Goal: Answer question/provide support: Share knowledge or assist other users

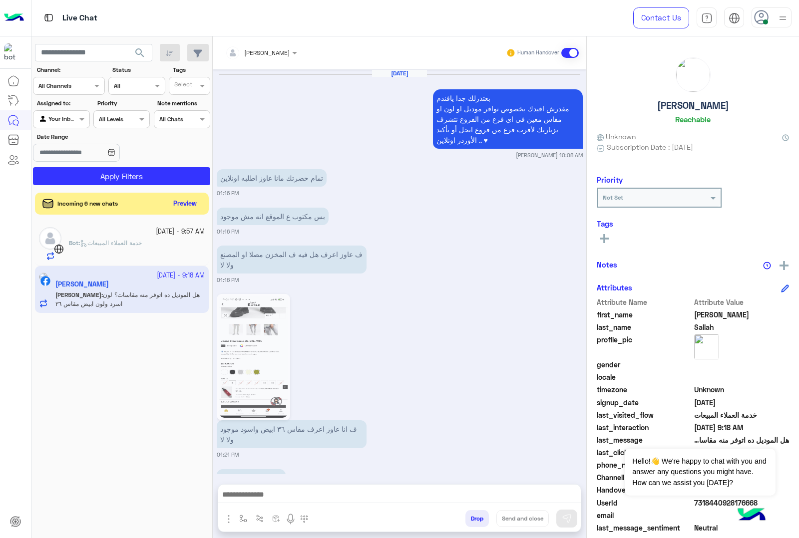
scroll to position [1483, 0]
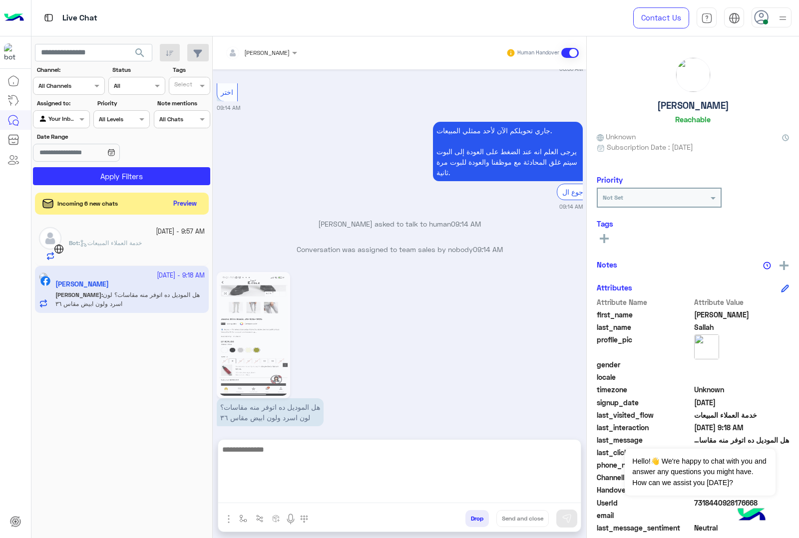
click at [296, 493] on textarea at bounding box center [399, 473] width 362 height 60
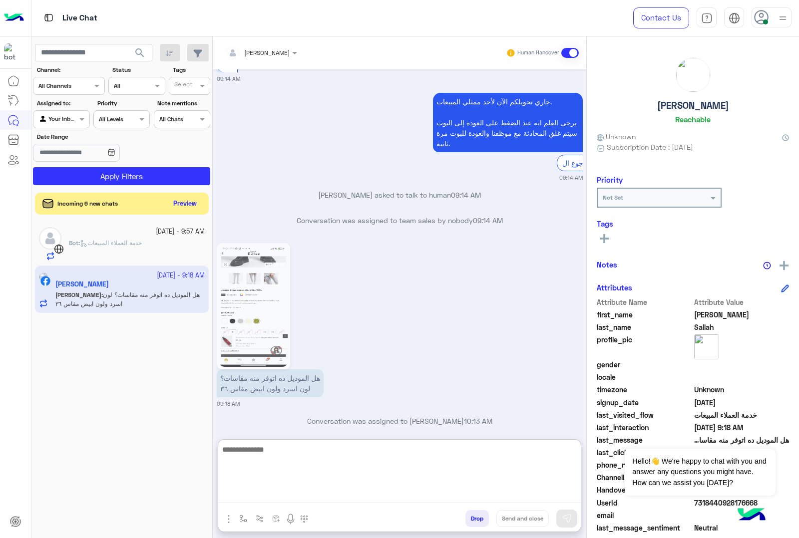
scroll to position [1528, 0]
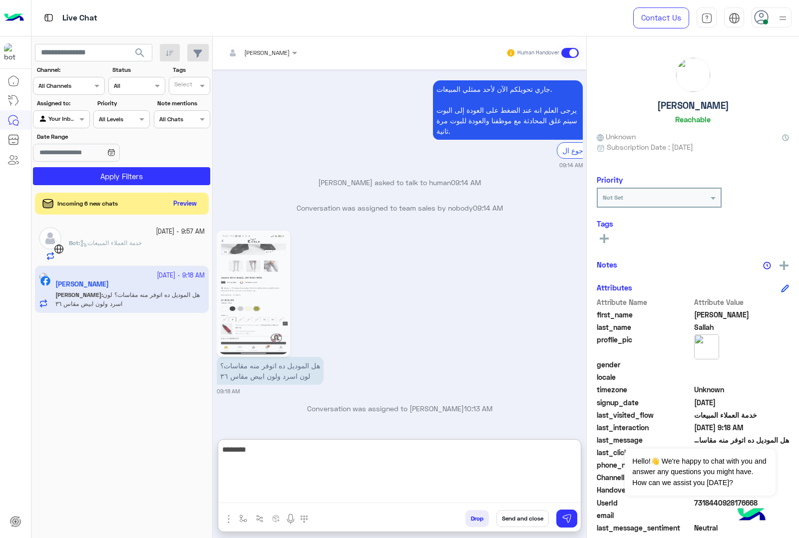
type textarea "********"
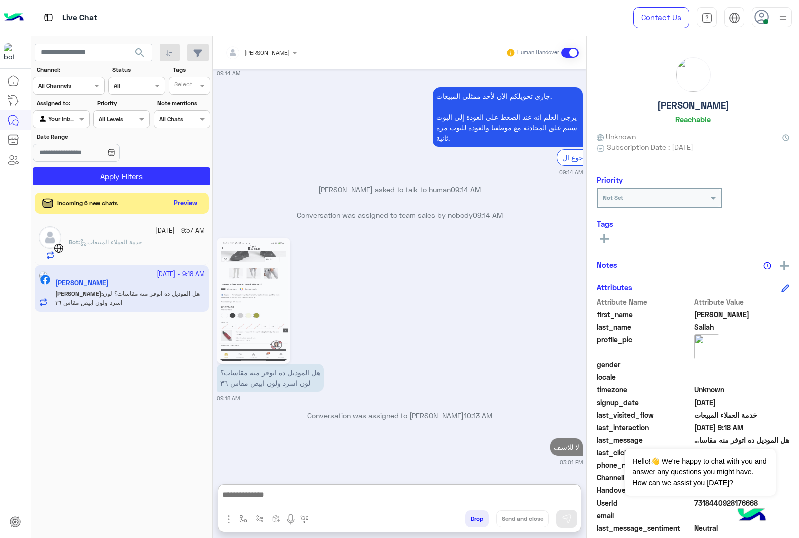
click at [187, 206] on button "Preview" at bounding box center [185, 203] width 31 height 13
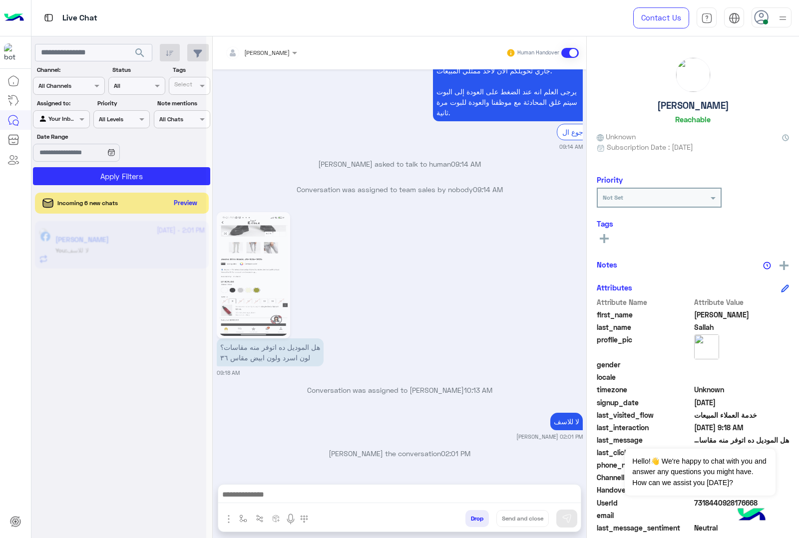
scroll to position [1546, 0]
click at [160, 322] on div at bounding box center [118, 273] width 175 height 538
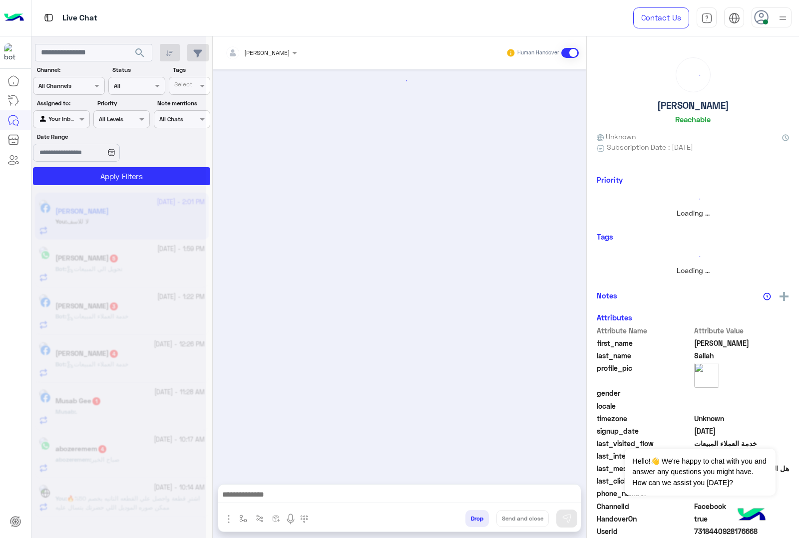
scroll to position [0, 0]
click at [156, 326] on div at bounding box center [118, 273] width 175 height 538
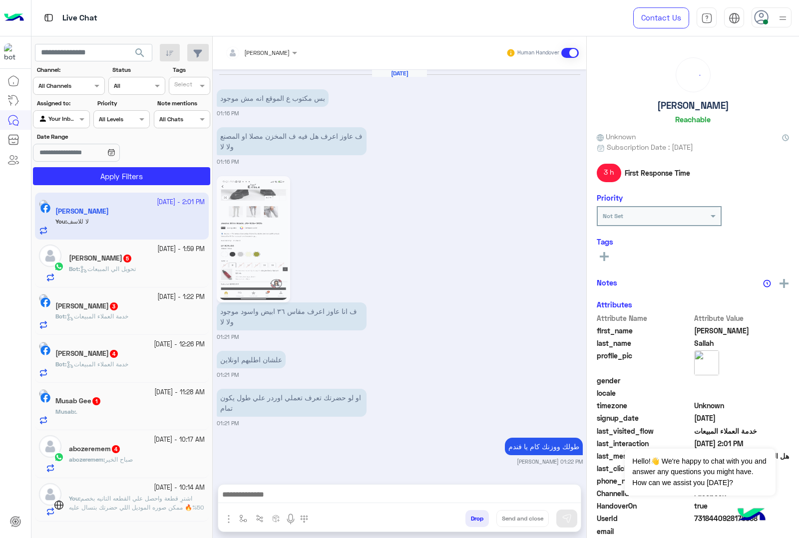
scroll to position [1428, 0]
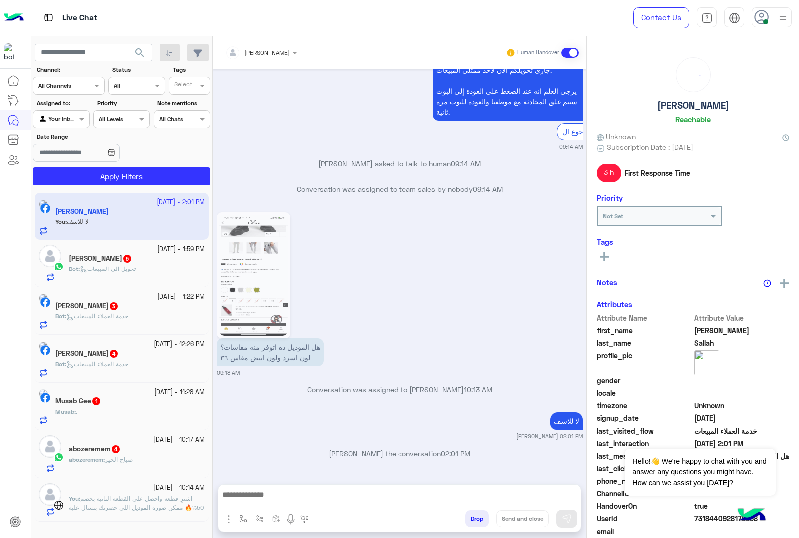
click at [136, 273] on p "Bot : تحويل الي المبيعات" at bounding box center [102, 269] width 67 height 9
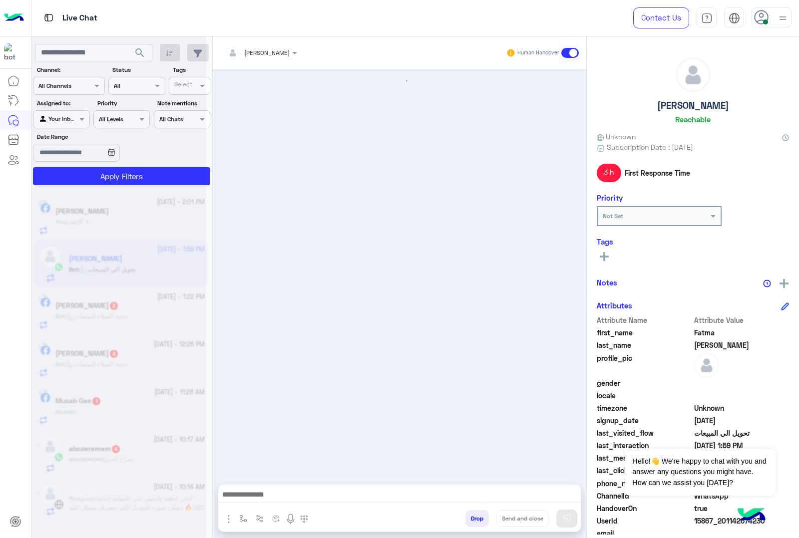
scroll to position [285, 0]
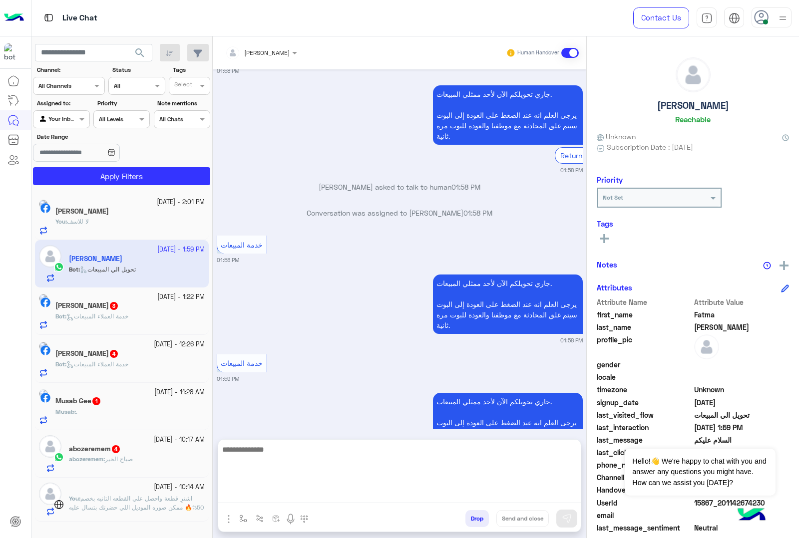
click at [230, 490] on textarea at bounding box center [399, 473] width 362 height 60
paste textarea "**********"
type textarea "**********"
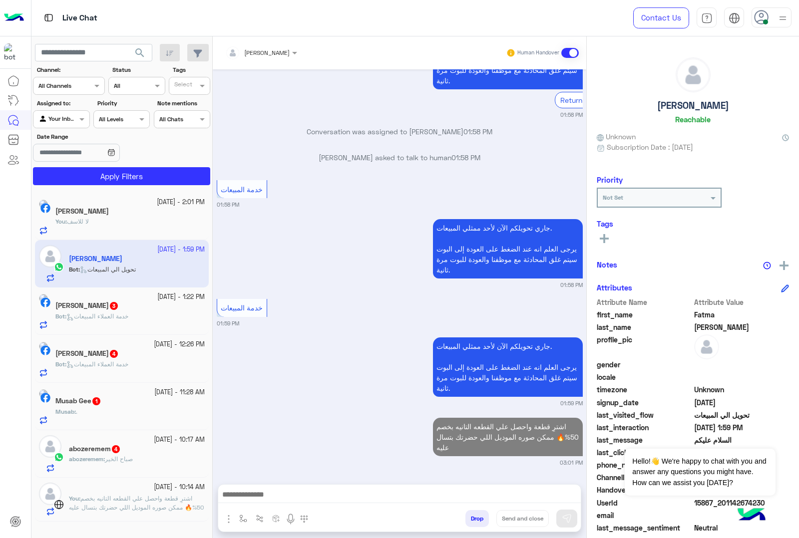
click at [128, 320] on span "خدمة العملاء المبيعات" at bounding box center [97, 316] width 62 height 7
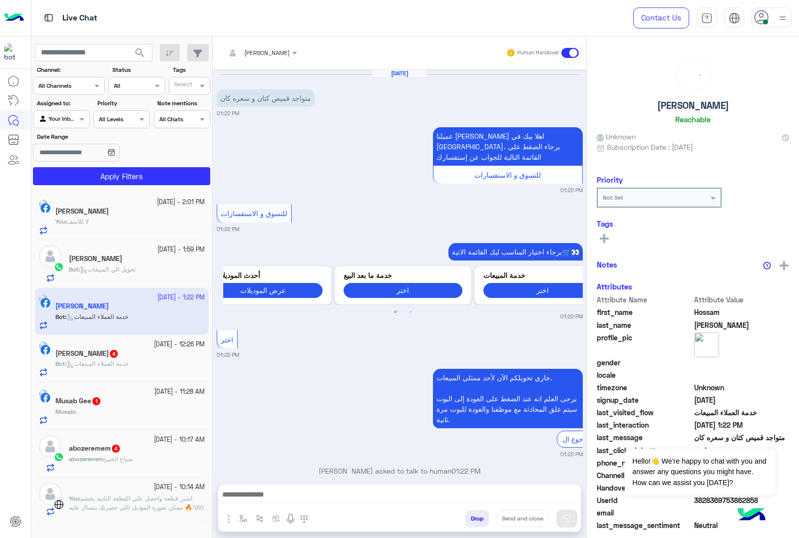
scroll to position [39, 0]
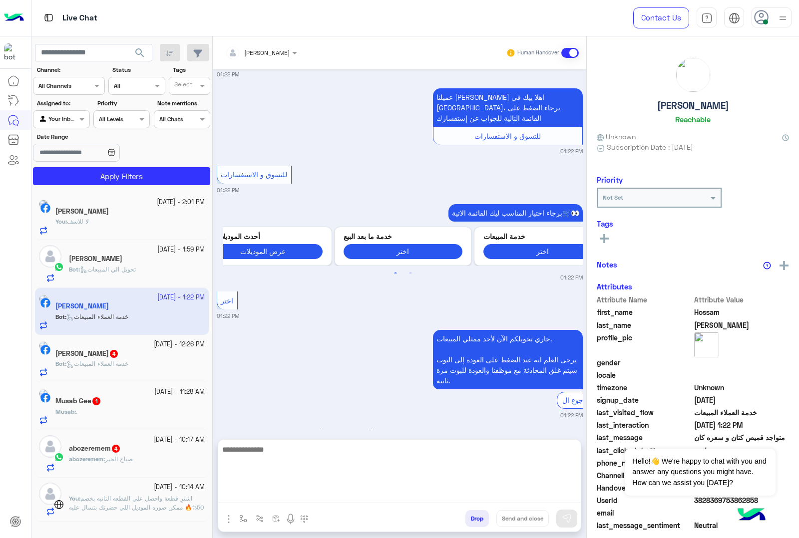
click at [278, 488] on textarea at bounding box center [399, 473] width 362 height 60
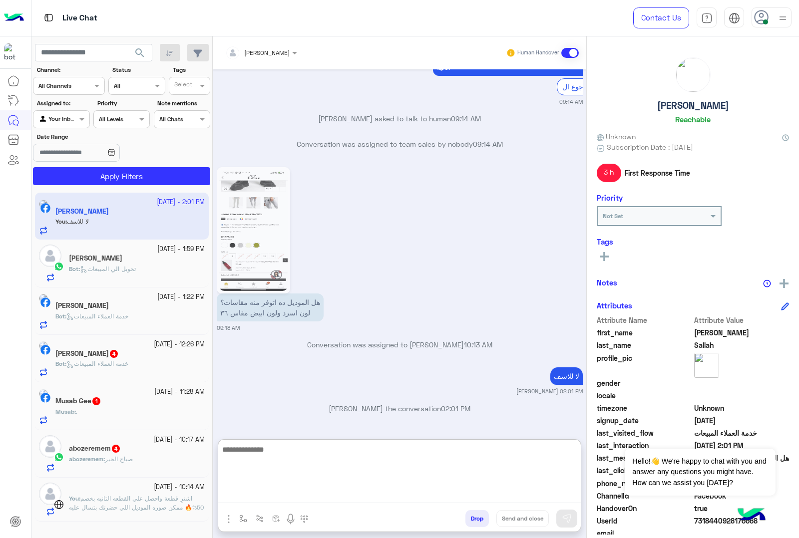
type textarea "**********"
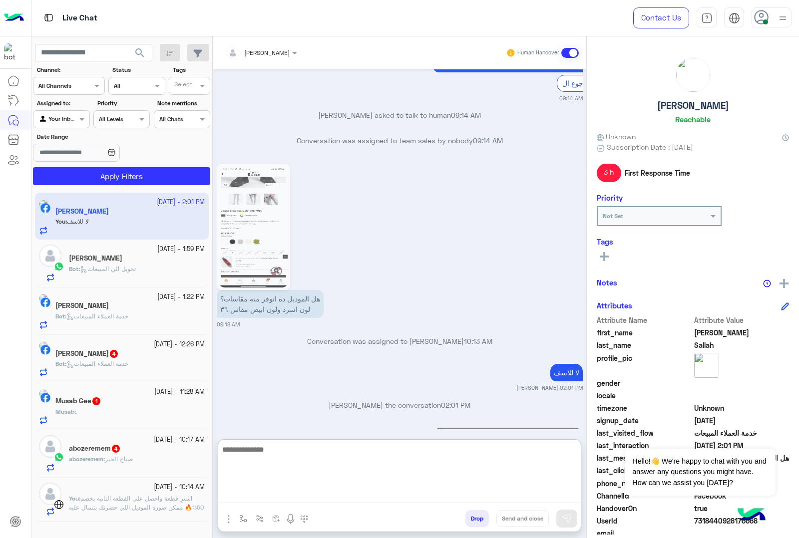
scroll to position [1533, 0]
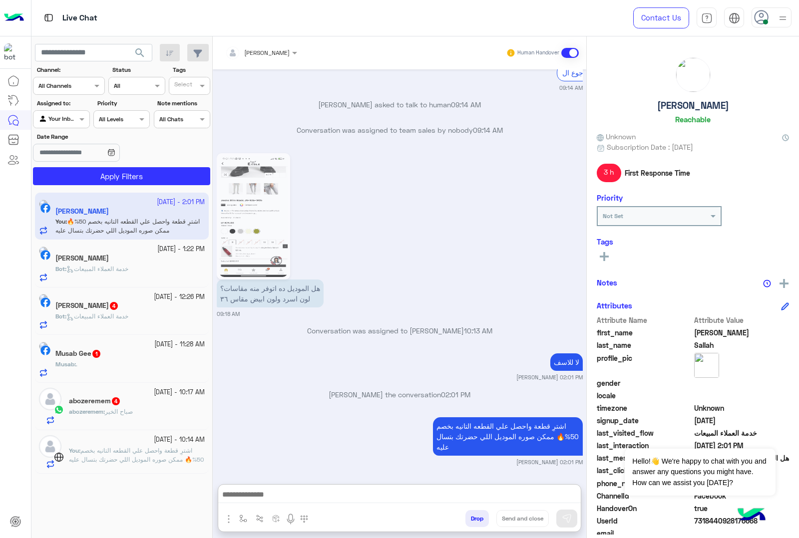
click at [128, 265] on span "Bot : خدمة العملاء المبيعات" at bounding box center [91, 268] width 73 height 7
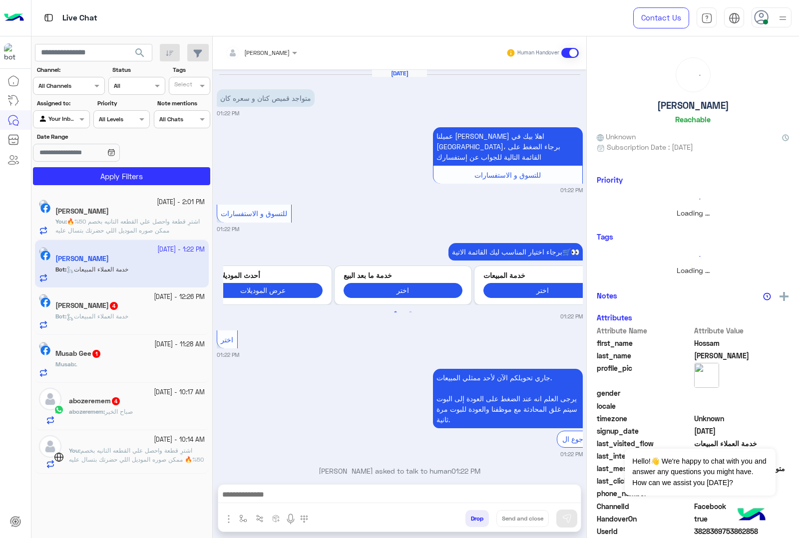
scroll to position [39, 0]
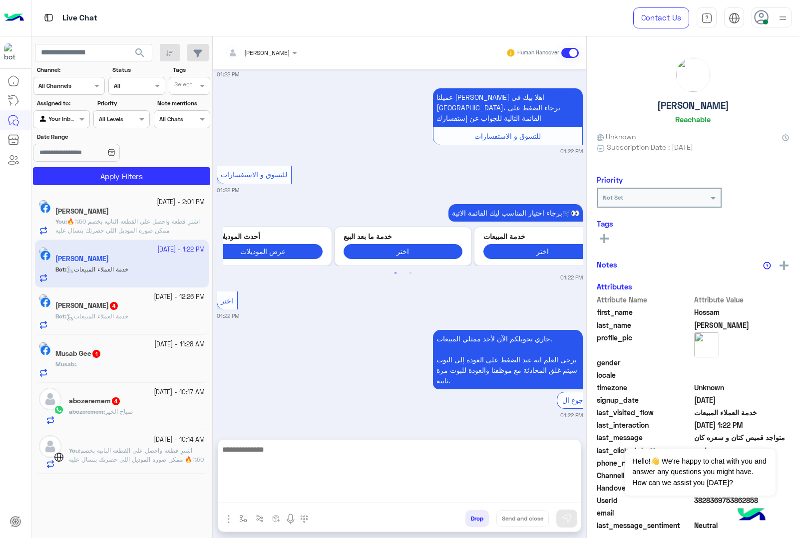
click at [281, 499] on textarea at bounding box center [399, 473] width 362 height 60
paste textarea "**********"
type textarea "**********"
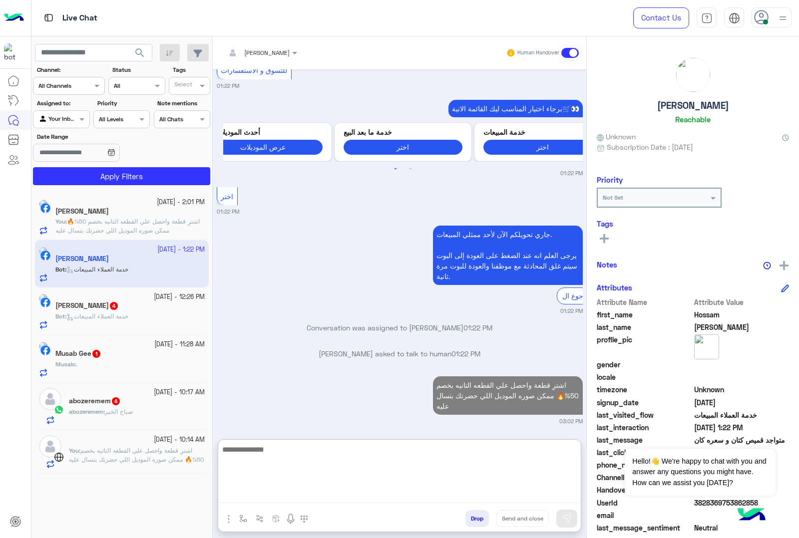
scroll to position [169, 0]
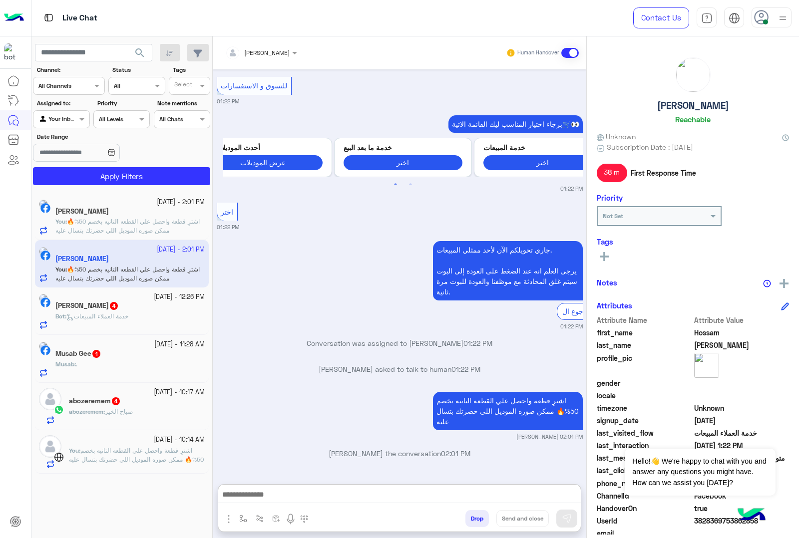
click at [116, 312] on div "[PERSON_NAME] 4" at bounding box center [129, 307] width 149 height 10
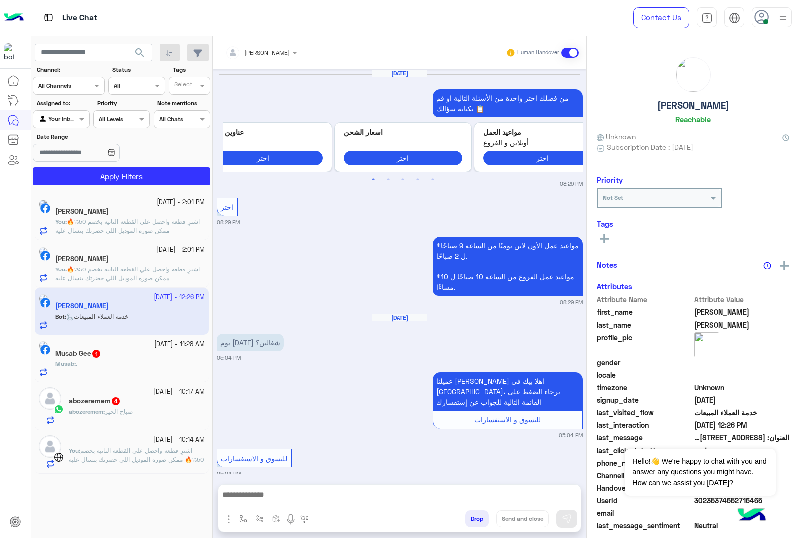
scroll to position [1364, 0]
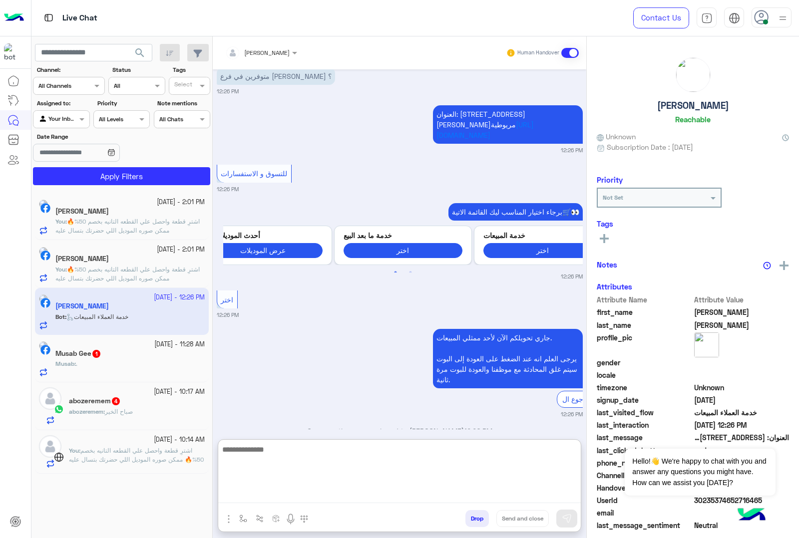
click at [273, 494] on textarea at bounding box center [399, 473] width 362 height 60
paste textarea "**********"
type textarea "**********"
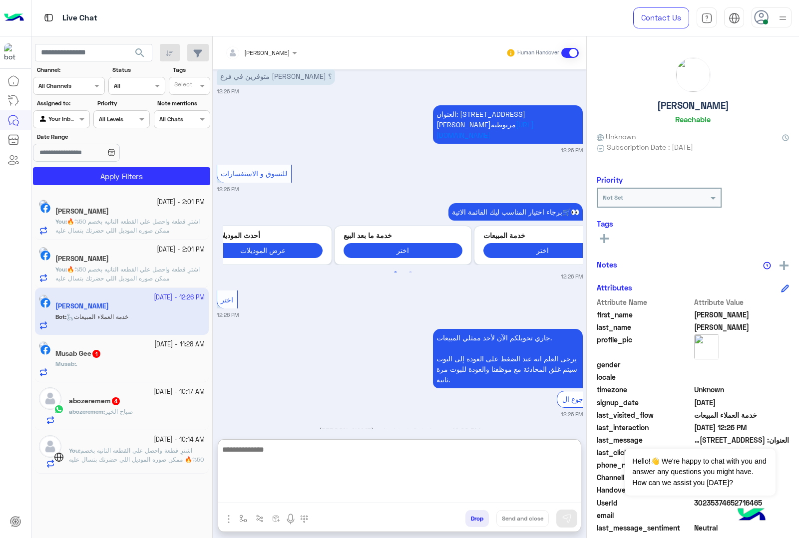
scroll to position [1468, 0]
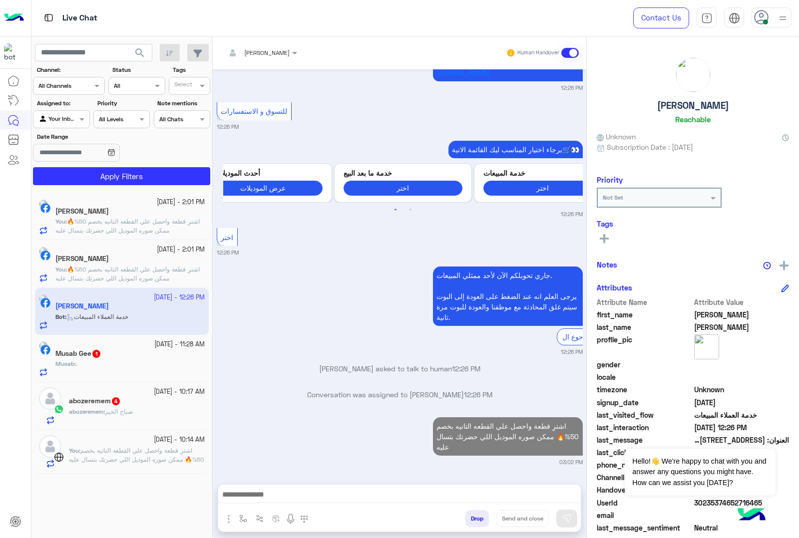
click at [146, 360] on div "Musab Gee 1" at bounding box center [129, 354] width 149 height 10
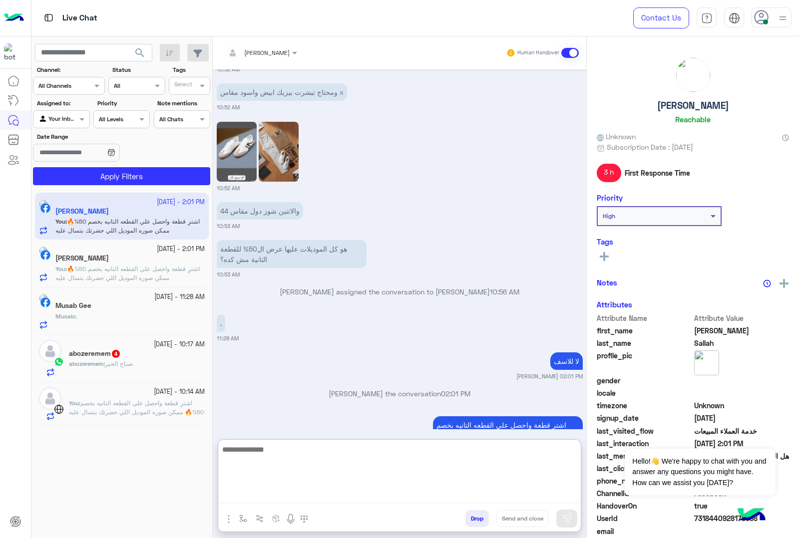
click at [281, 492] on textarea at bounding box center [399, 473] width 362 height 60
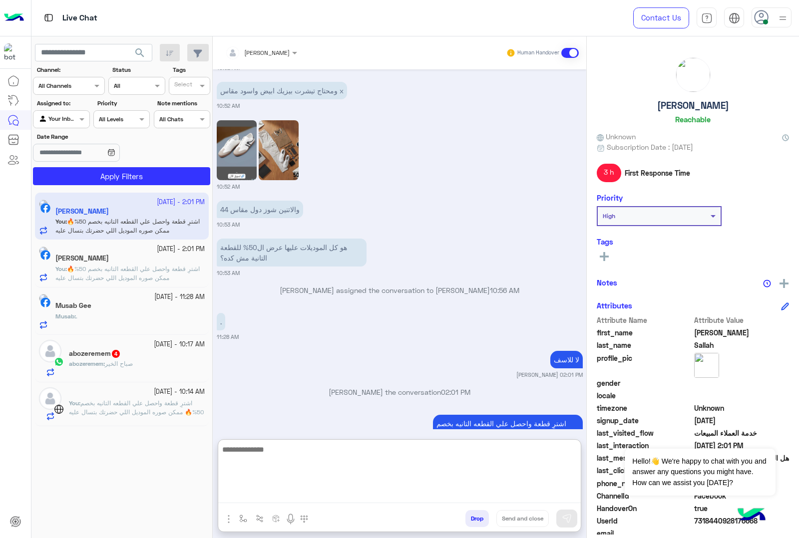
scroll to position [3415, 0]
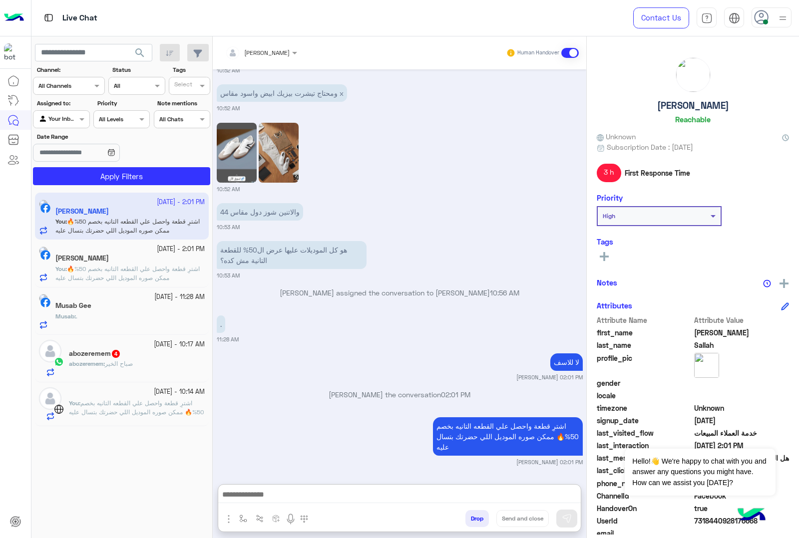
click at [138, 351] on div "abozeremem 4" at bounding box center [137, 354] width 136 height 10
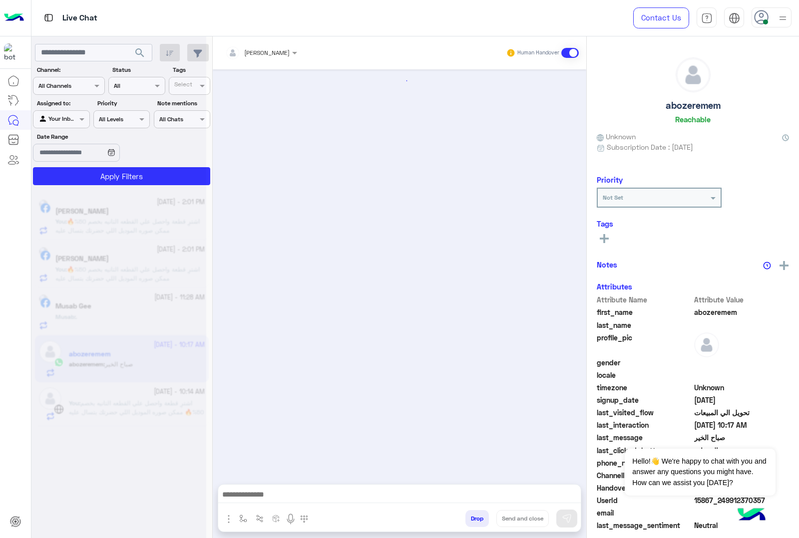
scroll to position [1105, 0]
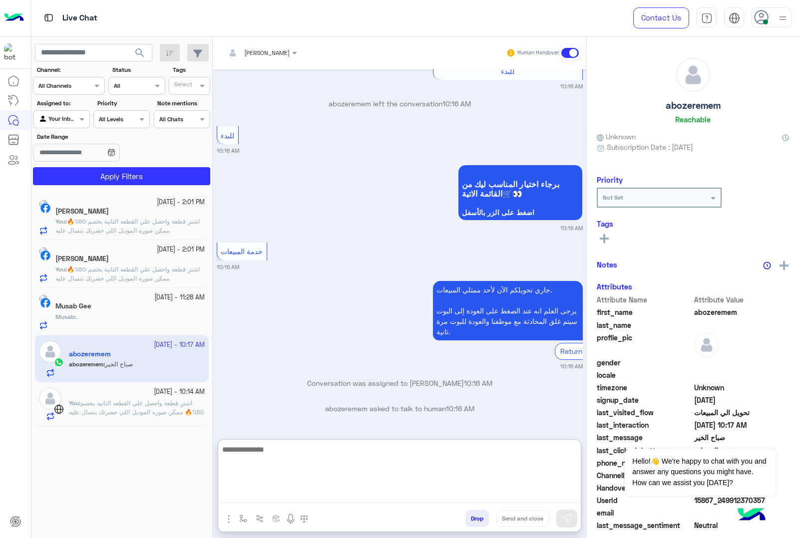
click at [271, 500] on textarea at bounding box center [399, 473] width 362 height 60
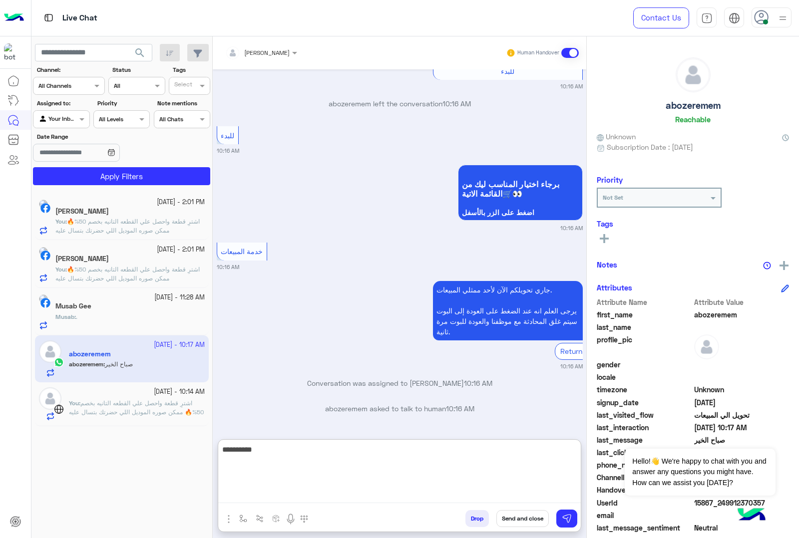
type textarea "**********"
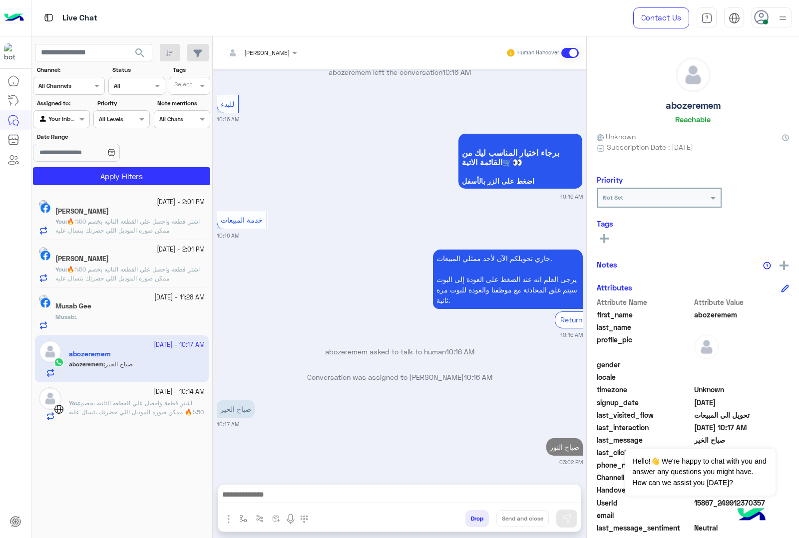
scroll to position [1143, 0]
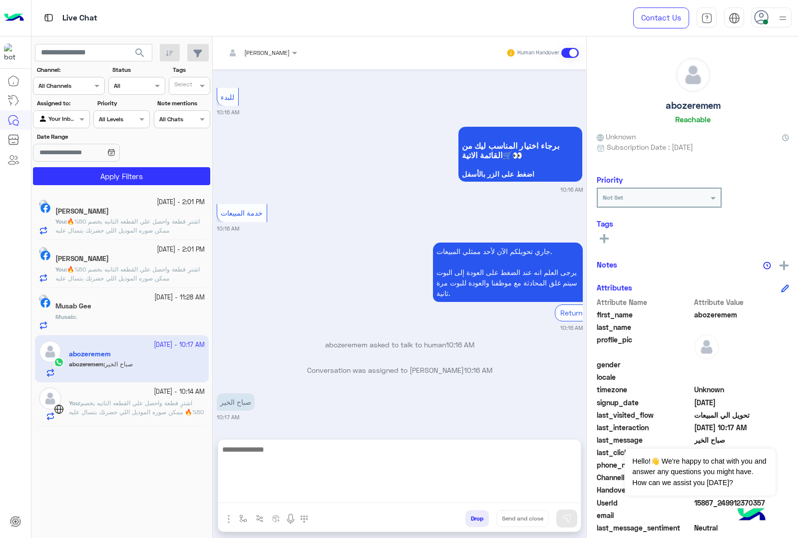
click at [331, 497] on textarea at bounding box center [399, 473] width 362 height 60
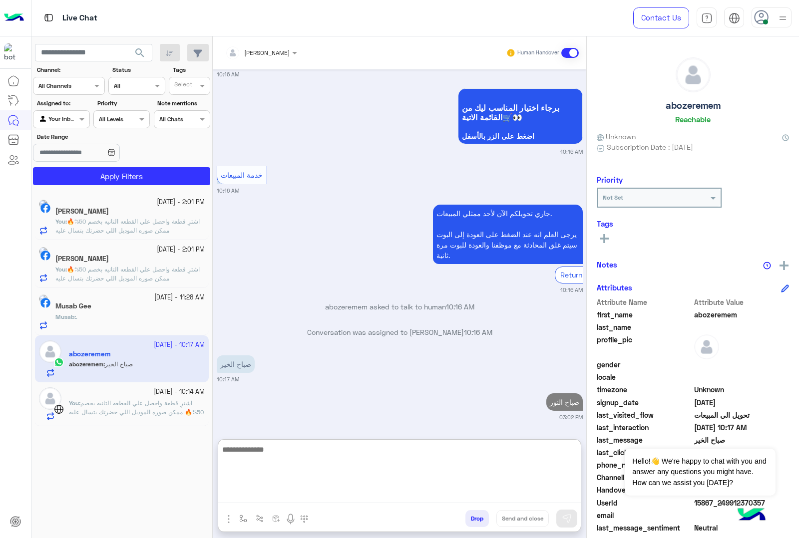
paste textarea "**********"
type textarea "**********"
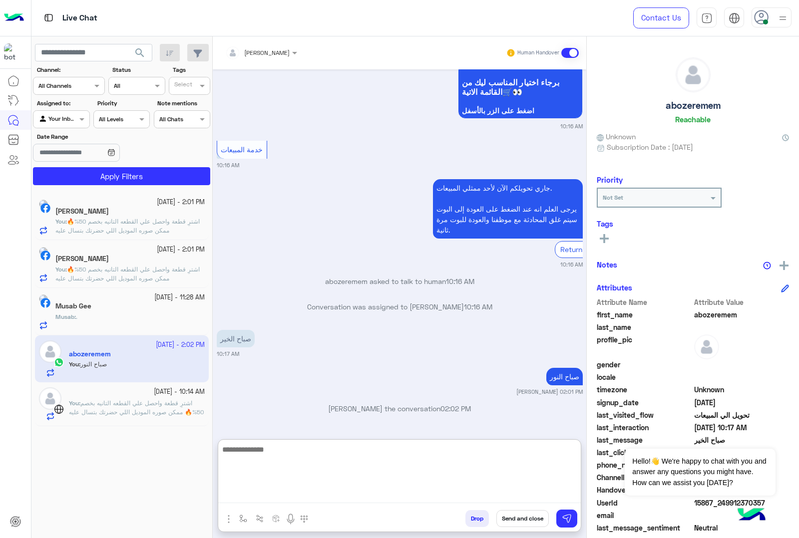
scroll to position [1273, 0]
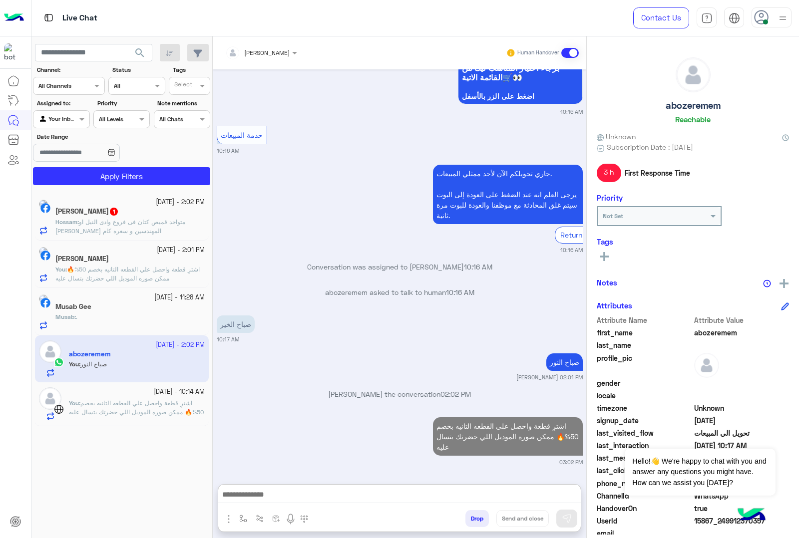
click at [118, 216] on span "1" at bounding box center [114, 212] width 8 height 8
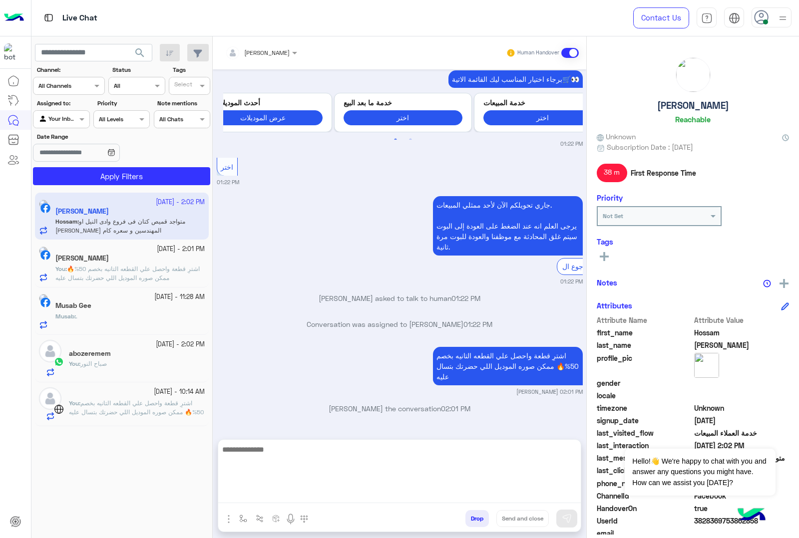
click at [310, 500] on textarea at bounding box center [399, 473] width 362 height 60
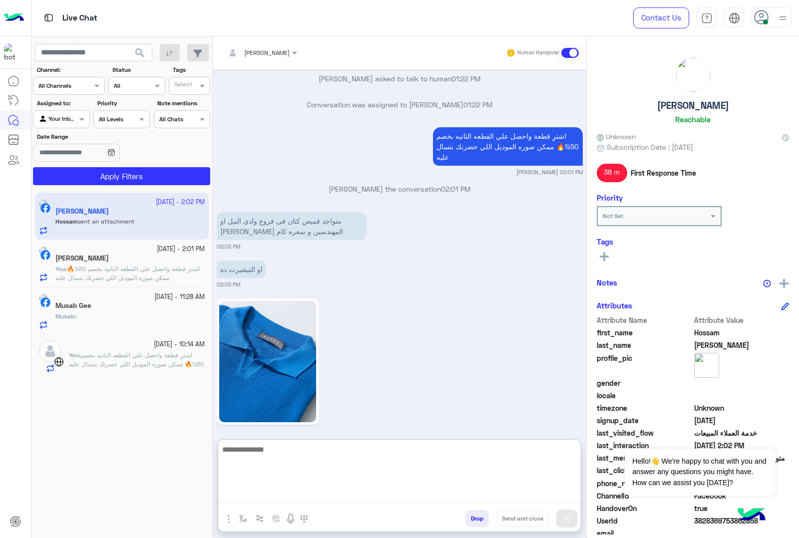
scroll to position [403, 0]
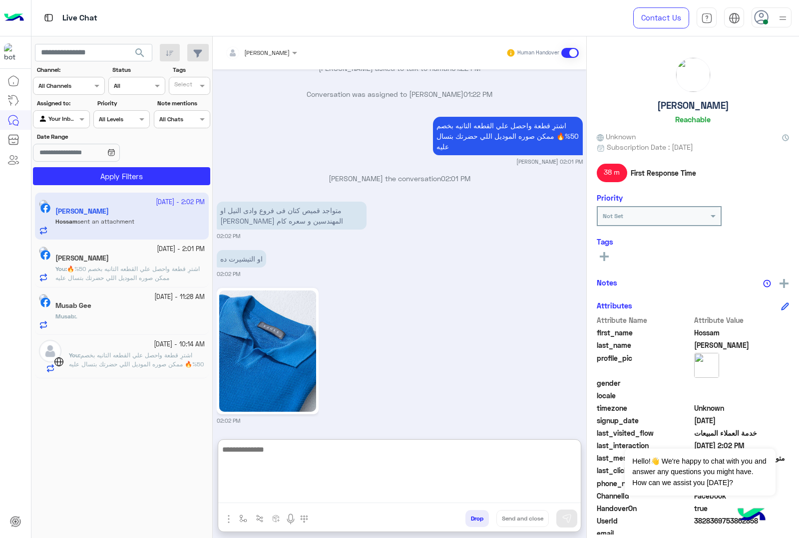
paste textarea "**********"
type textarea "**********"
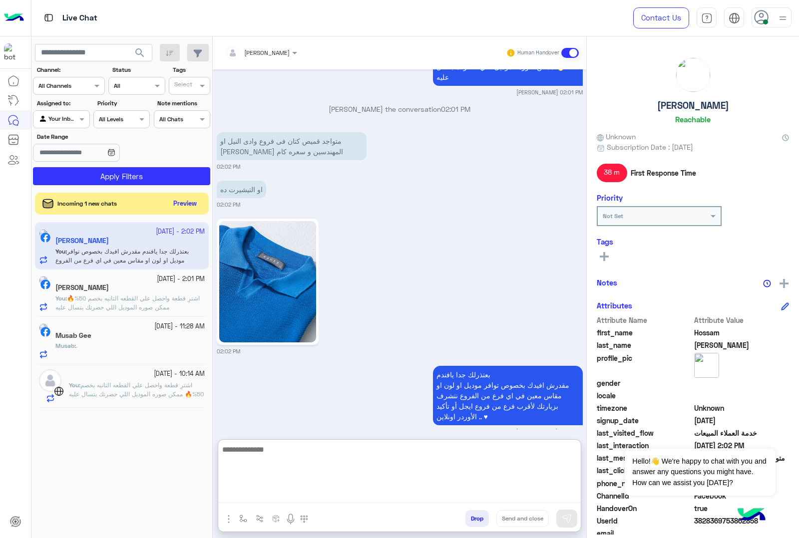
scroll to position [483, 0]
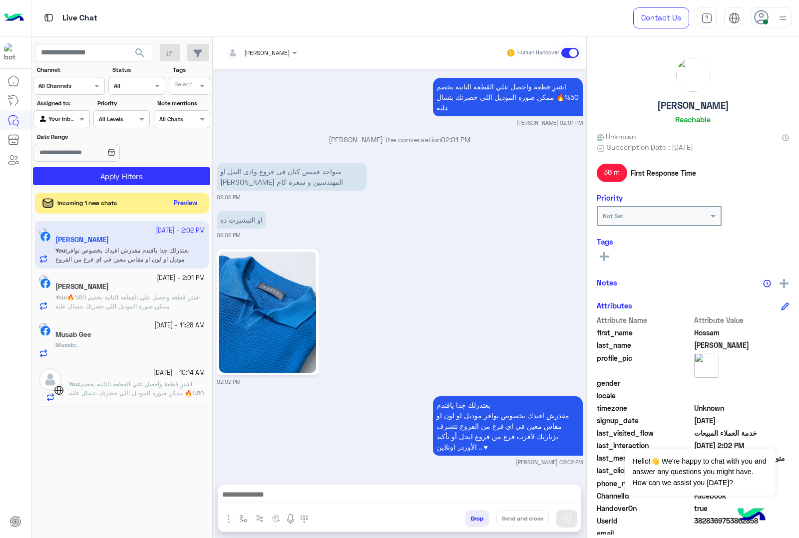
click at [181, 209] on button "Preview" at bounding box center [185, 203] width 31 height 13
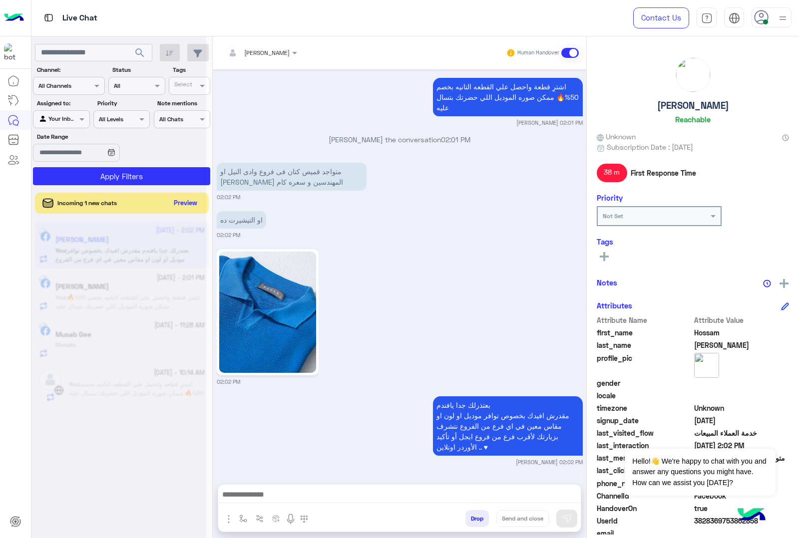
scroll to position [438, 0]
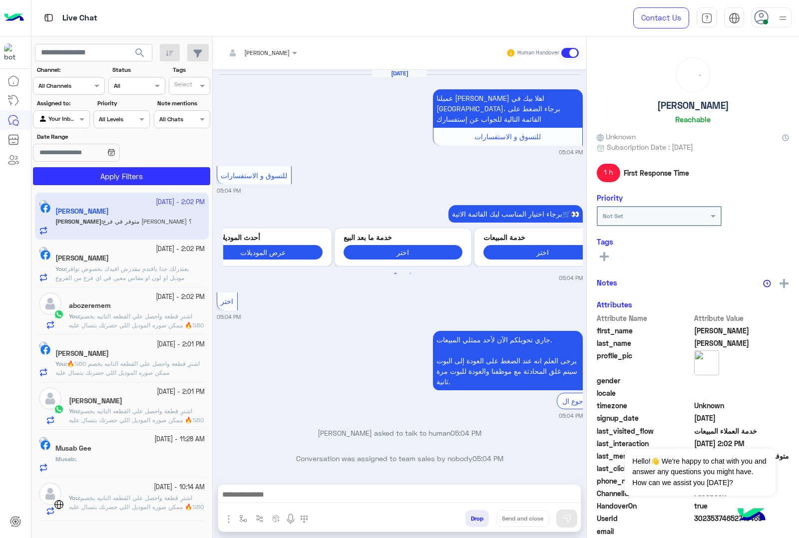
scroll to position [1364, 0]
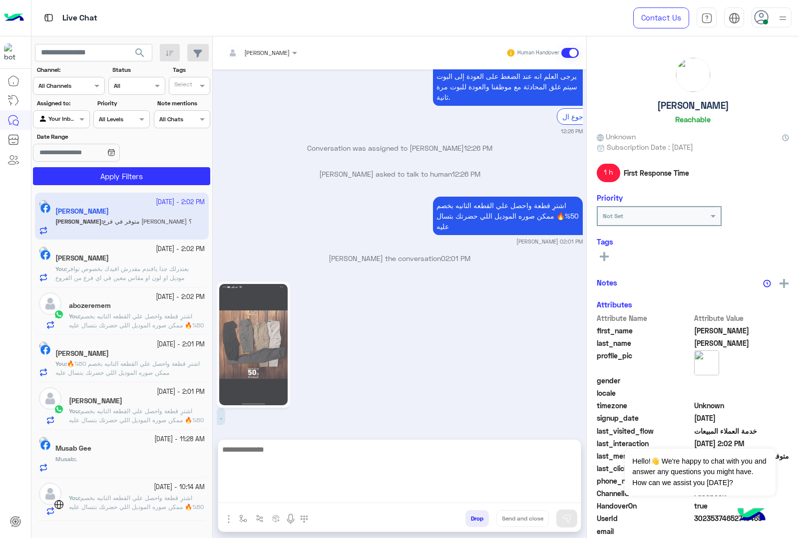
click at [270, 492] on textarea at bounding box center [399, 473] width 362 height 60
paste textarea "**********"
type textarea "**********"
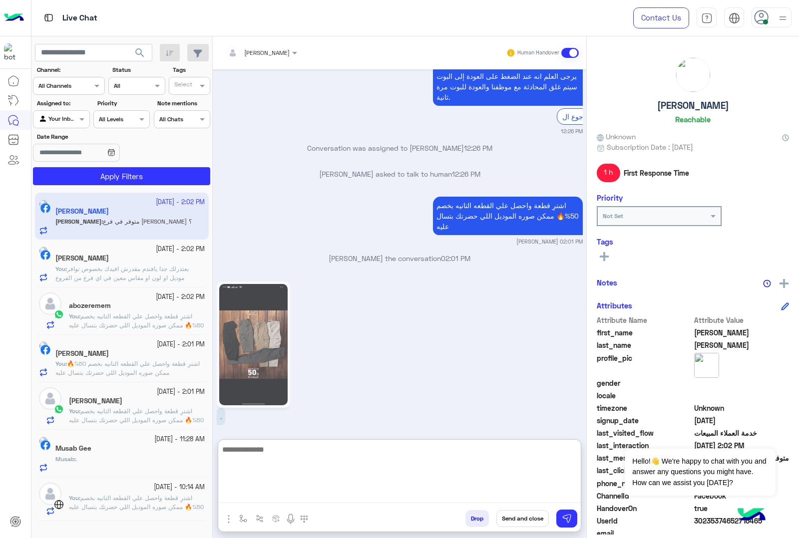
scroll to position [1489, 0]
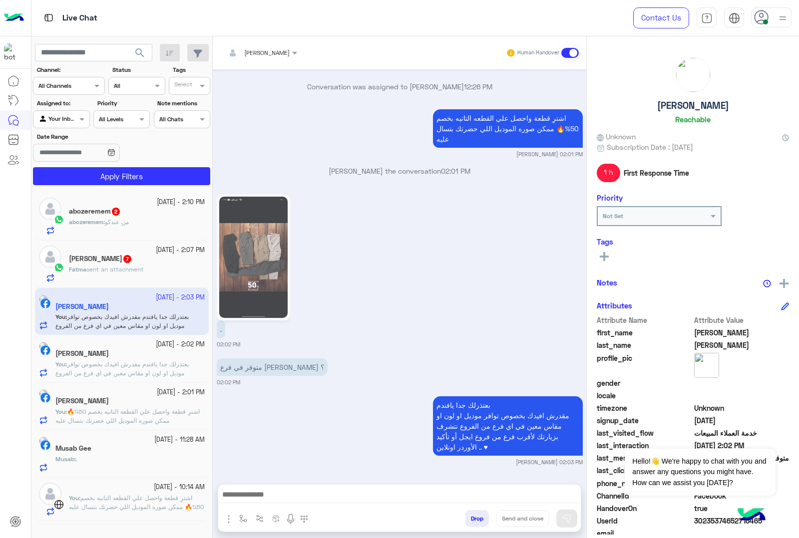
click at [148, 278] on div "Fatma sent an attachment" at bounding box center [137, 273] width 136 height 17
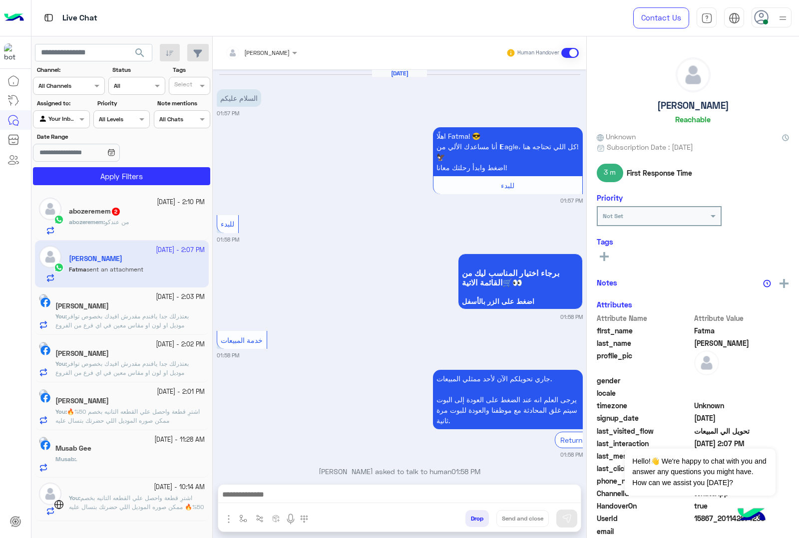
scroll to position [1289, 0]
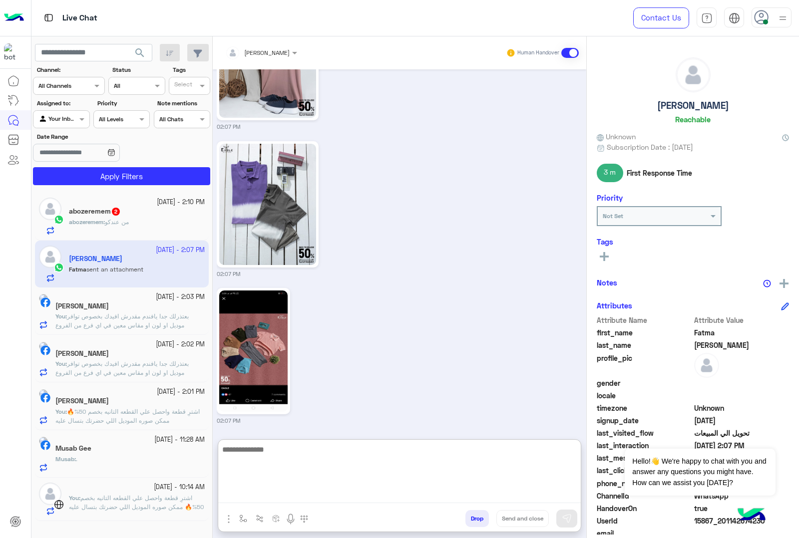
click at [315, 492] on textarea at bounding box center [399, 473] width 362 height 60
click at [295, 495] on textarea at bounding box center [399, 473] width 362 height 60
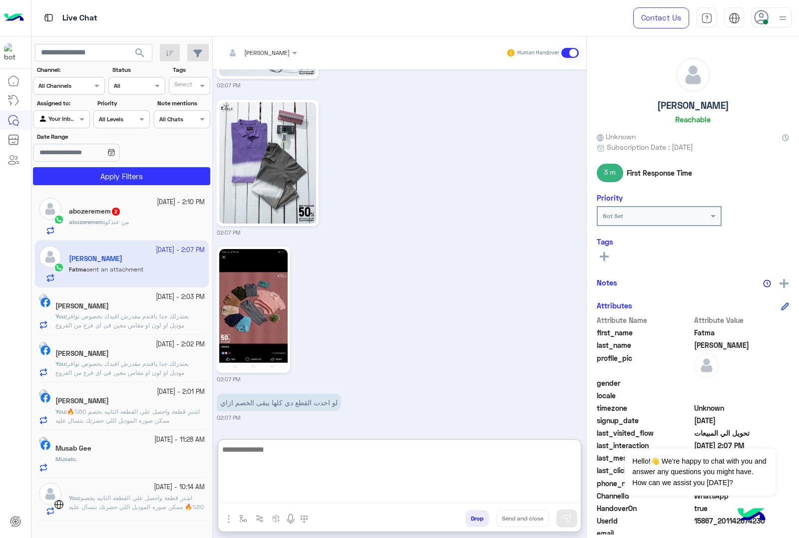
paste textarea "**********"
type textarea "**********"
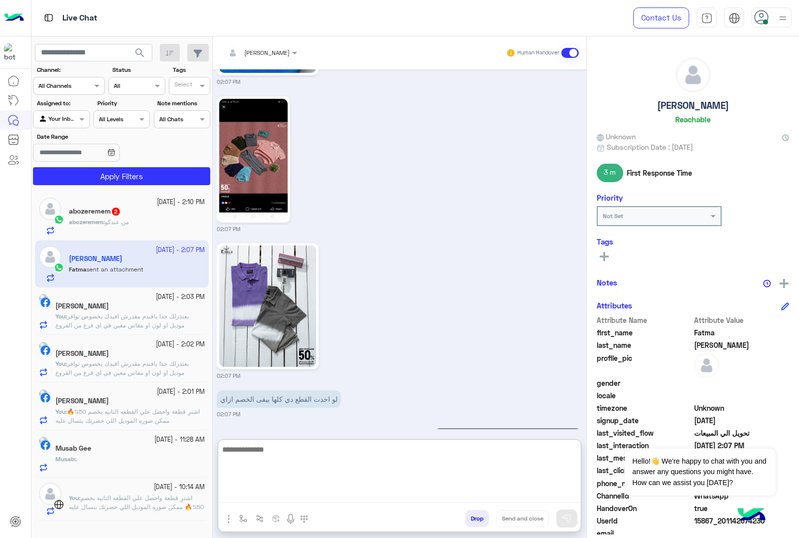
scroll to position [1383, 0]
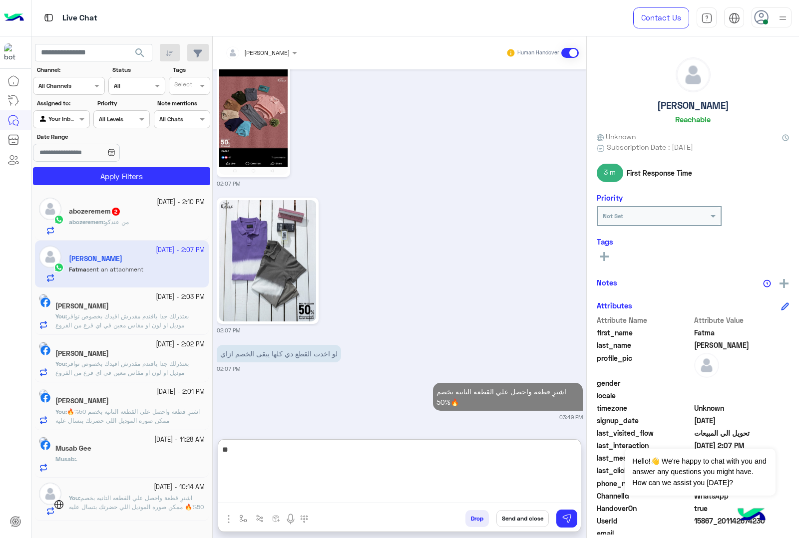
type textarea "*"
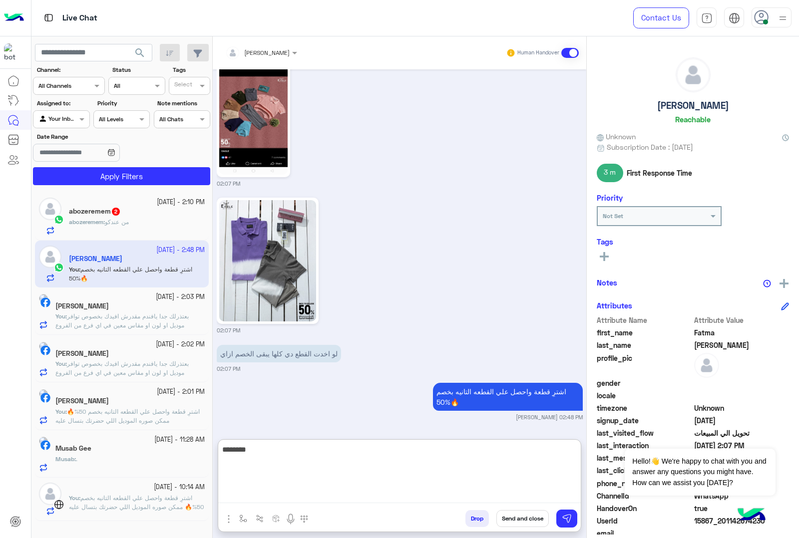
type textarea "********"
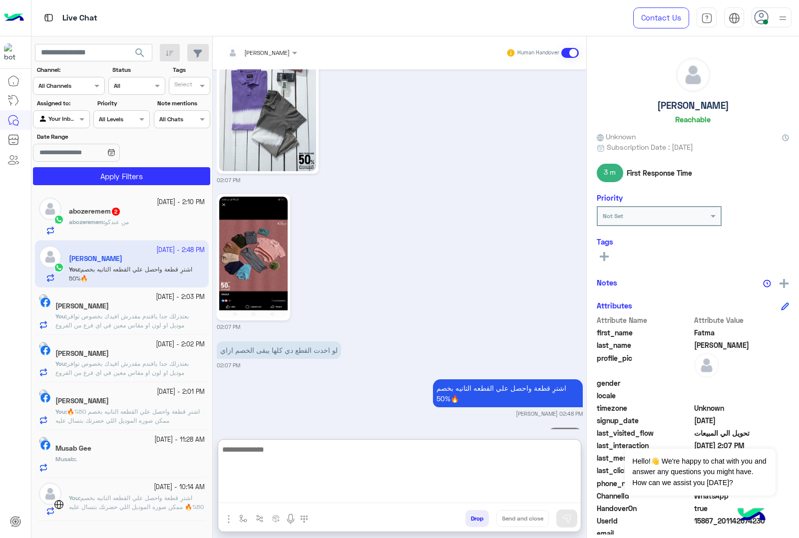
scroll to position [1421, 0]
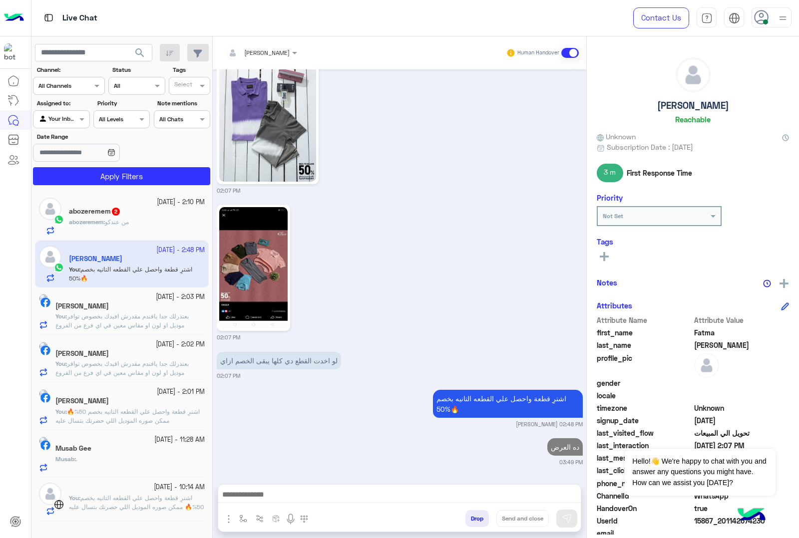
click at [106, 217] on div "abozeremem 2" at bounding box center [137, 212] width 136 height 10
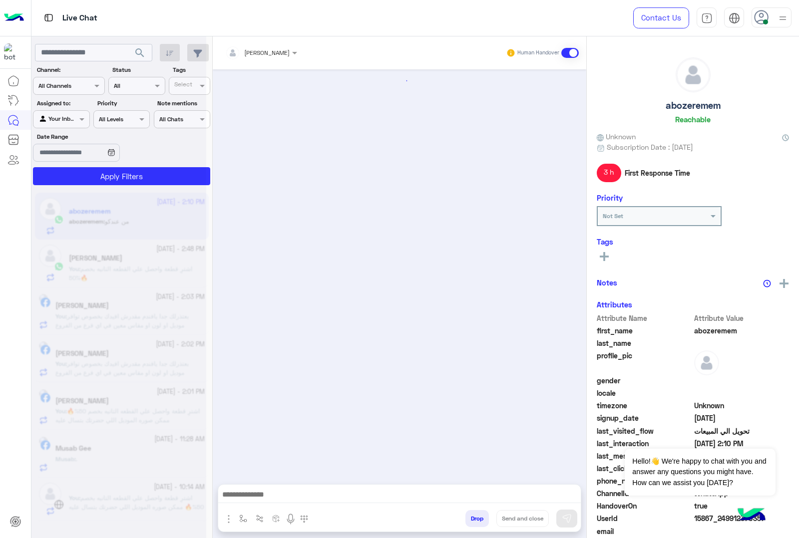
scroll to position [1098, 0]
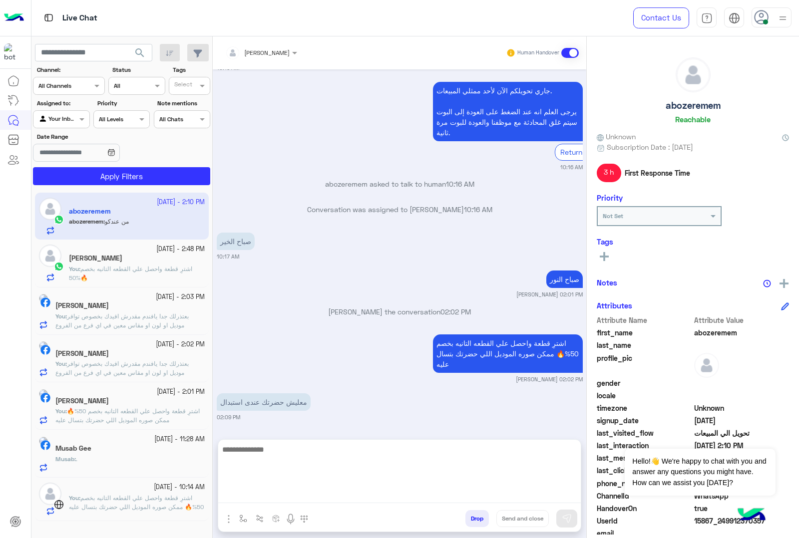
click at [285, 488] on textarea at bounding box center [399, 473] width 362 height 60
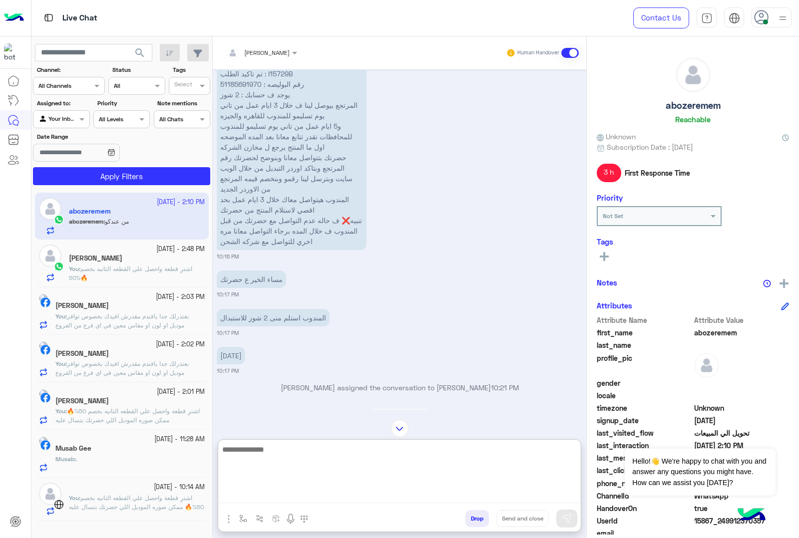
scroll to position [394, 0]
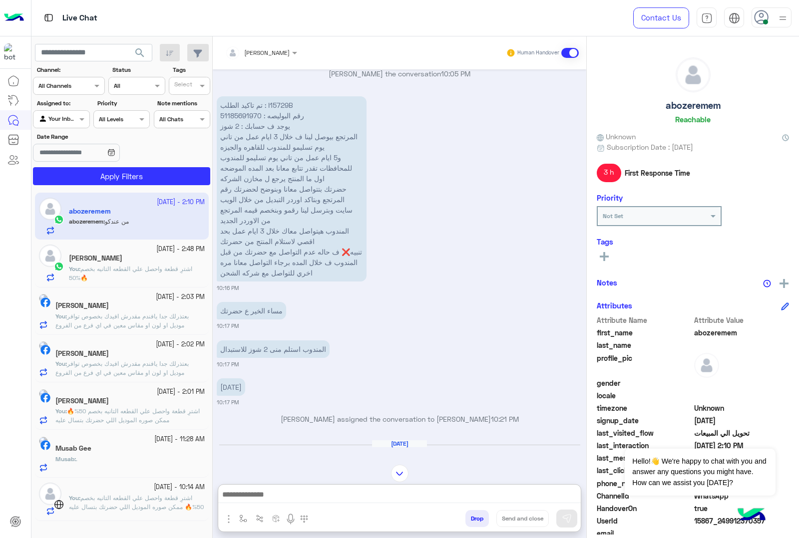
click at [272, 47] on input "text" at bounding box center [248, 51] width 46 height 9
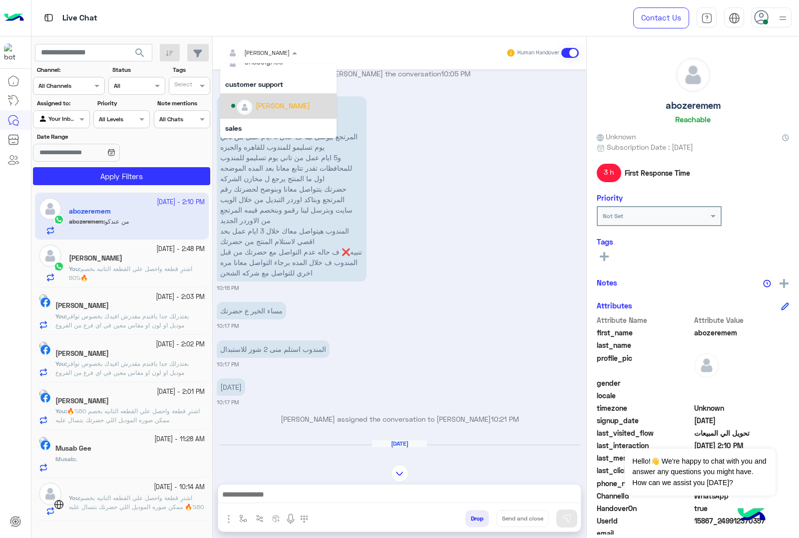
scroll to position [1, 0]
click at [265, 117] on div "[PERSON_NAME]" at bounding box center [283, 118] width 54 height 10
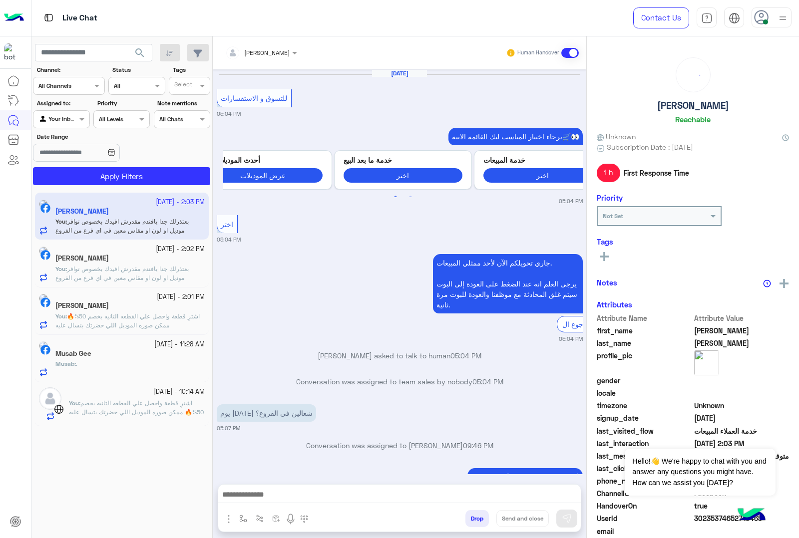
scroll to position [1378, 0]
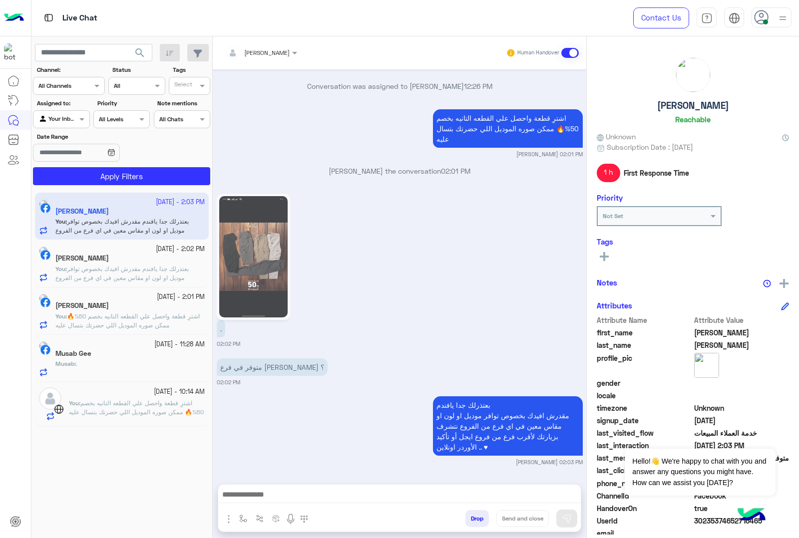
click at [476, 515] on button "Drop" at bounding box center [476, 518] width 23 height 17
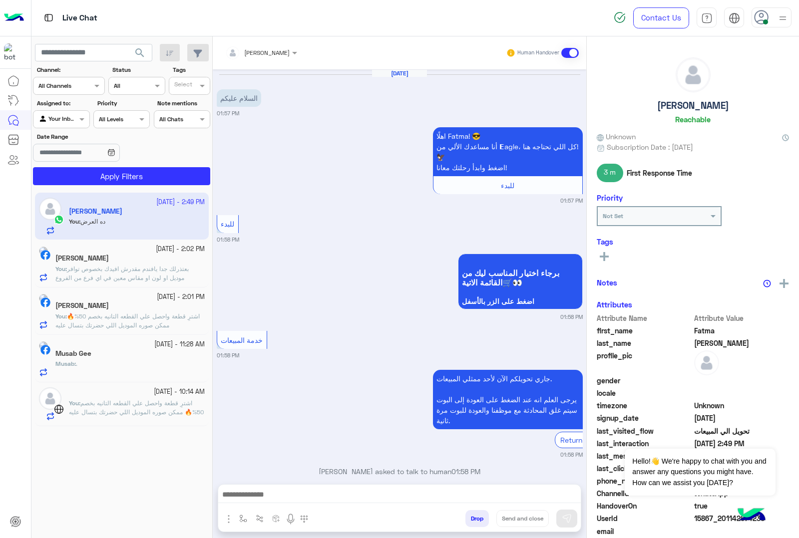
scroll to position [1376, 0]
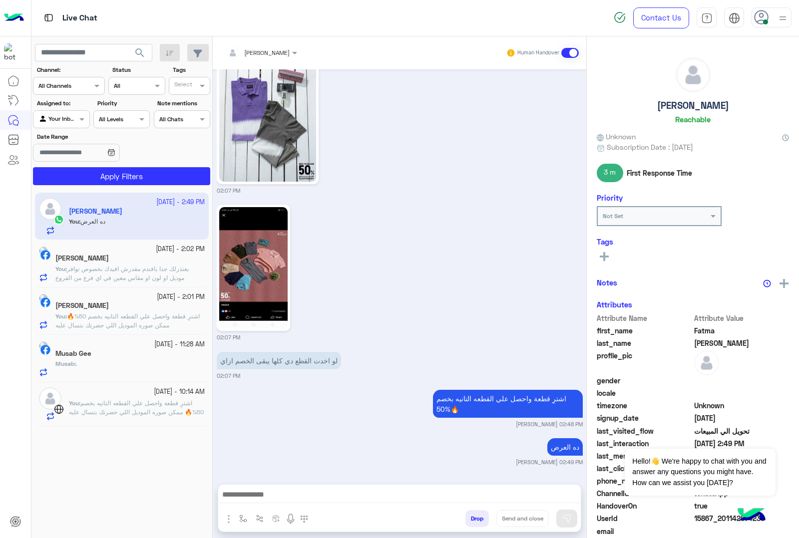
click at [138, 277] on span "بعتذرلك جدا يافندم مقدرش افيدك بخصوص توافر موديل او لون او مقاس معين في اي فرع …" at bounding box center [127, 282] width 144 height 34
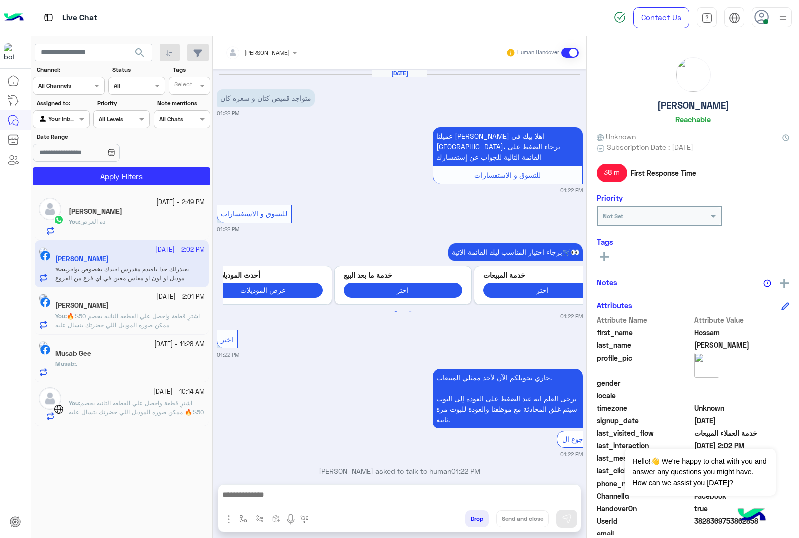
scroll to position [438, 0]
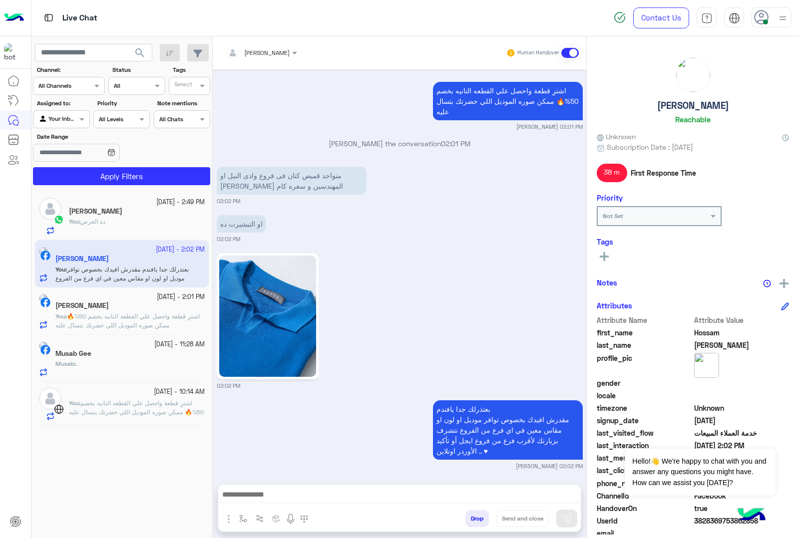
click at [474, 515] on button "Drop" at bounding box center [476, 518] width 23 height 17
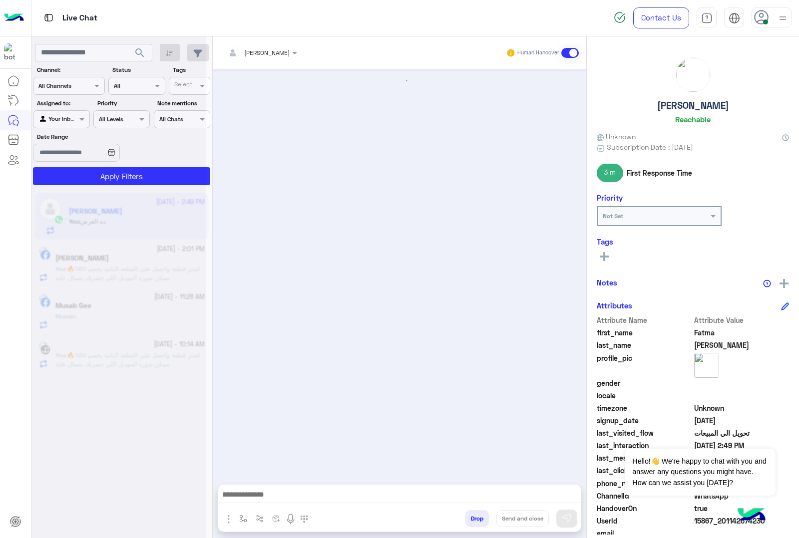
scroll to position [1376, 0]
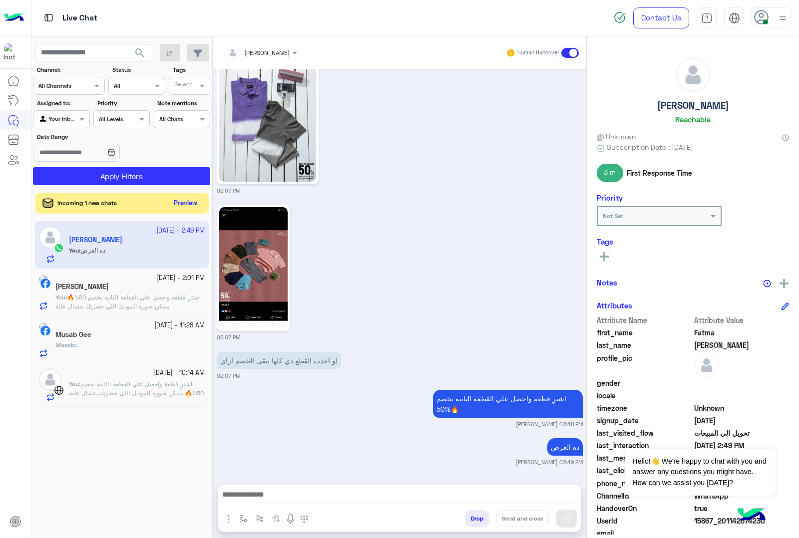
click at [183, 200] on button "Preview" at bounding box center [185, 203] width 31 height 13
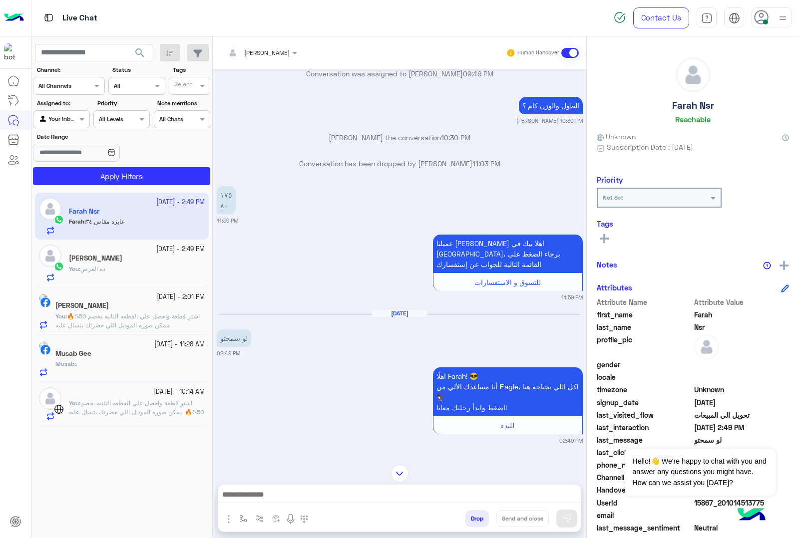
scroll to position [1801, 0]
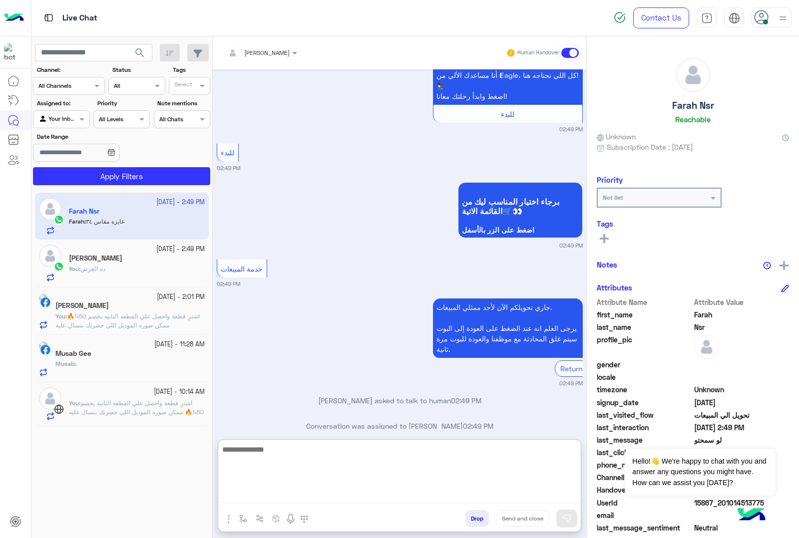
click at [281, 494] on textarea at bounding box center [399, 473] width 362 height 60
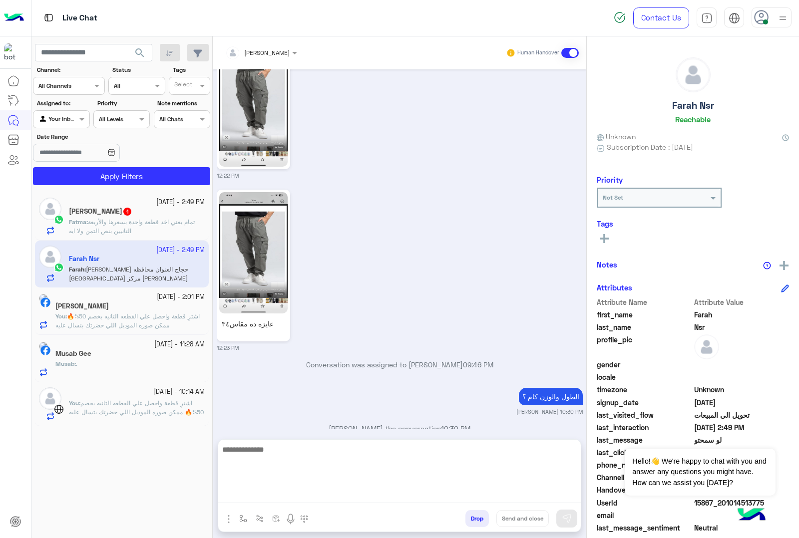
scroll to position [1951, 0]
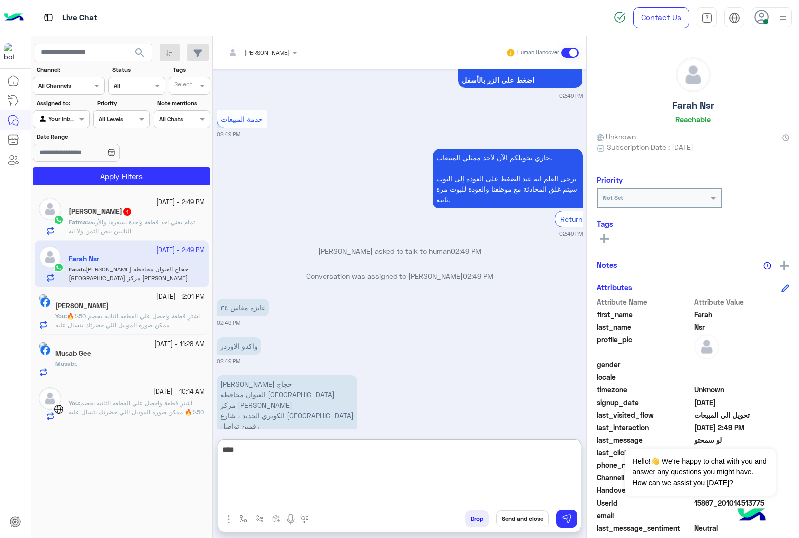
type textarea "****"
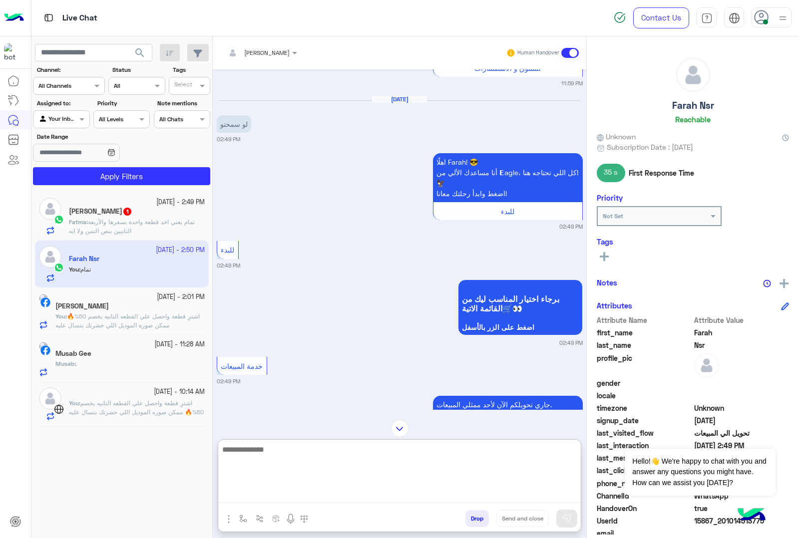
scroll to position [2059, 0]
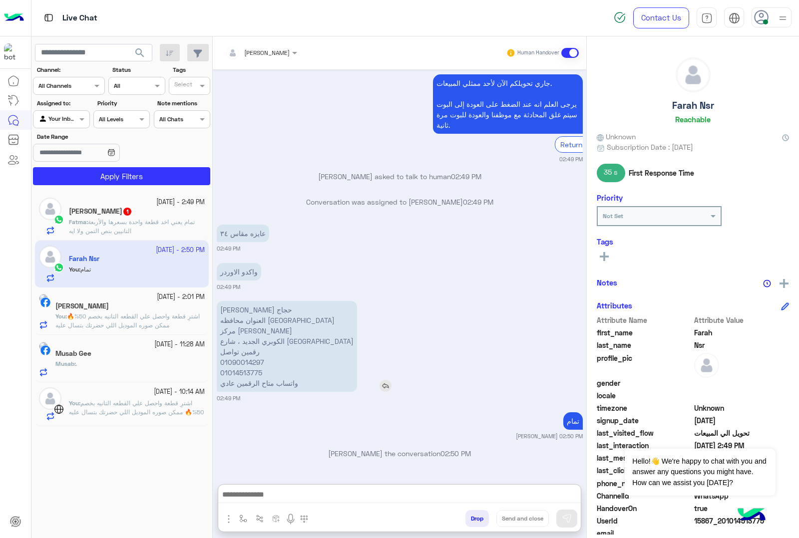
click at [244, 301] on p "[PERSON_NAME] حجاج العنوان محافظه [GEOGRAPHIC_DATA] مركز [PERSON_NAME] الكوبري …" at bounding box center [287, 346] width 140 height 91
click at [244, 268] on p "واكدو الاوردر" at bounding box center [239, 271] width 44 height 17
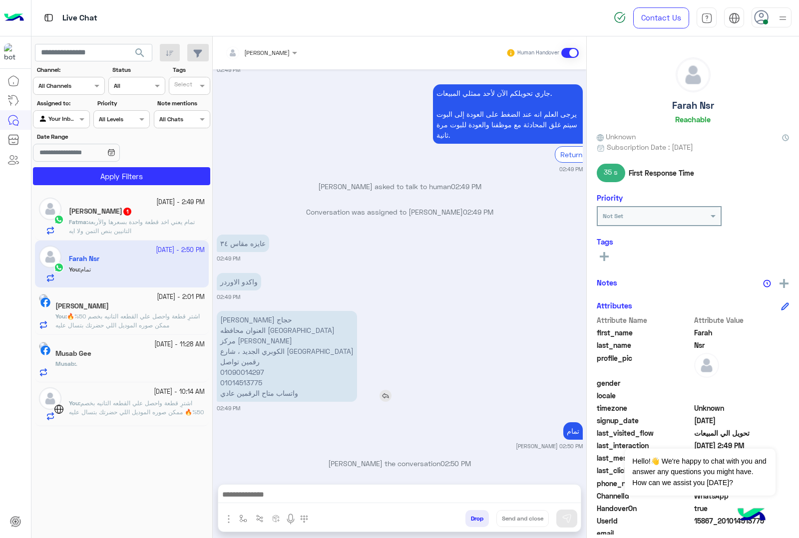
click at [244, 273] on p "واكدو الاوردر" at bounding box center [239, 281] width 44 height 17
click at [238, 311] on p "[PERSON_NAME] حجاج العنوان محافظه [GEOGRAPHIC_DATA] مركز [PERSON_NAME] الكوبري …" at bounding box center [287, 356] width 140 height 91
copy p "[PERSON_NAME] حجاج"
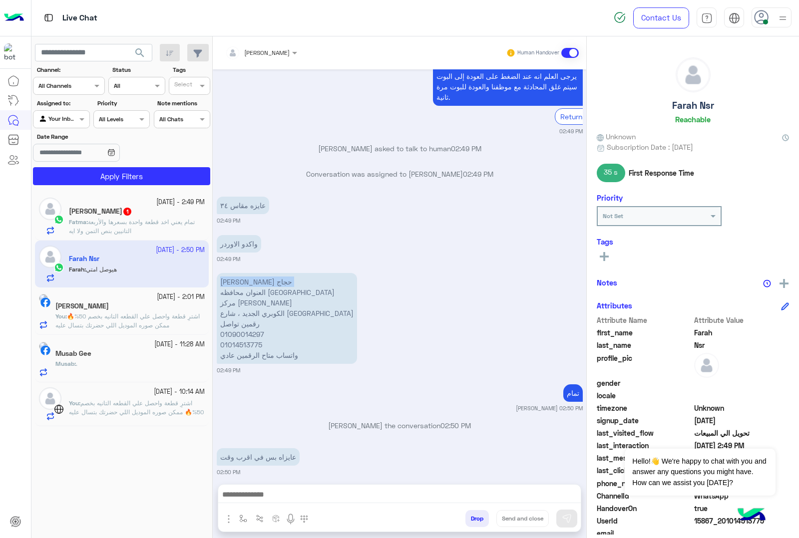
scroll to position [2091, 0]
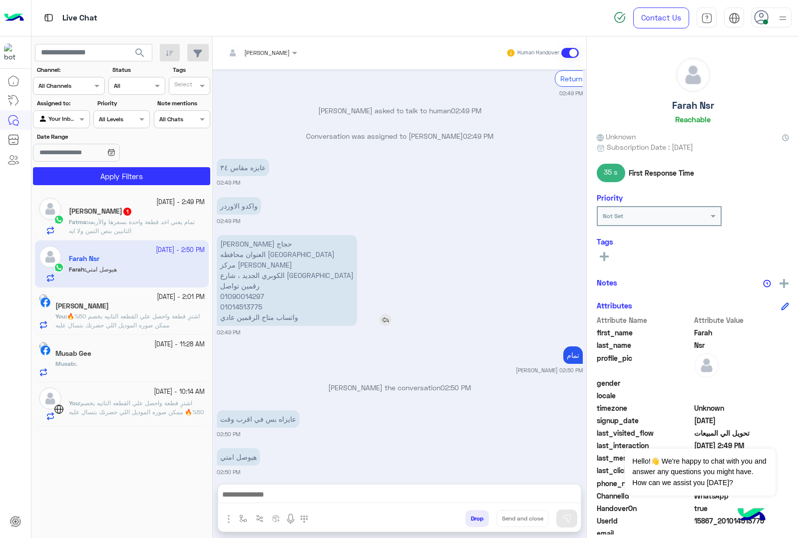
click at [272, 263] on p "[PERSON_NAME] حجاج العنوان محافظه [GEOGRAPHIC_DATA] مركز [PERSON_NAME] الكوبري …" at bounding box center [287, 280] width 140 height 91
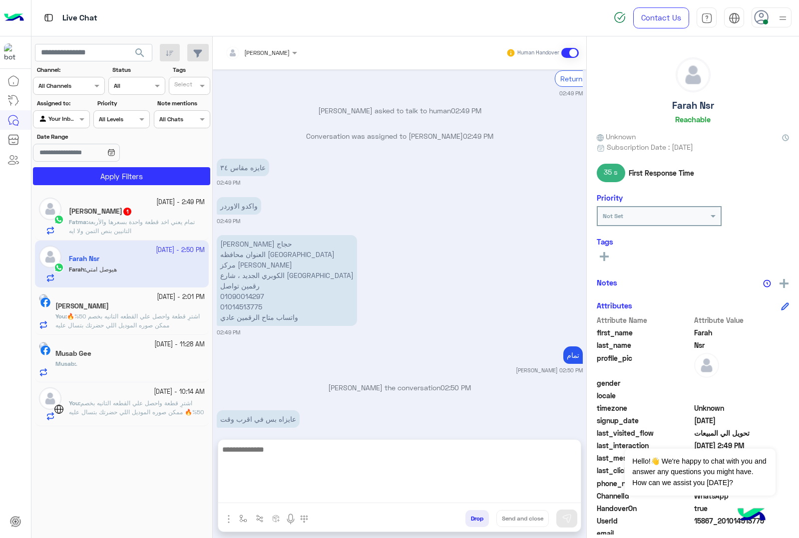
click at [255, 498] on textarea at bounding box center [399, 473] width 362 height 60
click at [413, 452] on textarea "**********" at bounding box center [399, 473] width 362 height 60
type textarea "**********"
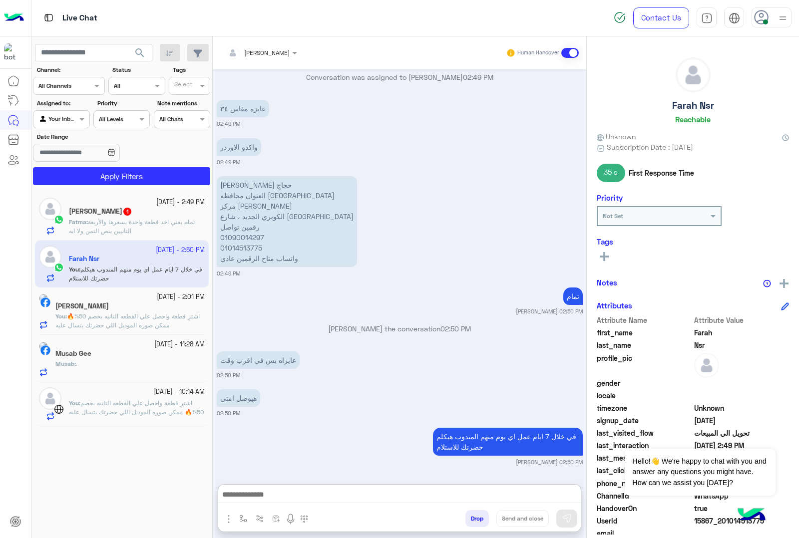
click at [125, 228] on span "تمام يعني اخد قطعة واحدة بسعرها والأربعة التانيين بنص التمن ولا ايه" at bounding box center [132, 226] width 126 height 16
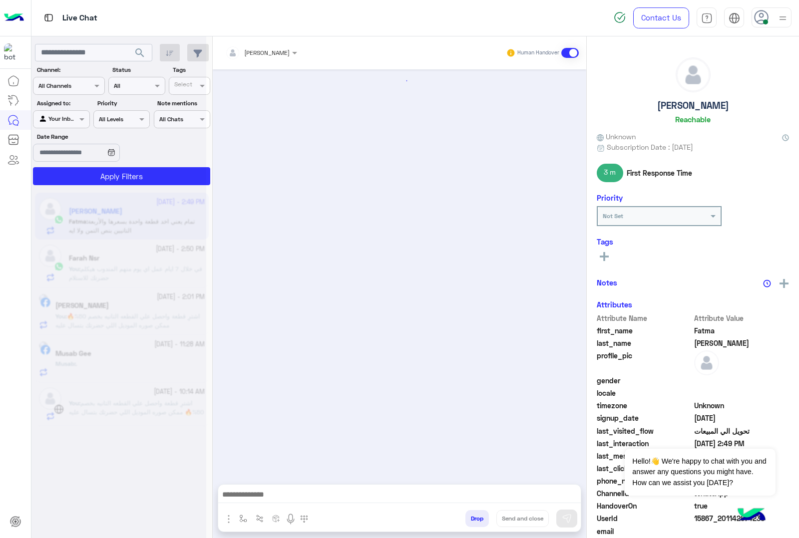
scroll to position [1424, 0]
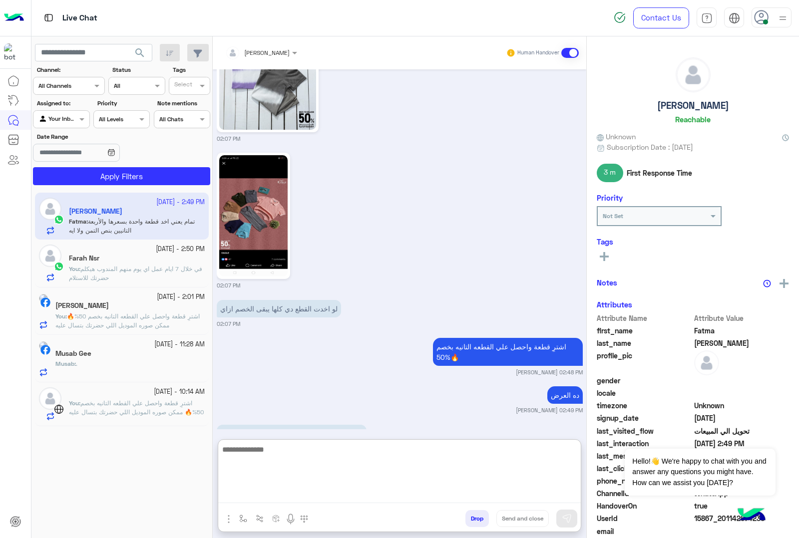
click at [330, 495] on textarea at bounding box center [399, 473] width 362 height 60
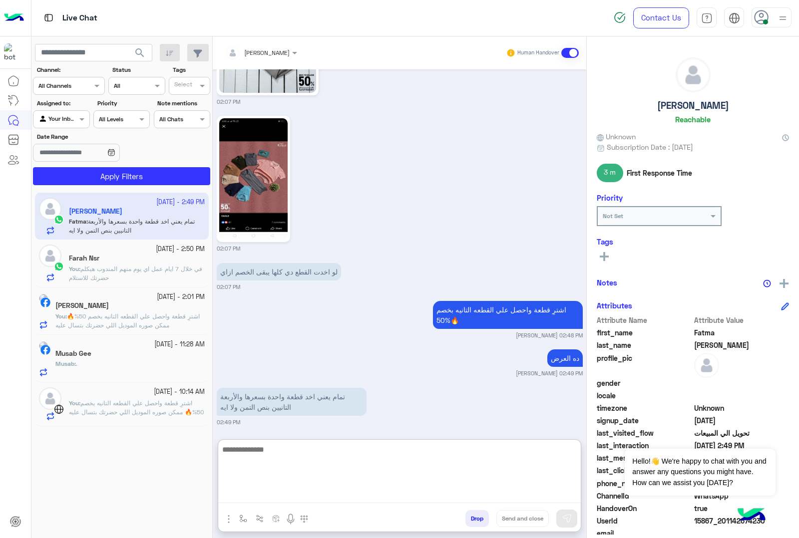
scroll to position [1469, 0]
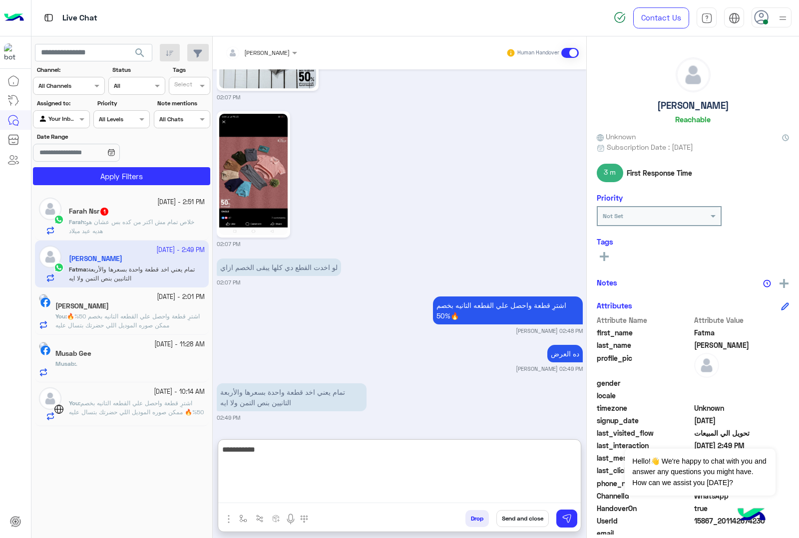
type textarea "**********"
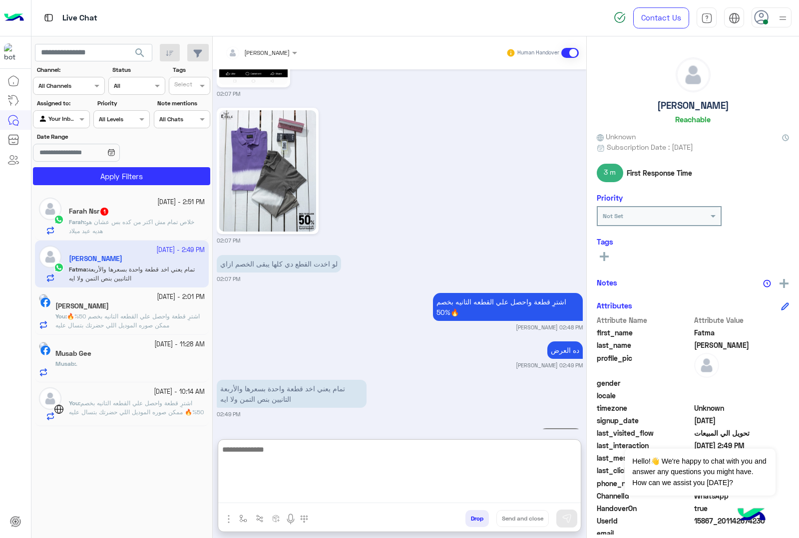
scroll to position [1508, 0]
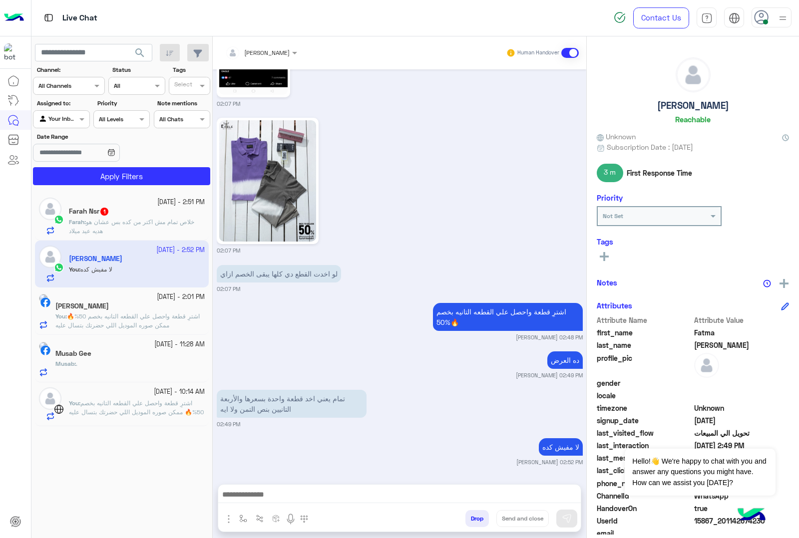
click at [105, 216] on div "Farah Nsr 1" at bounding box center [137, 212] width 136 height 10
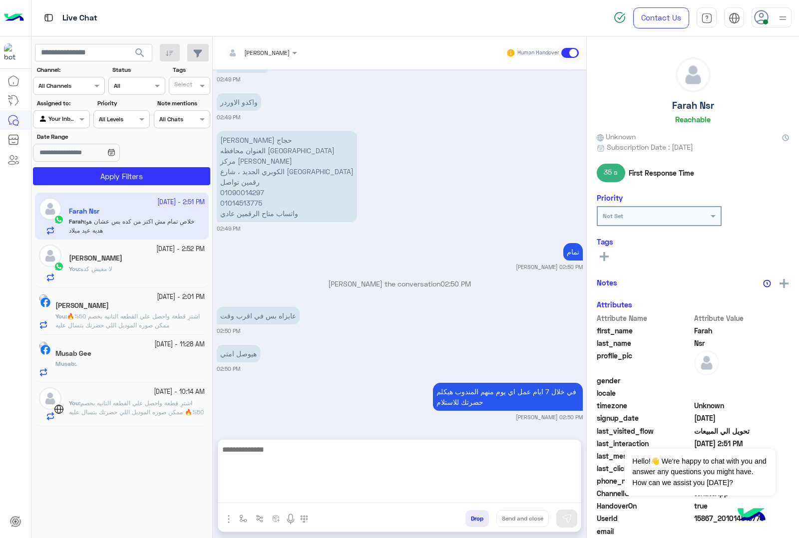
click at [298, 498] on textarea at bounding box center [399, 473] width 362 height 60
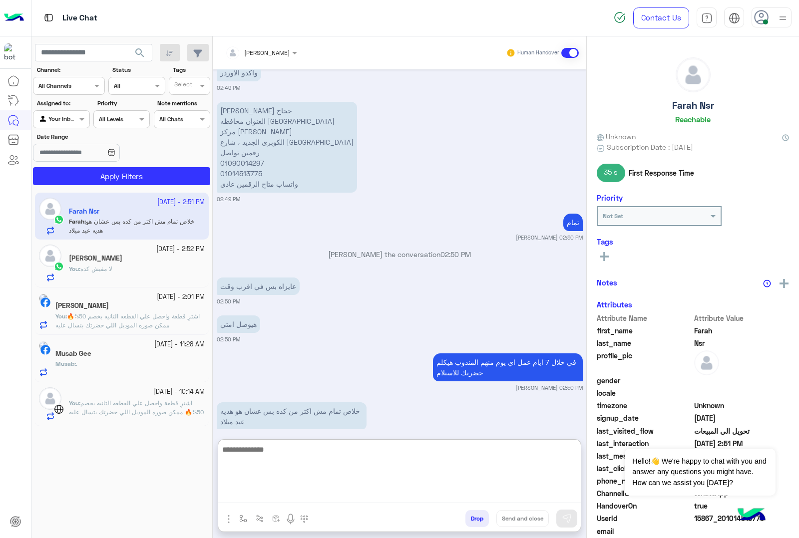
scroll to position [1388, 0]
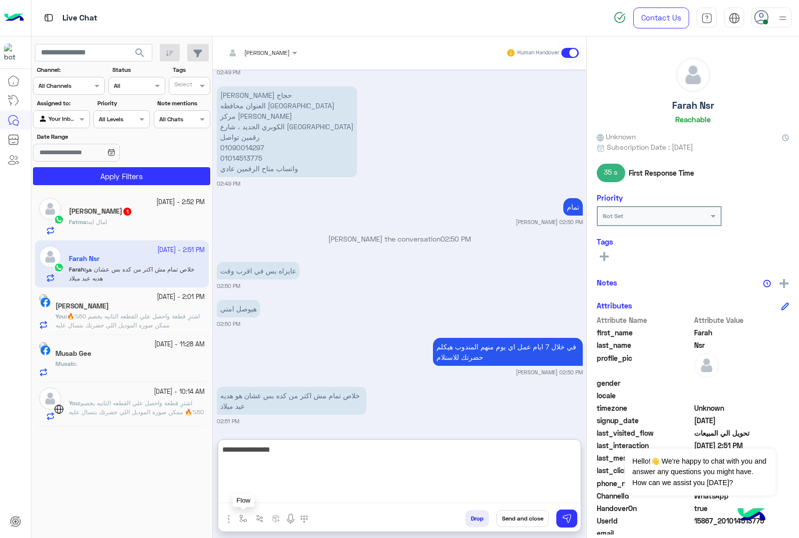
type textarea "**********"
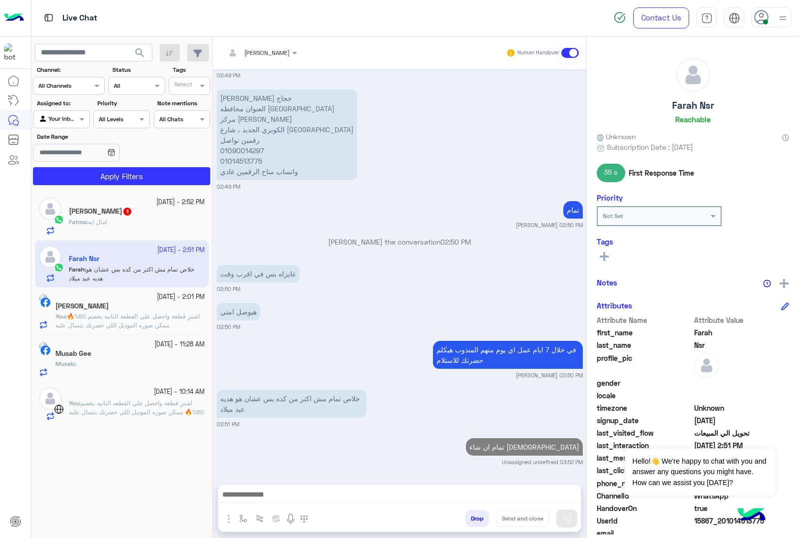
click at [102, 218] on span "امال ايه" at bounding box center [97, 221] width 19 height 7
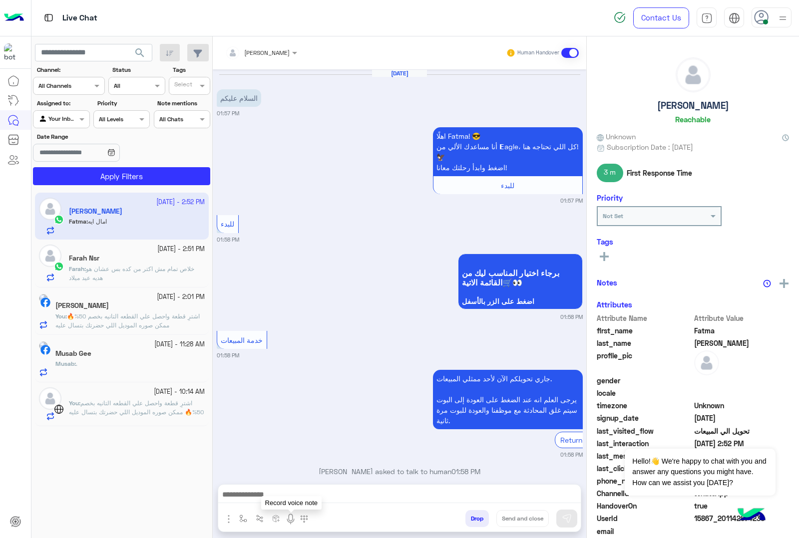
scroll to position [1501, 0]
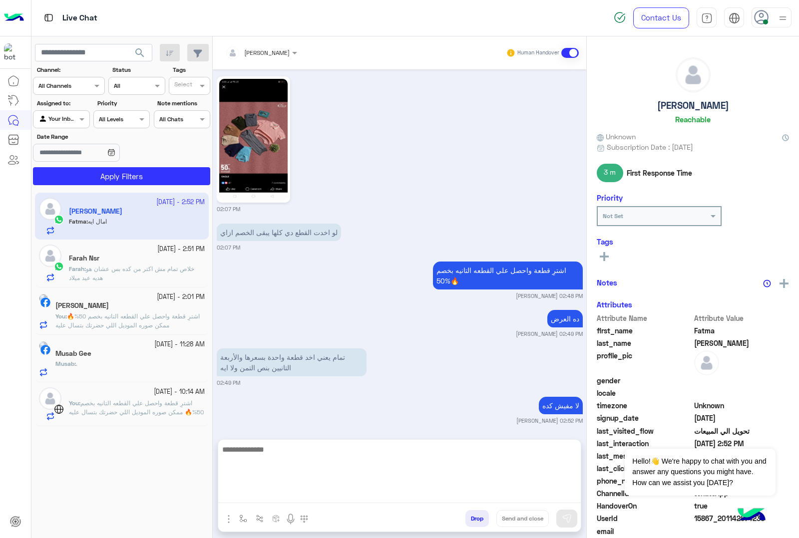
click at [285, 493] on textarea at bounding box center [399, 473] width 362 height 60
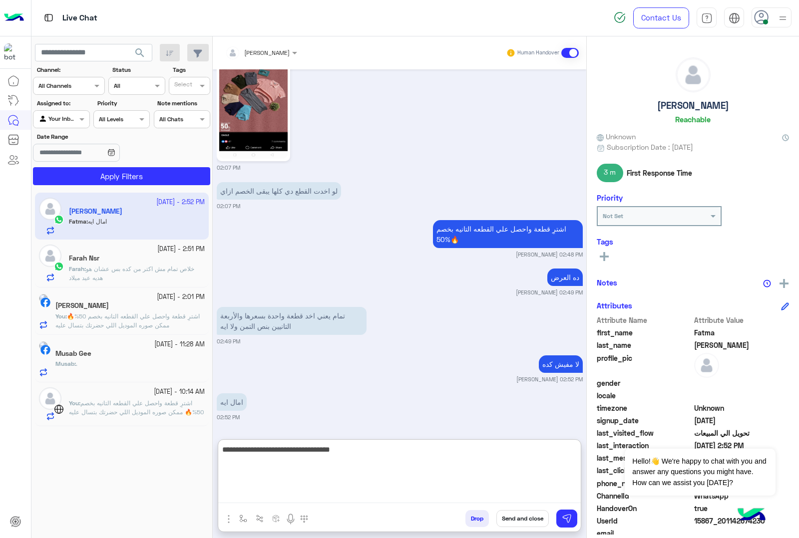
scroll to position [1584, 0]
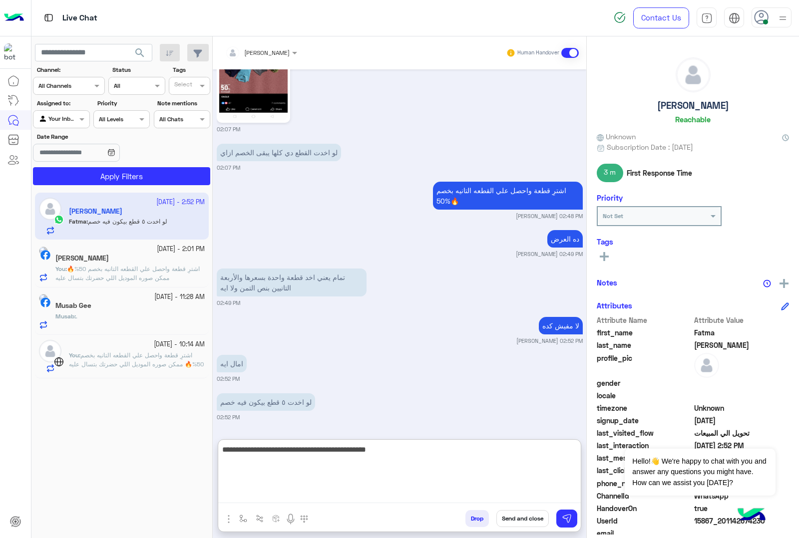
type textarea "**********"
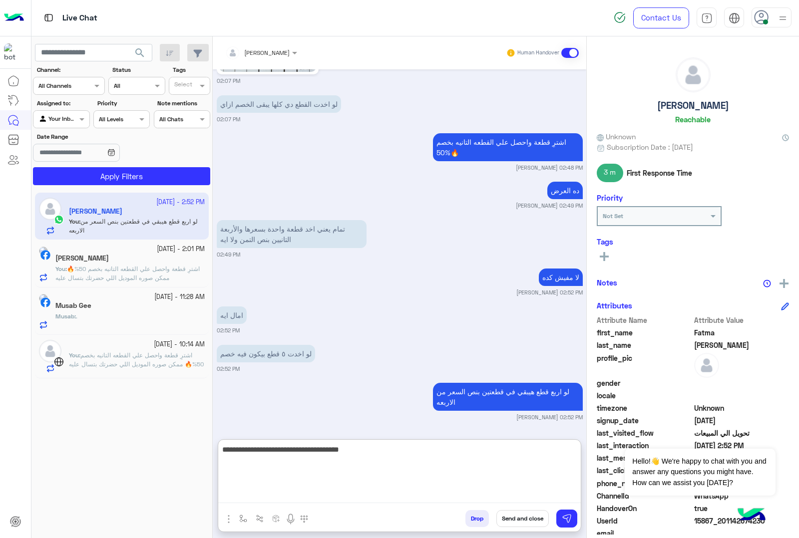
type textarea "**********"
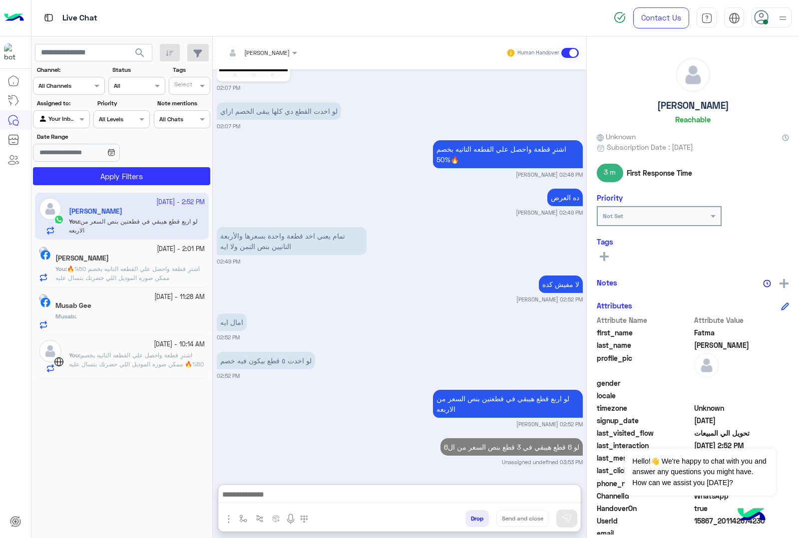
click at [153, 273] on p "You : اشترِ قطعة واحصل علي القطعه التانيه بخصم 50%🔥 ممكن صوره الموديل اللي حضرت…" at bounding box center [129, 274] width 149 height 18
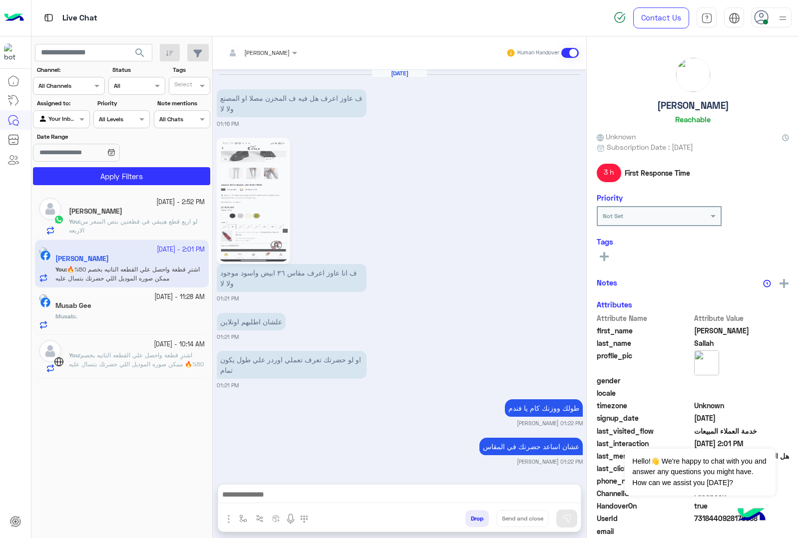
scroll to position [1449, 0]
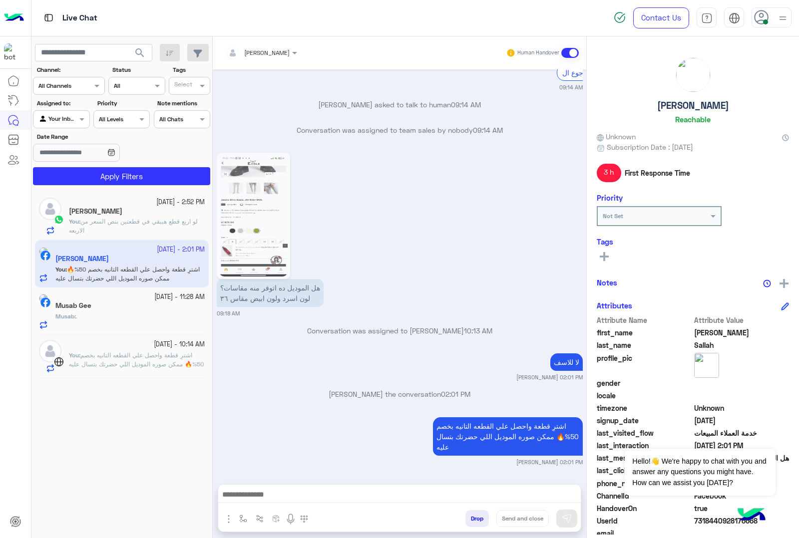
click at [135, 310] on div "Musab Gee" at bounding box center [129, 307] width 149 height 10
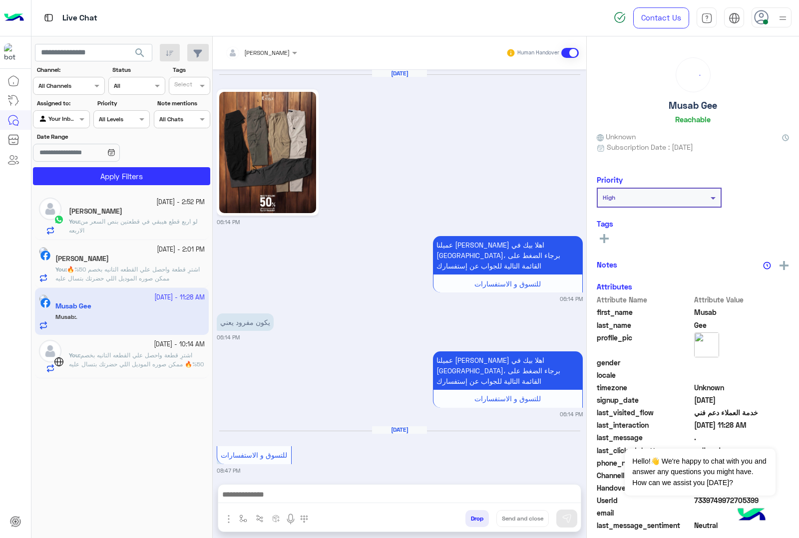
scroll to position [1533, 0]
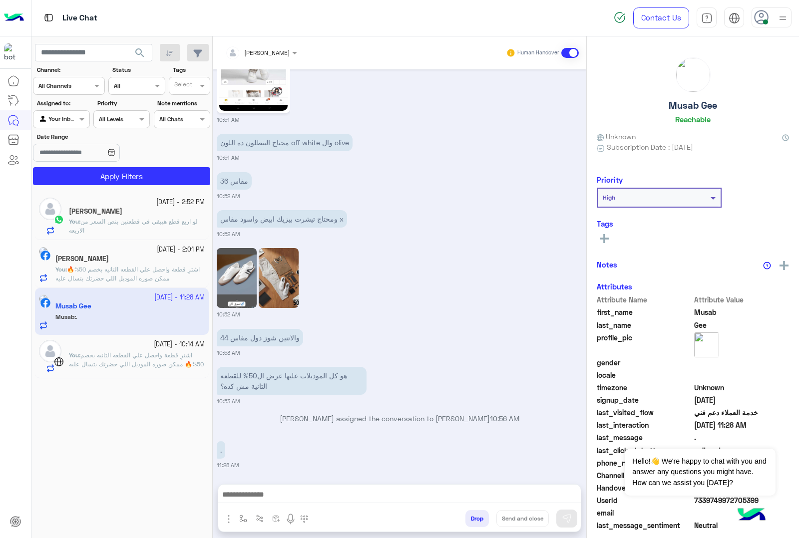
click at [153, 369] on div "You : اشترِ قطعة واحصل علي القطعه التانيه بخصم 50%🔥 ممكن صوره الموديل اللي حضرت…" at bounding box center [137, 362] width 136 height 22
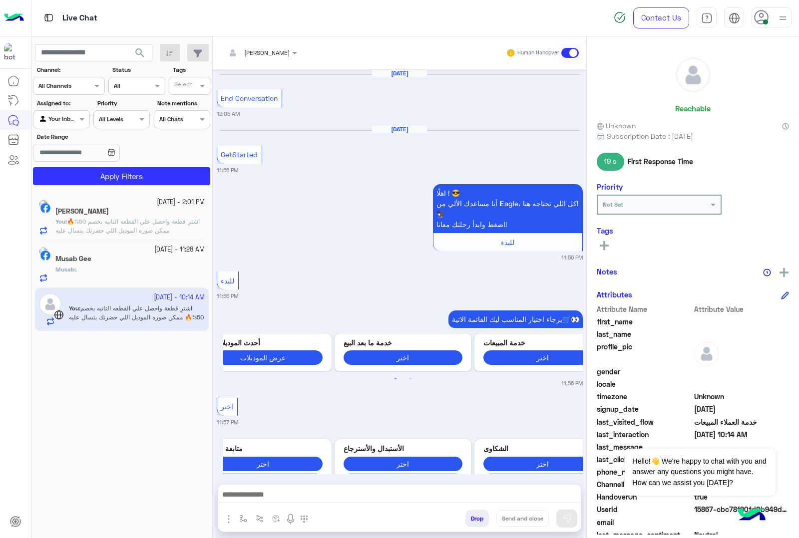
scroll to position [1168, 0]
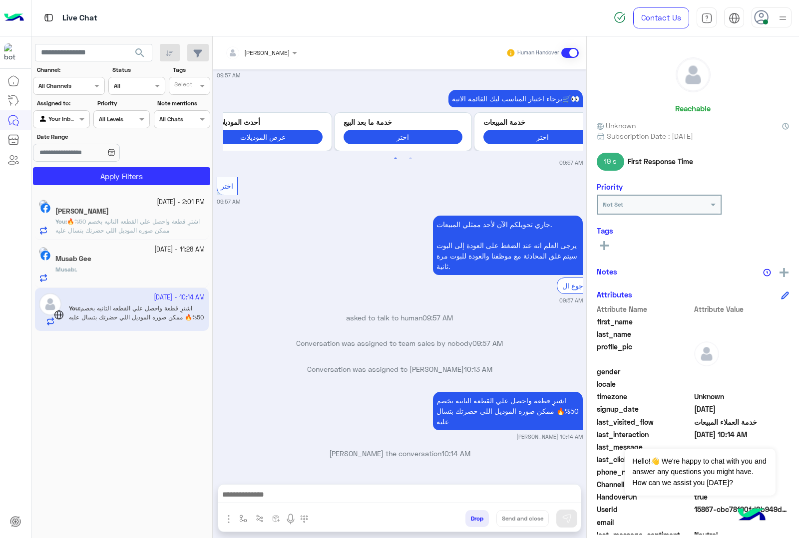
click at [108, 238] on div "[DATE] - 2:01 PM [PERSON_NAME] You : اشترِ قطعة واحصل علي القطعه التانيه بخصم 5…" at bounding box center [122, 216] width 174 height 47
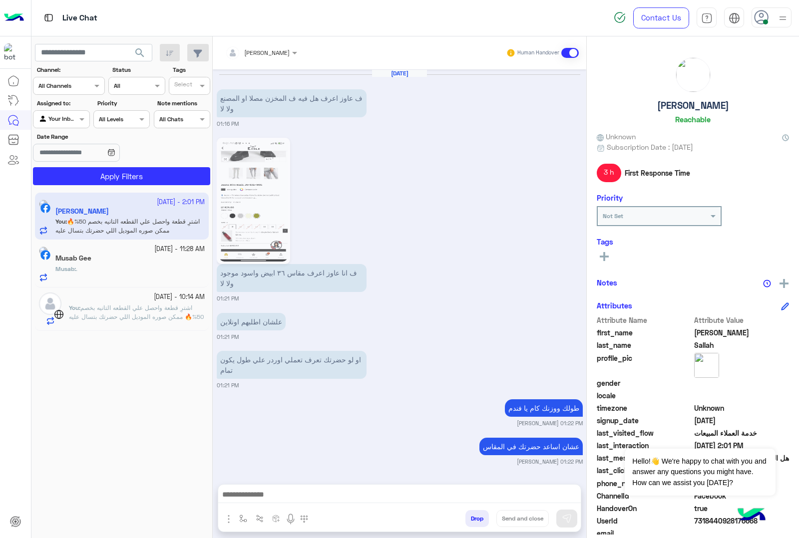
scroll to position [1449, 0]
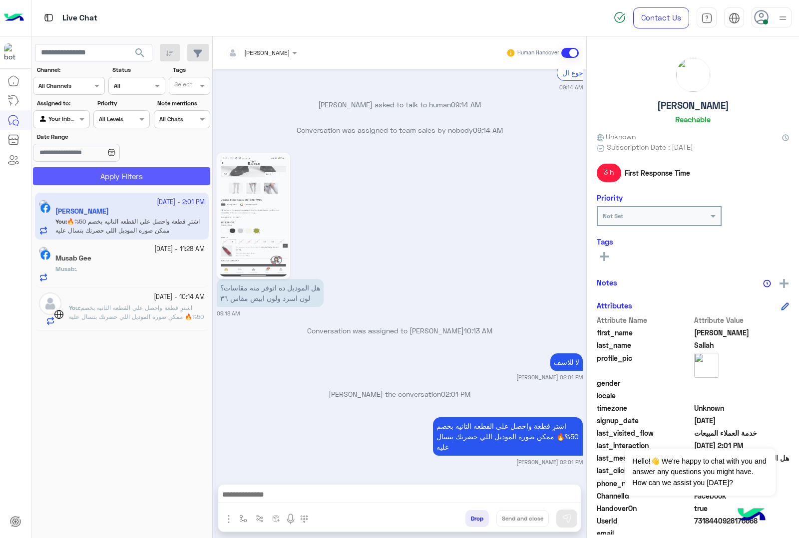
click at [133, 174] on button "Apply Filters" at bounding box center [121, 176] width 177 height 18
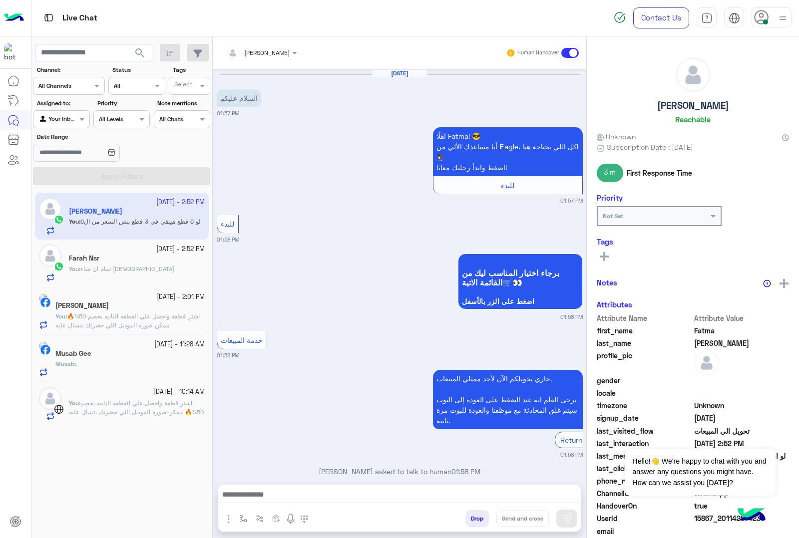
scroll to position [1626, 0]
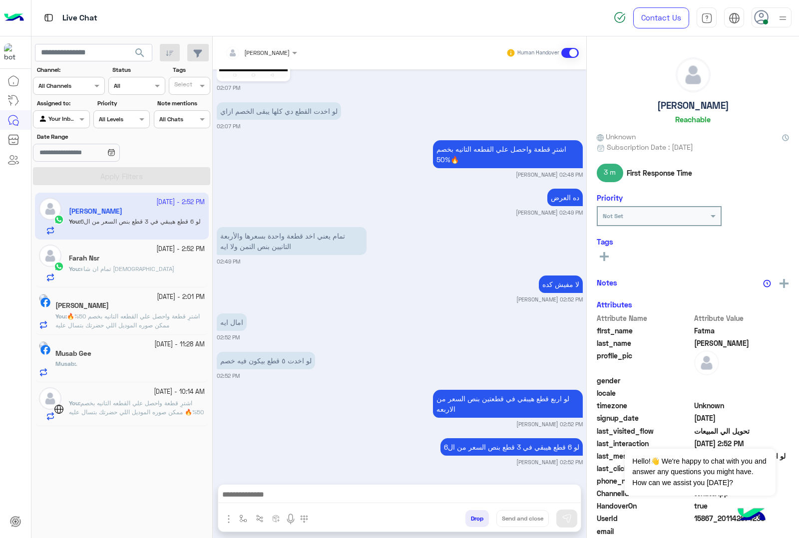
click at [121, 269] on span "تمام ان شاء [DEMOGRAPHIC_DATA]" at bounding box center [127, 268] width 94 height 7
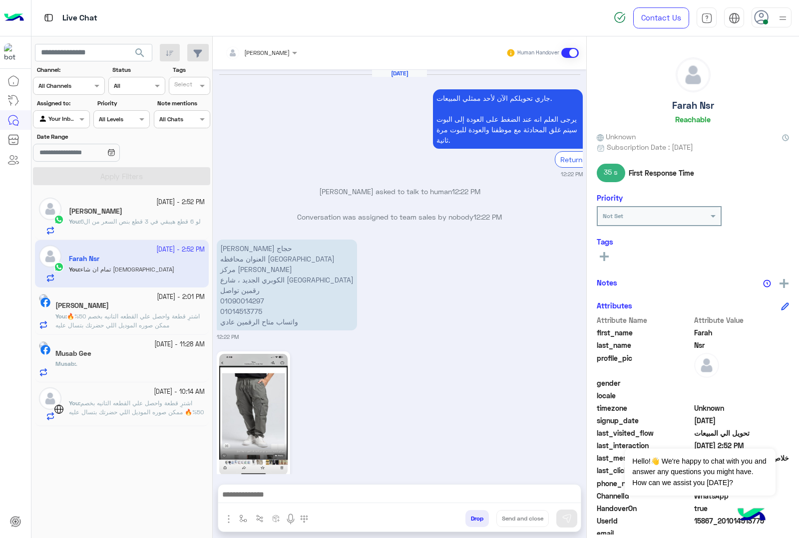
scroll to position [1343, 0]
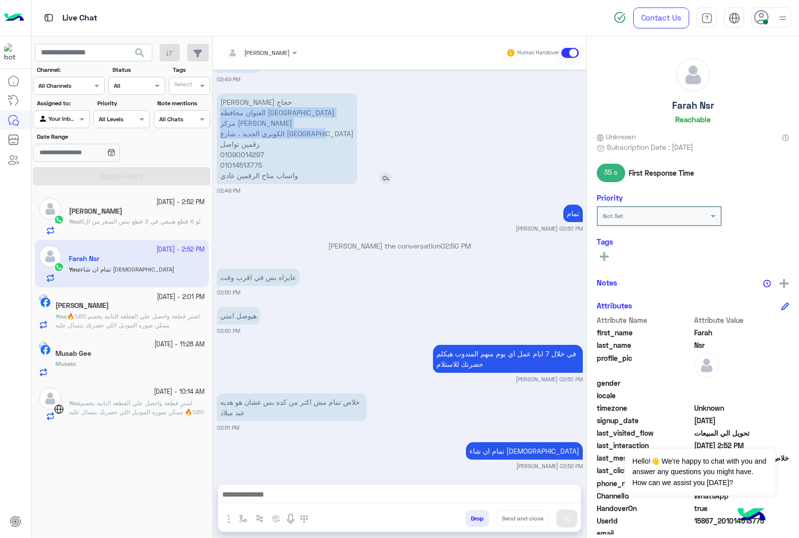
drag, startPoint x: 221, startPoint y: 109, endPoint x: 319, endPoint y: 132, distance: 100.6
click at [319, 132] on p "[PERSON_NAME] حجاج العنوان محافظه [GEOGRAPHIC_DATA] مركز [PERSON_NAME] الكوبري …" at bounding box center [287, 138] width 140 height 91
copy p "العنوان محافظه [GEOGRAPHIC_DATA] مركز [PERSON_NAME] الكوبري الجديد ، شارع [GEOG…"
click at [235, 118] on p "[PERSON_NAME] حجاج العنوان محافظه [GEOGRAPHIC_DATA] مركز [PERSON_NAME] الكوبري …" at bounding box center [287, 138] width 140 height 91
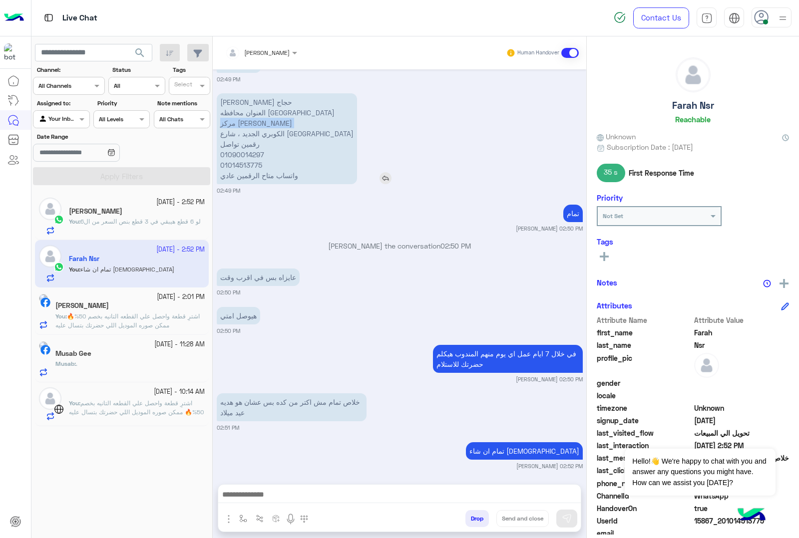
click at [235, 118] on p "[PERSON_NAME] حجاج العنوان محافظه [GEOGRAPHIC_DATA] مركز [PERSON_NAME] الكوبري …" at bounding box center [287, 138] width 140 height 91
click at [272, 127] on p "[PERSON_NAME] حجاج العنوان محافظه [GEOGRAPHIC_DATA] مركز [PERSON_NAME] الكوبري …" at bounding box center [287, 138] width 140 height 91
copy p "الكوبري الجديد ، شارع [GEOGRAPHIC_DATA]"
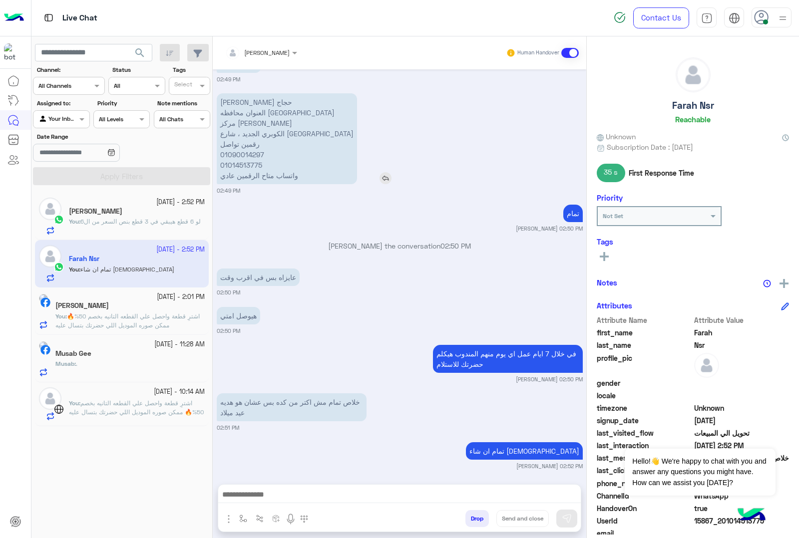
click at [250, 152] on p "[PERSON_NAME] حجاج العنوان محافظه [GEOGRAPHIC_DATA] مركز [PERSON_NAME] الكوبري …" at bounding box center [287, 138] width 140 height 91
copy p "01090014297"
click at [255, 161] on p "[PERSON_NAME] حجاج العنوان محافظه [GEOGRAPHIC_DATA] مركز [PERSON_NAME] الكوبري …" at bounding box center [287, 138] width 140 height 91
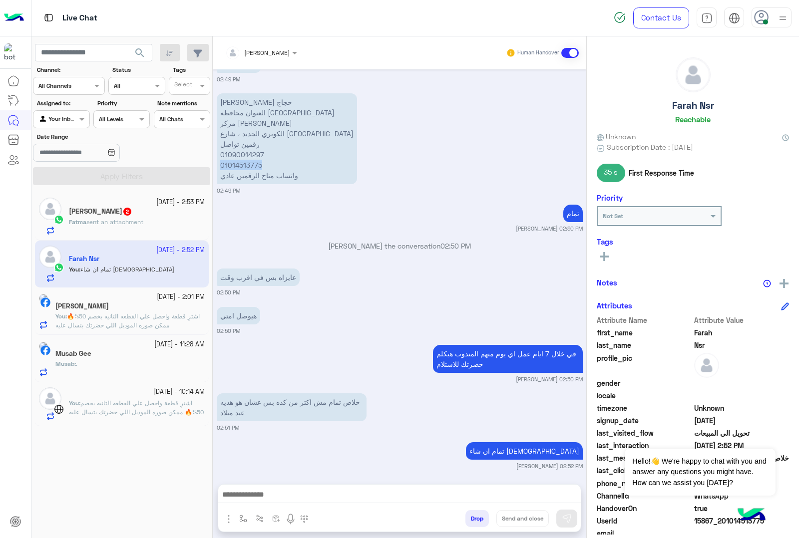
copy p "01014513775"
click at [305, 308] on div "هيوصل امتي" at bounding box center [267, 315] width 100 height 17
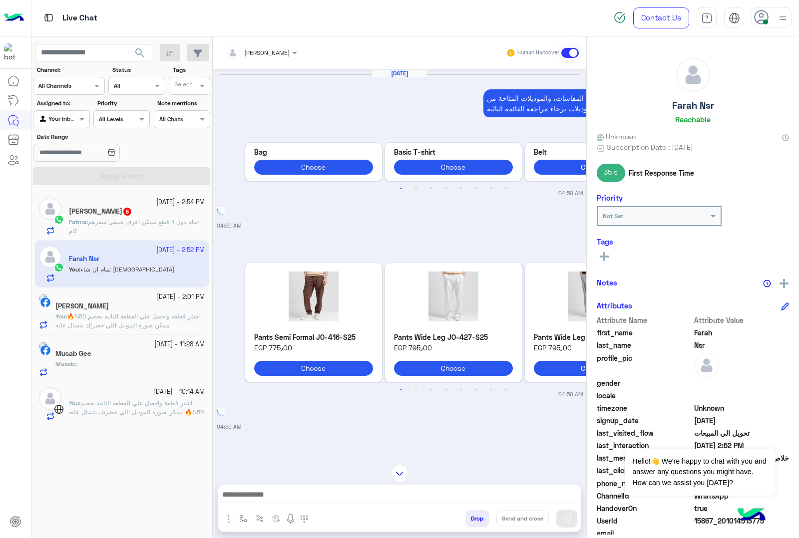
scroll to position [2415, 0]
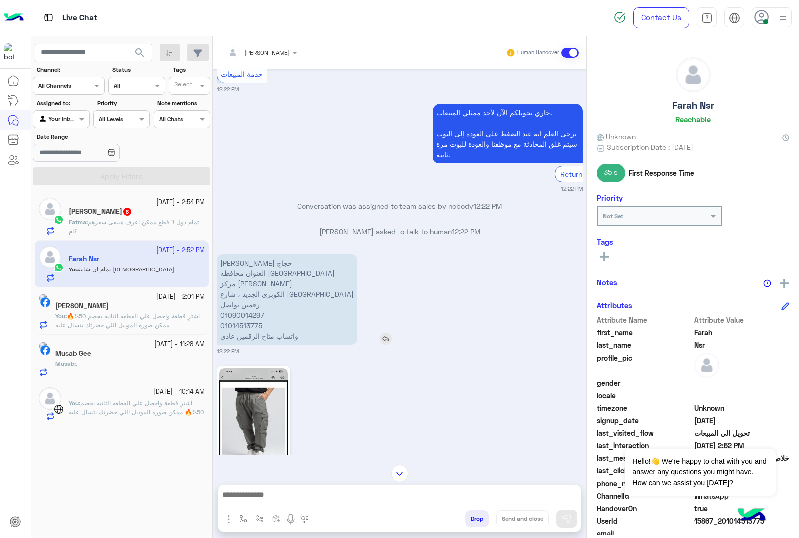
click at [243, 273] on p "[PERSON_NAME] حجاج العنوان محافظه [GEOGRAPHIC_DATA] مركز [PERSON_NAME] الكوبري …" at bounding box center [287, 299] width 140 height 91
copy p "[PERSON_NAME] حجاج"
click at [237, 285] on p "[PERSON_NAME] حجاج العنوان محافظه [GEOGRAPHIC_DATA] مركز [PERSON_NAME] الكوبري …" at bounding box center [287, 299] width 140 height 91
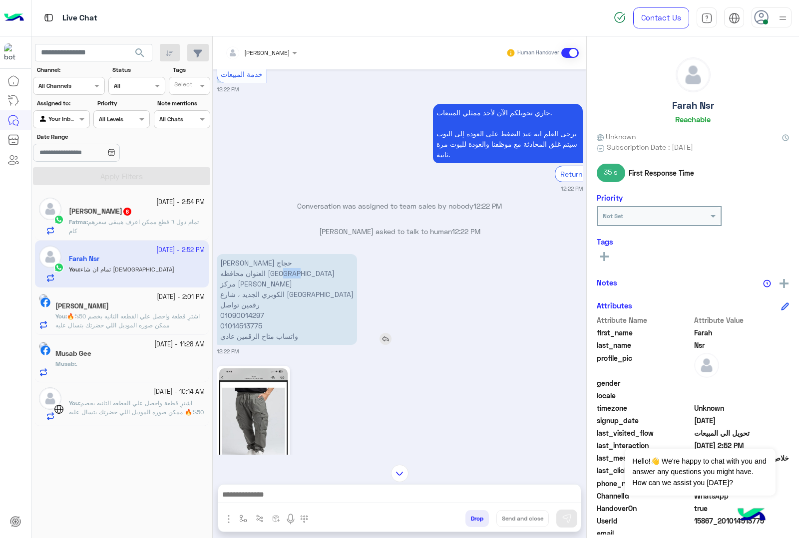
click at [237, 285] on p "[PERSON_NAME] حجاج العنوان محافظه [GEOGRAPHIC_DATA] مركز [PERSON_NAME] الكوبري …" at bounding box center [287, 299] width 140 height 91
copy p "العنوان محافظه [GEOGRAPHIC_DATA]"
click at [224, 294] on p "[PERSON_NAME] حجاج العنوان محافظه [GEOGRAPHIC_DATA] مركز [PERSON_NAME] الكوبري …" at bounding box center [287, 299] width 140 height 91
drag, startPoint x: 221, startPoint y: 295, endPoint x: 323, endPoint y: 311, distance: 103.1
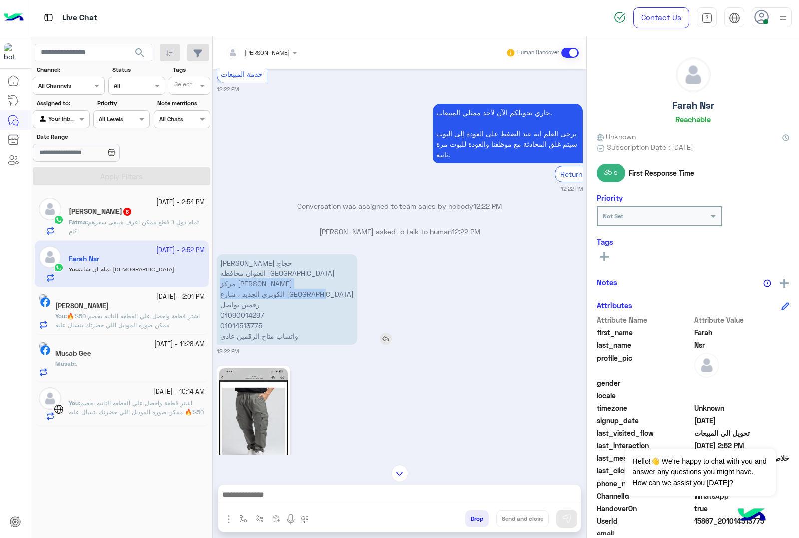
click at [323, 311] on div "[PERSON_NAME] حجاج العنوان محافظه [GEOGRAPHIC_DATA] مركز [PERSON_NAME] الكوبري …" at bounding box center [315, 299] width 197 height 91
copy p "مركز [PERSON_NAME] الكوبري الجديد ، [GEOGRAPHIC_DATA]"
click at [235, 333] on p "[PERSON_NAME] حجاج العنوان محافظه [GEOGRAPHIC_DATA] مركز [PERSON_NAME] الكوبري …" at bounding box center [287, 299] width 140 height 91
click at [236, 330] on p "[PERSON_NAME] حجاج العنوان محافظه [GEOGRAPHIC_DATA] مركز [PERSON_NAME] الكوبري …" at bounding box center [287, 299] width 140 height 91
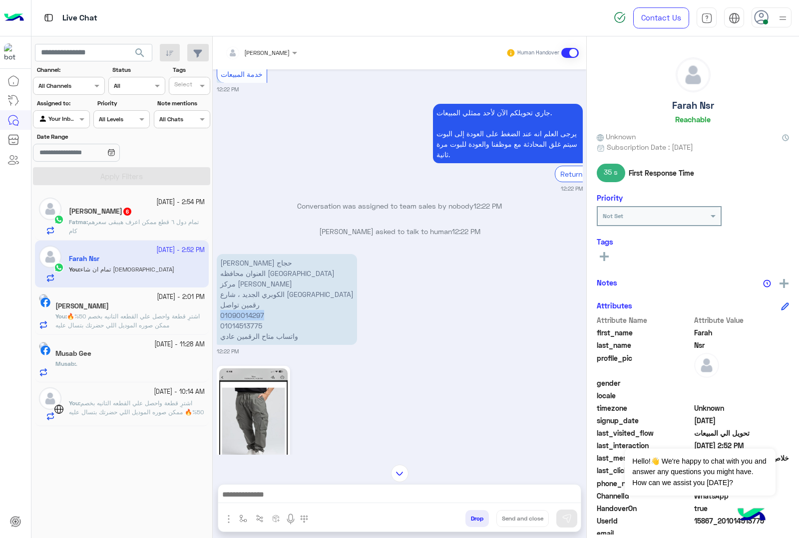
copy p "01090014297"
click at [227, 334] on p "[PERSON_NAME] حجاج العنوان محافظه [GEOGRAPHIC_DATA] مركز [PERSON_NAME] الكوبري …" at bounding box center [287, 299] width 140 height 91
copy p "01014513775"
click at [760, 432] on button "Dismiss ✕" at bounding box center [745, 436] width 60 height 20
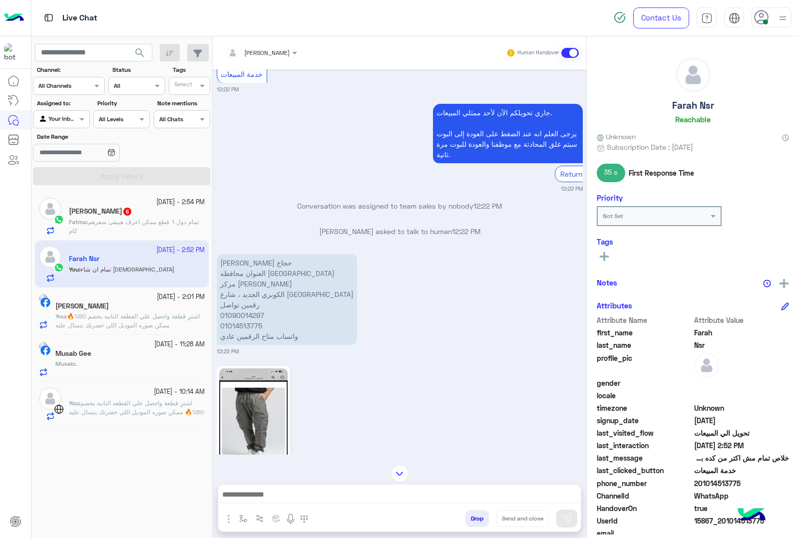
click at [715, 519] on span "15867_201014513775" at bounding box center [741, 521] width 95 height 10
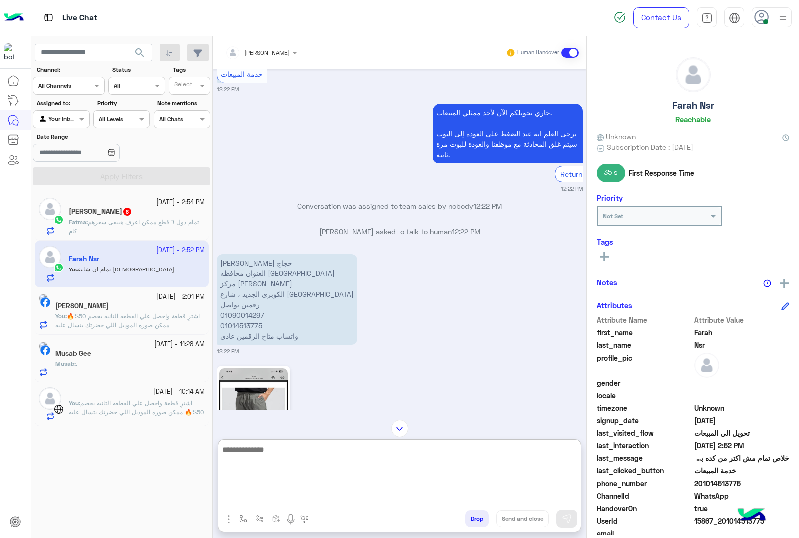
click at [279, 500] on textarea at bounding box center [399, 473] width 362 height 60
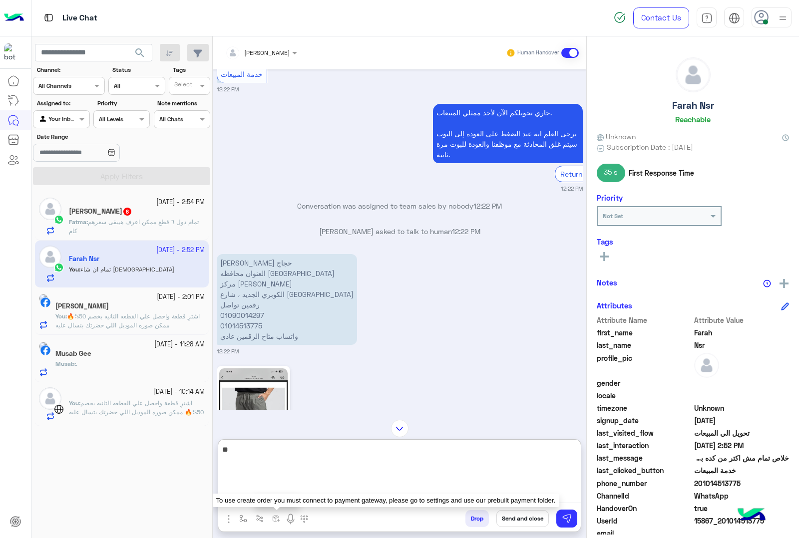
type textarea "*"
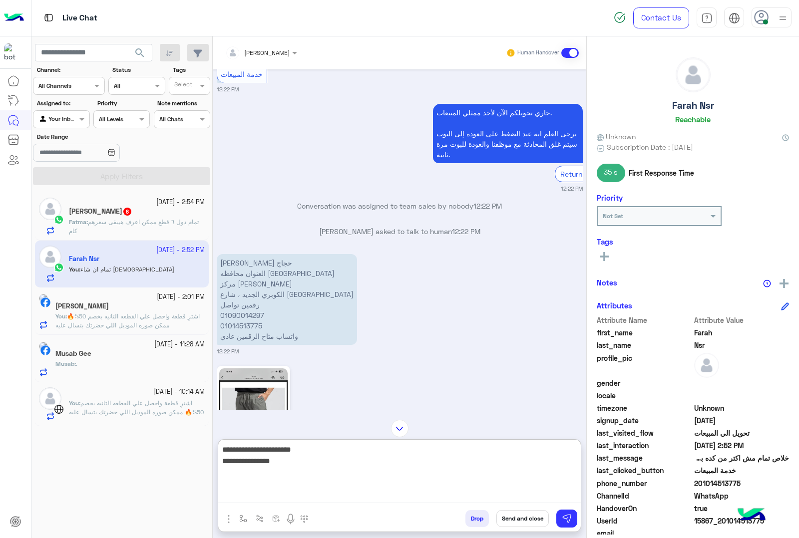
paste textarea "**********"
type textarea "**********"
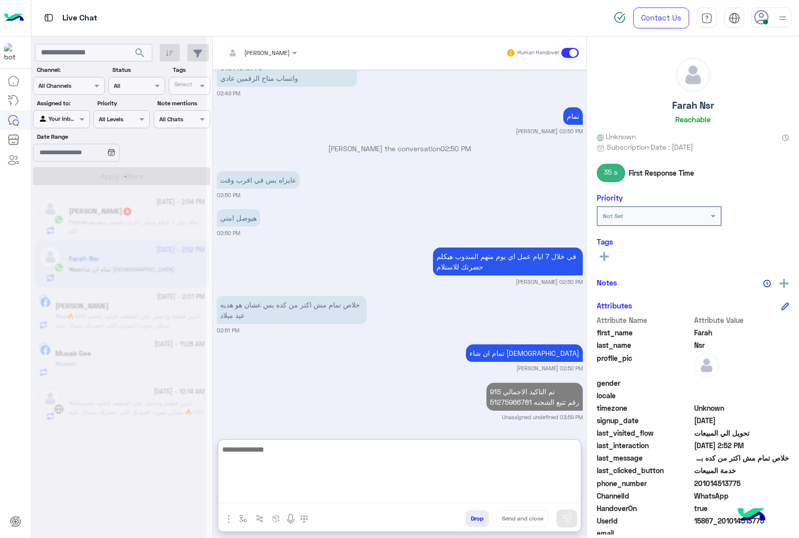
scroll to position [3875, 0]
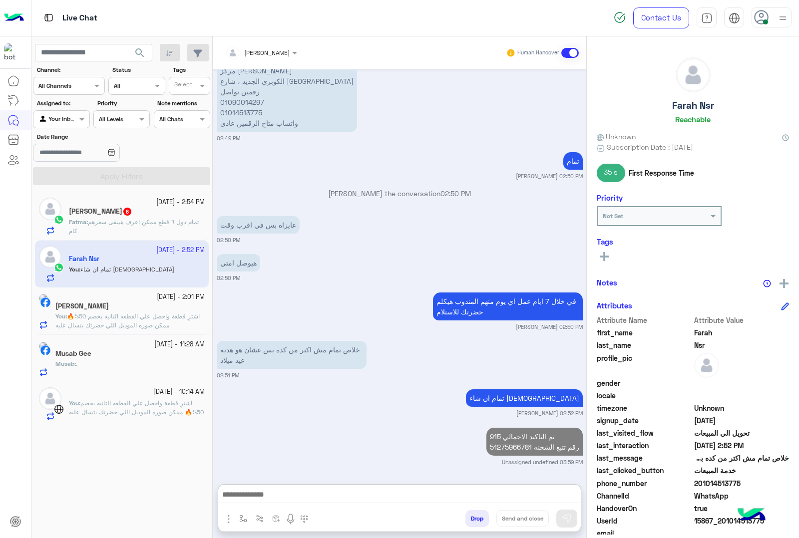
click at [112, 231] on p "Fatma : تمام دول ٦ قطع ممكن اعرف هيبقى سعرهم كام" at bounding box center [137, 227] width 136 height 18
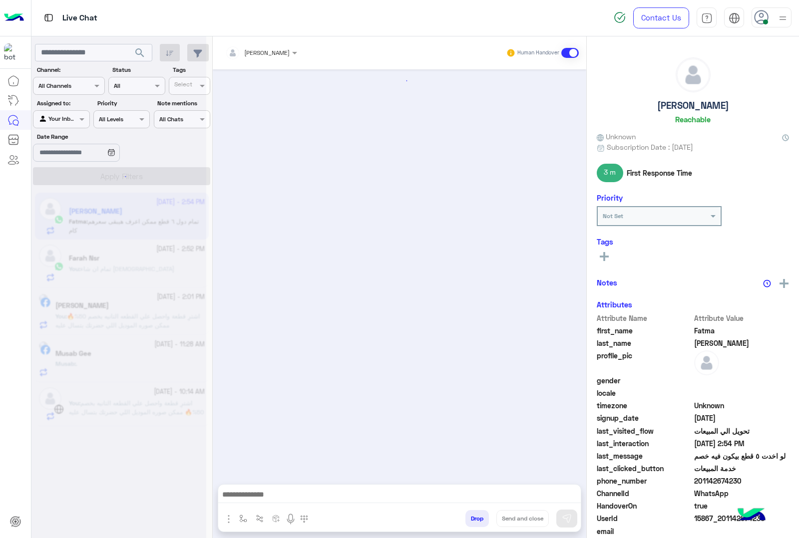
scroll to position [2128, 0]
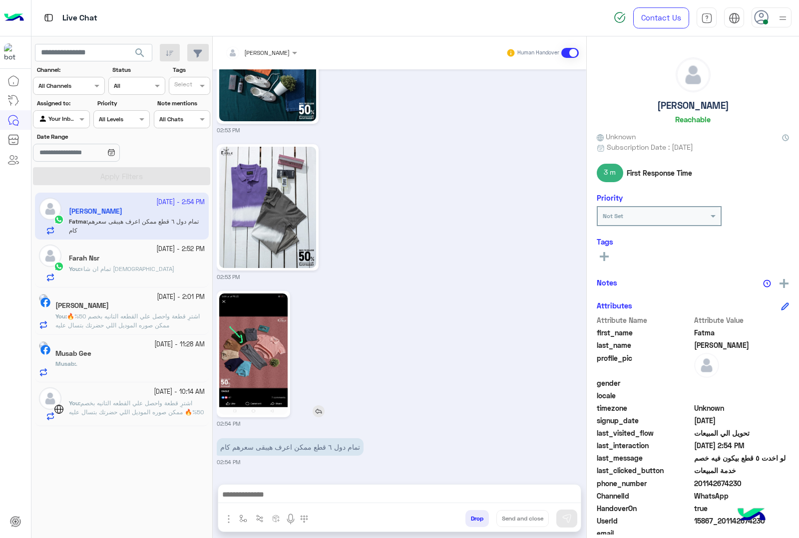
click at [241, 356] on img at bounding box center [253, 354] width 68 height 121
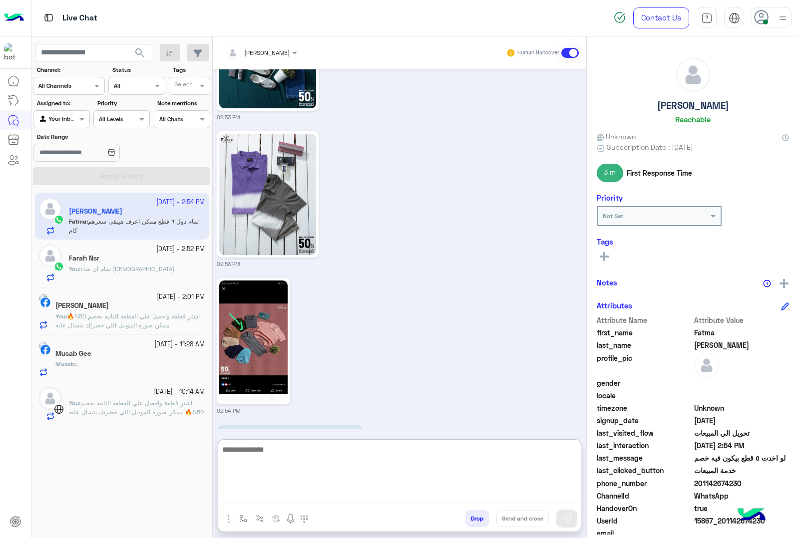
click at [258, 499] on textarea at bounding box center [399, 473] width 362 height 60
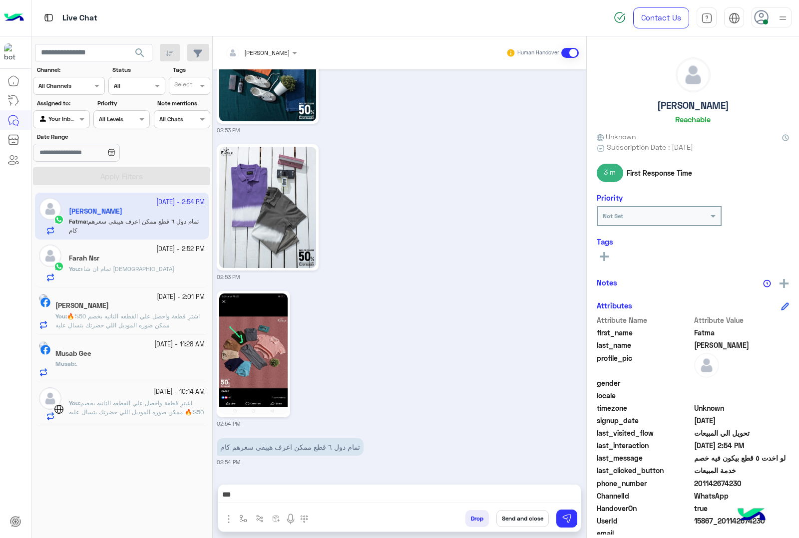
click at [460, 261] on div "02:53 PM" at bounding box center [400, 211] width 366 height 139
click at [255, 492] on textarea "*** *** *** *** *** ***" at bounding box center [399, 495] width 362 height 15
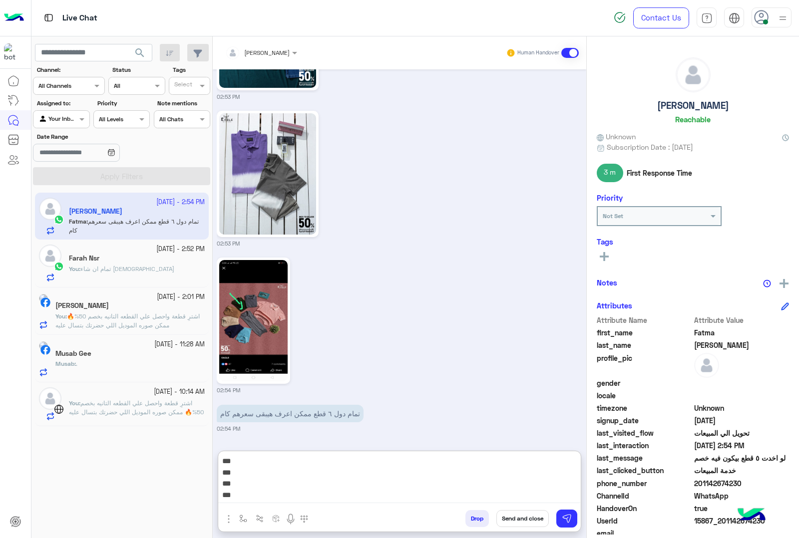
scroll to position [2173, 0]
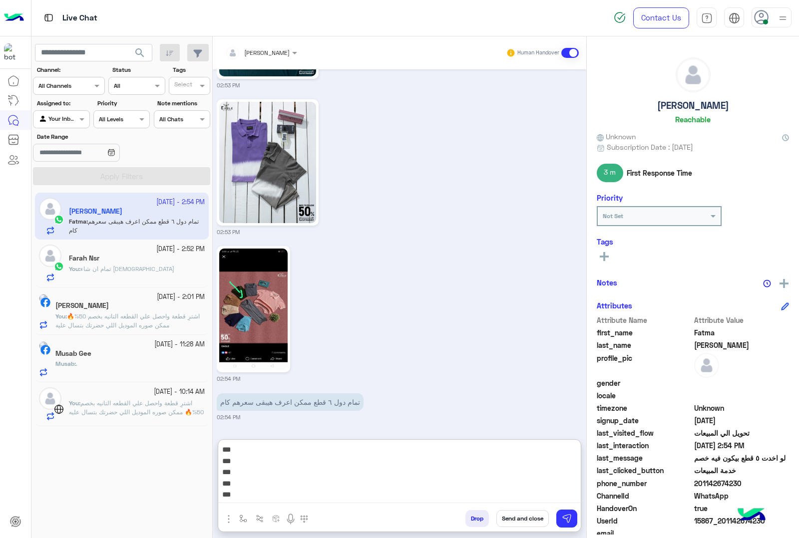
click at [224, 462] on textarea "*** *** *** *** *** ***" at bounding box center [399, 473] width 362 height 60
click at [227, 473] on textarea "*** *** *** *** ***" at bounding box center [399, 473] width 362 height 60
type textarea "*** *** *** ***"
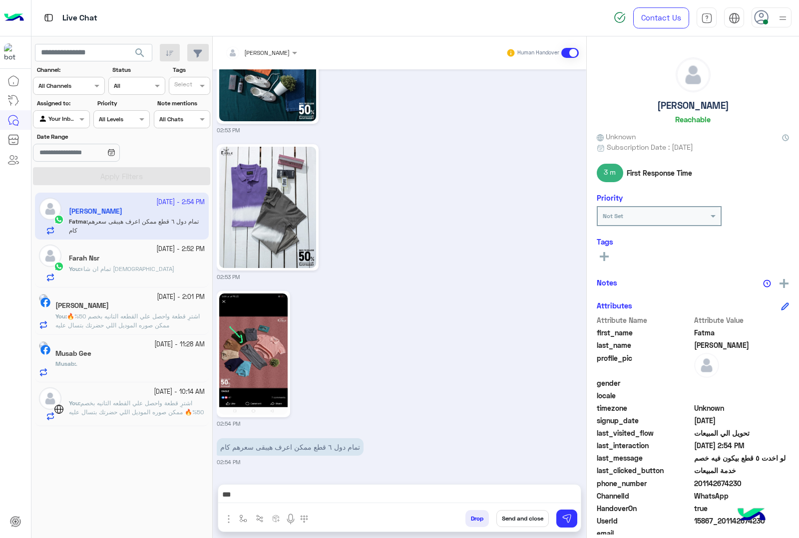
scroll to position [2128, 0]
click at [252, 497] on textarea "*** *** *** ***" at bounding box center [399, 495] width 362 height 15
click at [256, 493] on textarea "*** *** *** ***" at bounding box center [399, 495] width 362 height 15
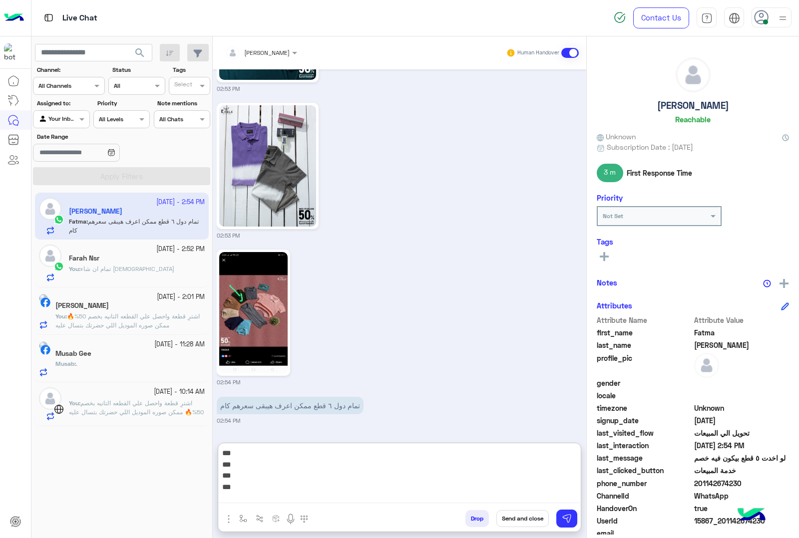
click at [256, 493] on textarea "*** *** *** ***" at bounding box center [399, 475] width 362 height 56
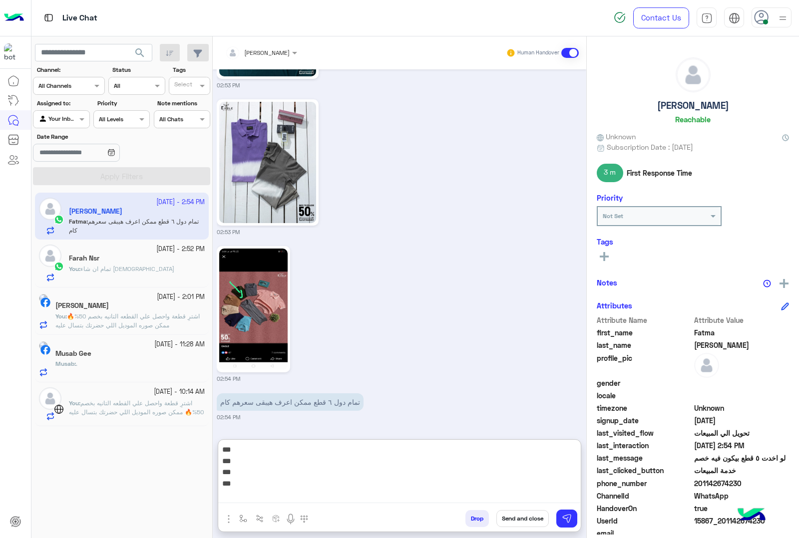
drag, startPoint x: 221, startPoint y: 452, endPoint x: 243, endPoint y: 488, distance: 42.6
click at [243, 488] on textarea "*** *** *** ***" at bounding box center [399, 473] width 362 height 60
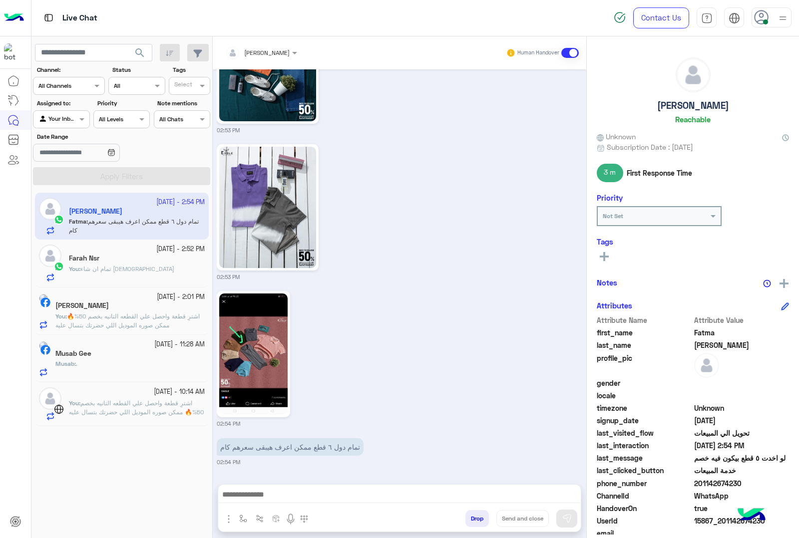
scroll to position [2128, 0]
click at [275, 498] on textarea at bounding box center [399, 495] width 362 height 15
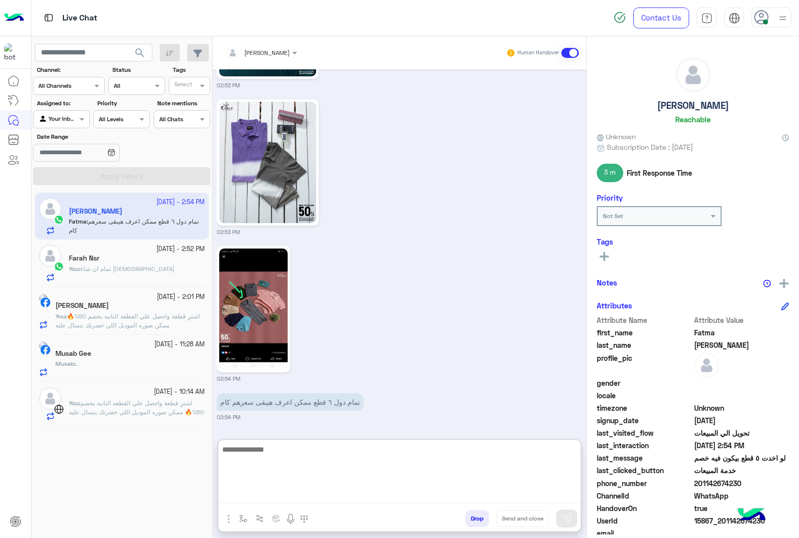
scroll to position [2173, 0]
type textarea "**********"
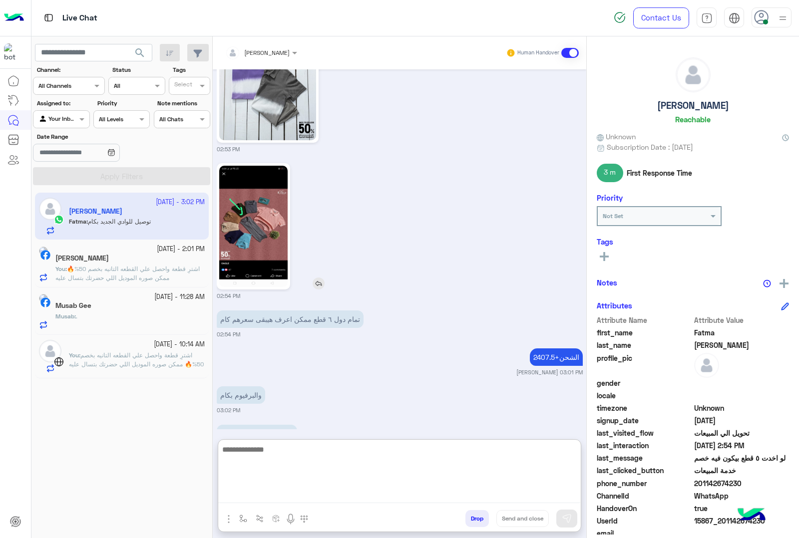
scroll to position [2288, 0]
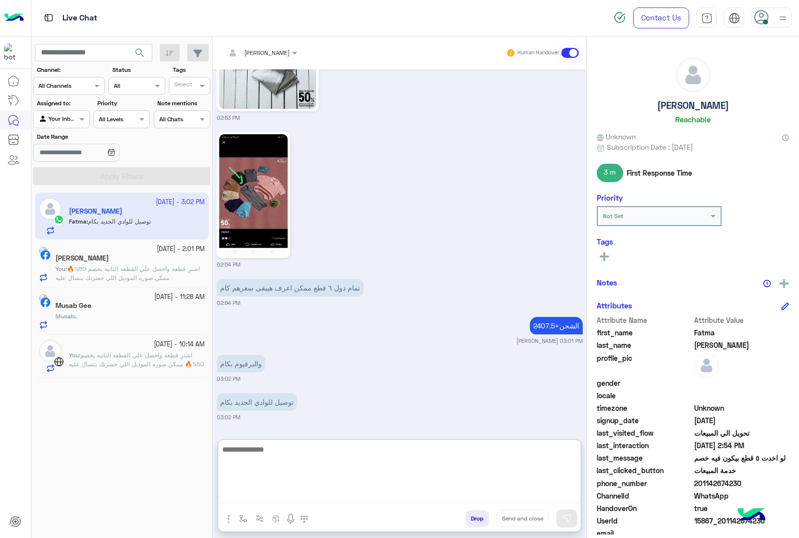
click at [248, 450] on textarea at bounding box center [399, 473] width 362 height 60
type textarea "**********"
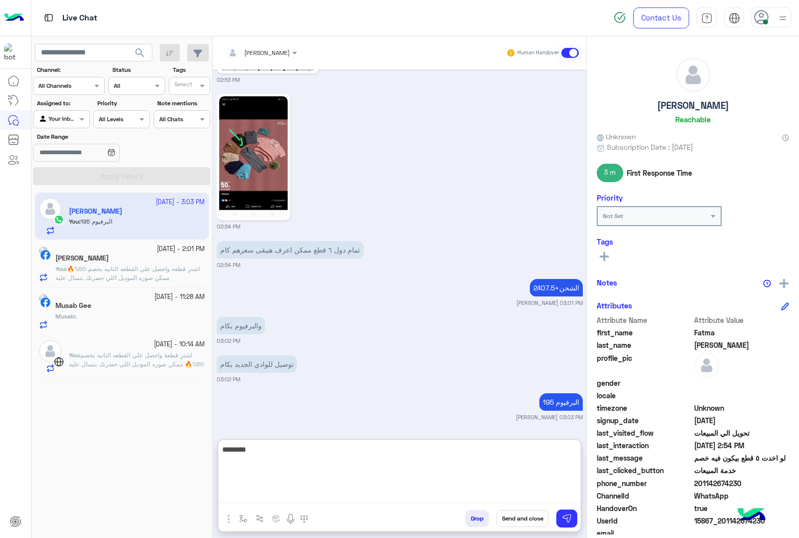
type textarea "*********"
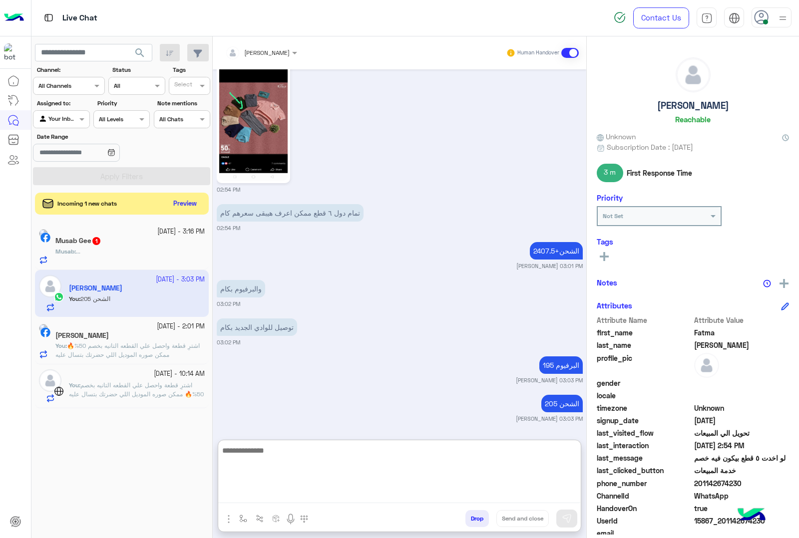
scroll to position [2364, 0]
click at [122, 238] on div "Musab Gee 1" at bounding box center [129, 242] width 149 height 10
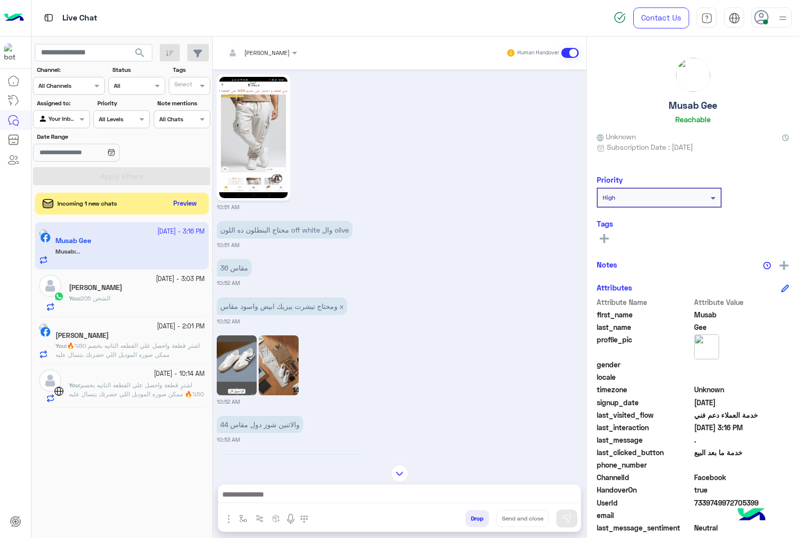
scroll to position [1424, 0]
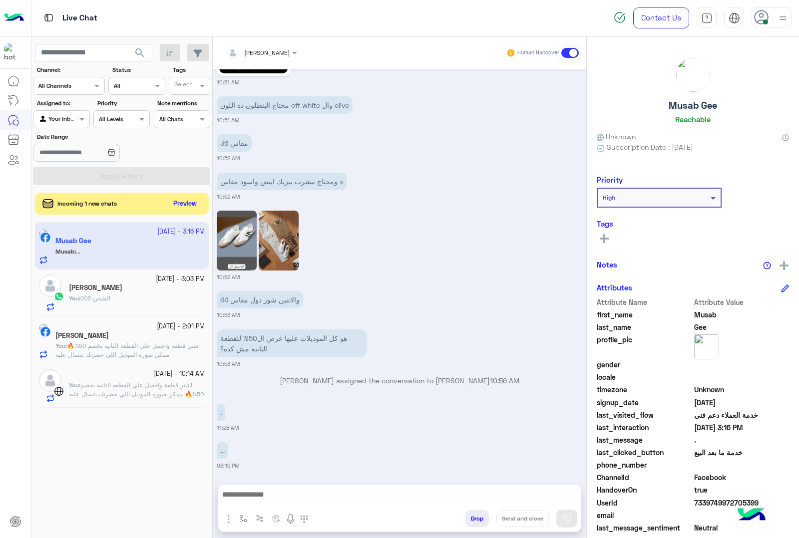
click at [295, 487] on div at bounding box center [399, 497] width 362 height 25
click at [285, 497] on textarea at bounding box center [399, 495] width 362 height 15
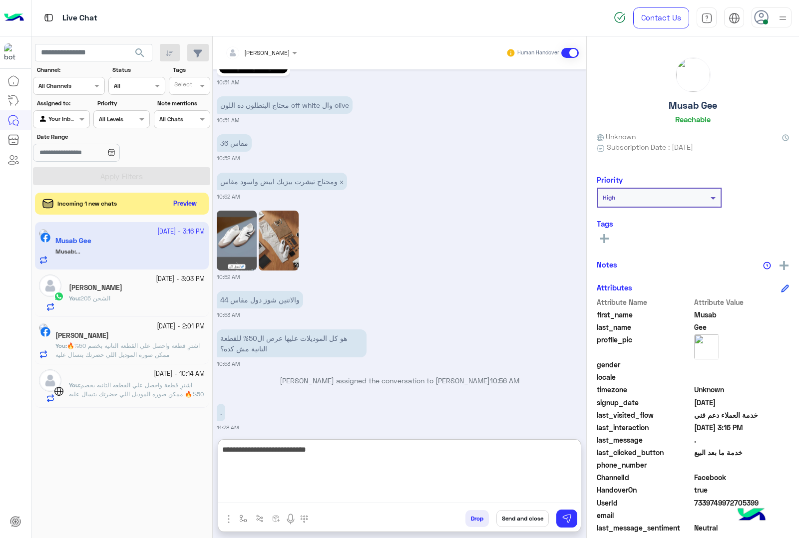
type textarea "**********"
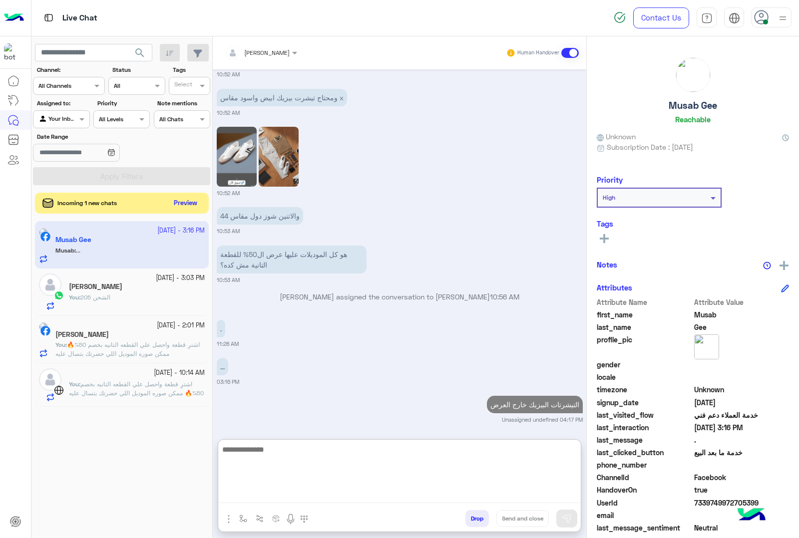
click at [197, 200] on button "Preview" at bounding box center [185, 203] width 31 height 13
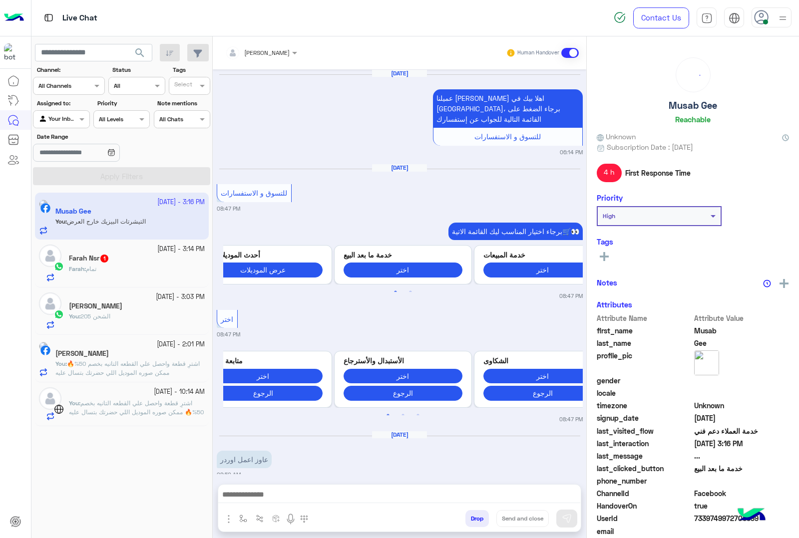
scroll to position [1383, 0]
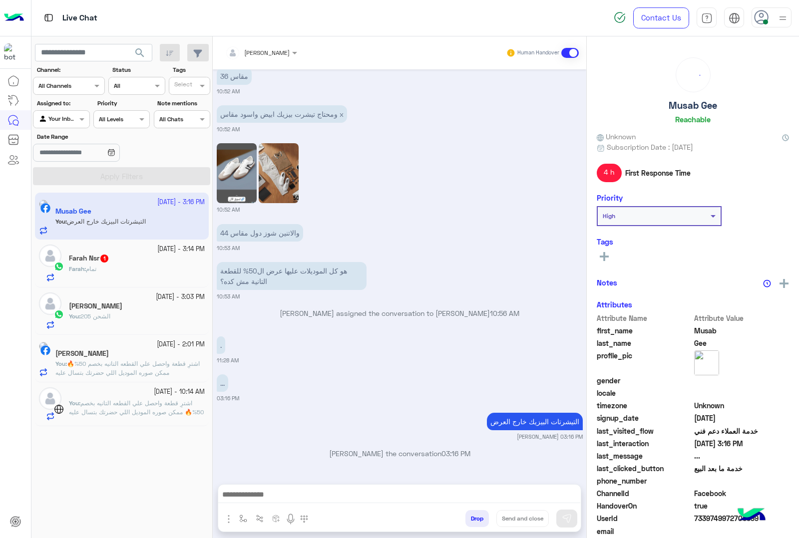
click at [126, 267] on div "Farah : تمام" at bounding box center [137, 273] width 136 height 17
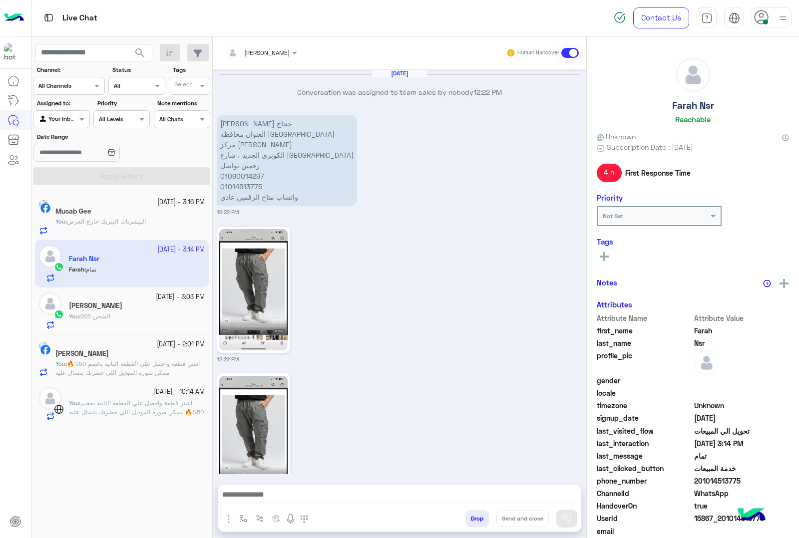
scroll to position [1302, 0]
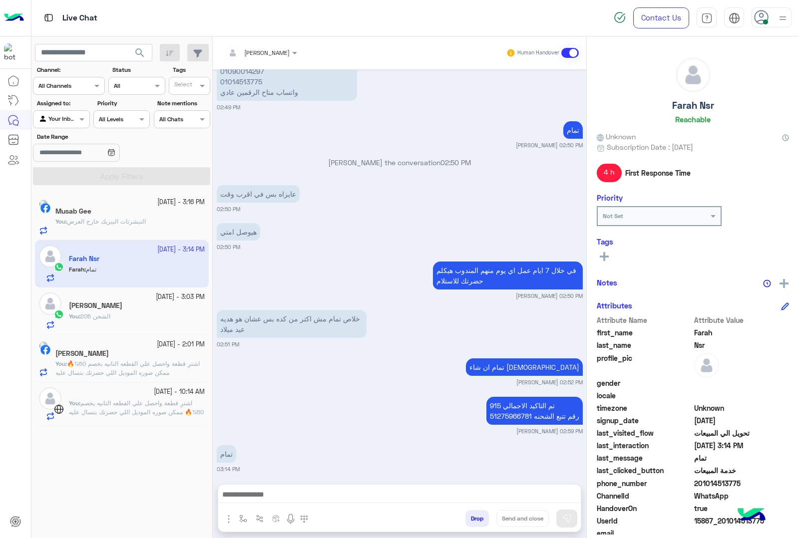
click at [273, 492] on textarea at bounding box center [399, 495] width 362 height 15
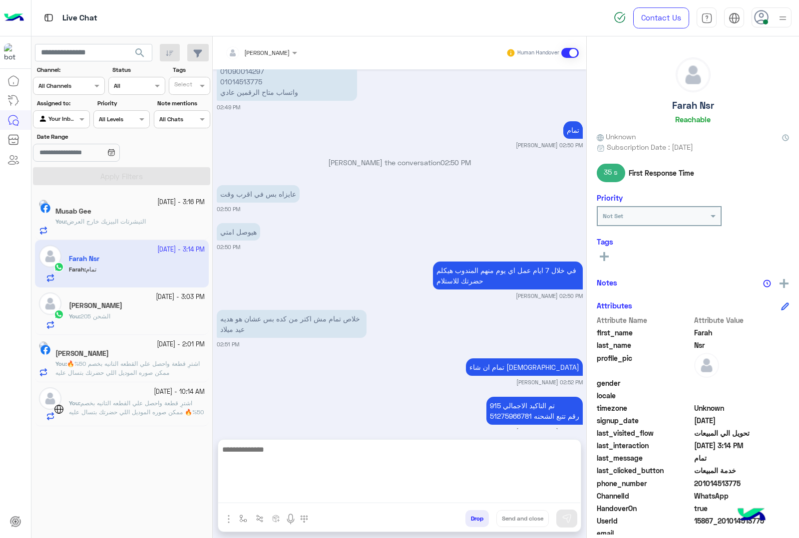
click at [470, 513] on button "Drop" at bounding box center [476, 518] width 23 height 17
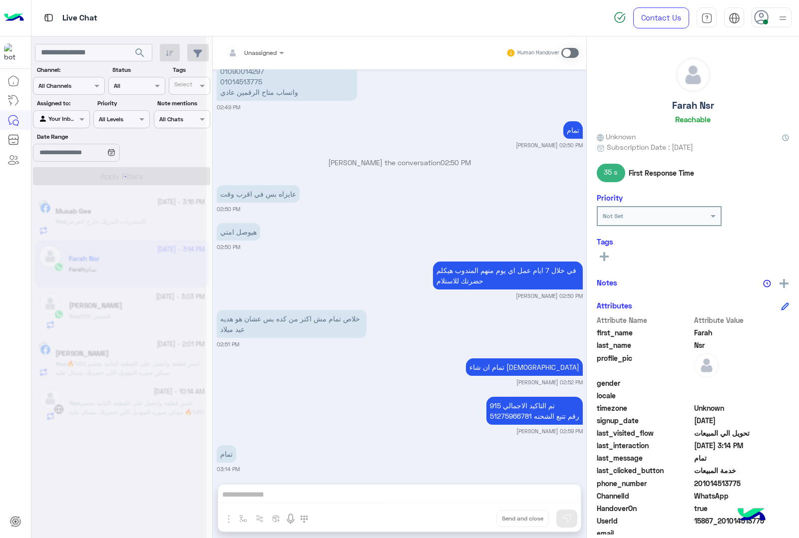
scroll to position [1327, 0]
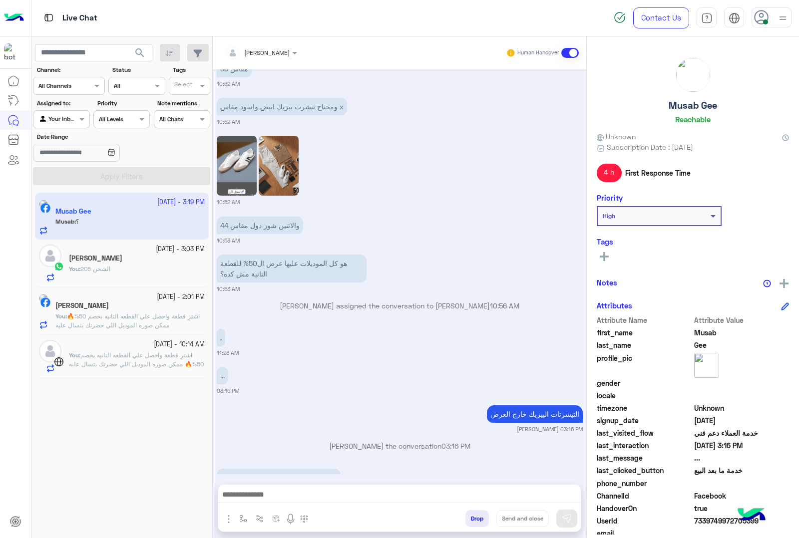
scroll to position [1459, 0]
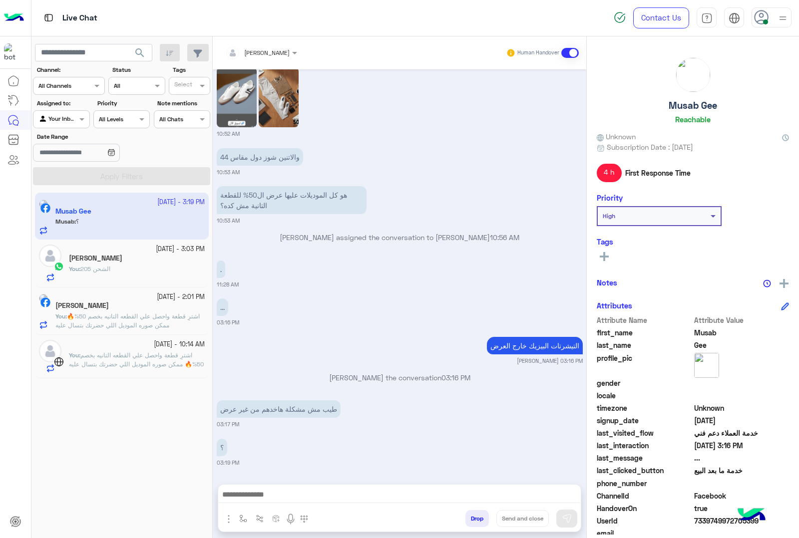
click at [300, 497] on textarea at bounding box center [399, 495] width 362 height 15
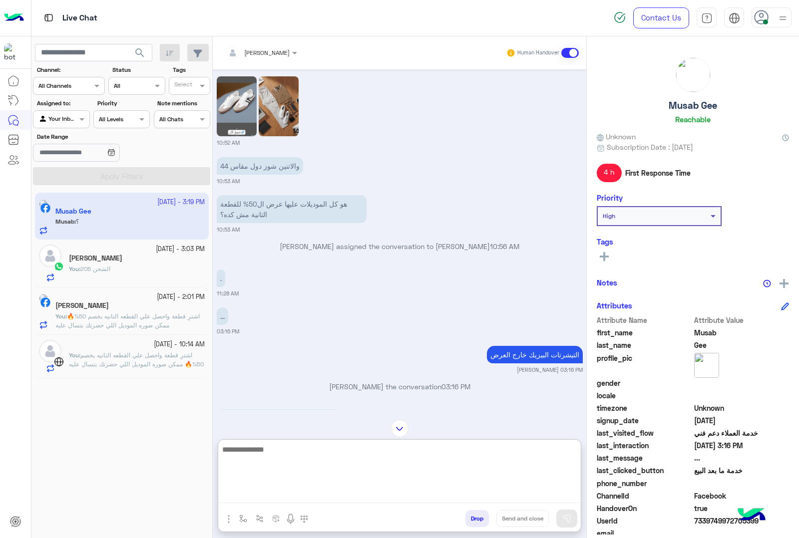
scroll to position [1442, 0]
click at [226, 119] on img at bounding box center [237, 107] width 40 height 60
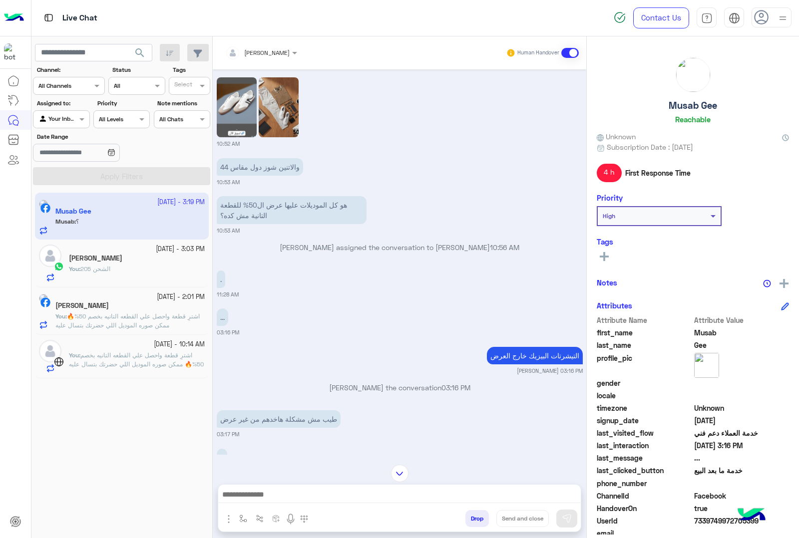
click at [272, 95] on img at bounding box center [279, 107] width 40 height 60
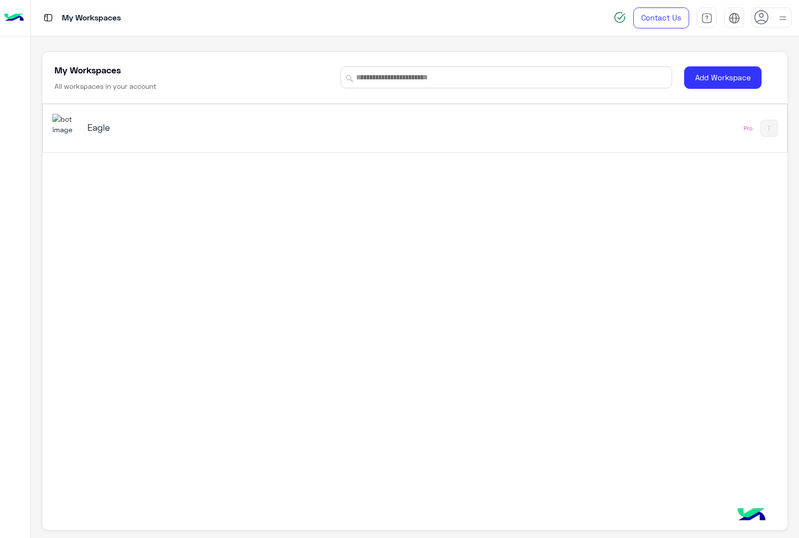
click at [76, 126] on img at bounding box center [65, 124] width 27 height 21
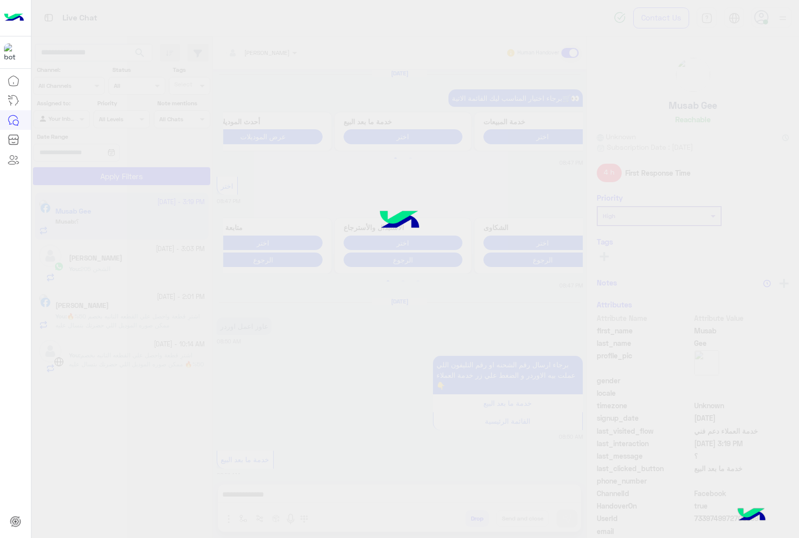
scroll to position [1336, 0]
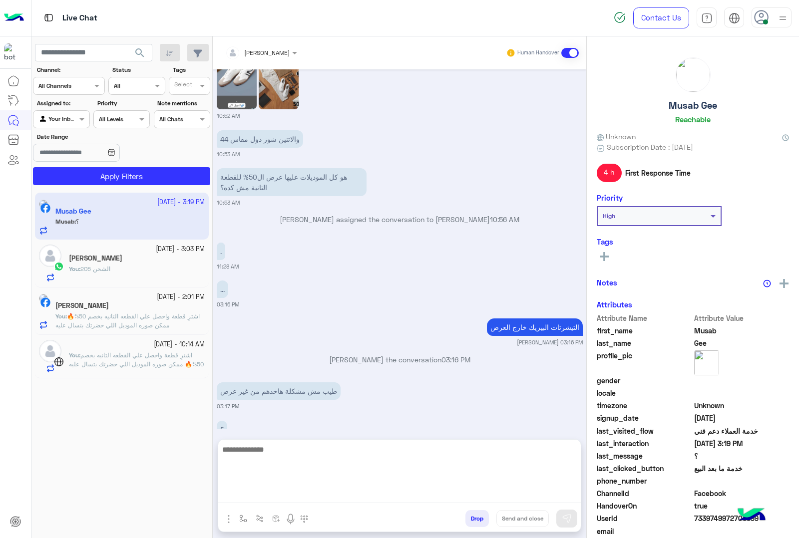
click at [282, 493] on textarea at bounding box center [399, 473] width 362 height 60
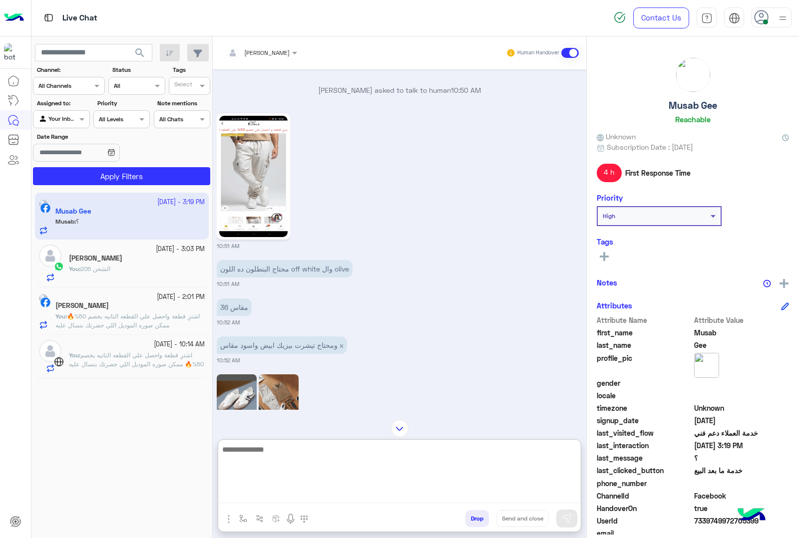
scroll to position [962, 0]
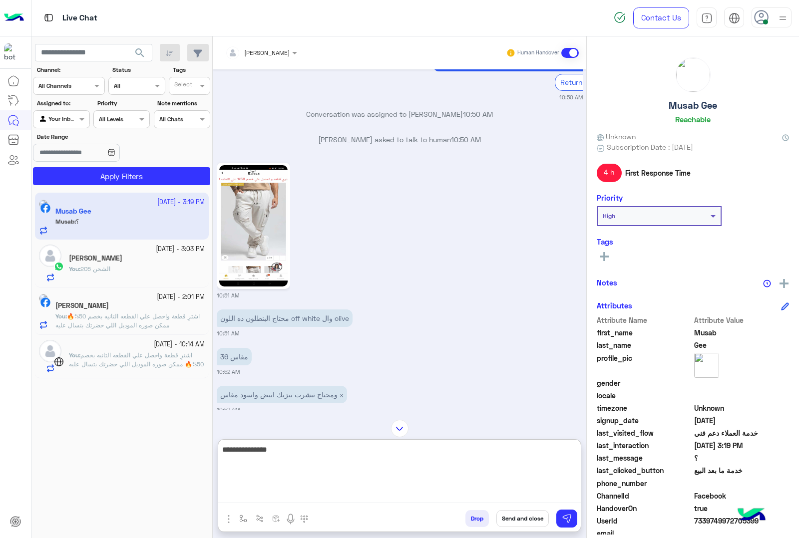
type textarea "**********"
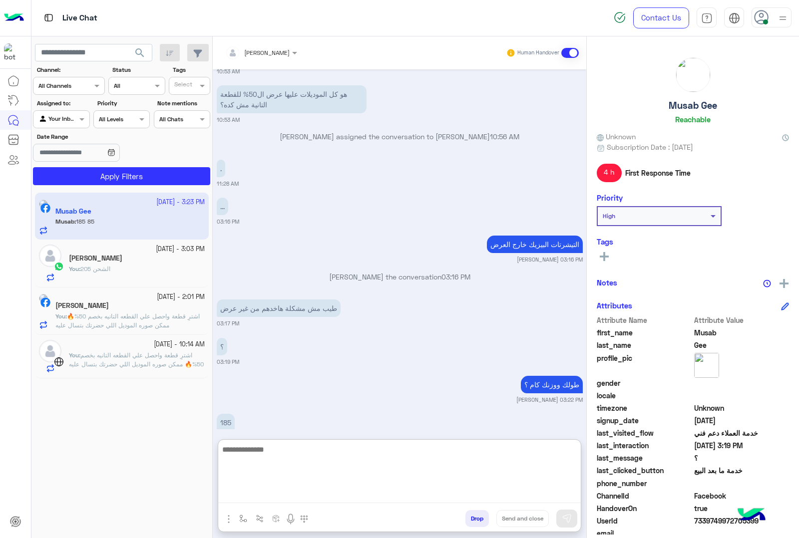
scroll to position [1468, 0]
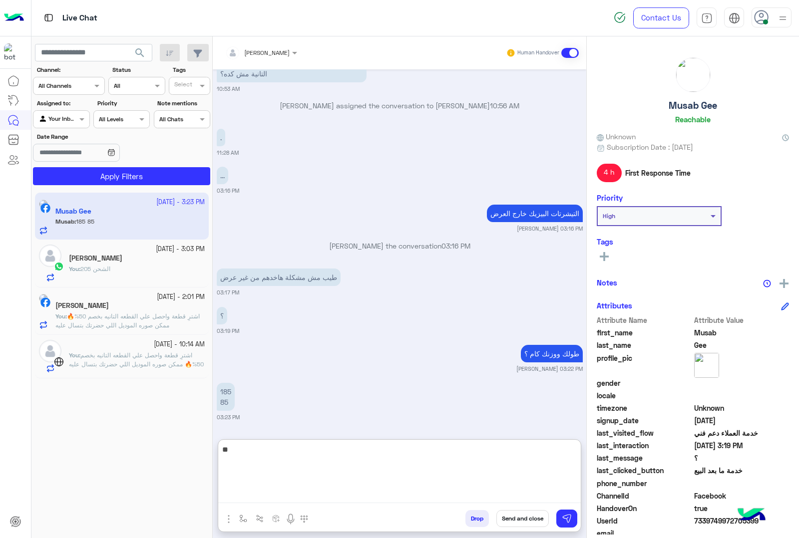
type textarea "*"
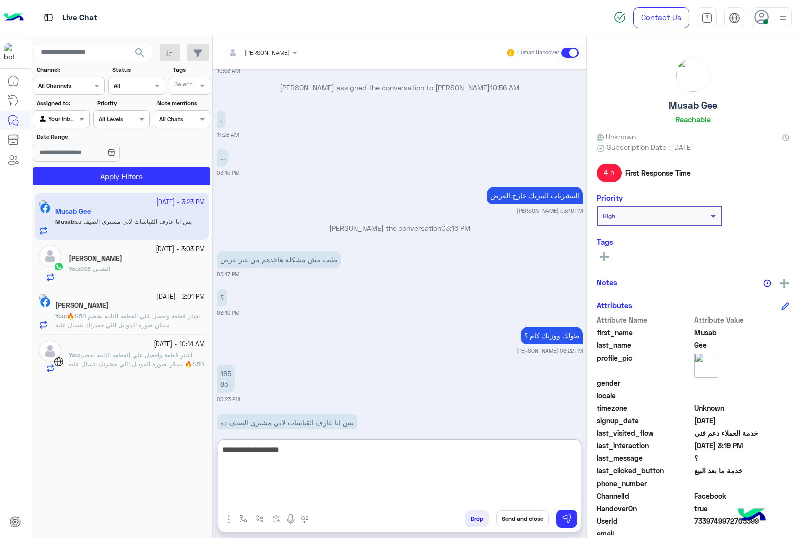
scroll to position [1506, 0]
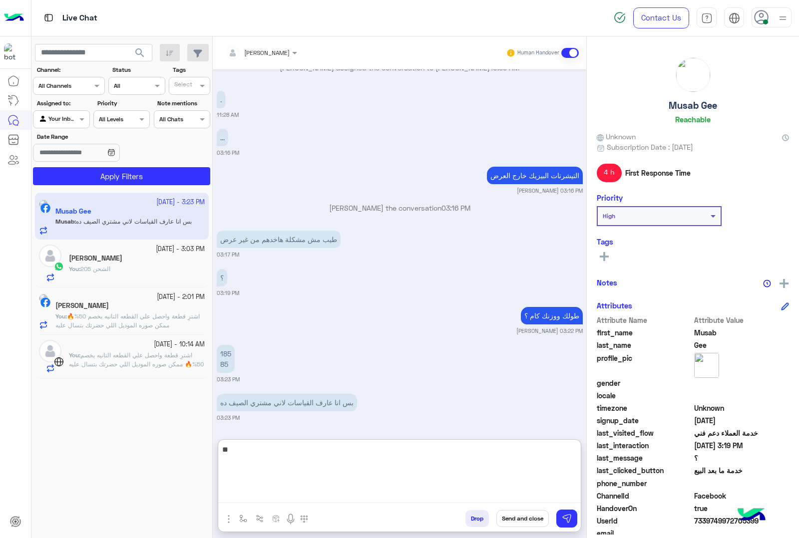
type textarea "*"
type textarea "**********"
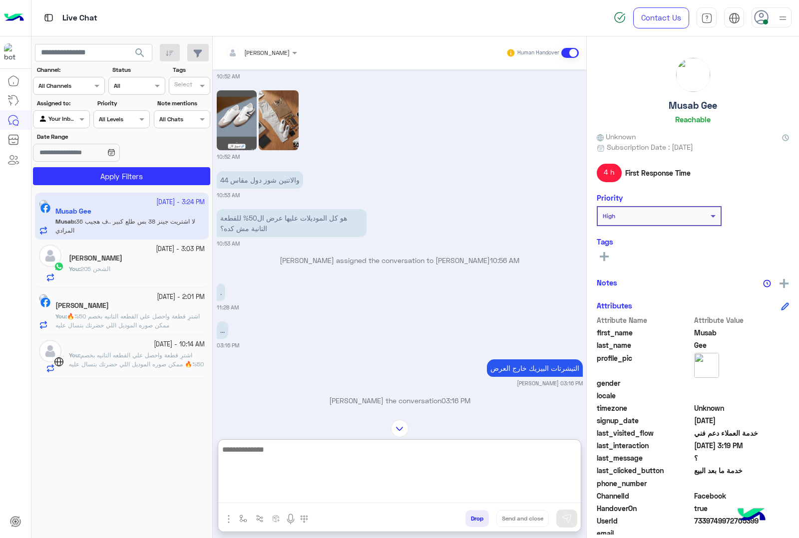
scroll to position [921, 0]
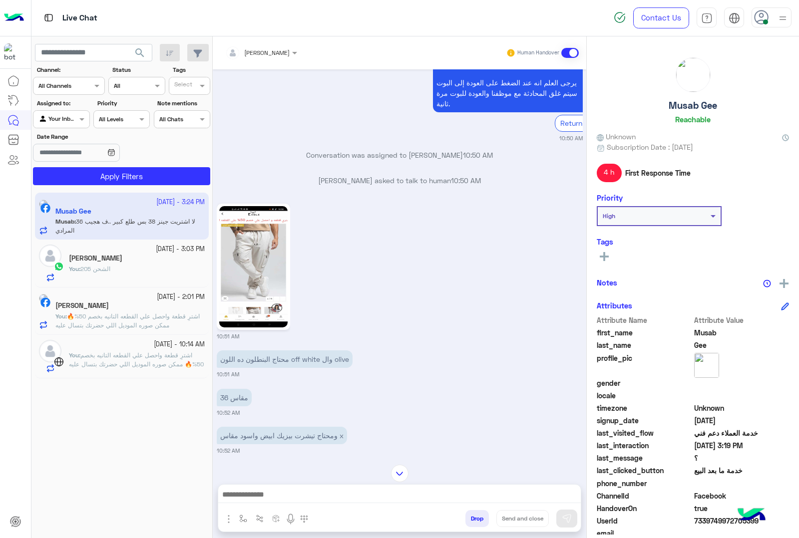
click at [241, 255] on img at bounding box center [253, 266] width 68 height 121
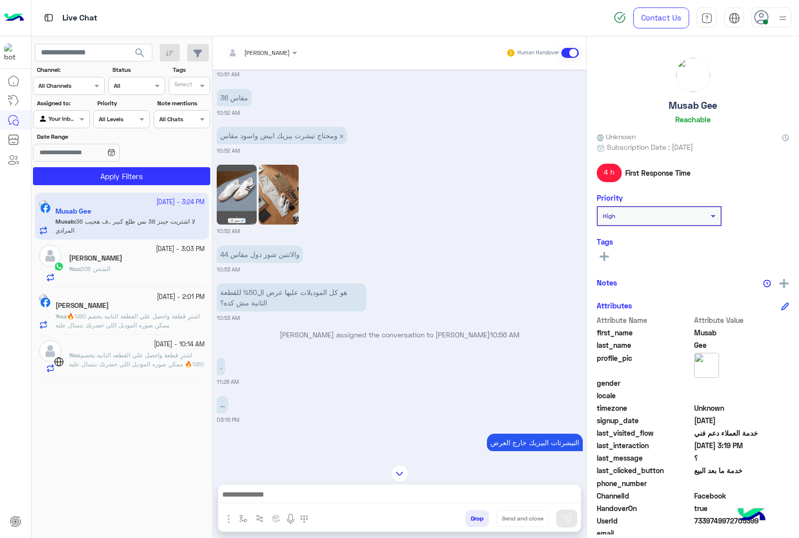
scroll to position [1233, 0]
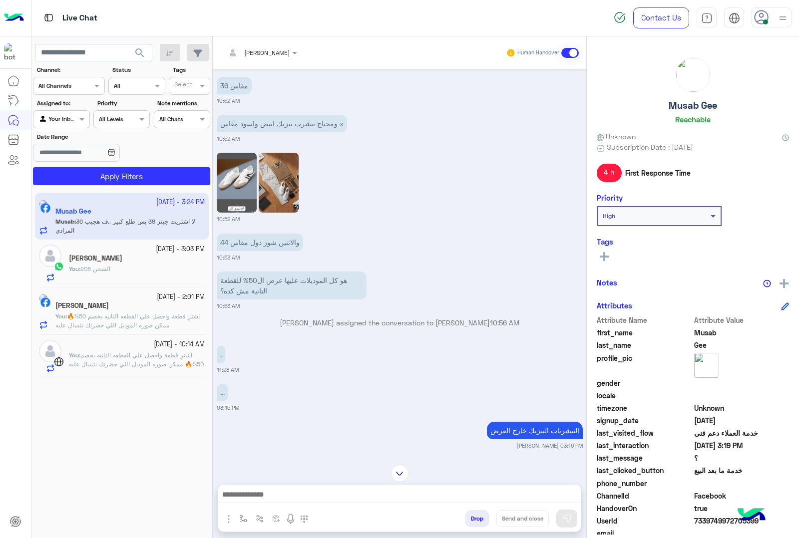
click at [276, 213] on img at bounding box center [279, 183] width 40 height 60
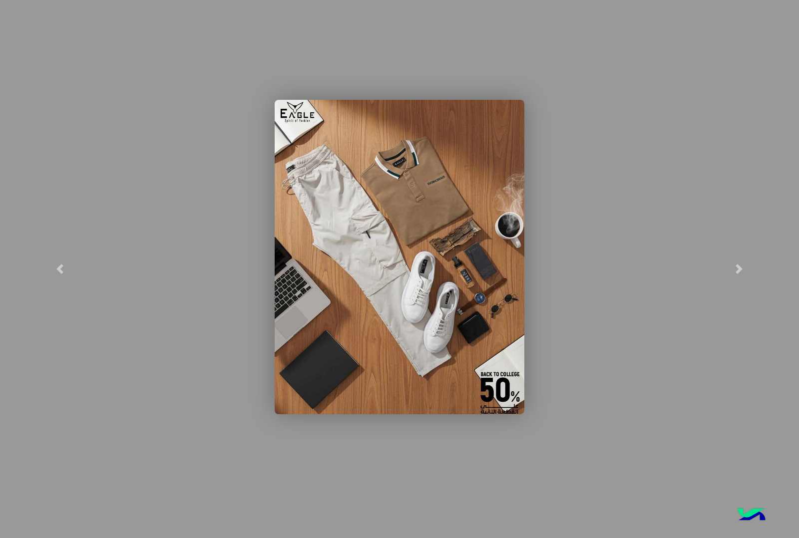
scroll to position [1691, 0]
click at [58, 263] on link at bounding box center [60, 269] width 120 height 538
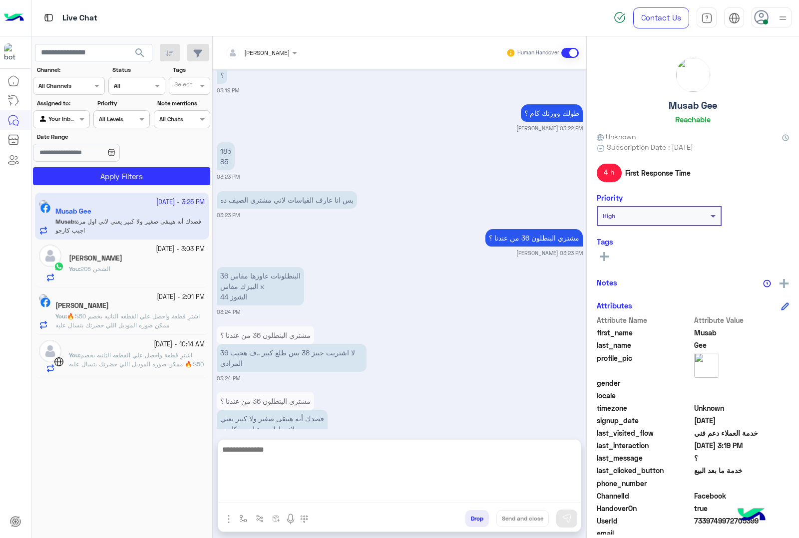
click at [298, 495] on textarea at bounding box center [399, 473] width 362 height 60
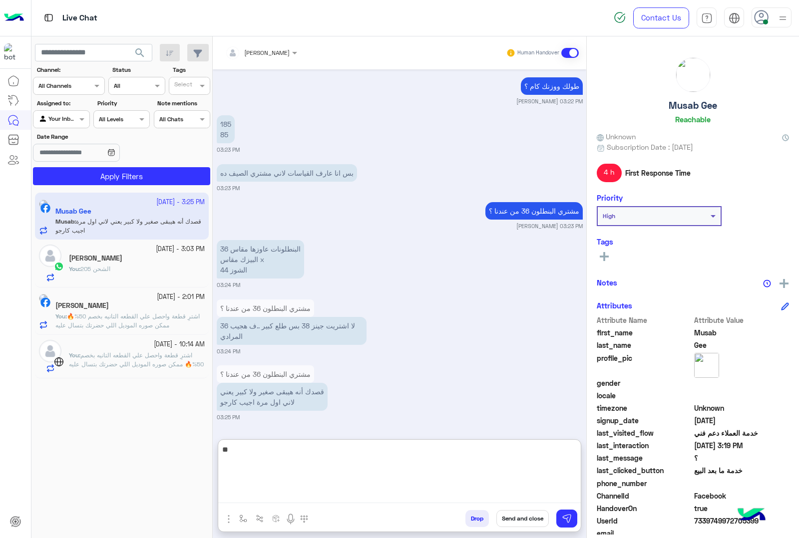
type textarea "*"
type textarea "**********"
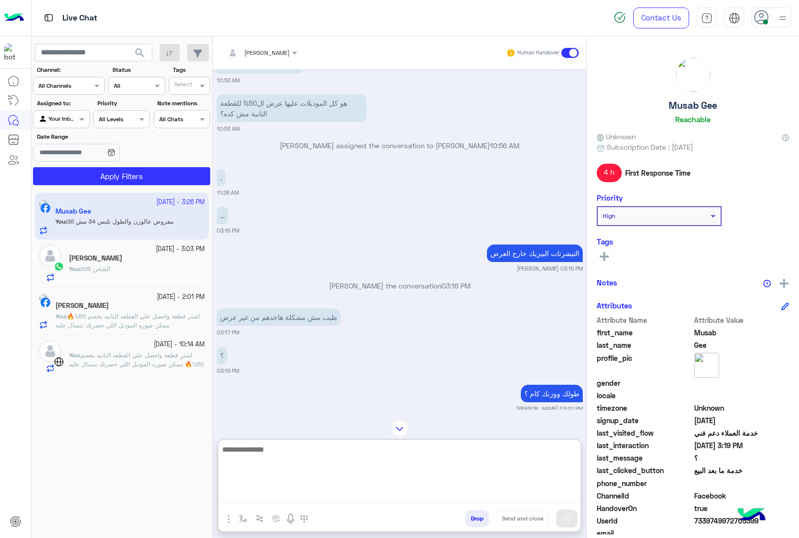
scroll to position [1773, 0]
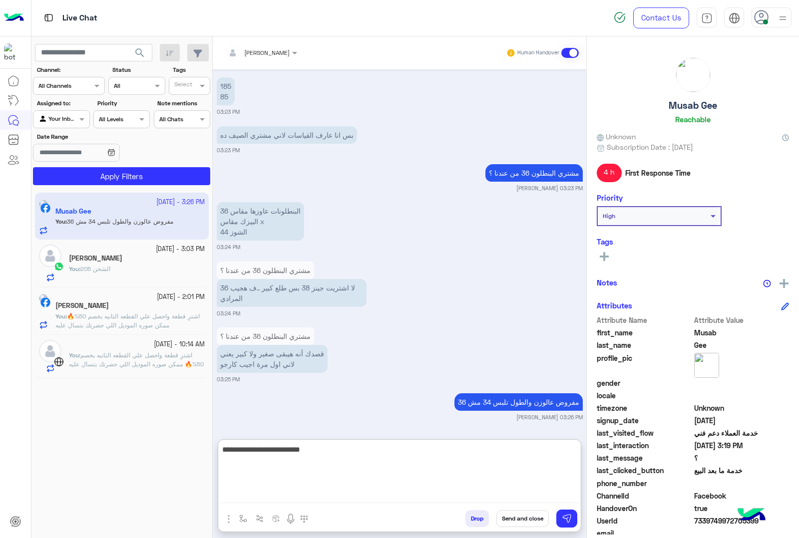
type textarea "**********"
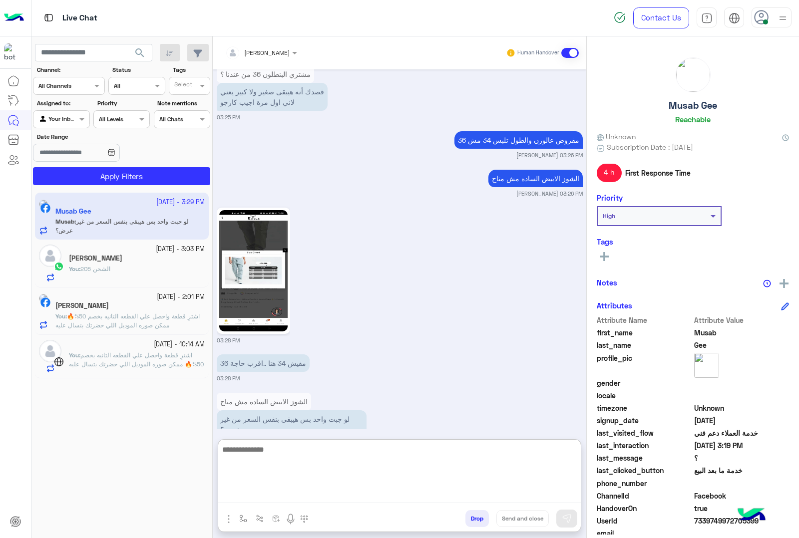
scroll to position [2063, 0]
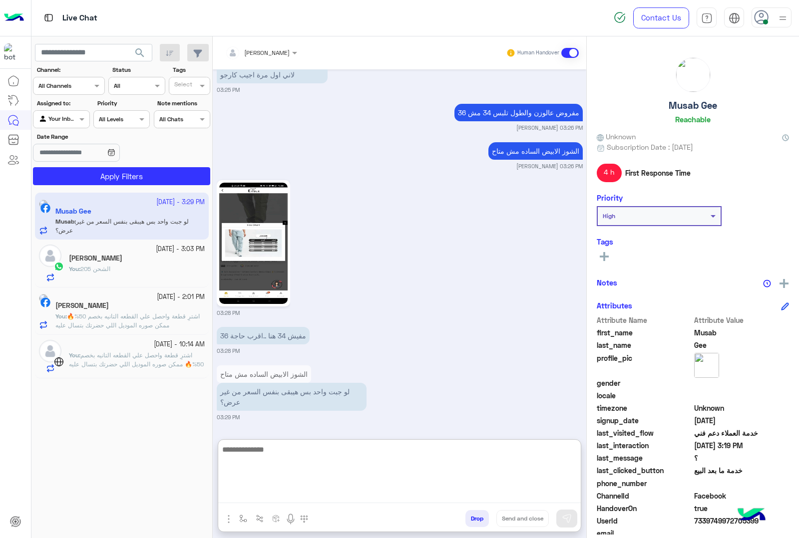
click at [259, 462] on textarea at bounding box center [399, 473] width 362 height 60
type textarea "**********"
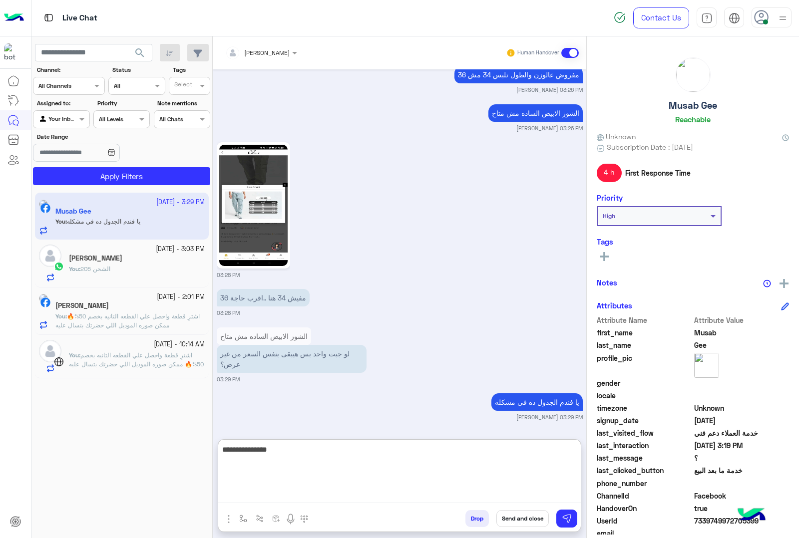
type textarea "**********"
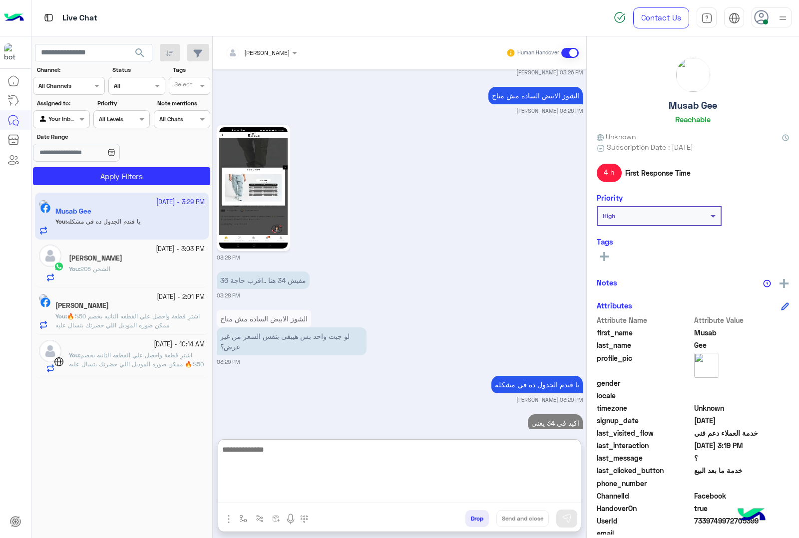
scroll to position [2139, 0]
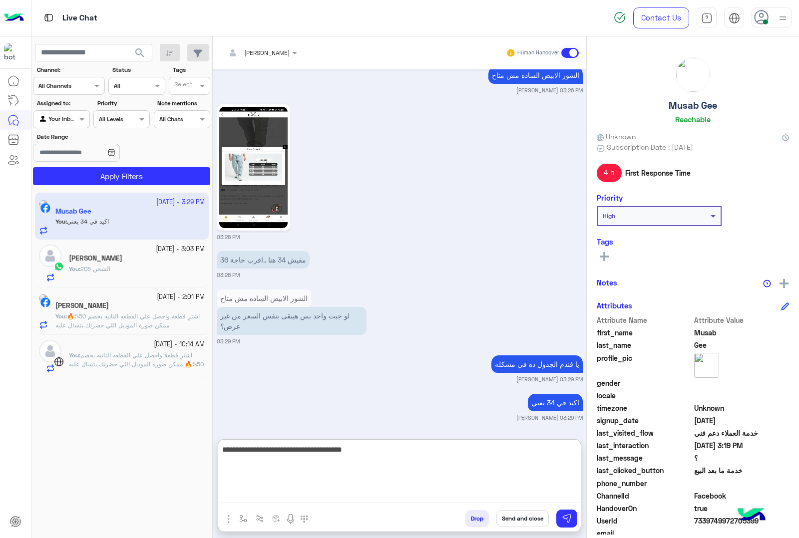
type textarea "**********"
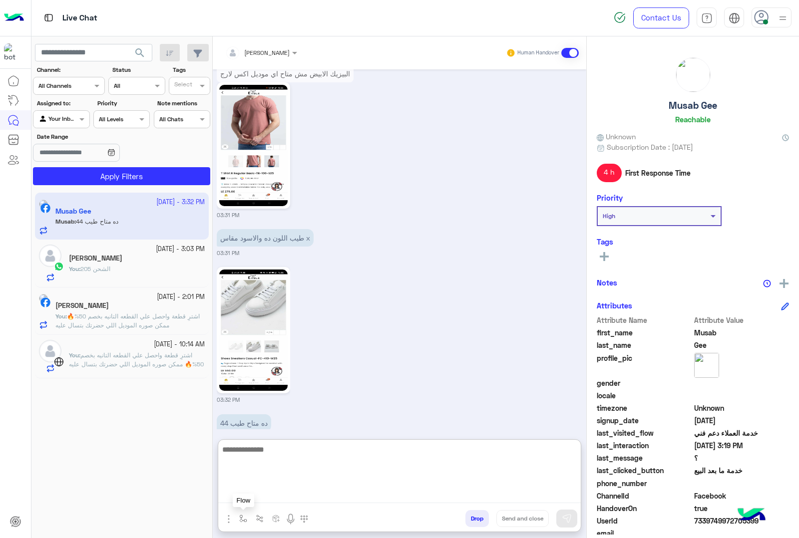
scroll to position [2621, 0]
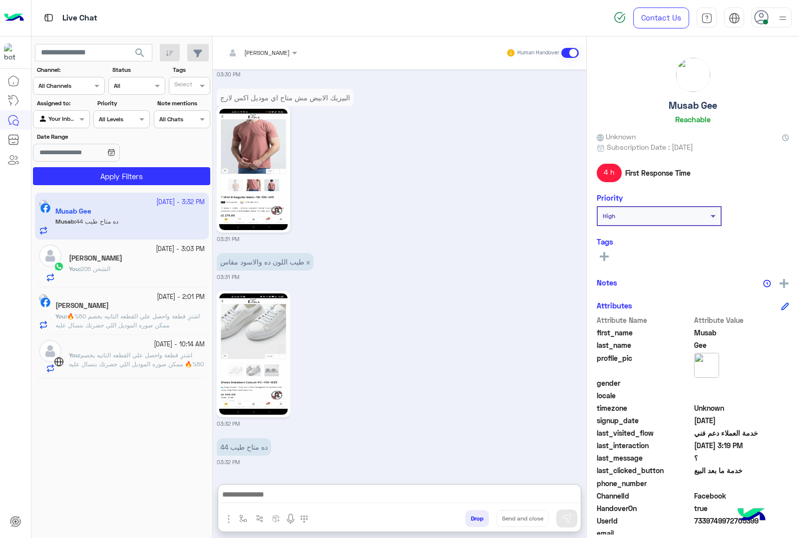
click at [260, 131] on img at bounding box center [253, 169] width 68 height 121
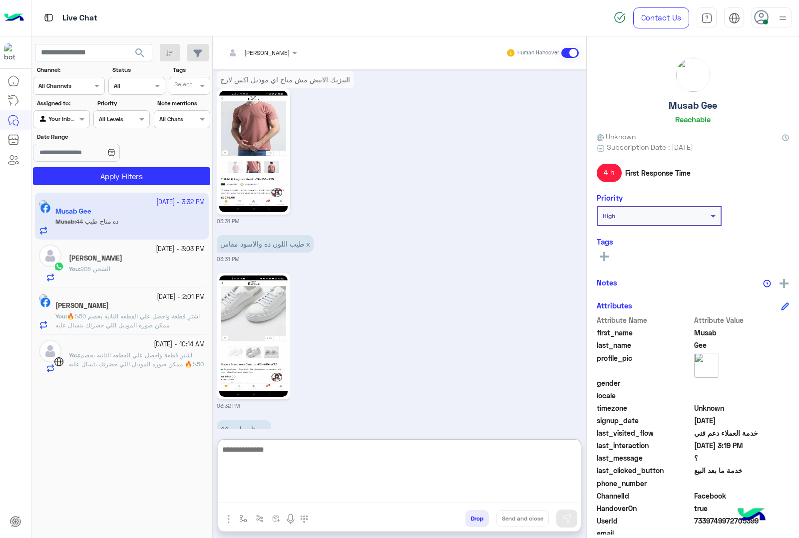
click at [288, 492] on textarea at bounding box center [399, 473] width 362 height 60
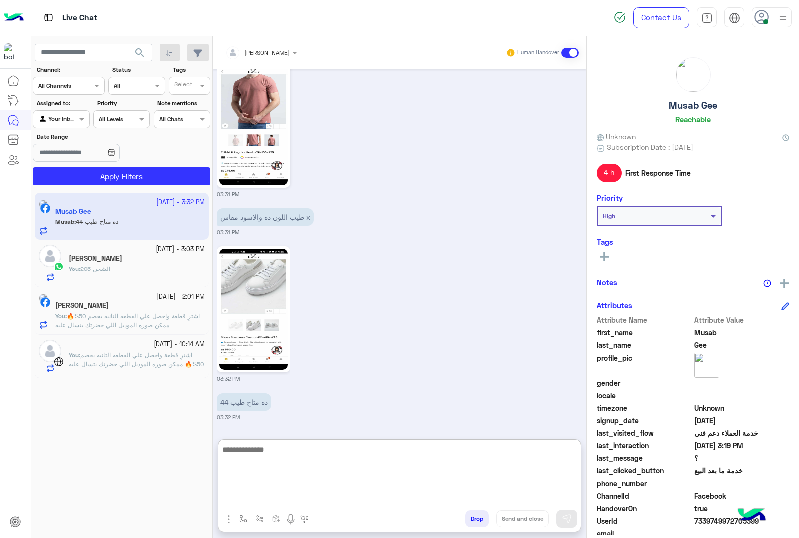
scroll to position [2620, 0]
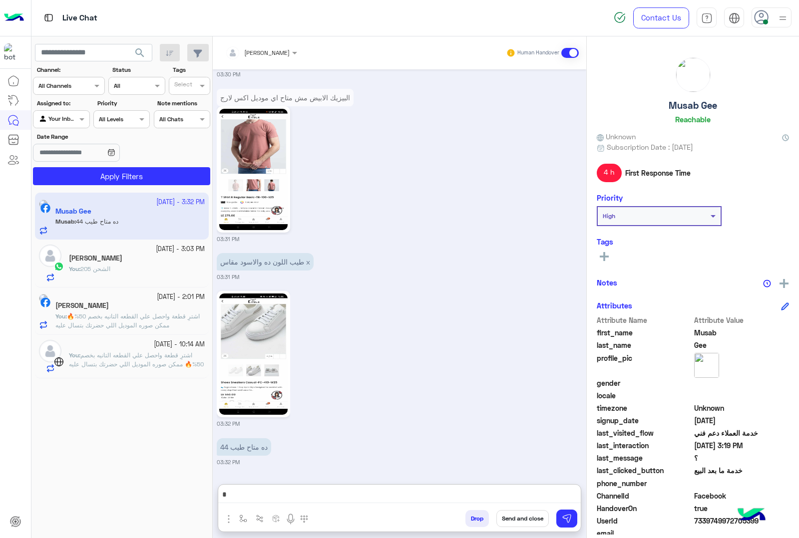
click at [251, 312] on img at bounding box center [253, 354] width 68 height 121
click at [266, 332] on img at bounding box center [253, 354] width 68 height 121
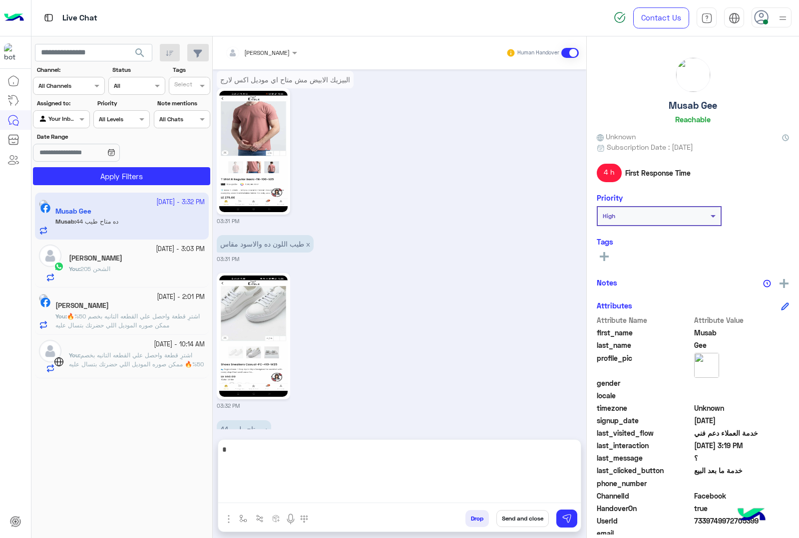
click at [334, 494] on textarea "*" at bounding box center [399, 473] width 362 height 60
type textarea "*"
type textarea "**********"
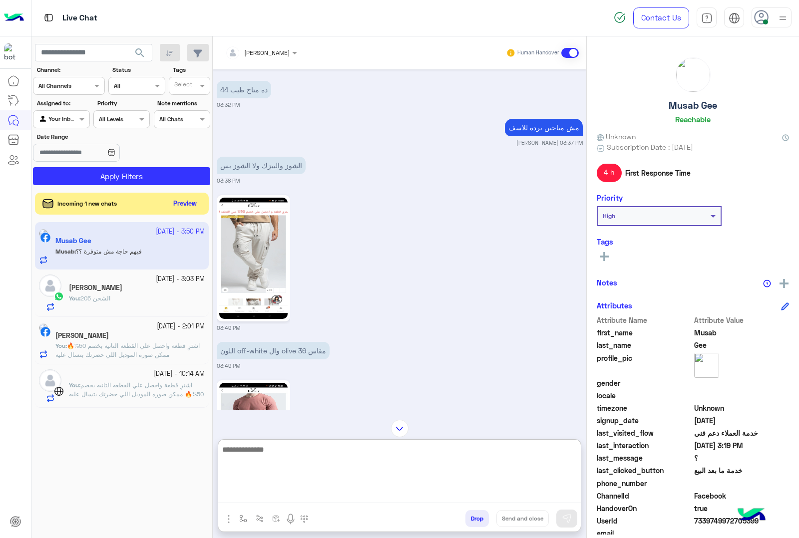
scroll to position [2853, 0]
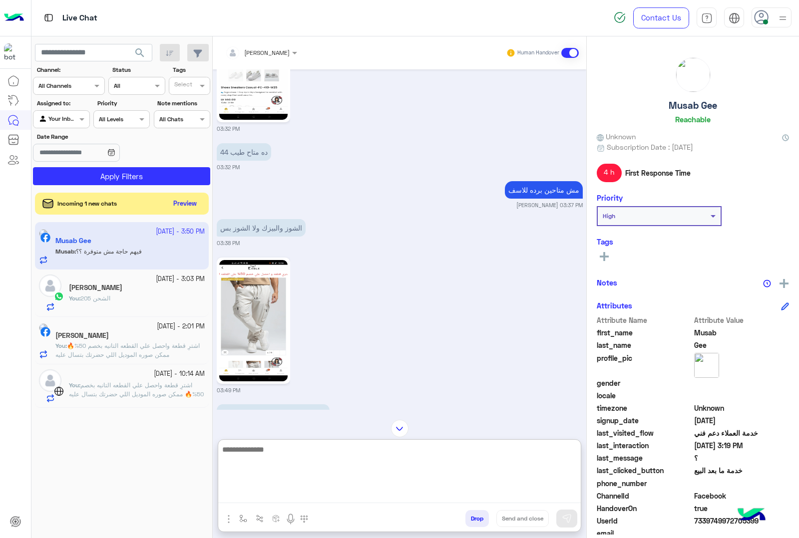
click at [294, 444] on textarea at bounding box center [399, 473] width 362 height 60
type textarea "*"
type textarea "**********"
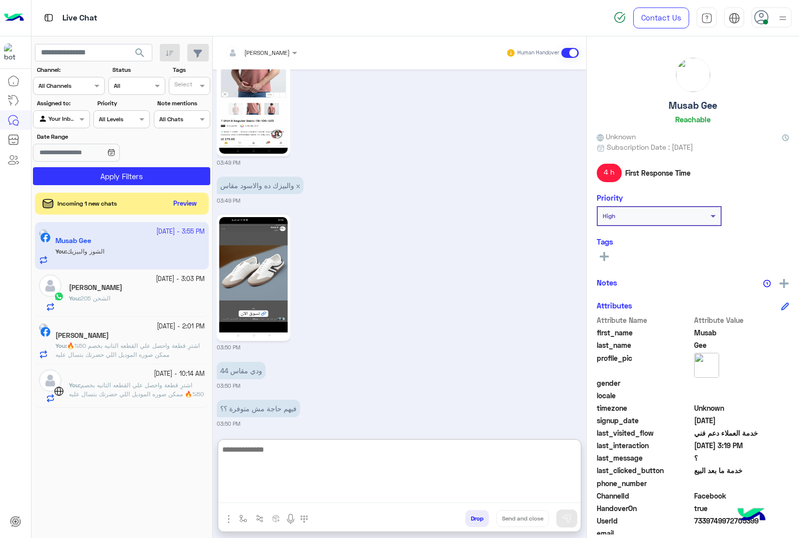
scroll to position [3328, 0]
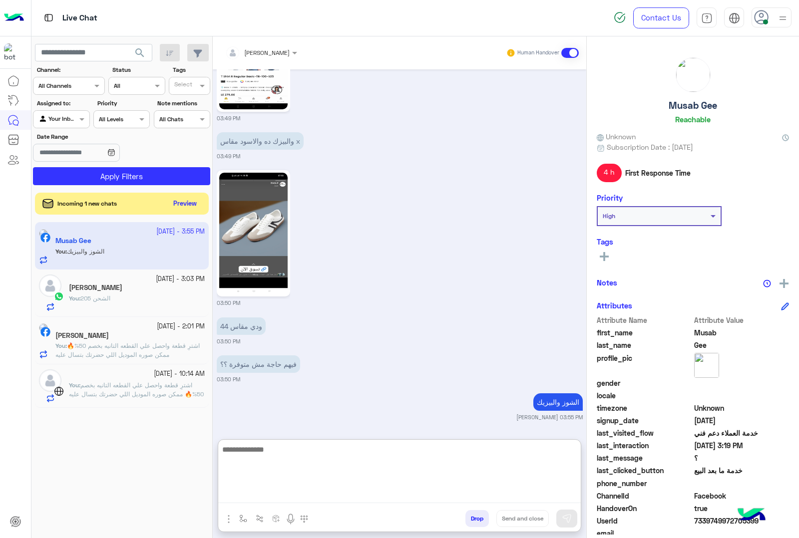
click at [258, 452] on textarea at bounding box center [399, 473] width 362 height 60
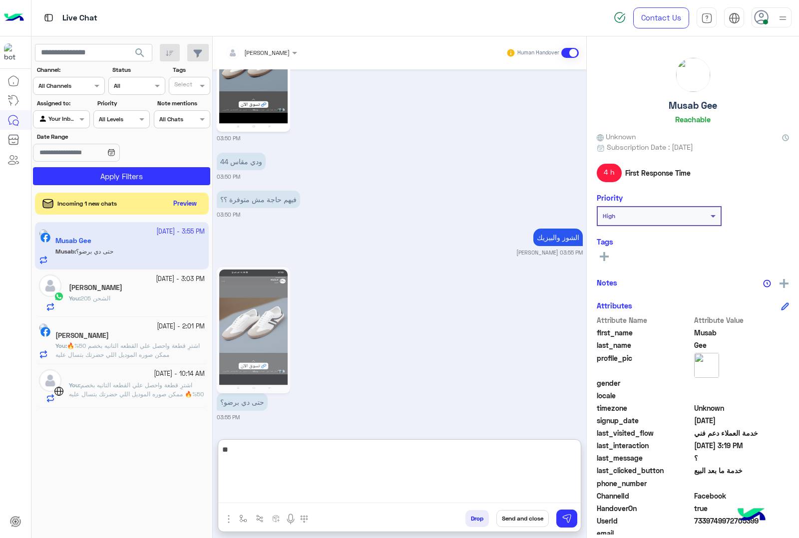
type textarea "*"
type textarea "**********"
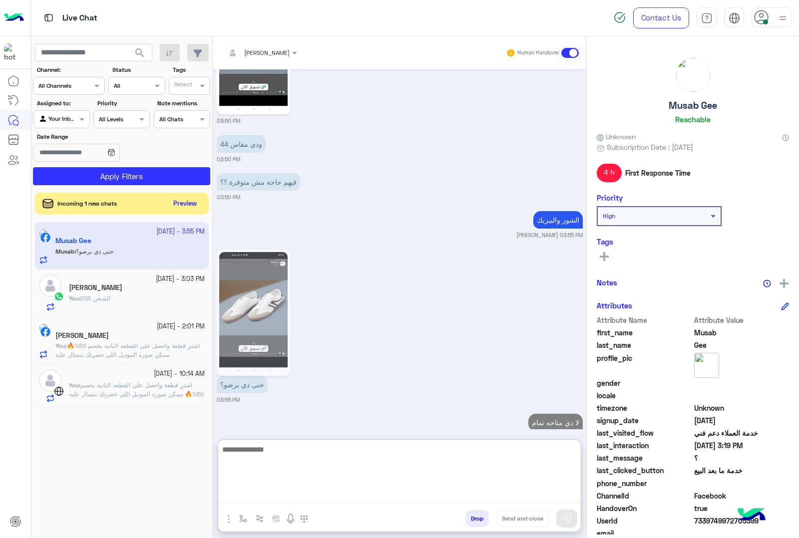
scroll to position [3531, 0]
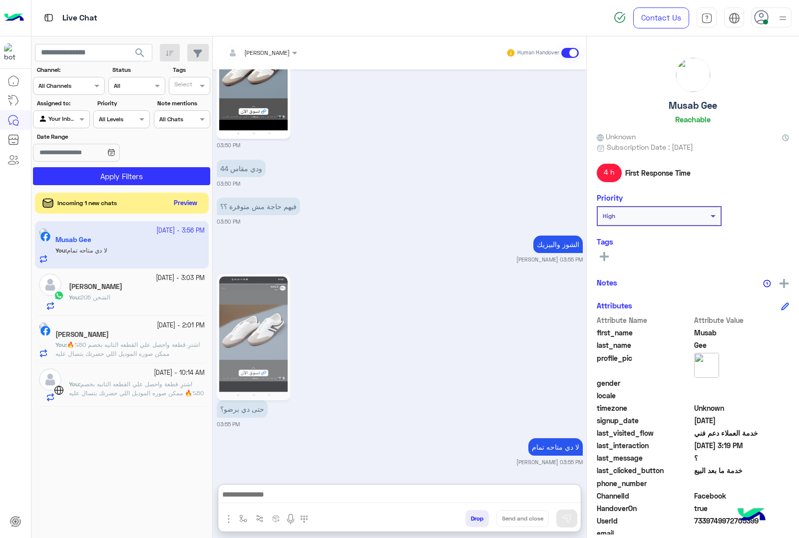
click at [197, 200] on button "Preview" at bounding box center [185, 203] width 31 height 13
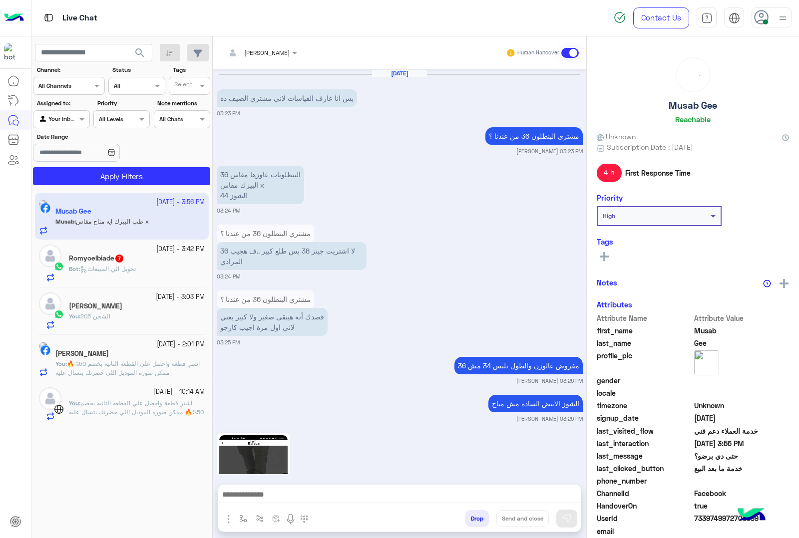
scroll to position [1713, 0]
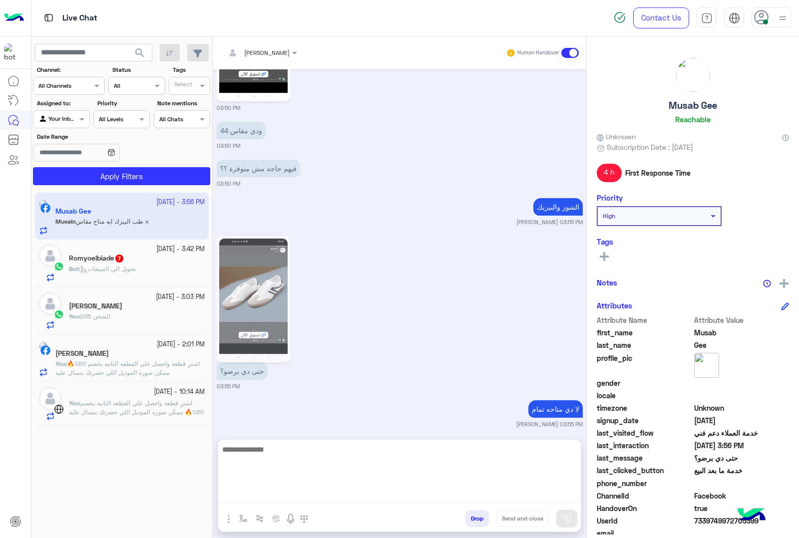
click at [285, 495] on textarea at bounding box center [399, 473] width 362 height 60
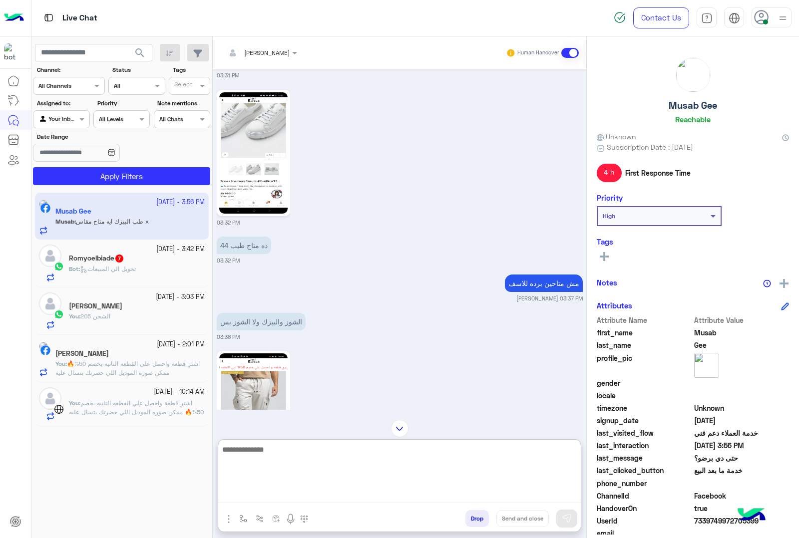
scroll to position [965, 0]
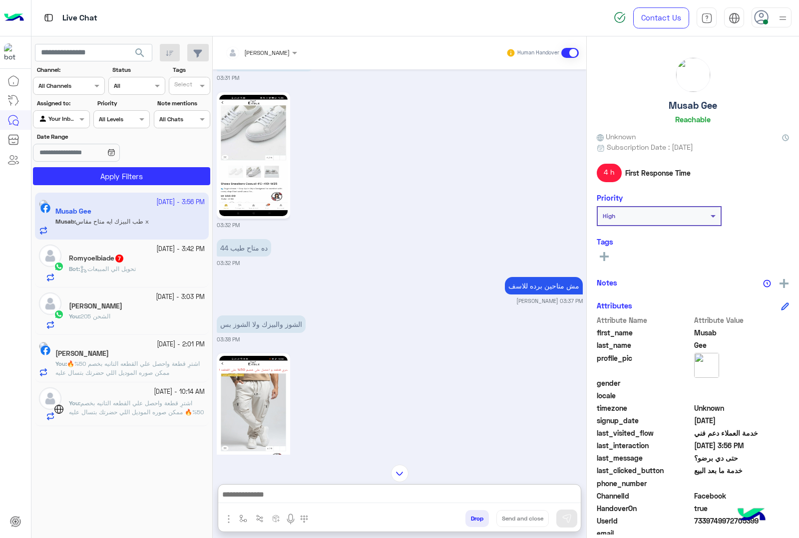
click at [89, 256] on h5 "Romyoelbiade 7" at bounding box center [96, 258] width 55 height 8
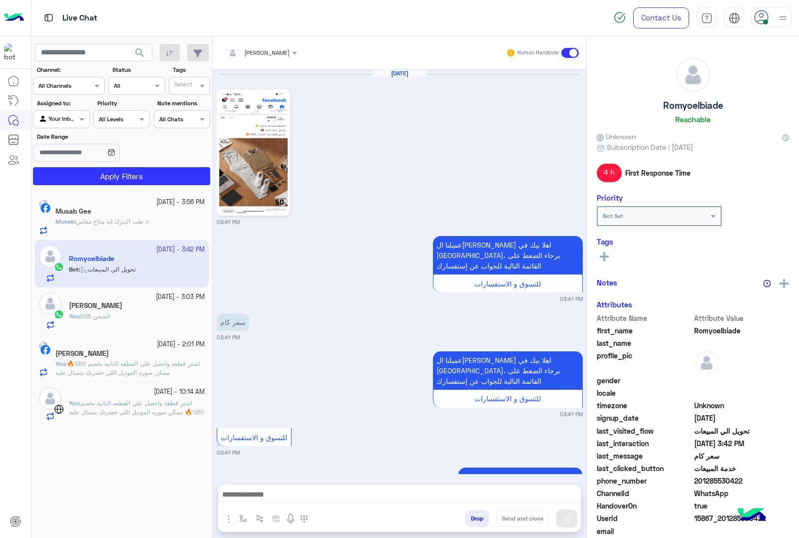
scroll to position [742, 0]
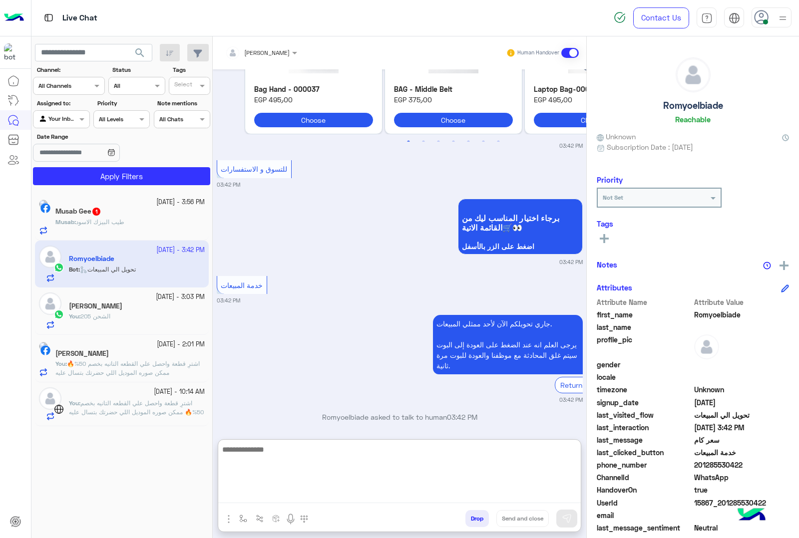
click at [292, 488] on textarea at bounding box center [399, 473] width 362 height 60
paste textarea "**********"
type textarea "**********"
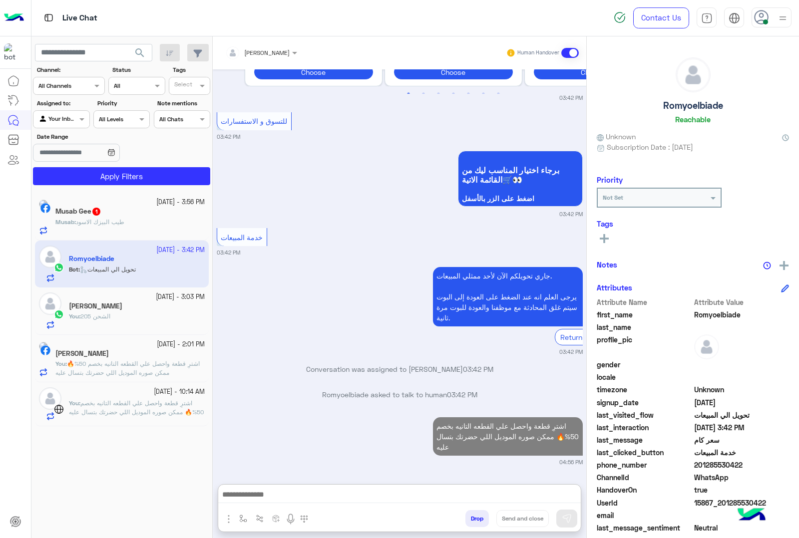
click at [152, 222] on div "Musab : طيب البيزك الاسود" at bounding box center [129, 226] width 149 height 17
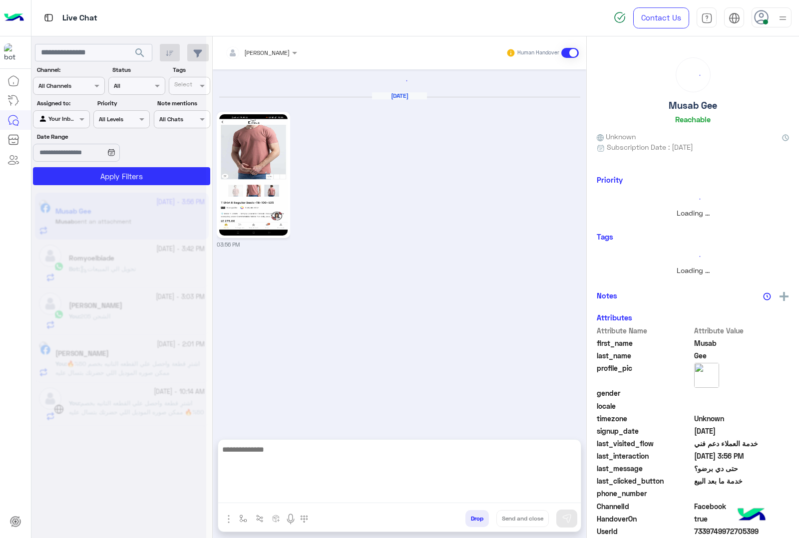
click at [276, 499] on textarea at bounding box center [399, 473] width 362 height 60
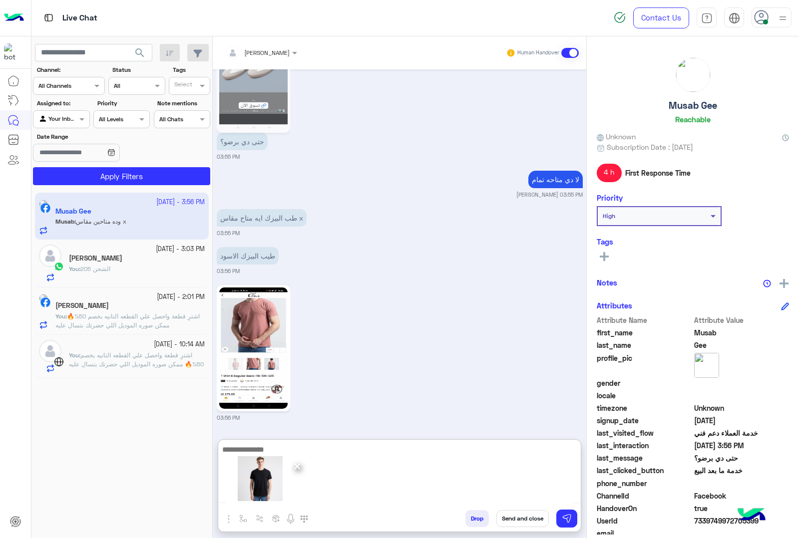
scroll to position [1808, 0]
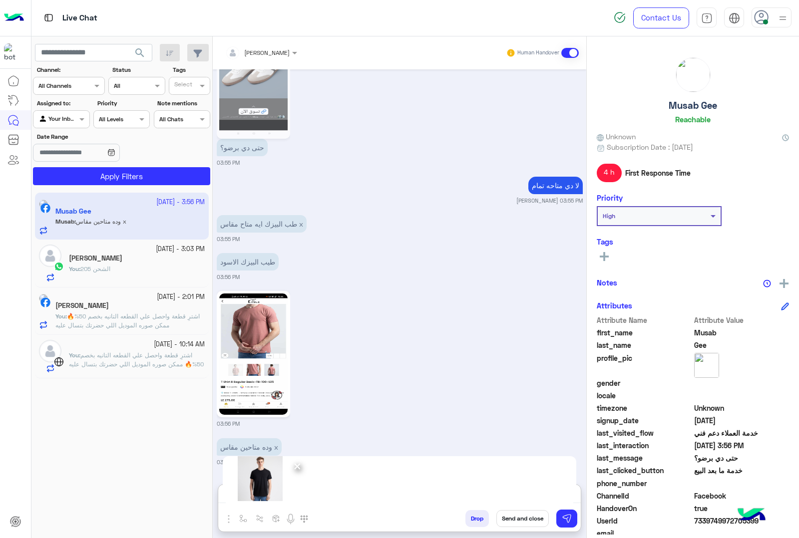
click at [298, 463] on span "×" at bounding box center [297, 466] width 9 height 22
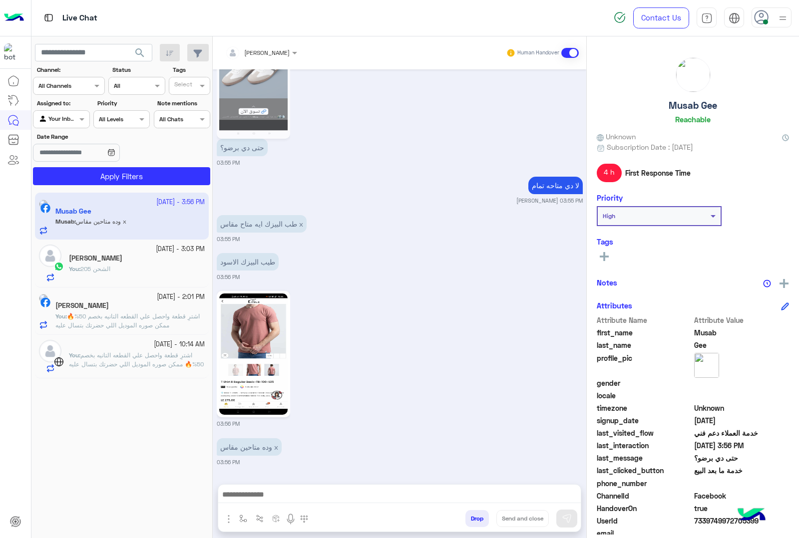
scroll to position [1801, 0]
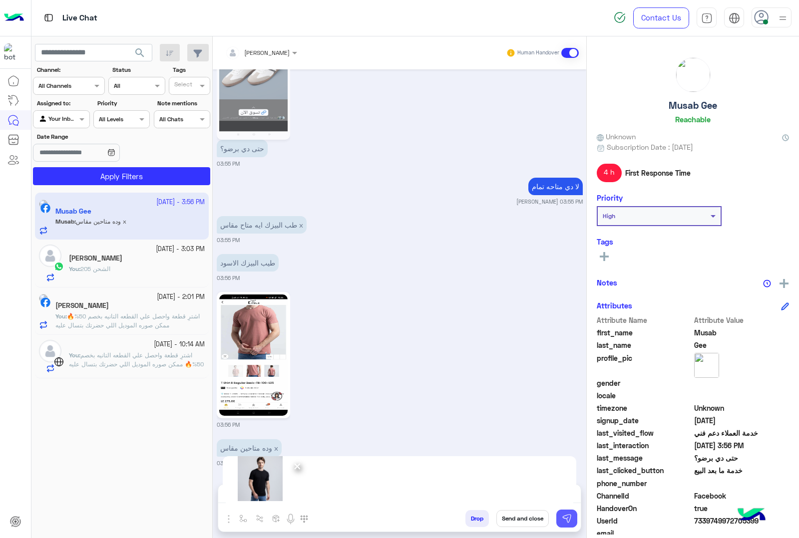
click at [566, 522] on img at bounding box center [567, 519] width 10 height 10
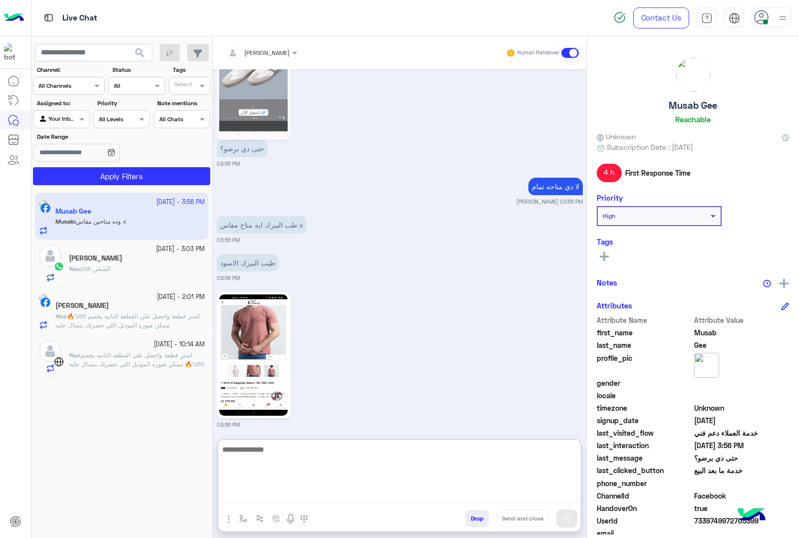
click at [250, 492] on textarea at bounding box center [399, 473] width 362 height 60
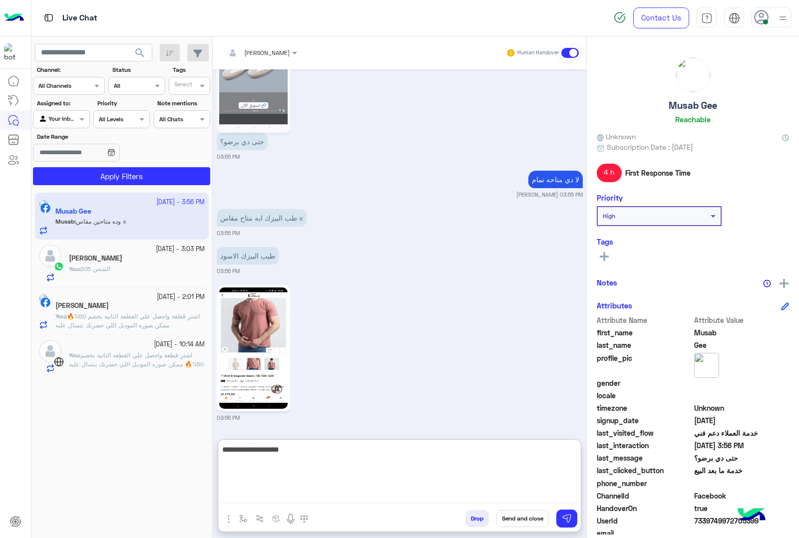
type textarea "**********"
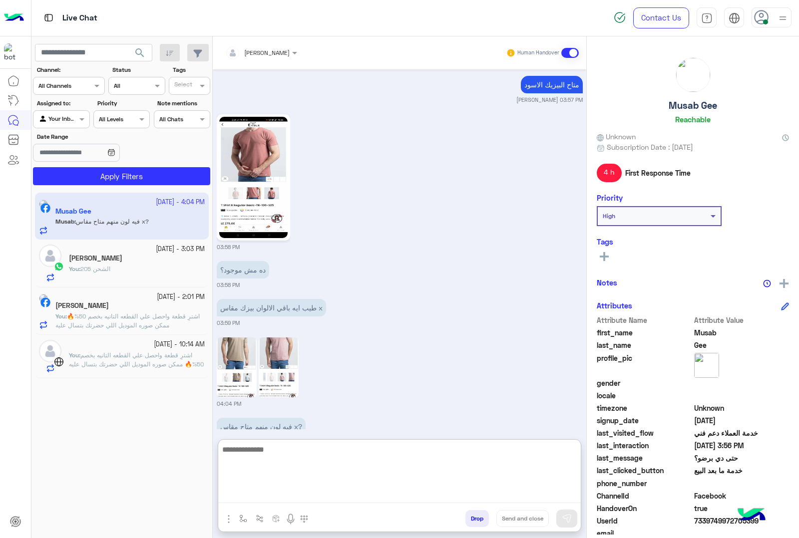
scroll to position [2368, 0]
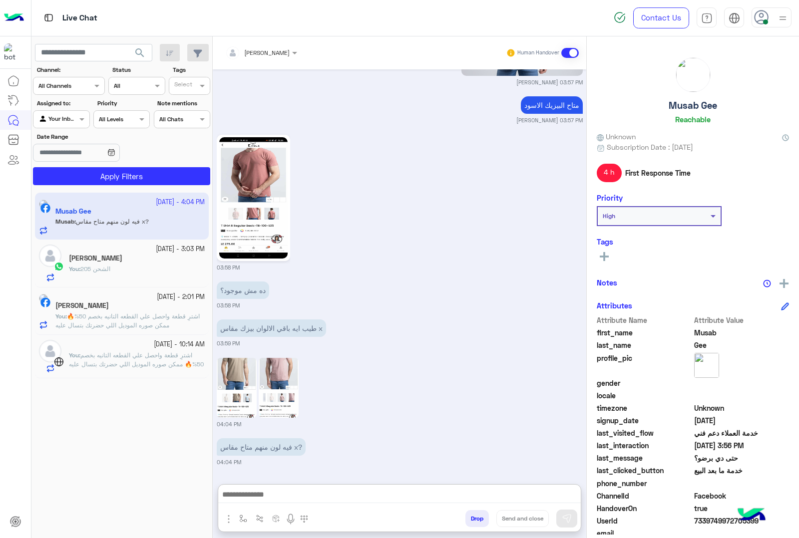
click at [273, 358] on img at bounding box center [279, 388] width 40 height 60
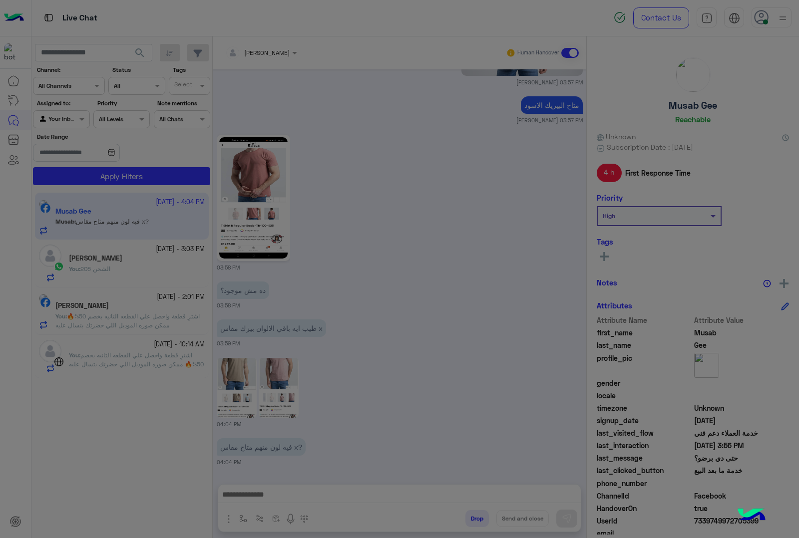
scroll to position [2323, 0]
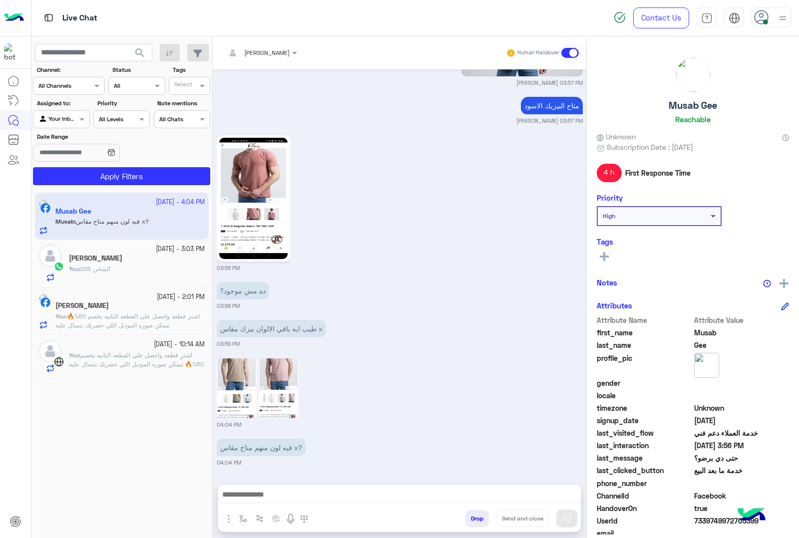
click at [238, 377] on img at bounding box center [237, 388] width 40 height 60
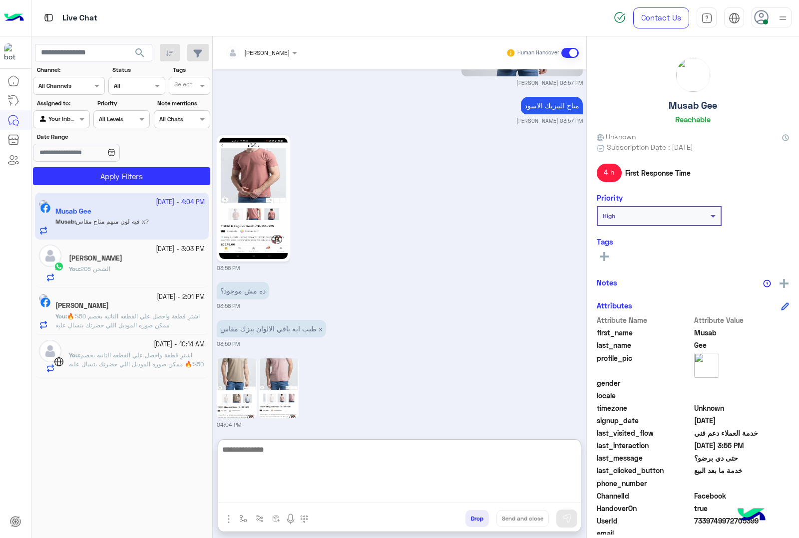
click at [290, 498] on textarea at bounding box center [399, 473] width 362 height 60
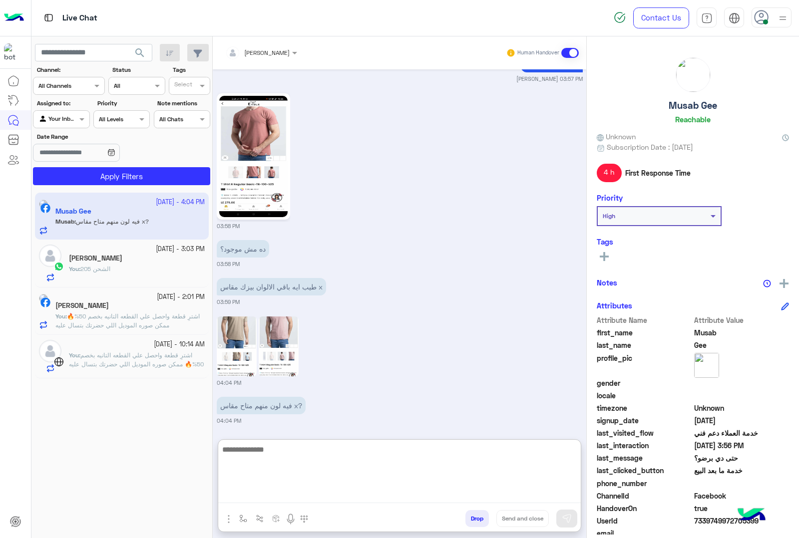
scroll to position [2368, 0]
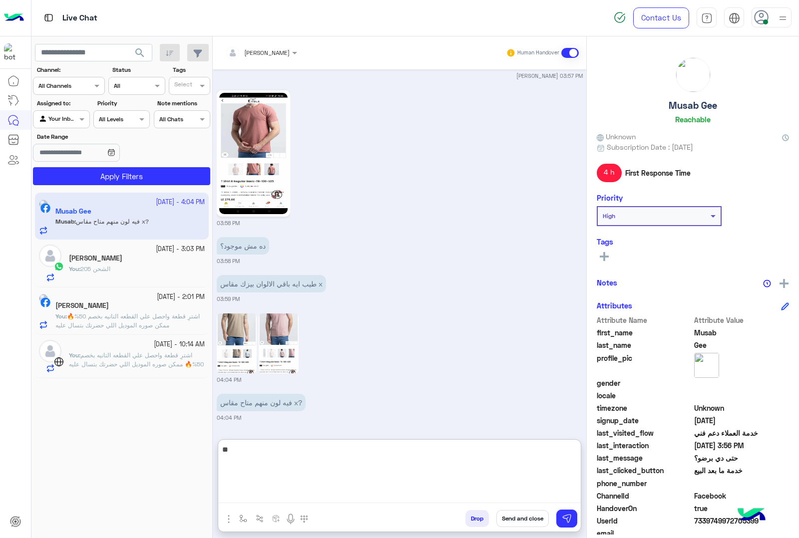
type textarea "*"
type textarea "**********"
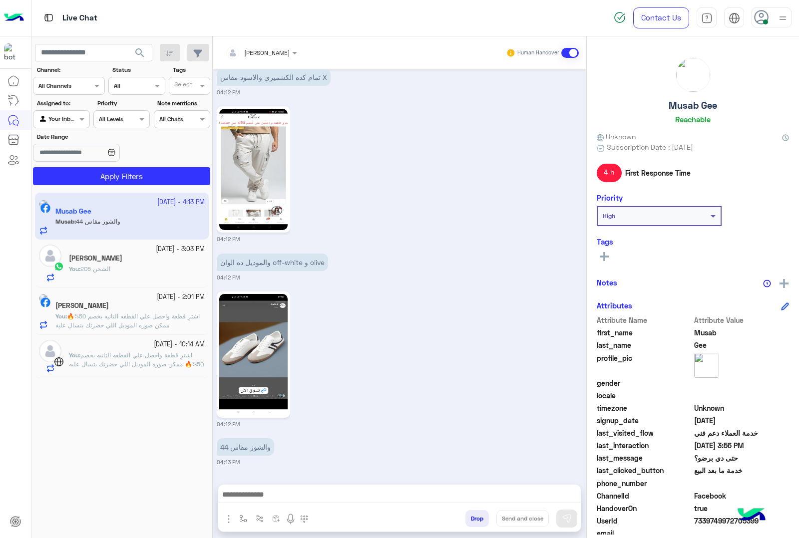
scroll to position [2769, 0]
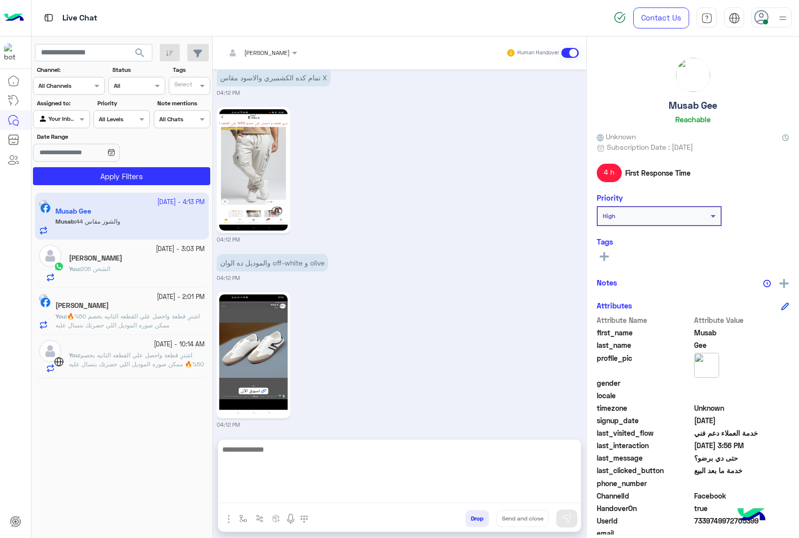
click at [258, 493] on textarea at bounding box center [399, 473] width 362 height 60
click at [347, 497] on textarea "**********" at bounding box center [399, 473] width 362 height 60
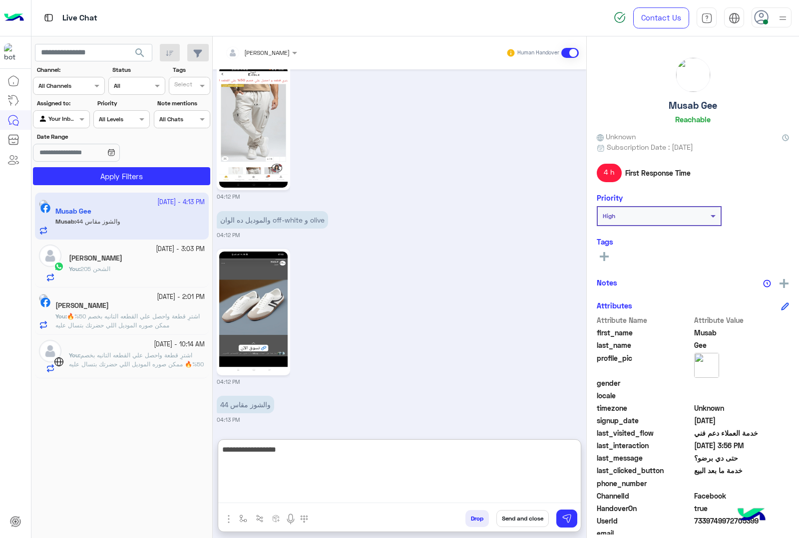
scroll to position [2814, 0]
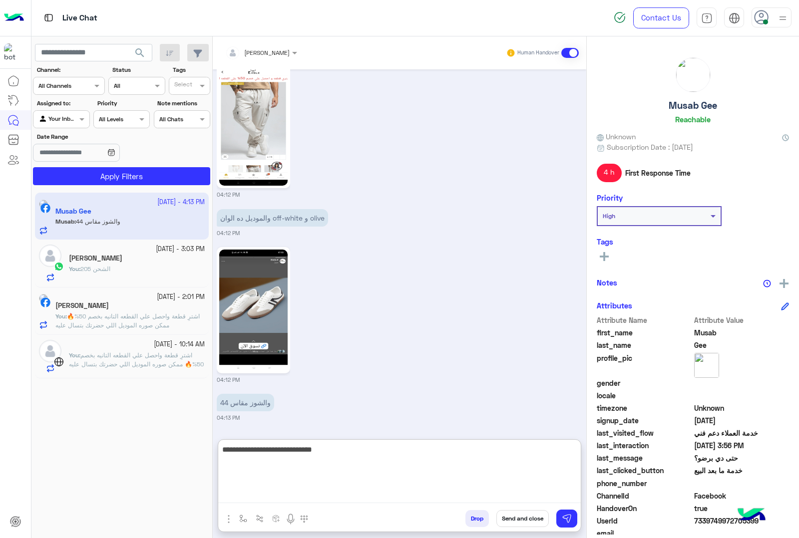
type textarea "**********"
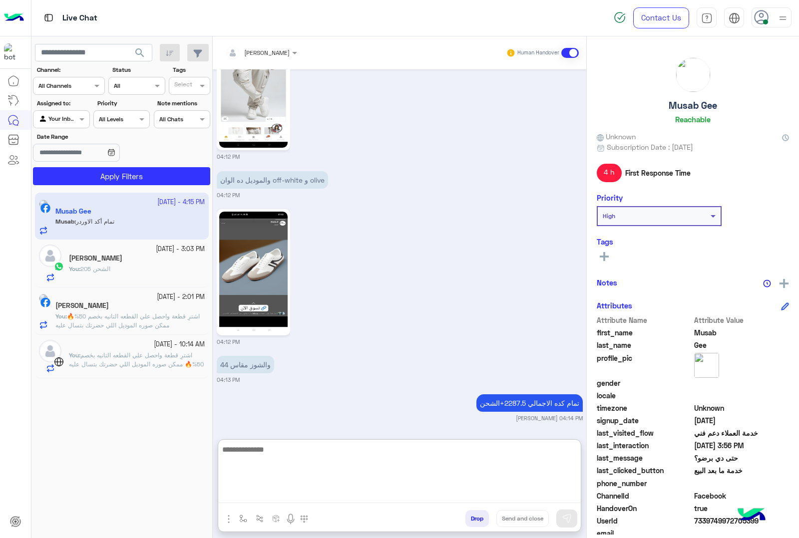
scroll to position [2891, 0]
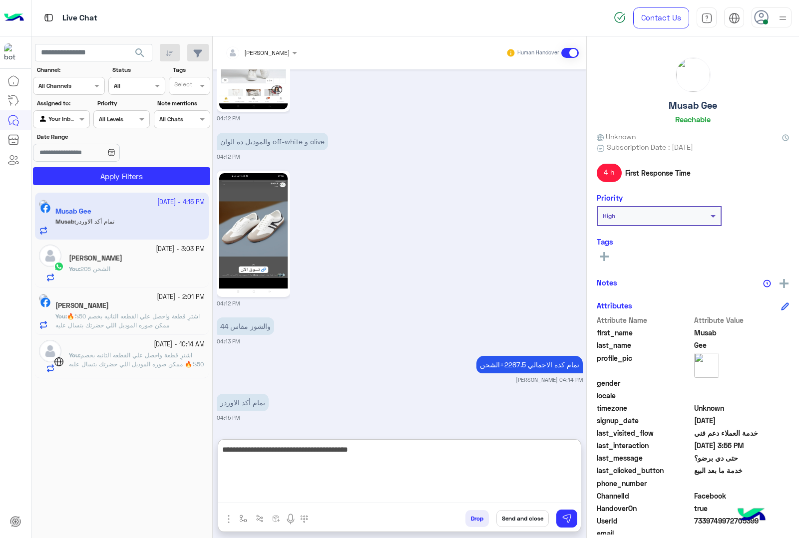
type textarea "**********"
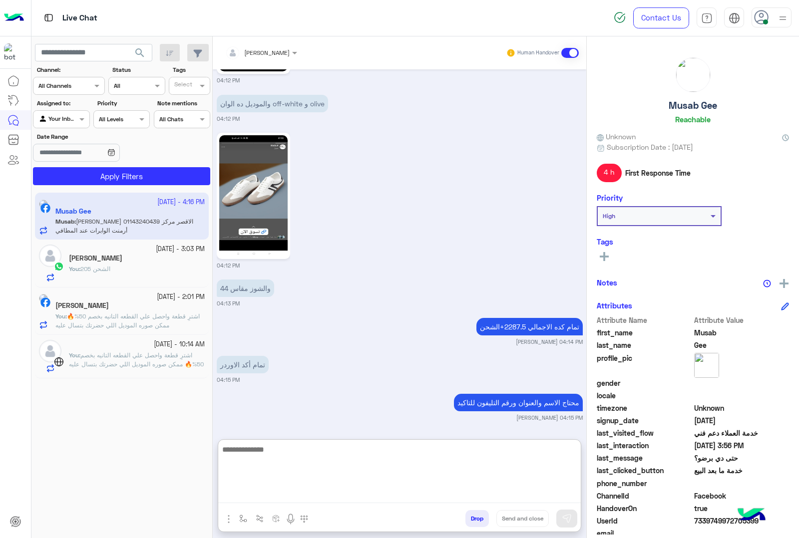
scroll to position [2988, 0]
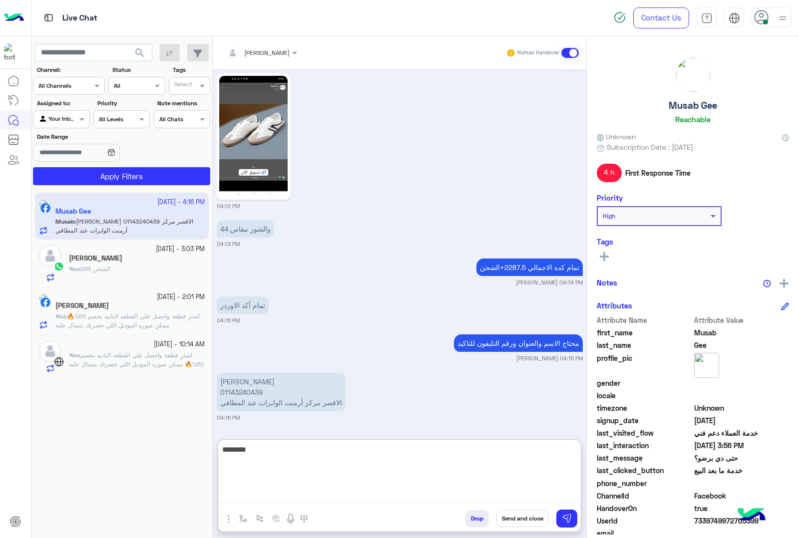
type textarea "*********"
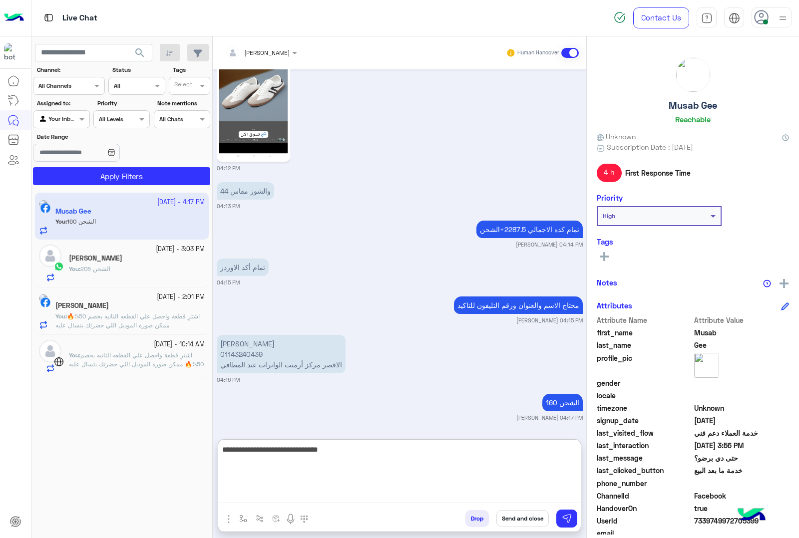
type textarea "**********"
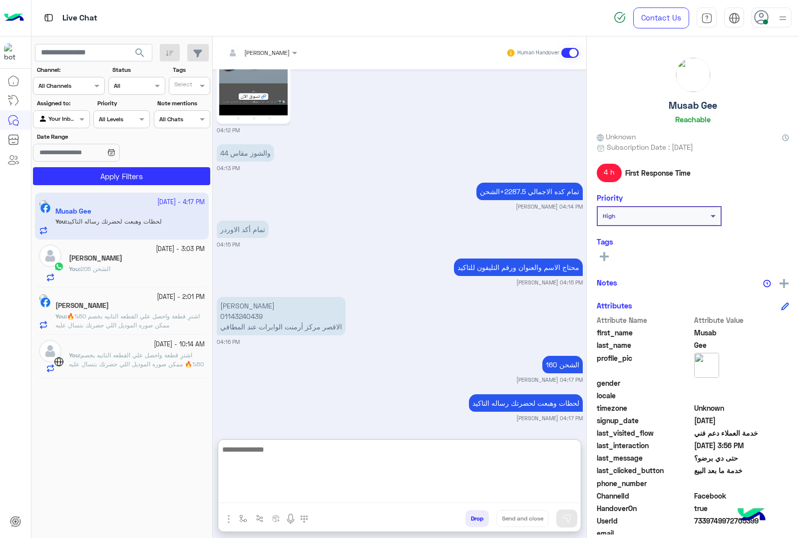
scroll to position [3102, 0]
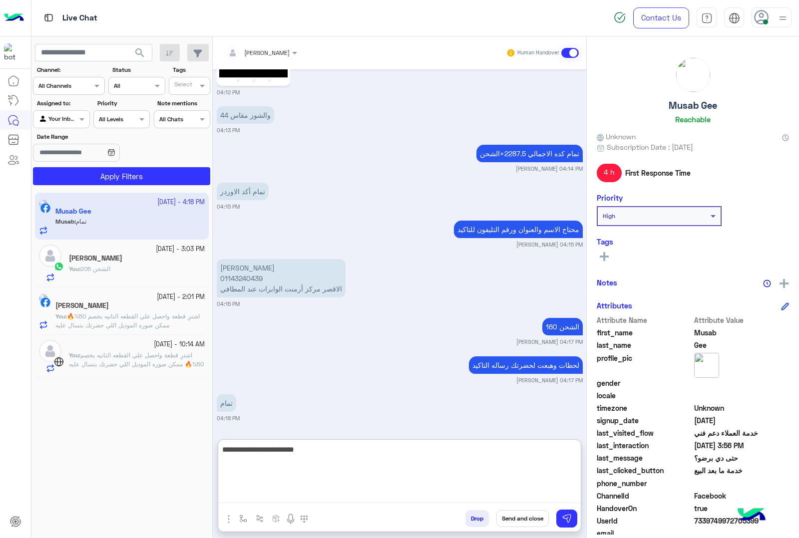
type textarea "**********"
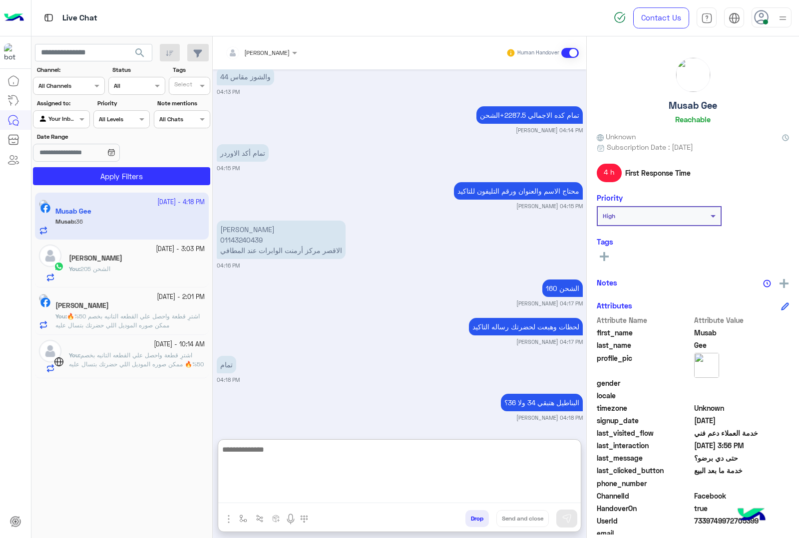
scroll to position [3178, 0]
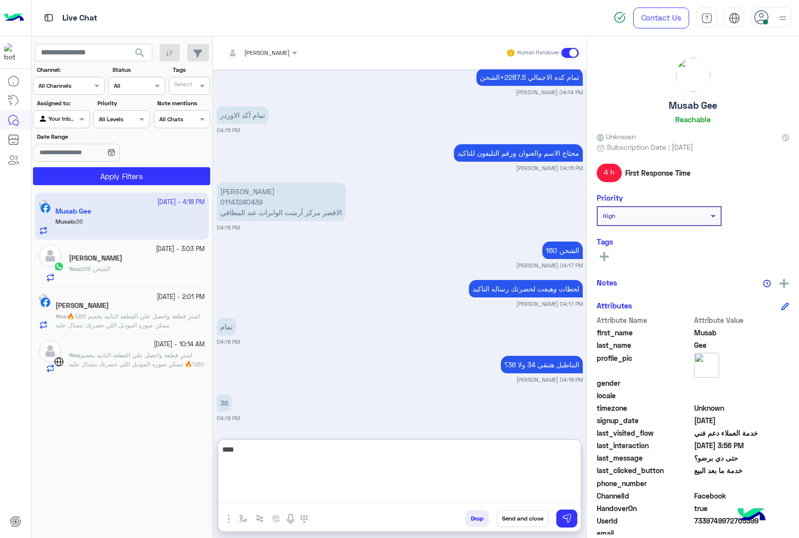
type textarea "****"
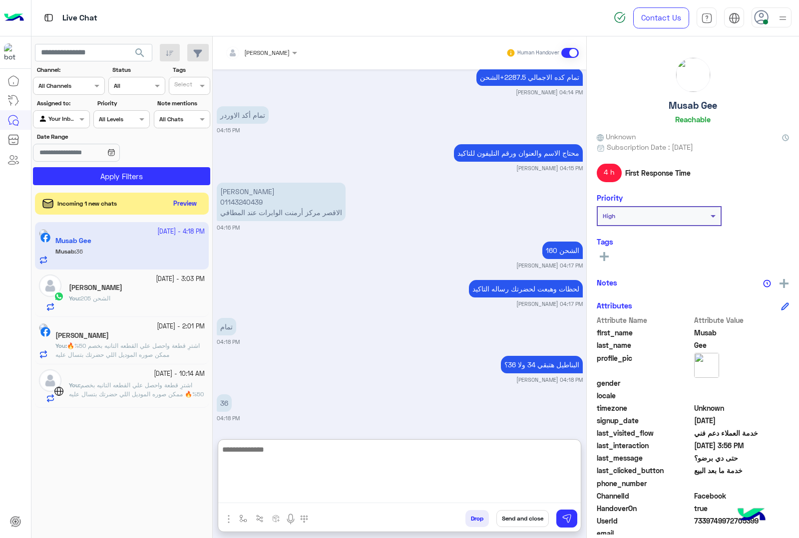
scroll to position [3217, 0]
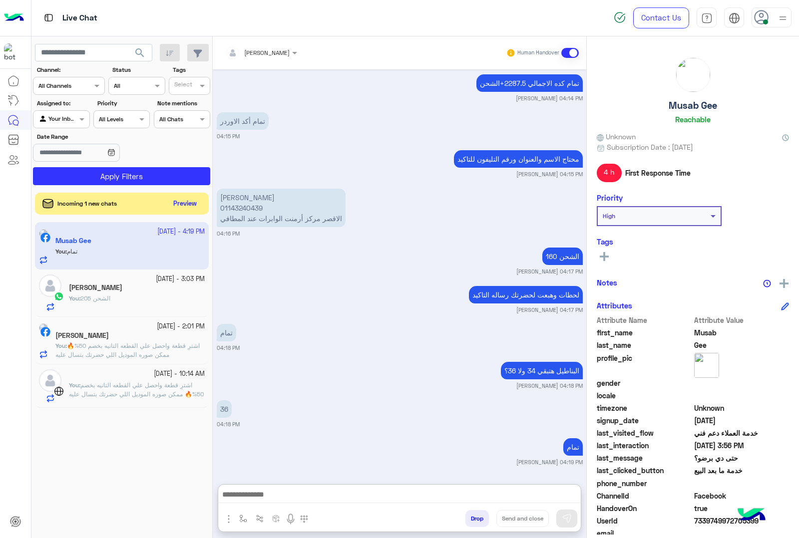
click at [258, 189] on p "[PERSON_NAME] 01143240439 الاقصر مركز أرمنت الوابرات عند المطافي" at bounding box center [281, 208] width 129 height 38
click at [258, 153] on div "محتاج الاسم والعنوان ورقم التليفون لل[PERSON_NAME] 04:15 PM" at bounding box center [400, 163] width 366 height 30
click at [245, 190] on p "[PERSON_NAME] 01143240439 الاقصر مركز أرمنت الوابرات عند المطافي" at bounding box center [281, 208] width 129 height 38
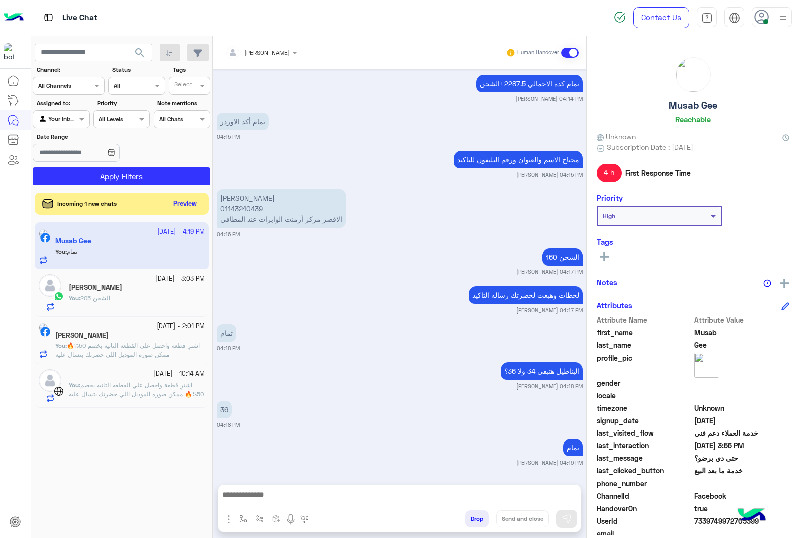
click at [243, 195] on p "[PERSON_NAME] 01143240439 الاقصر مركز أرمنت الوابرات عند المطافي" at bounding box center [281, 208] width 129 height 38
click at [252, 227] on div "[PERSON_NAME] 01143240439 الاقصر مركز أرمنت الوابرات عند المطافي" at bounding box center [281, 208] width 129 height 43
click at [260, 216] on p "[PERSON_NAME] 01143240439 الاقصر مركز أرمنت الوابرات عند المطافي" at bounding box center [281, 208] width 129 height 38
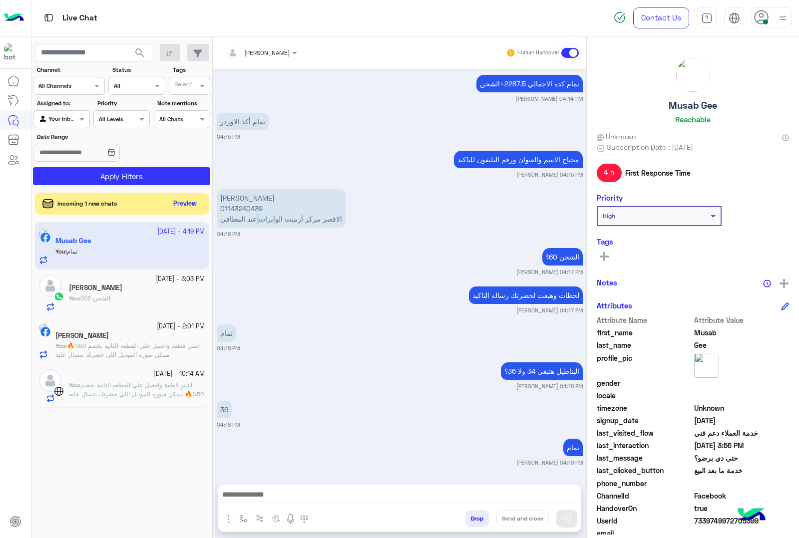
click at [260, 216] on p "[PERSON_NAME] 01143240439 الاقصر مركز أرمنت الوابرات عند المطافي" at bounding box center [281, 208] width 129 height 38
click at [258, 207] on p "[PERSON_NAME] 01143240439 الاقصر مركز أرمنت الوابرات عند المطافي" at bounding box center [281, 208] width 129 height 38
click at [402, 410] on div "36 04:18 PM" at bounding box center [400, 413] width 366 height 30
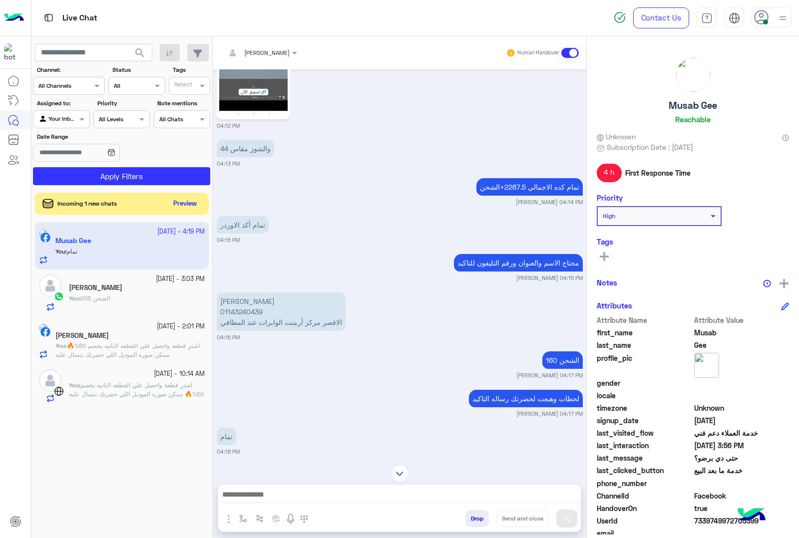
scroll to position [3047, 0]
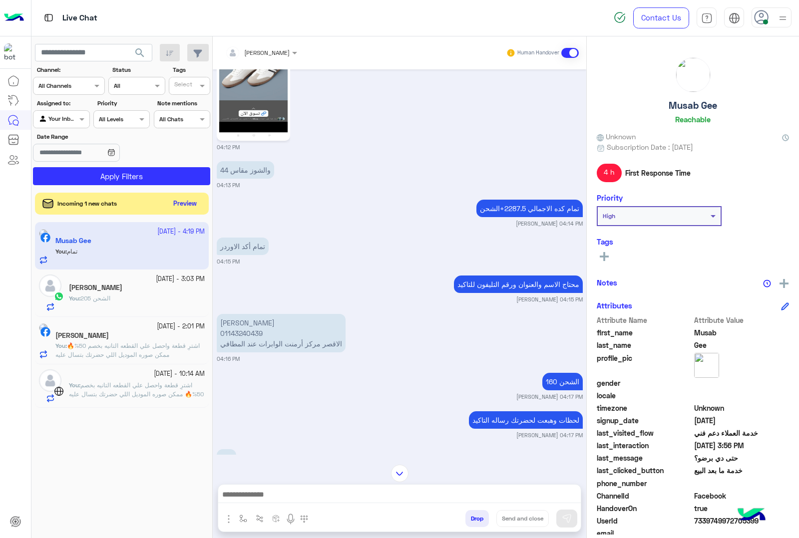
click at [243, 321] on p "[PERSON_NAME] 01143240439 الاقصر مركز أرمنت الوابرات عند المطافي" at bounding box center [281, 333] width 129 height 38
click at [236, 333] on p "[PERSON_NAME] 01143240439 الاقصر مركز أرمنت الوابرات عند المطافي" at bounding box center [281, 333] width 129 height 38
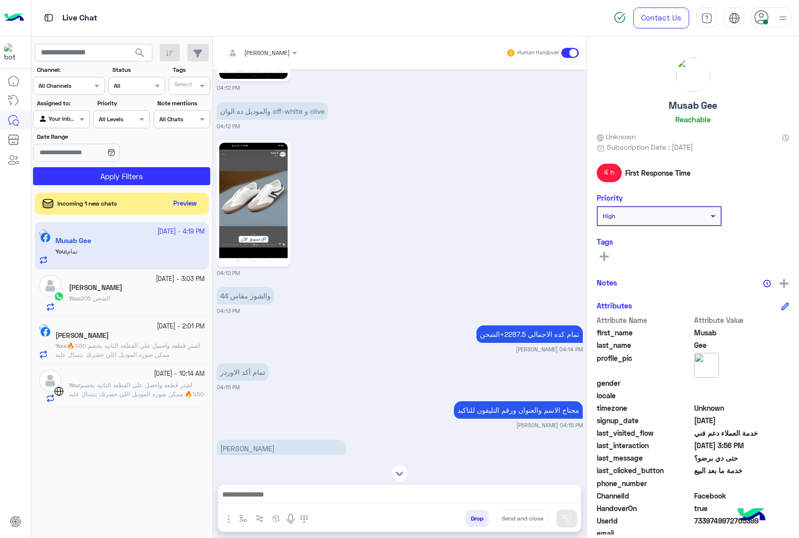
scroll to position [2860, 0]
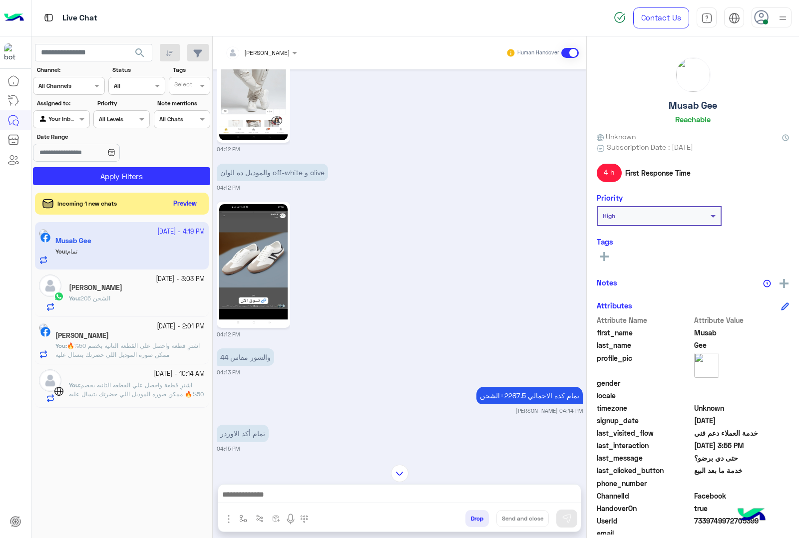
click at [343, 384] on div "تمام كده الاجمالي 2287.5+الشحن [PERSON_NAME] 04:14 PM" at bounding box center [400, 399] width 366 height 30
click at [359, 350] on div "والشوز مقاس 44 04:13 PM" at bounding box center [400, 361] width 366 height 30
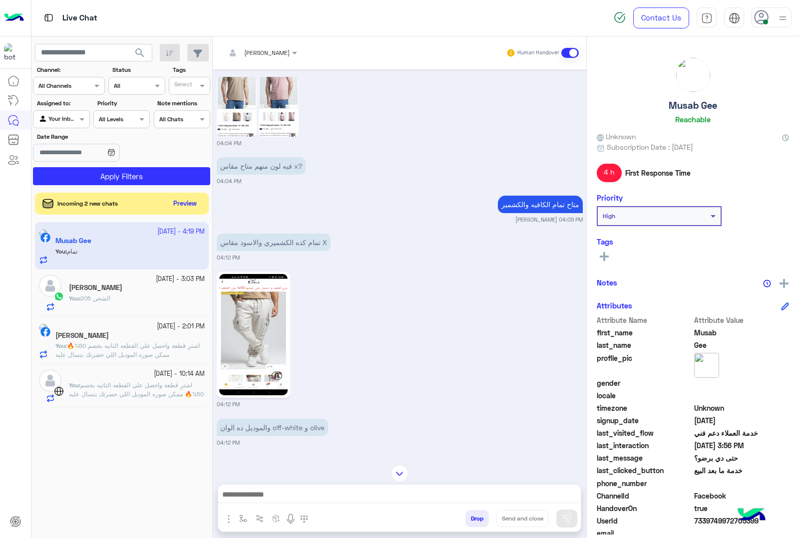
scroll to position [2610, 0]
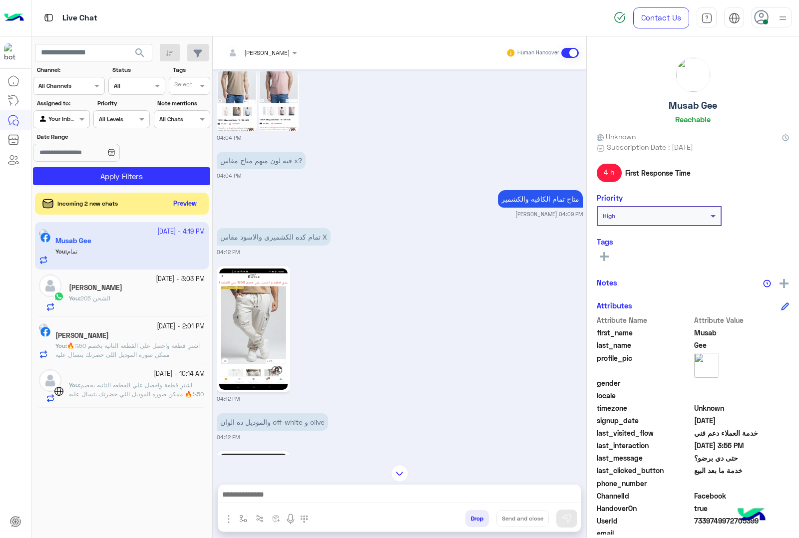
click at [695, 523] on span "7339749972705399" at bounding box center [741, 521] width 95 height 10
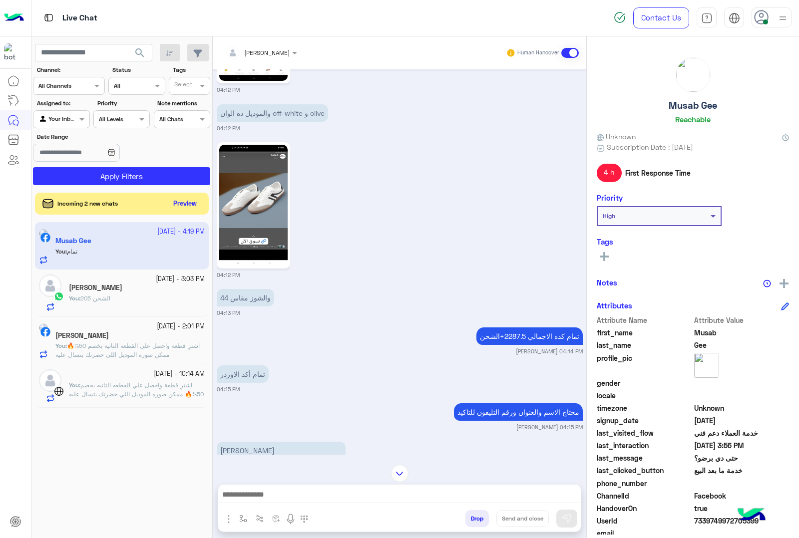
scroll to position [2922, 0]
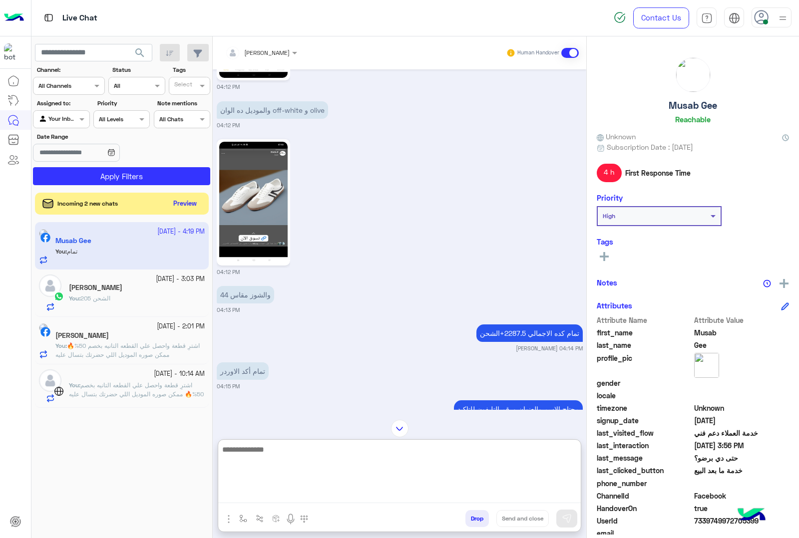
click at [260, 490] on textarea at bounding box center [399, 473] width 362 height 60
type textarea "*"
click at [545, 452] on textarea "**********" at bounding box center [399, 473] width 362 height 60
click at [521, 464] on textarea "**********" at bounding box center [399, 473] width 362 height 60
paste textarea "**********"
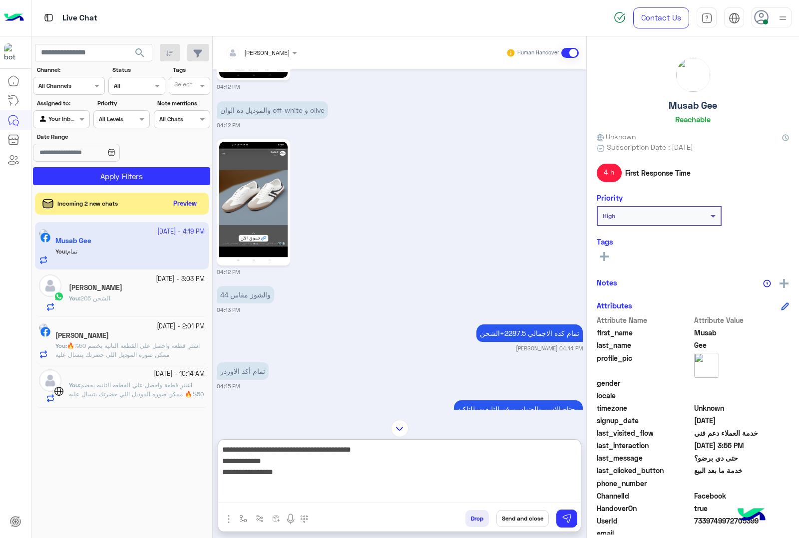
type textarea "**********"
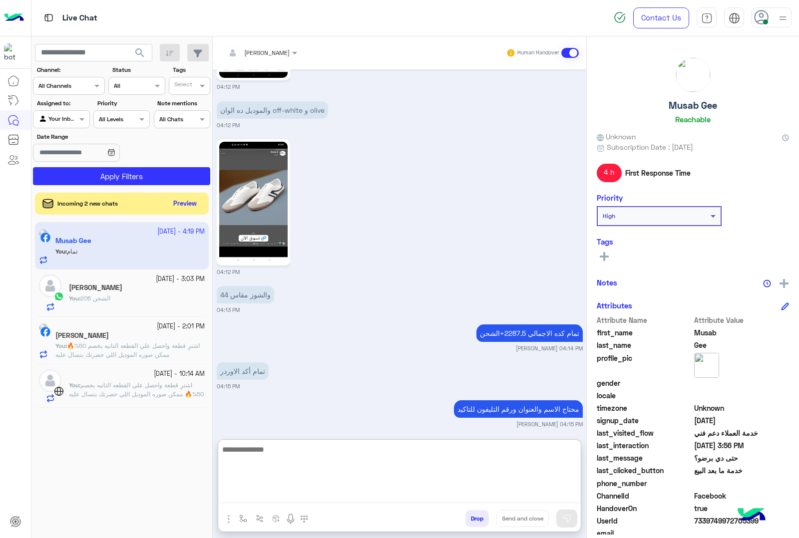
scroll to position [3286, 0]
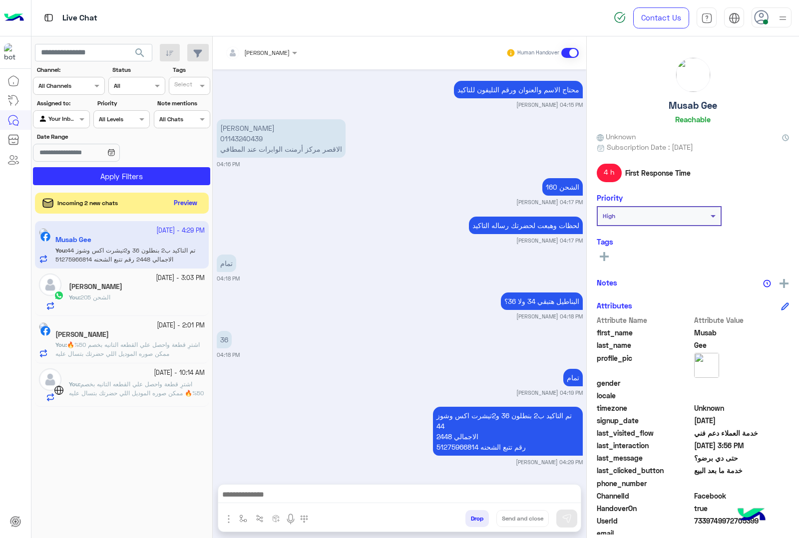
click at [189, 208] on button "Preview" at bounding box center [185, 203] width 31 height 13
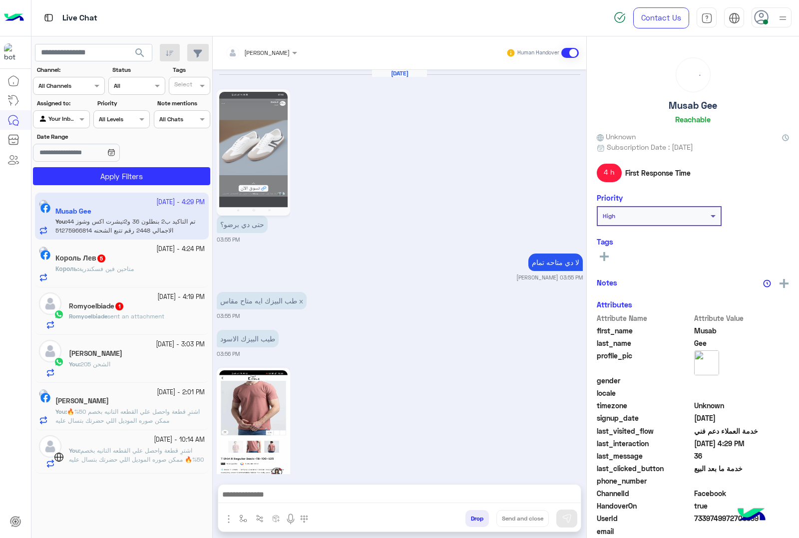
scroll to position [1516, 0]
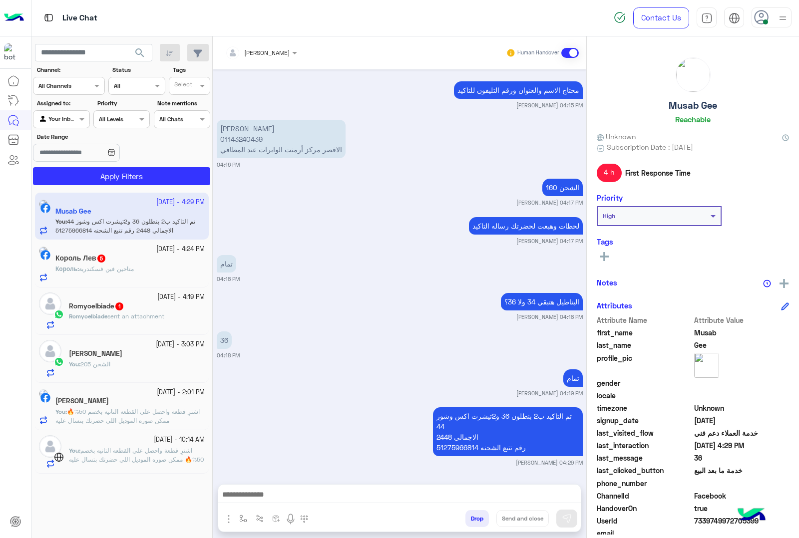
click at [144, 279] on div "Король : متاحين فين فسكندرية" at bounding box center [129, 273] width 149 height 17
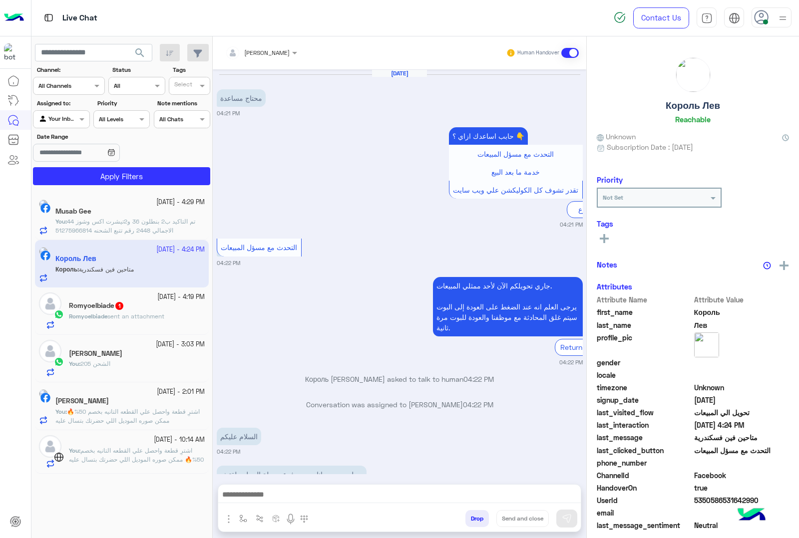
scroll to position [93, 0]
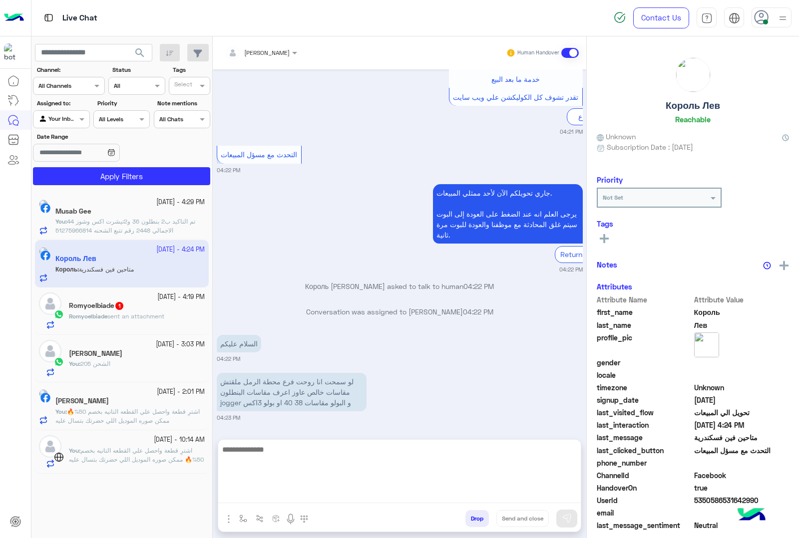
click at [270, 489] on textarea at bounding box center [399, 473] width 362 height 60
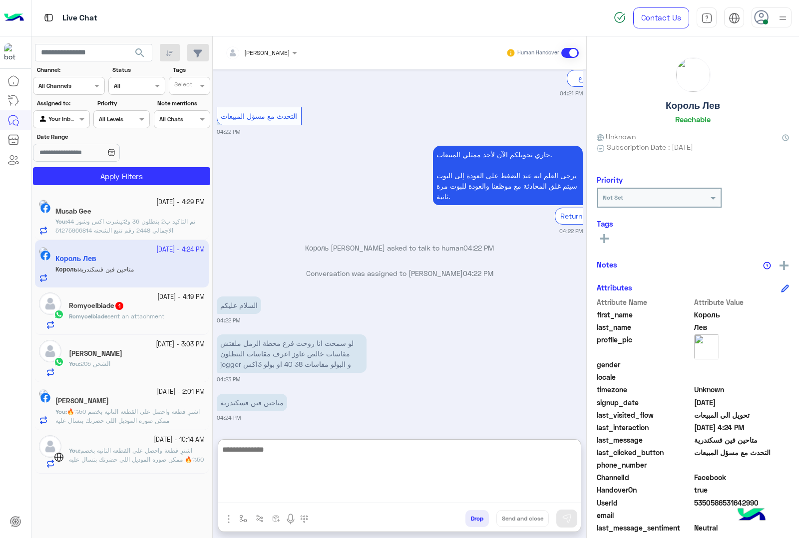
paste textarea "**********"
type textarea "**********"
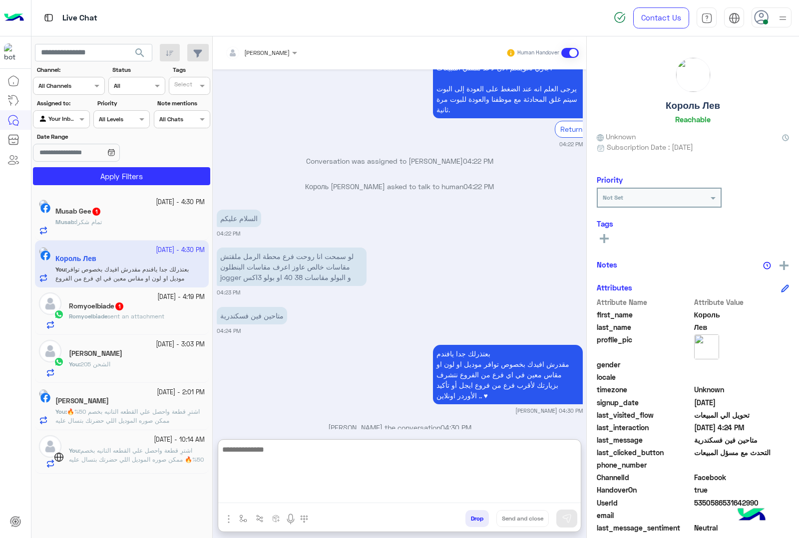
scroll to position [244, 0]
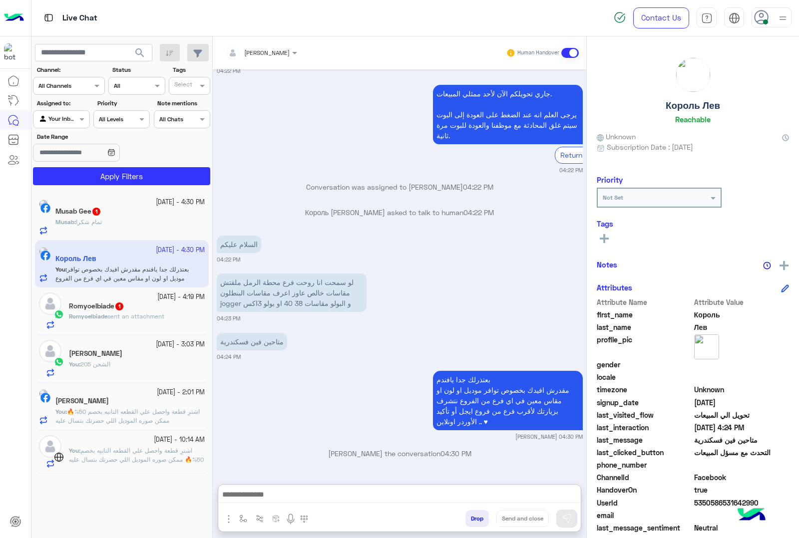
click at [144, 223] on div "Musab : تمام شكرا" at bounding box center [129, 226] width 149 height 17
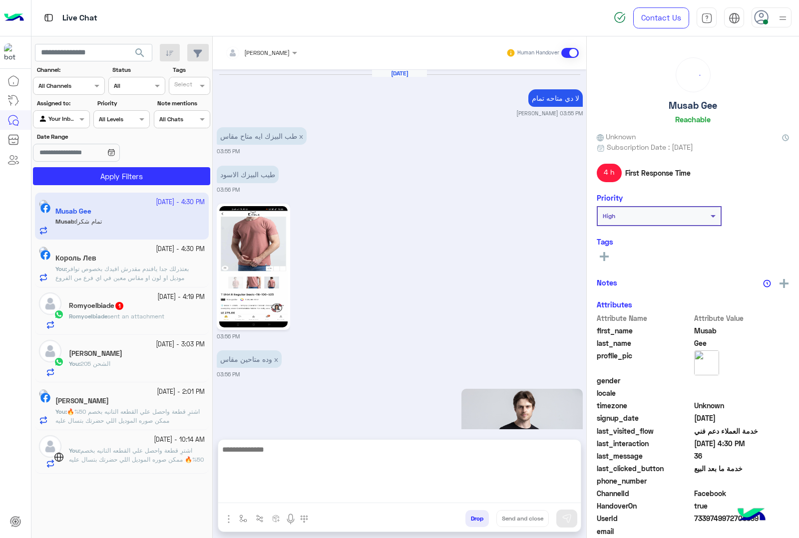
scroll to position [1390, 0]
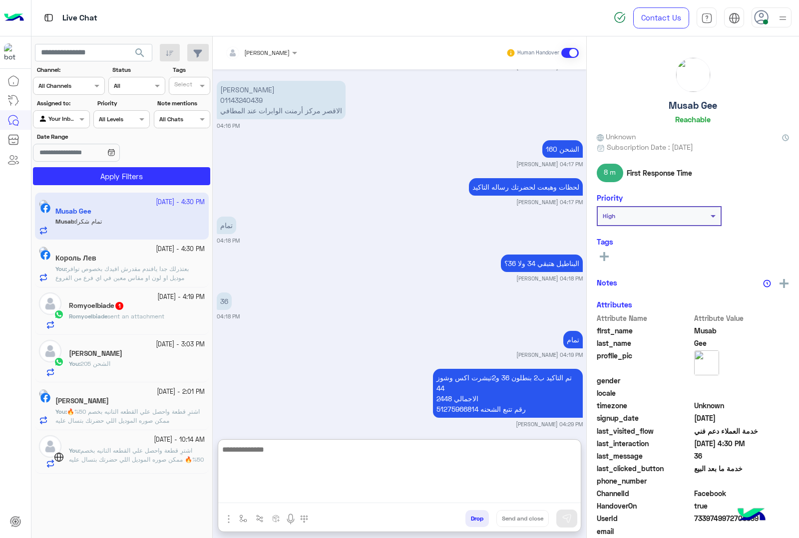
click at [271, 498] on textarea at bounding box center [399, 473] width 362 height 60
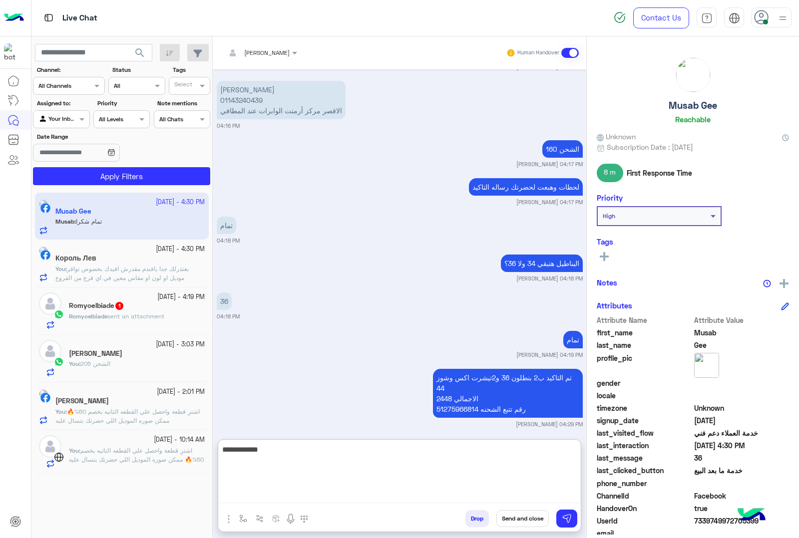
type textarea "**********"
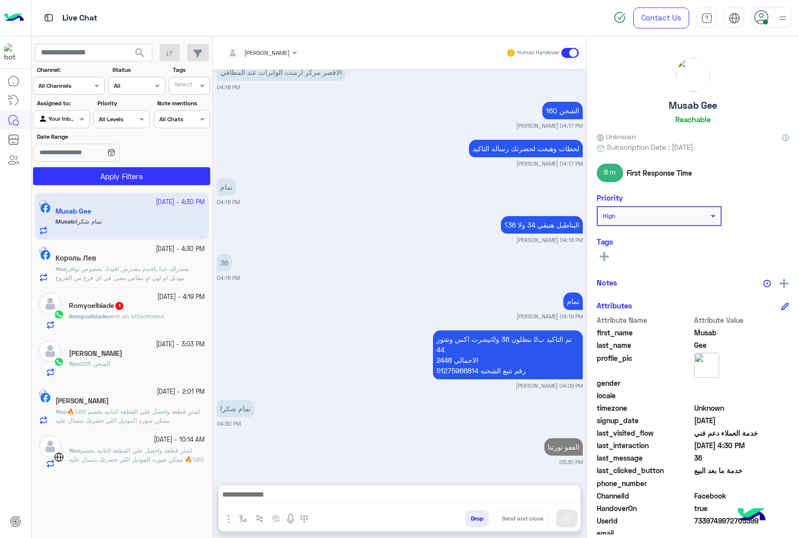
click at [104, 311] on div "Romyoelbiade 1" at bounding box center [137, 307] width 136 height 10
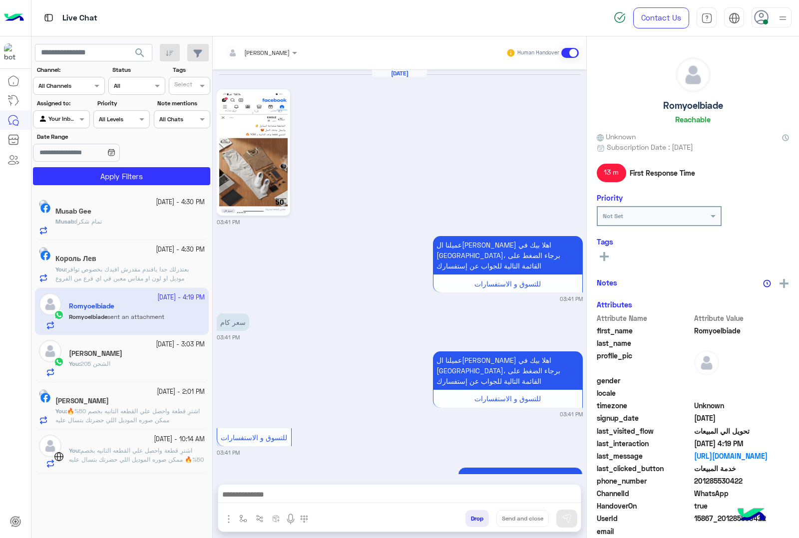
scroll to position [974, 0]
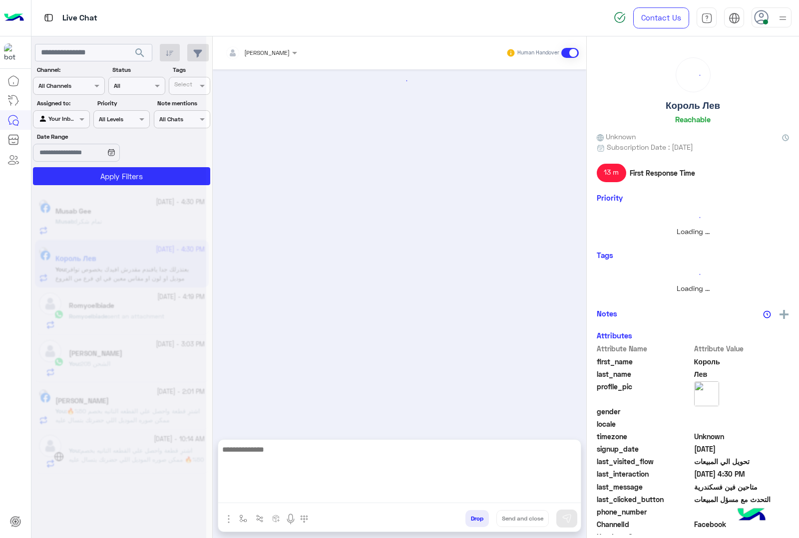
click at [259, 497] on textarea at bounding box center [399, 473] width 362 height 60
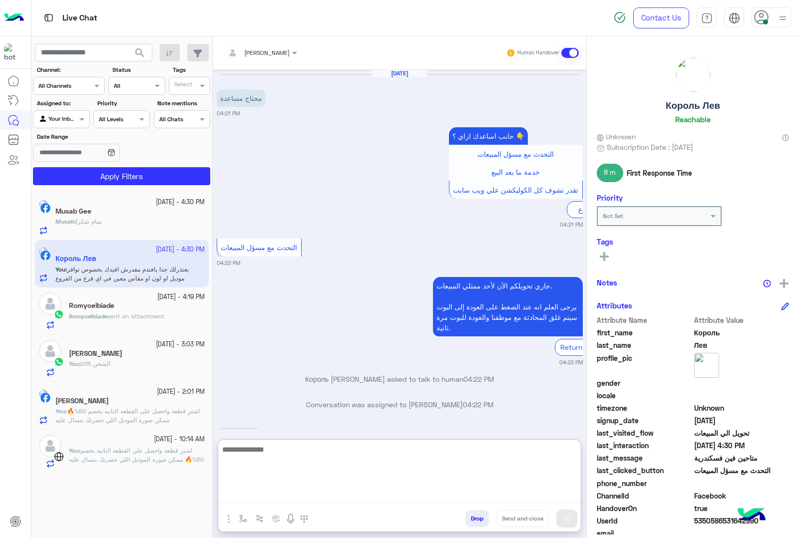
scroll to position [244, 0]
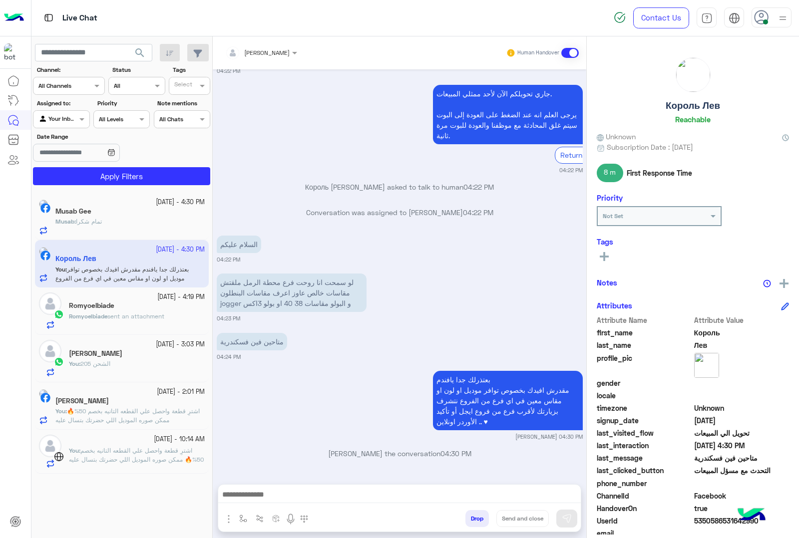
click at [129, 308] on div "Romyoelbiade" at bounding box center [137, 307] width 136 height 10
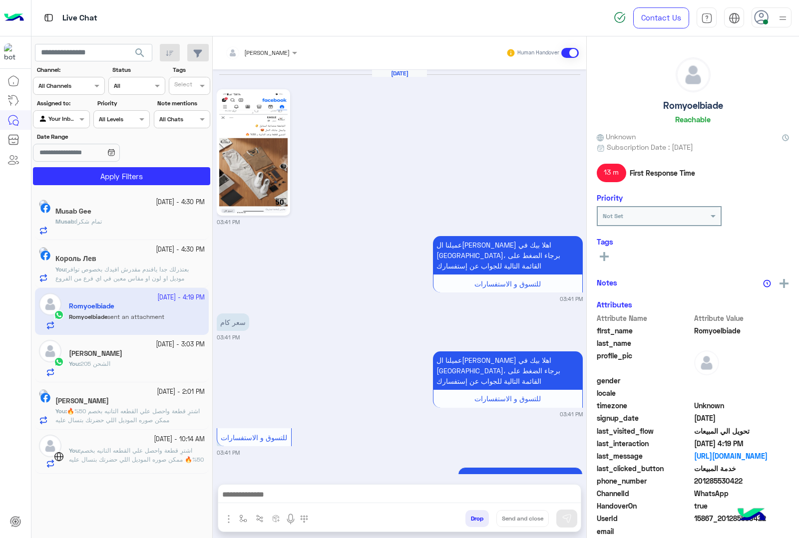
scroll to position [974, 0]
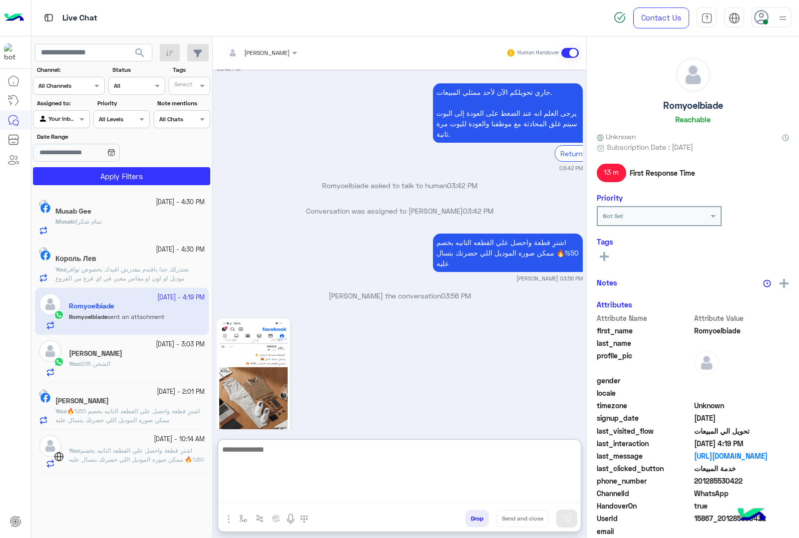
click at [288, 494] on textarea at bounding box center [399, 473] width 362 height 60
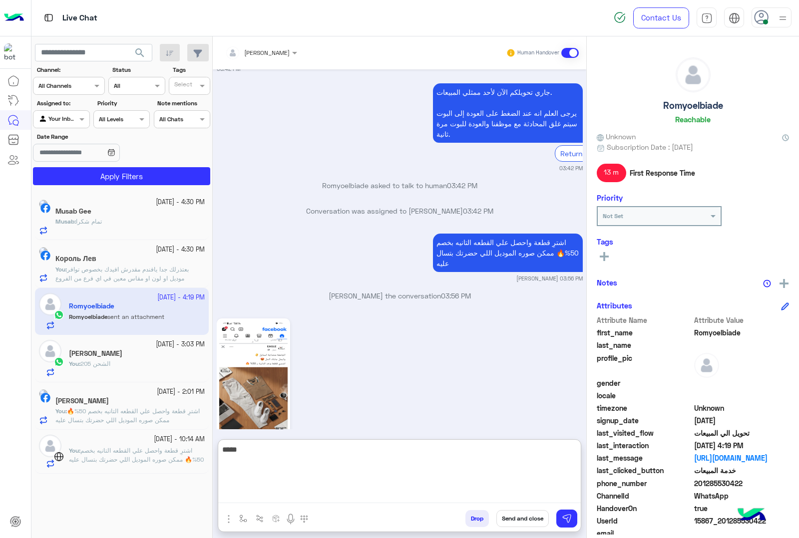
type textarea "*****"
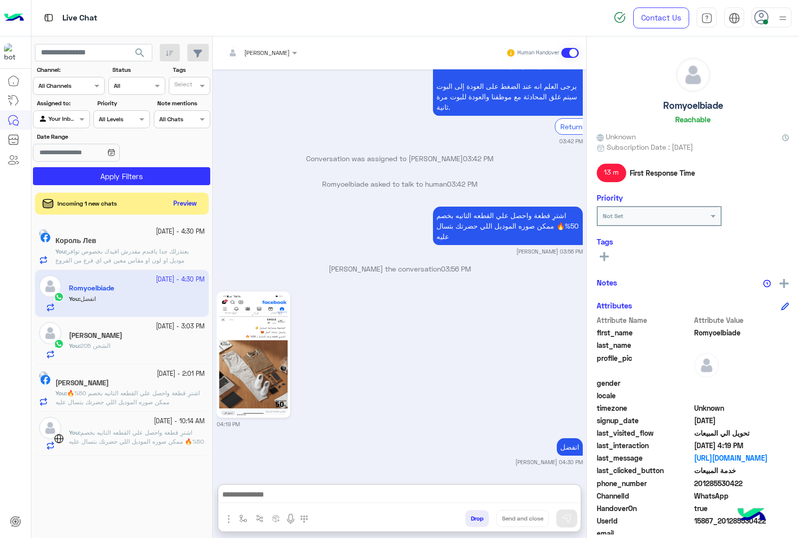
click at [168, 201] on div "Incoming 1 new chats Preview" at bounding box center [122, 204] width 174 height 22
click at [171, 201] on button "Preview" at bounding box center [185, 203] width 31 height 13
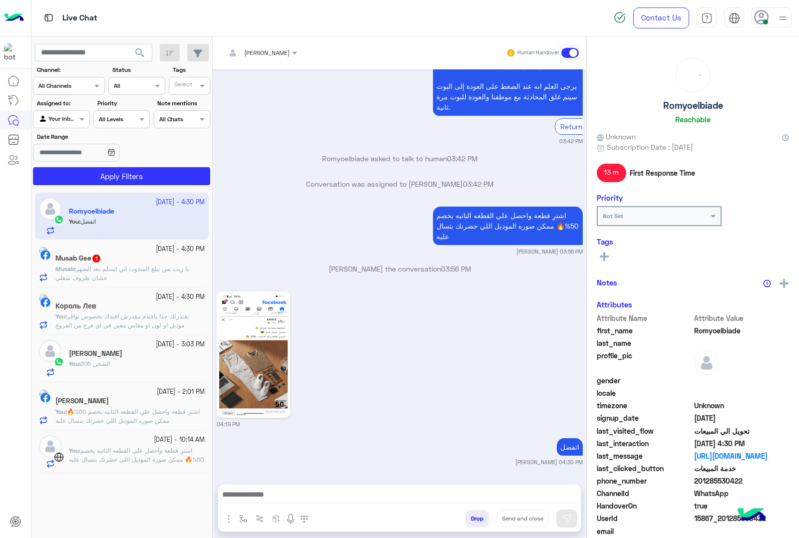
click at [126, 271] on span "يا ريت بس تبلغ المندوب اني استلم بعد الضهر عشان ظروف شغلي" at bounding box center [121, 273] width 133 height 16
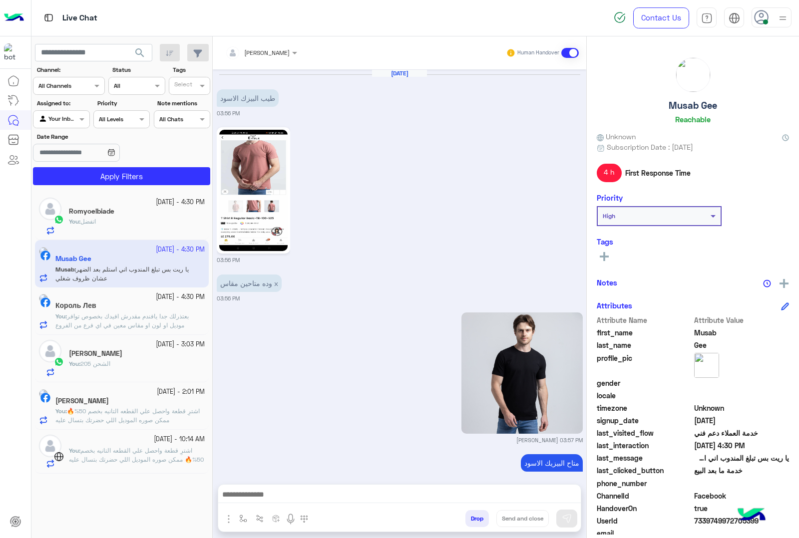
scroll to position [1401, 0]
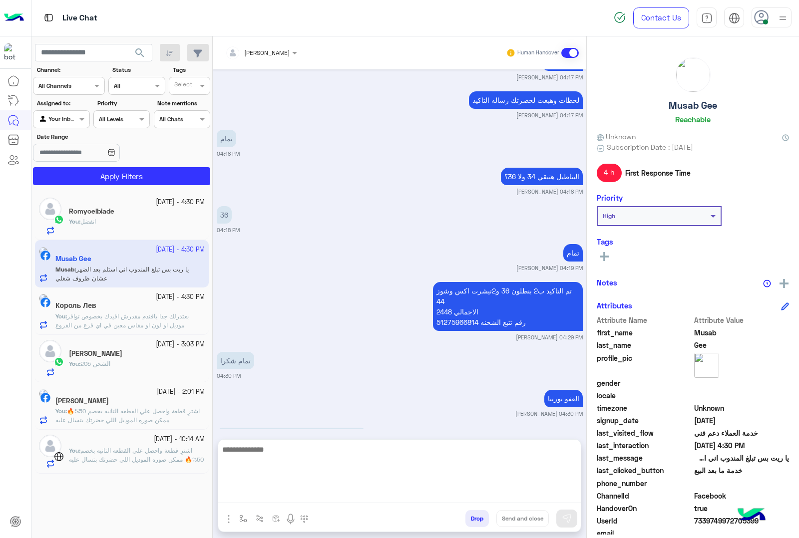
click at [265, 498] on textarea at bounding box center [399, 473] width 362 height 60
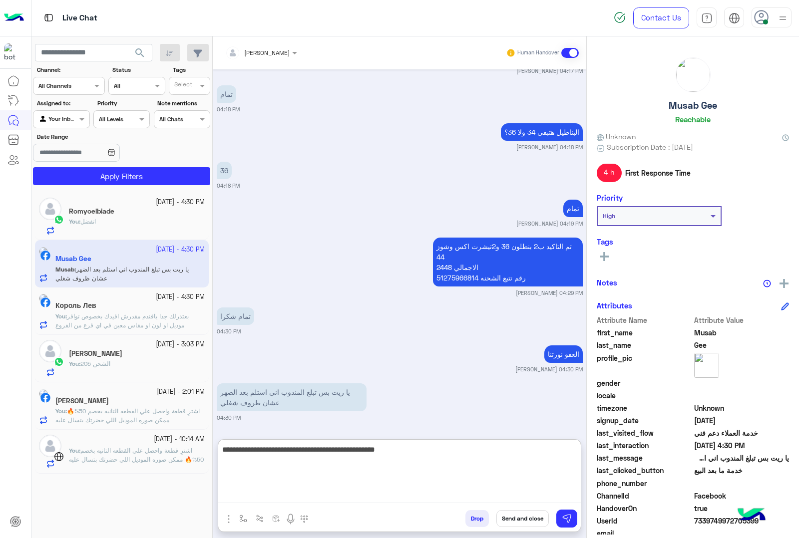
type textarea "**********"
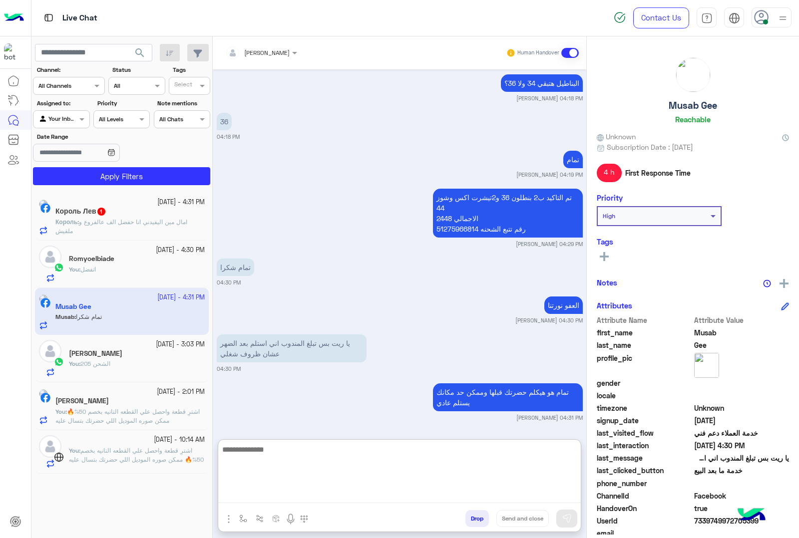
scroll to position [1494, 0]
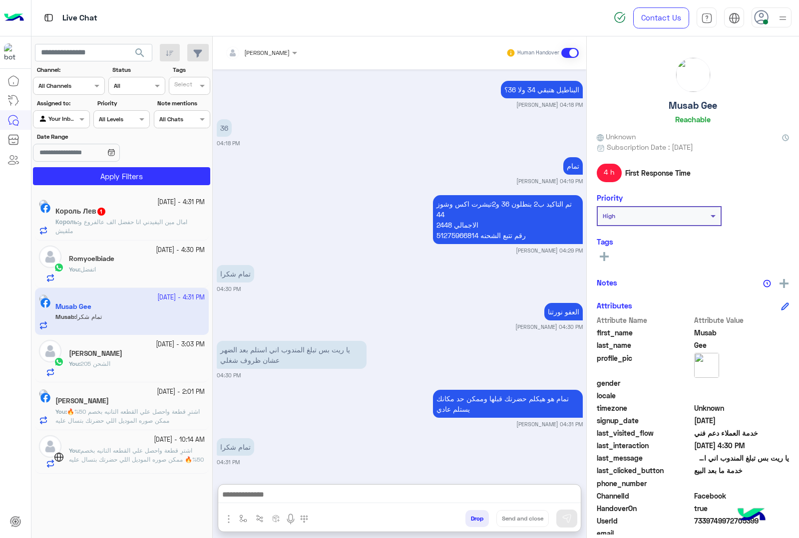
click at [123, 229] on p "Король : امال مين اليفيدني انا حفضل الف عالفروع و ملقيش" at bounding box center [129, 227] width 149 height 18
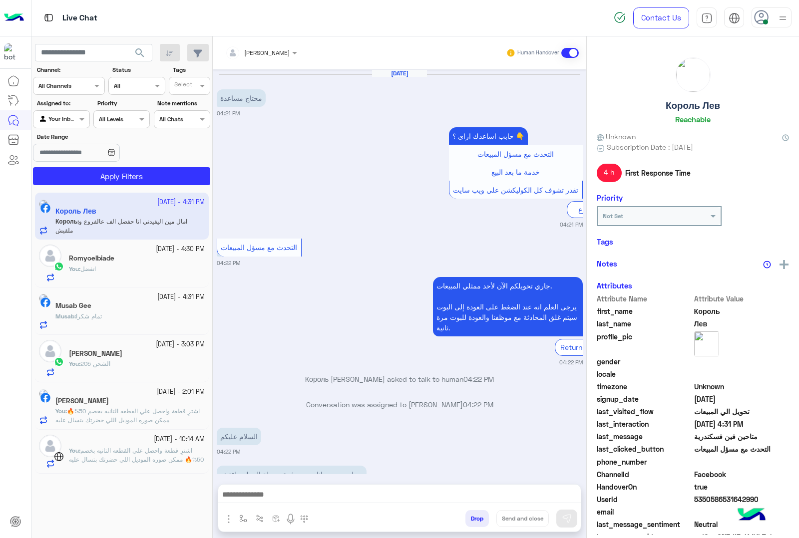
scroll to position [248, 0]
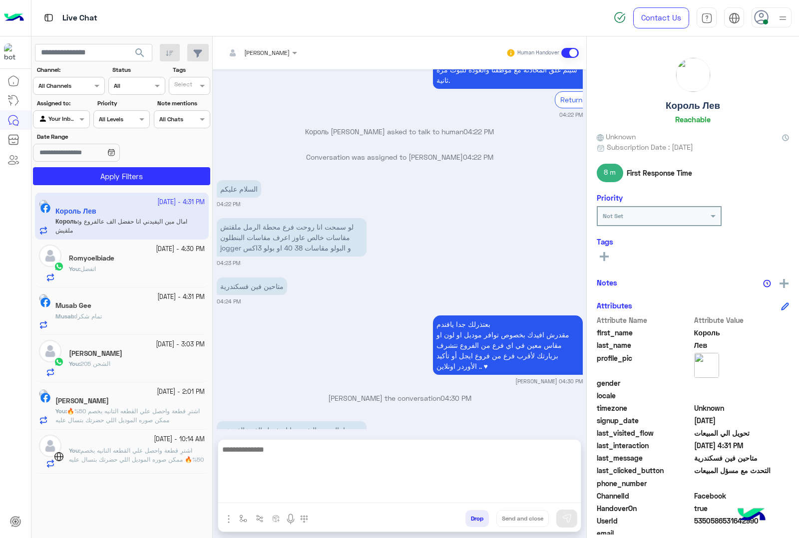
click at [326, 490] on textarea at bounding box center [399, 473] width 362 height 60
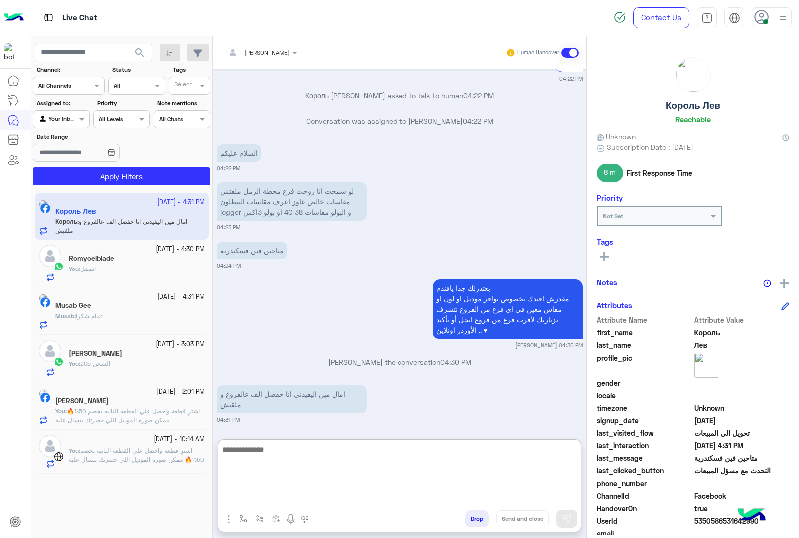
scroll to position [293, 0]
click at [271, 452] on textarea at bounding box center [399, 473] width 362 height 60
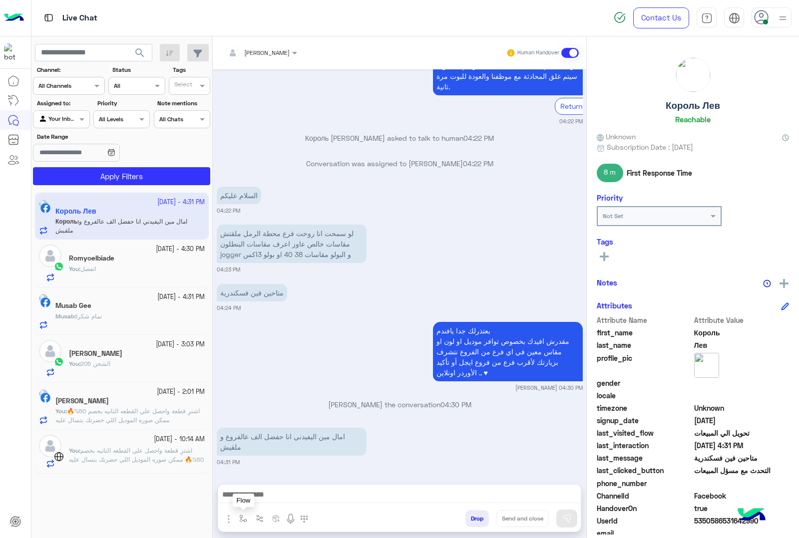
click at [238, 515] on button "button" at bounding box center [243, 518] width 16 height 16
click at [246, 498] on input "text" at bounding box center [260, 495] width 39 height 9
type input "*"
type input "**********"
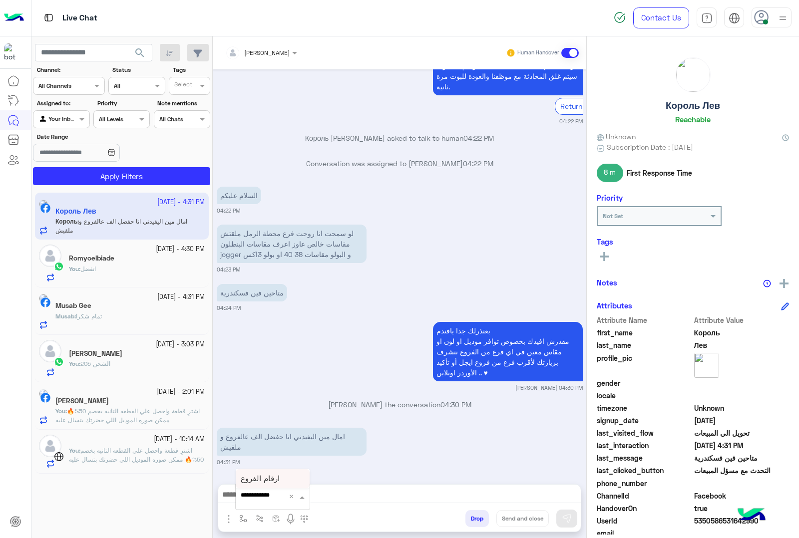
click at [265, 474] on span "ارقام الفروع" at bounding box center [260, 478] width 39 height 9
type textarea "**********"
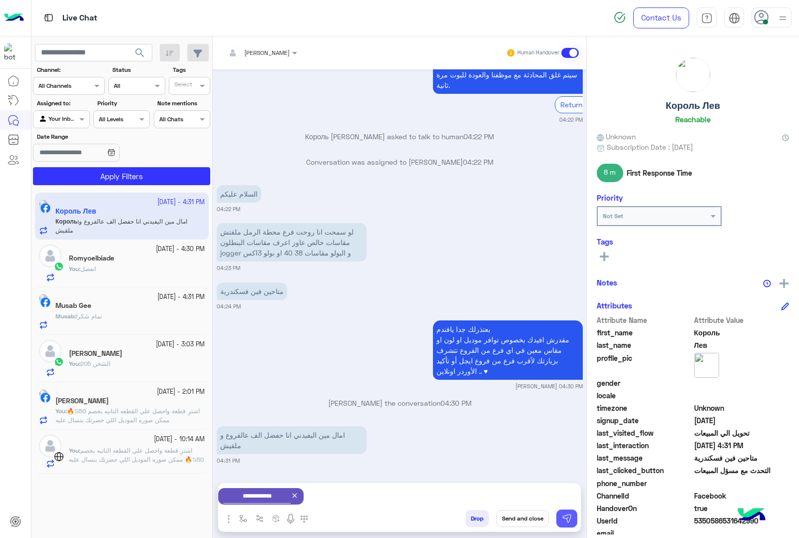
click at [576, 522] on button at bounding box center [566, 519] width 21 height 18
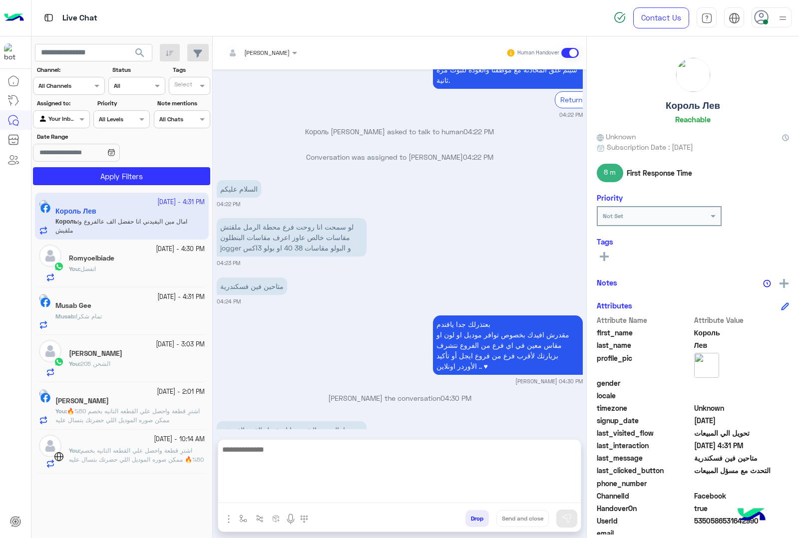
click at [252, 495] on textarea at bounding box center [399, 473] width 362 height 60
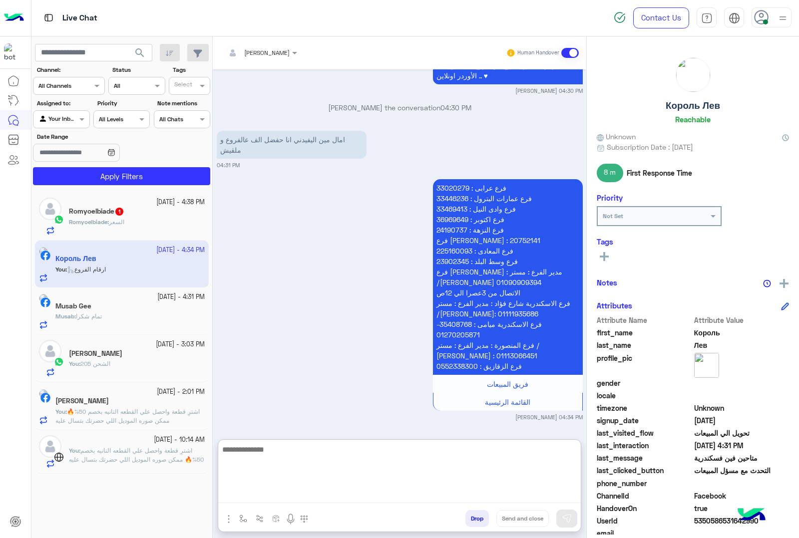
scroll to position [545, 0]
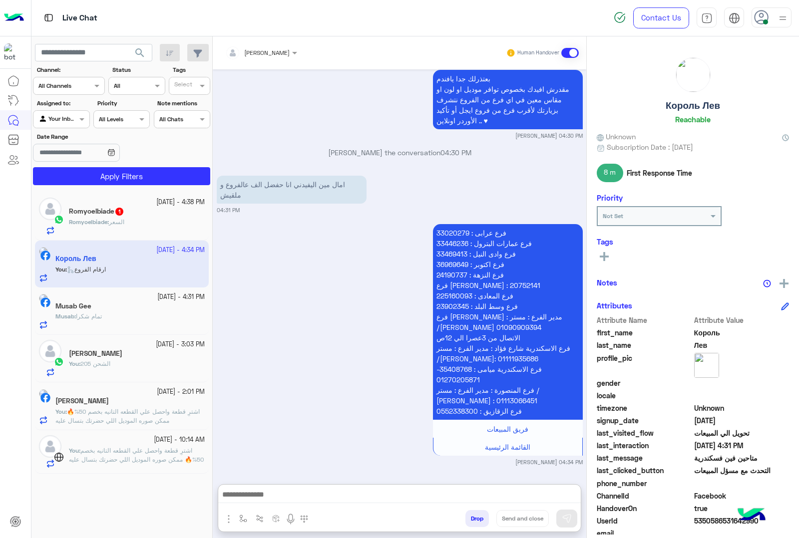
click at [143, 226] on div "Romyoelbiade : السعر" at bounding box center [137, 226] width 136 height 17
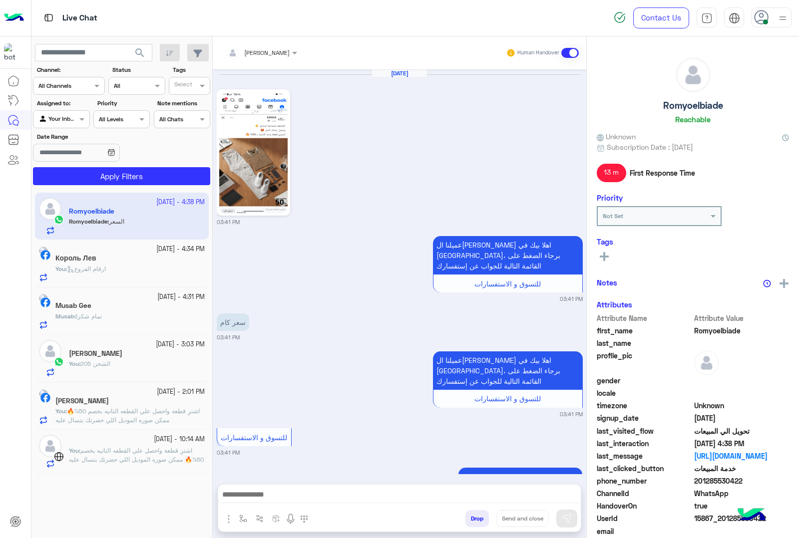
scroll to position [1176, 0]
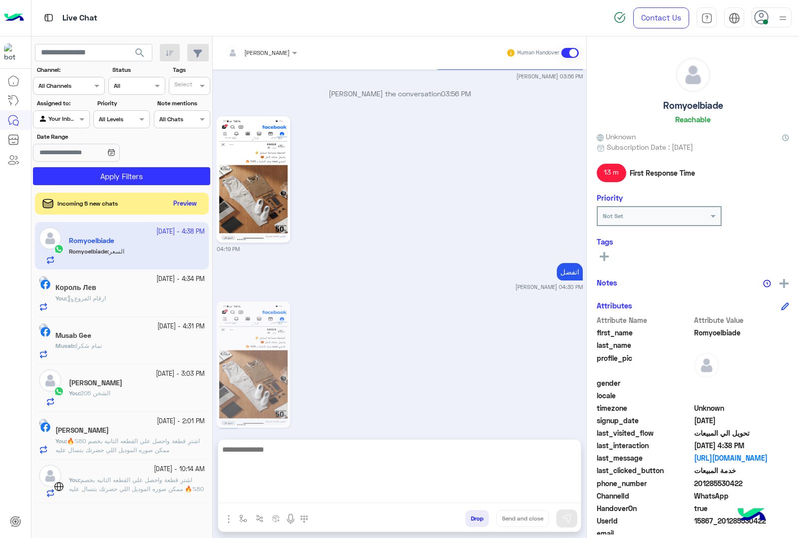
click at [295, 495] on textarea at bounding box center [399, 473] width 362 height 60
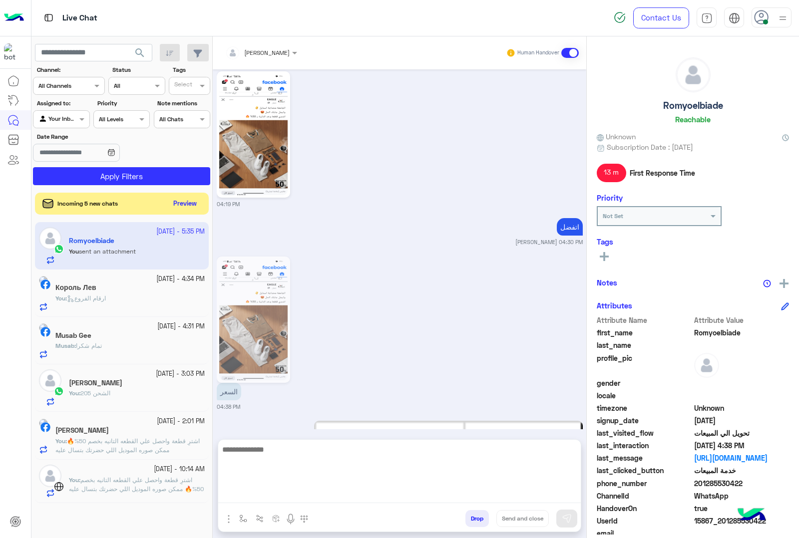
scroll to position [1319, 0]
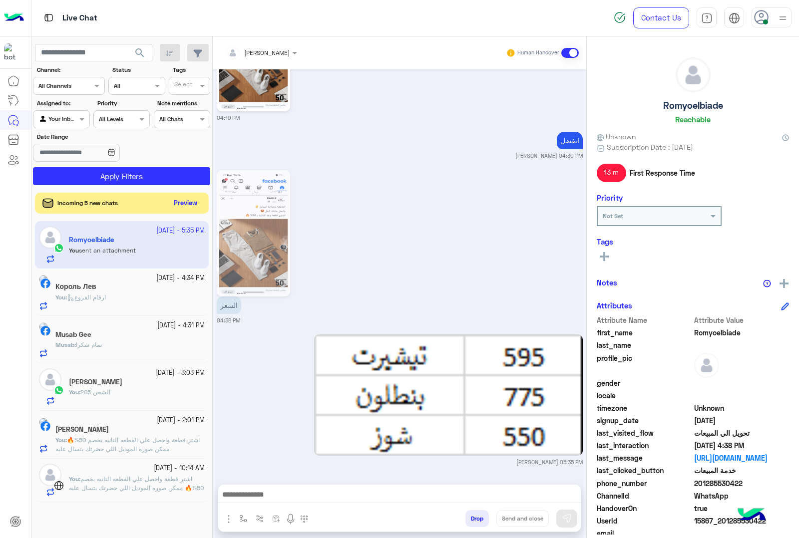
click at [180, 202] on button "Preview" at bounding box center [185, 203] width 31 height 13
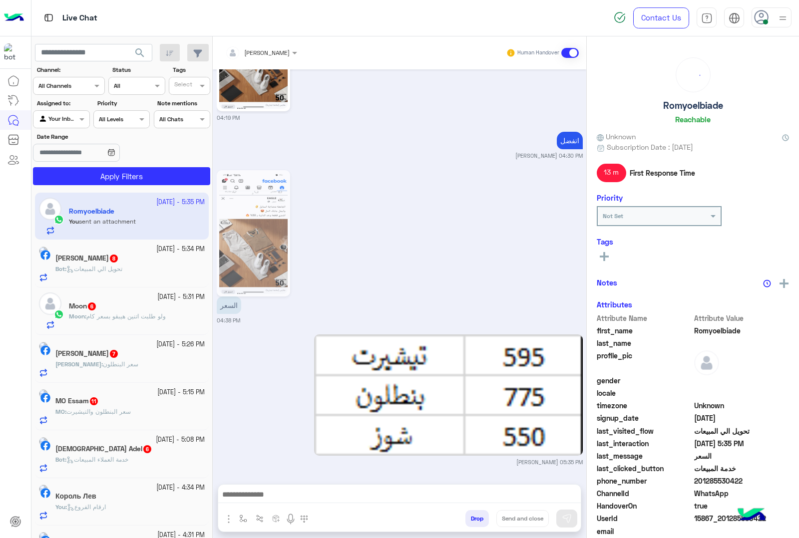
click at [148, 259] on div "[PERSON_NAME] 8" at bounding box center [129, 259] width 149 height 10
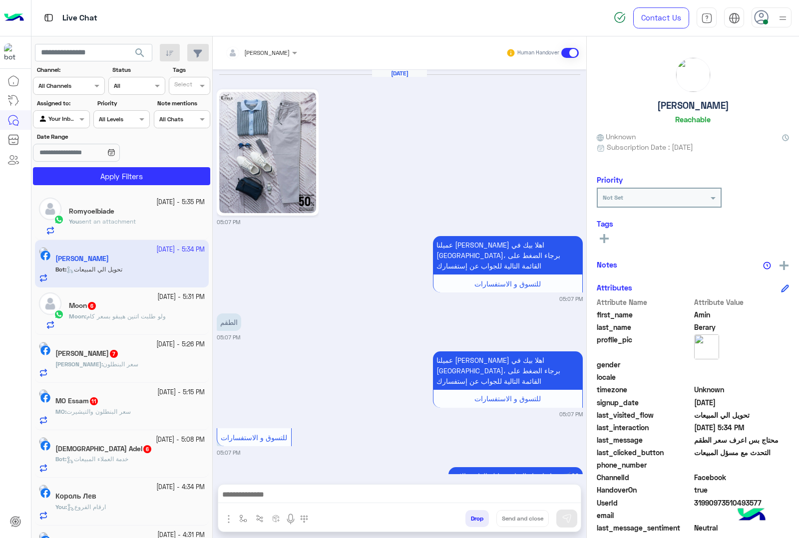
scroll to position [980, 0]
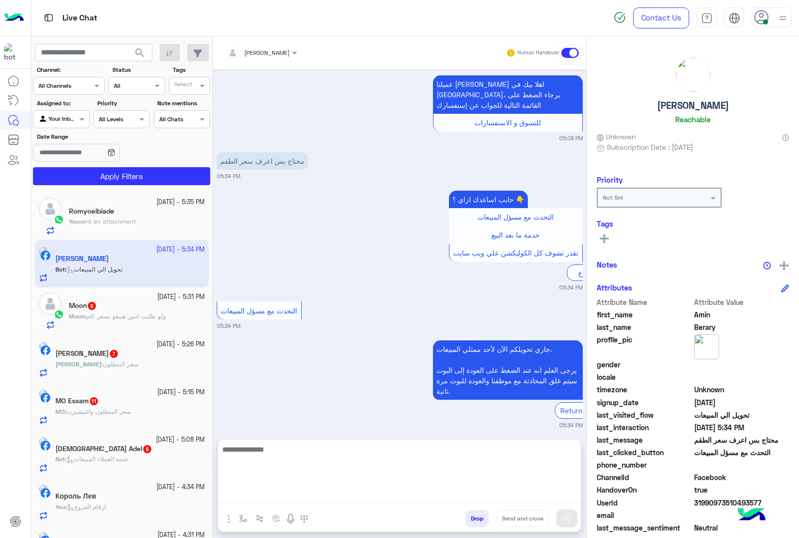
click at [246, 496] on textarea at bounding box center [399, 473] width 362 height 60
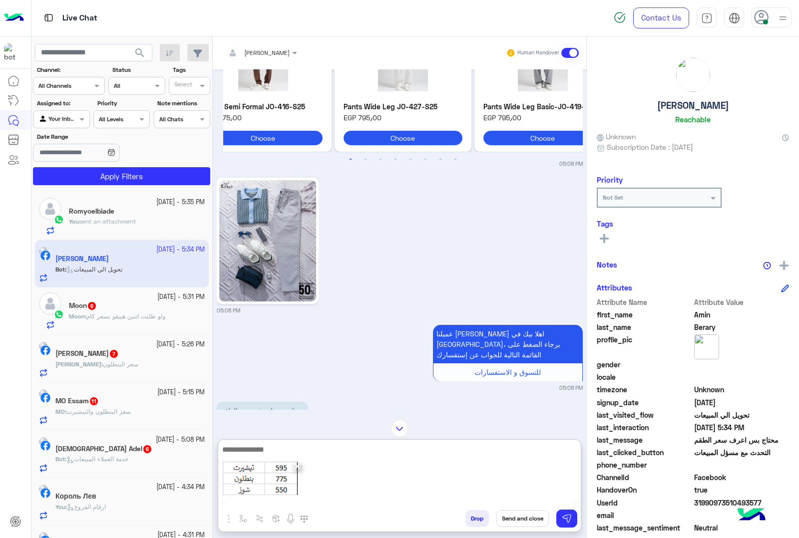
scroll to position [1024, 0]
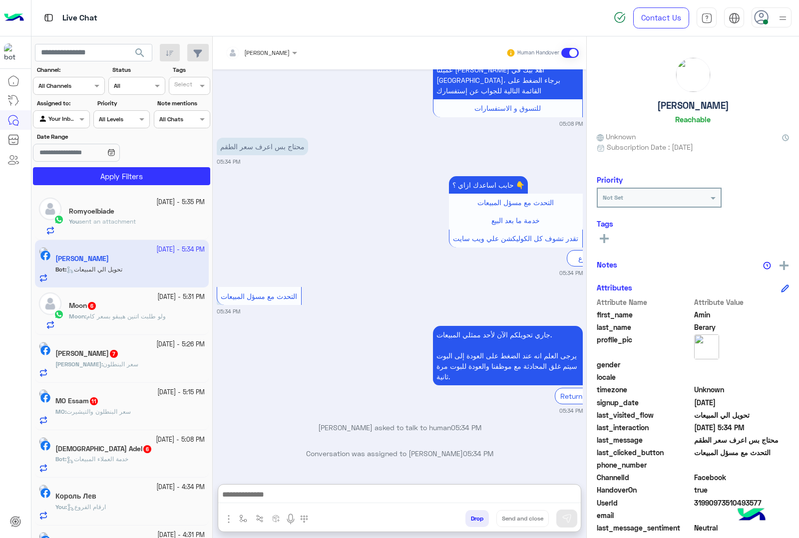
click at [116, 320] on span "ولو طلبت اتنين هيبقو بسعر كام" at bounding box center [125, 316] width 79 height 7
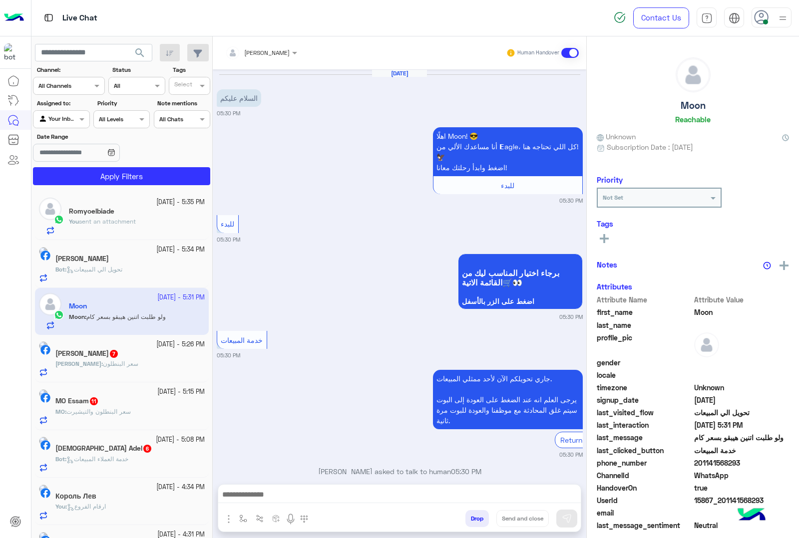
scroll to position [271, 0]
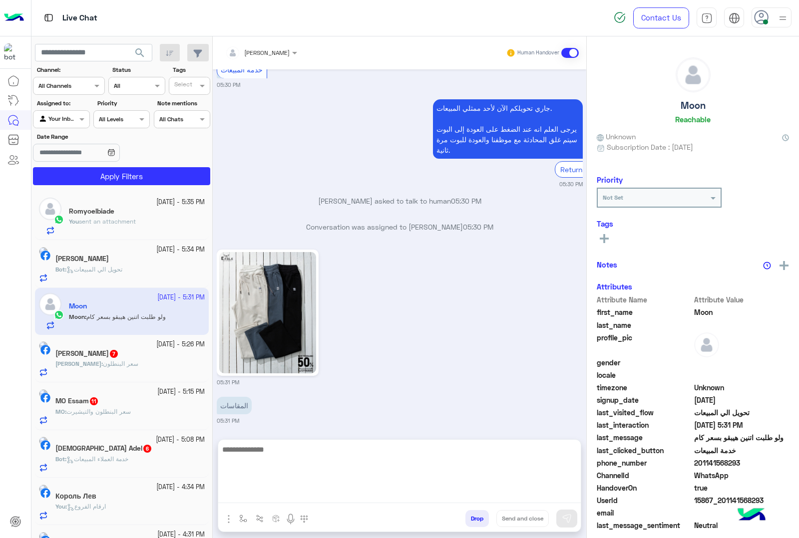
click at [285, 495] on textarea at bounding box center [399, 473] width 362 height 60
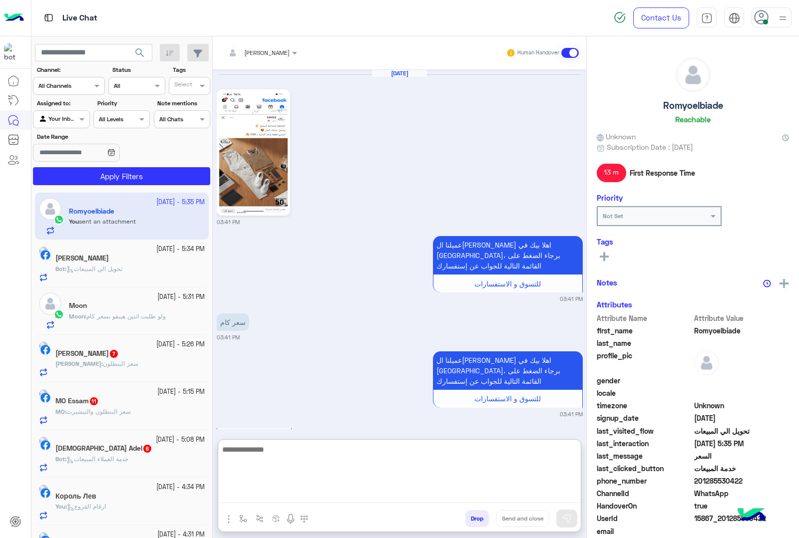
scroll to position [1363, 0]
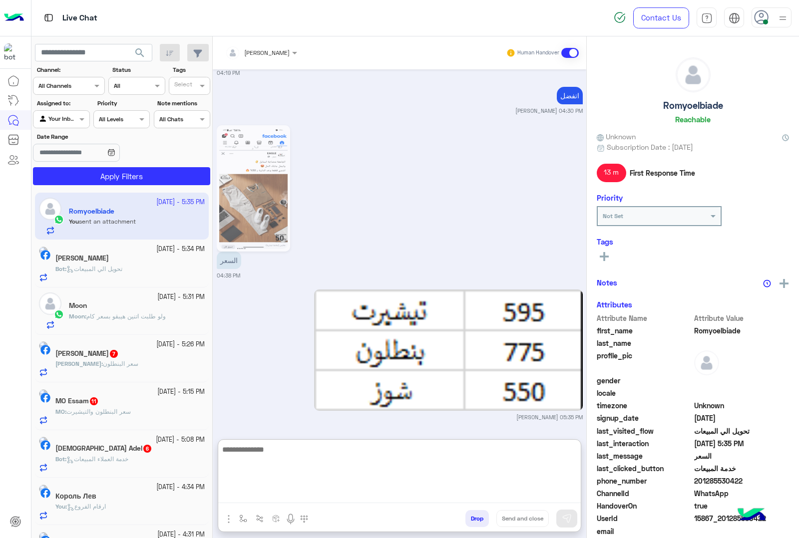
type textarea "*"
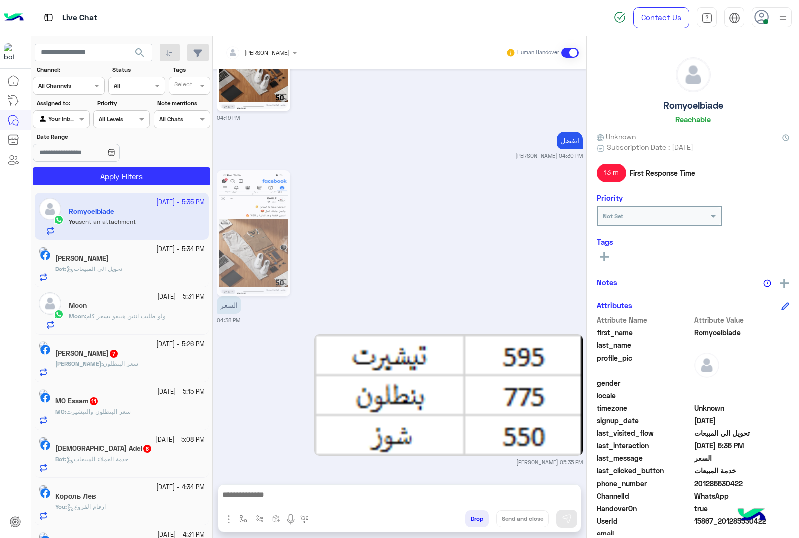
click at [111, 311] on div "Moon" at bounding box center [137, 307] width 136 height 10
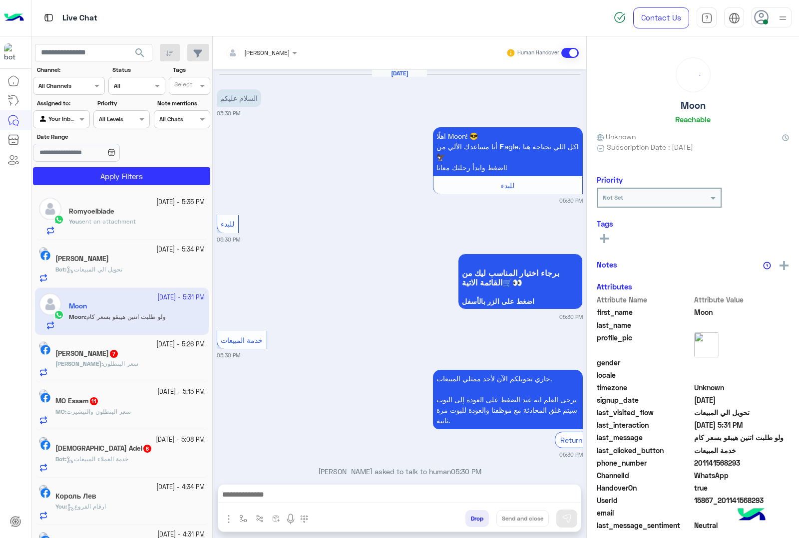
scroll to position [271, 0]
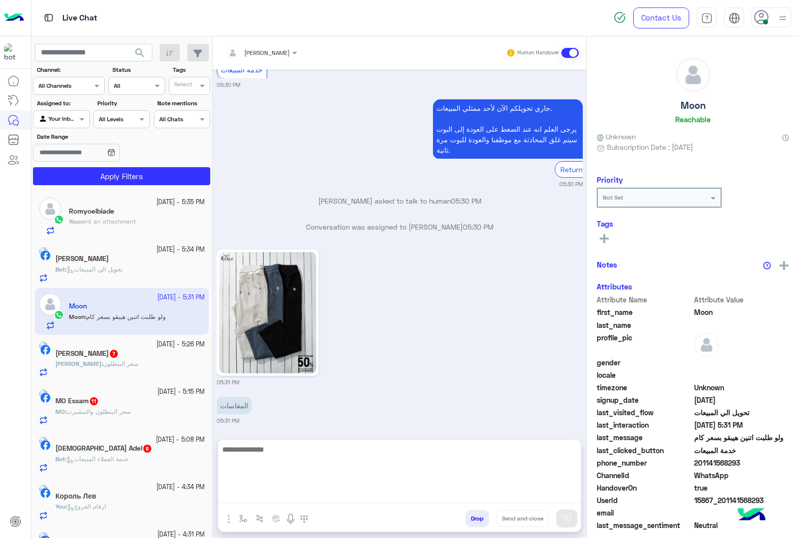
click at [265, 495] on textarea at bounding box center [399, 473] width 362 height 60
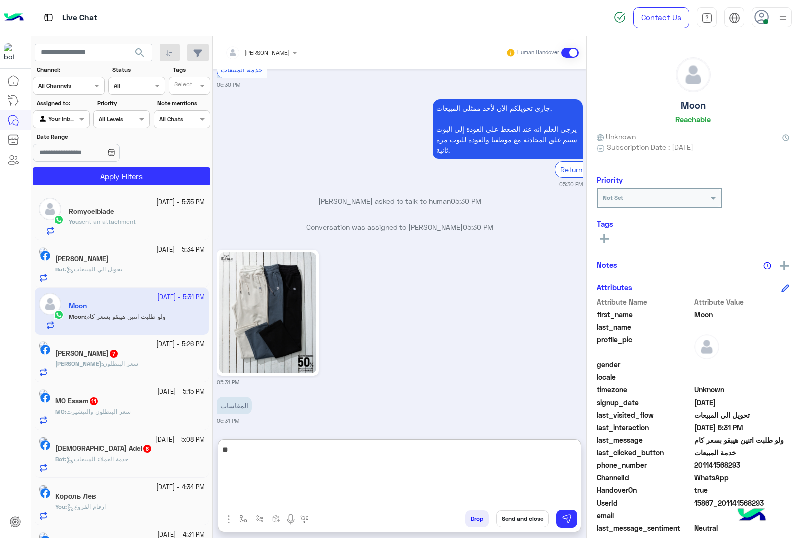
type textarea "*"
type textarea "**********"
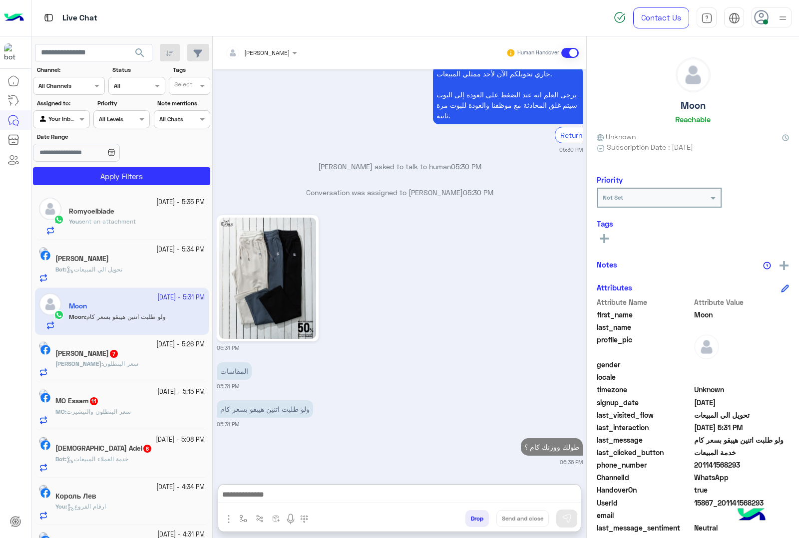
click at [112, 359] on div "[PERSON_NAME] 7" at bounding box center [129, 354] width 149 height 10
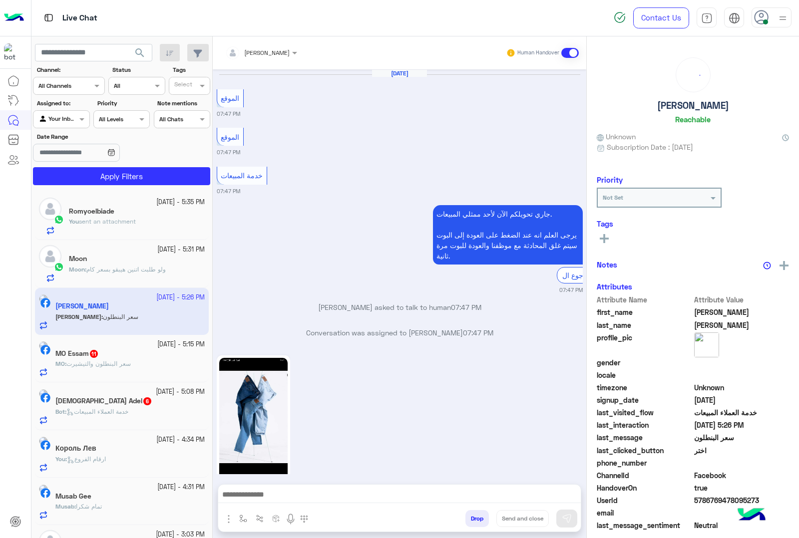
scroll to position [1417, 0]
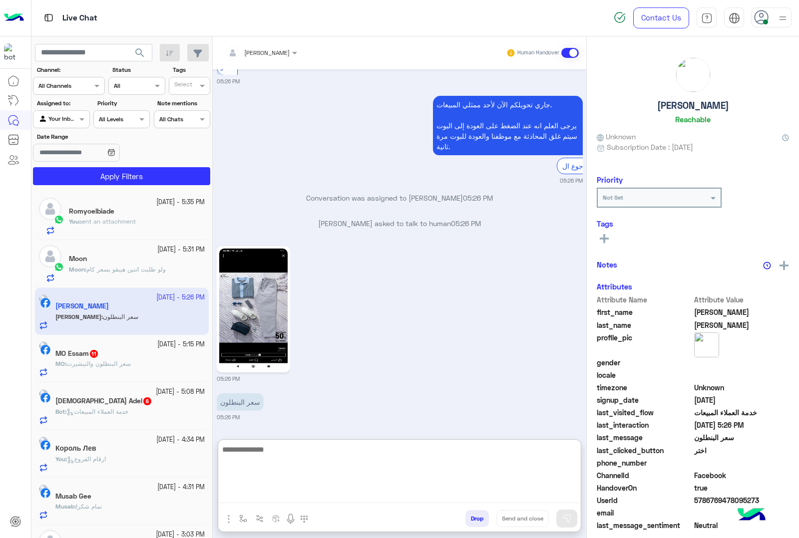
click at [271, 497] on textarea at bounding box center [399, 473] width 362 height 60
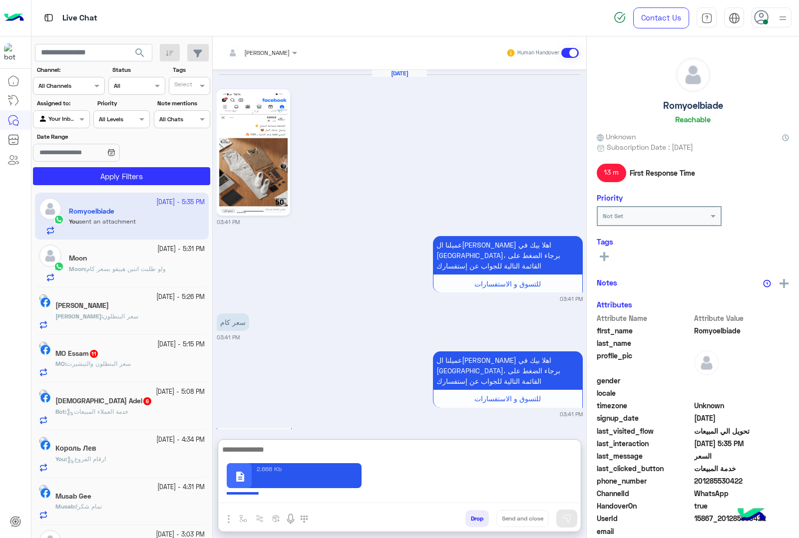
scroll to position [1363, 0]
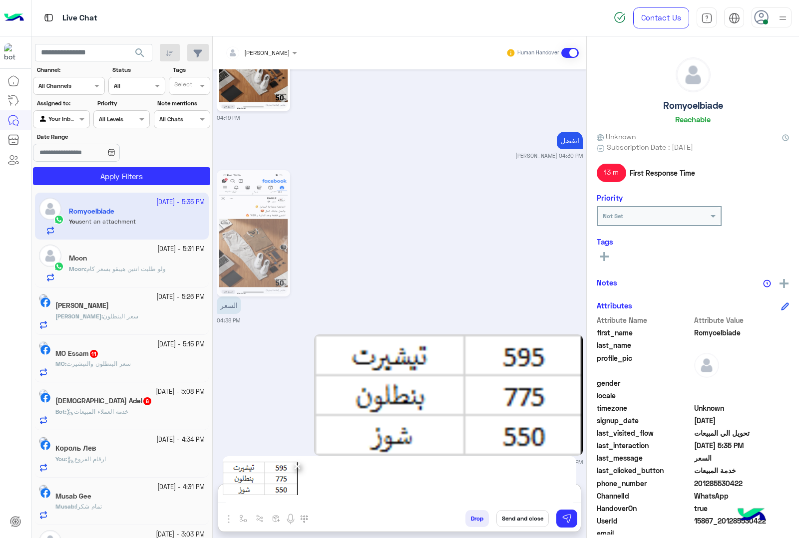
click at [128, 320] on div "[PERSON_NAME] : [PERSON_NAME]" at bounding box center [129, 320] width 149 height 17
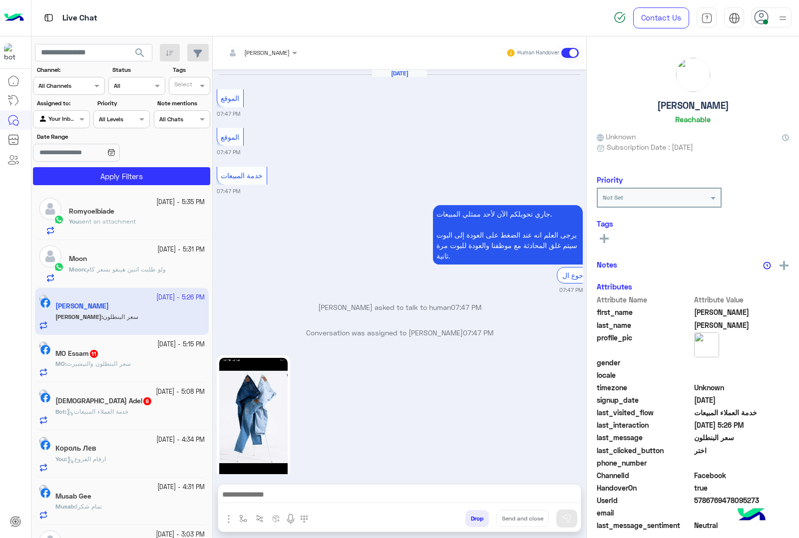
scroll to position [1417, 0]
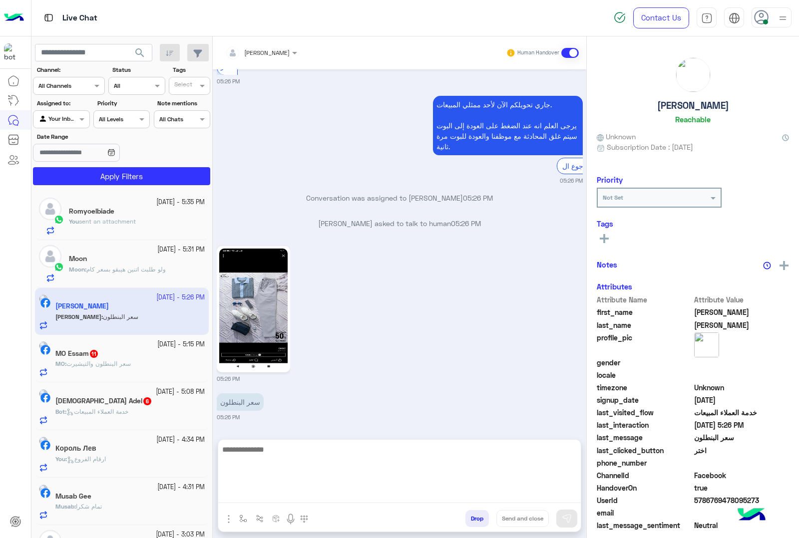
click at [268, 499] on textarea at bounding box center [399, 473] width 362 height 60
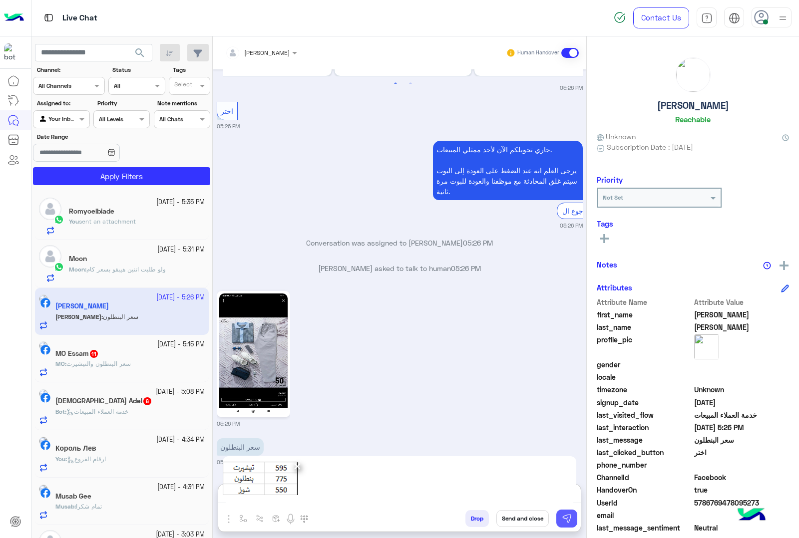
click at [558, 516] on button at bounding box center [566, 519] width 21 height 18
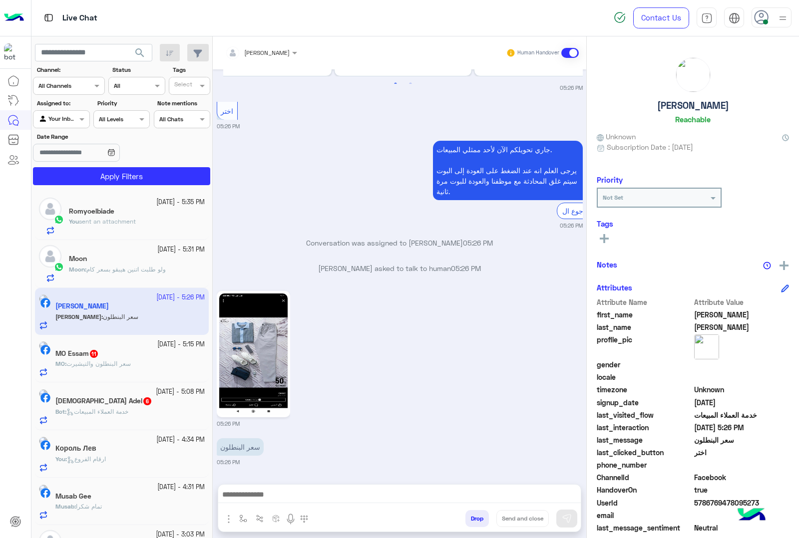
click at [113, 363] on span "سعر البنطلون والتيشيرت" at bounding box center [98, 363] width 64 height 7
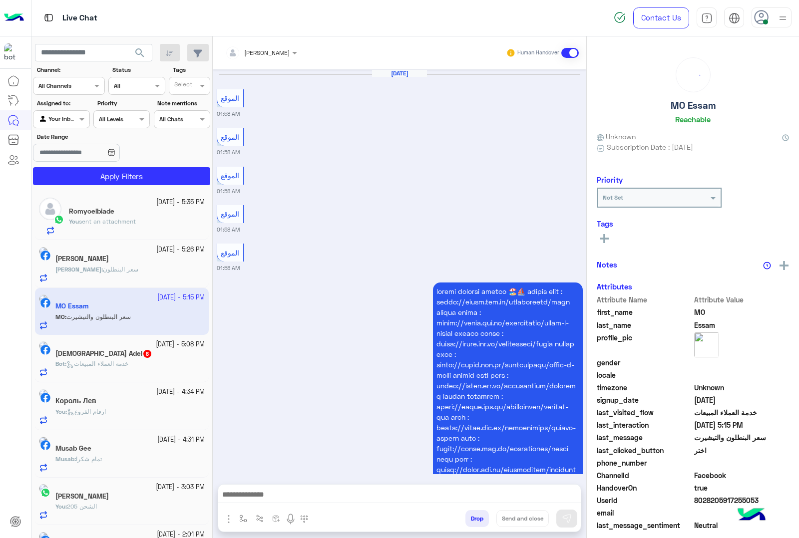
scroll to position [1836, 0]
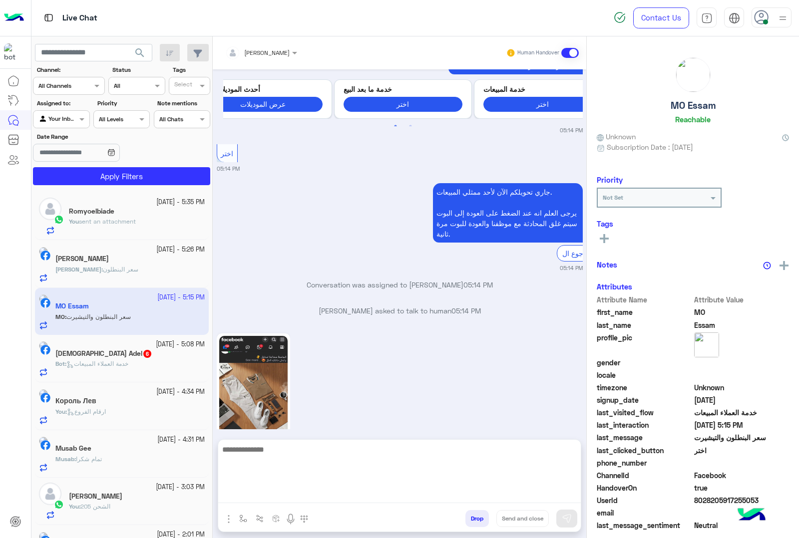
click at [289, 495] on textarea at bounding box center [399, 473] width 362 height 60
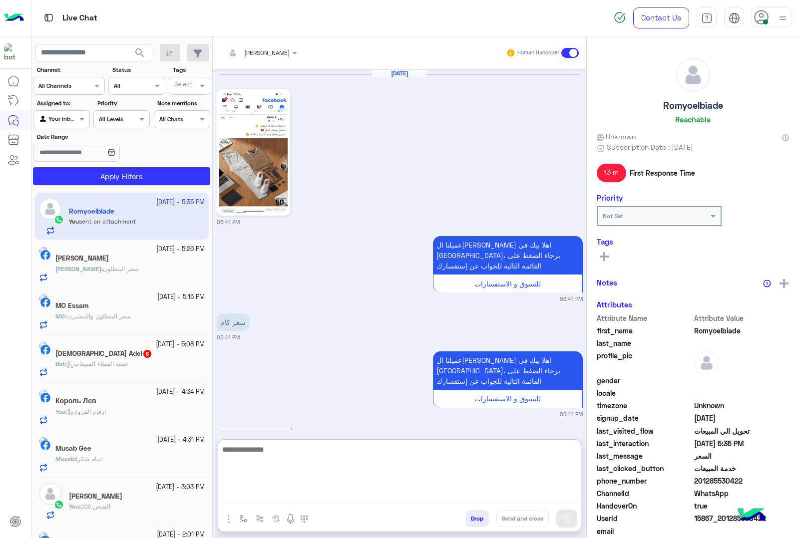
scroll to position [1363, 0]
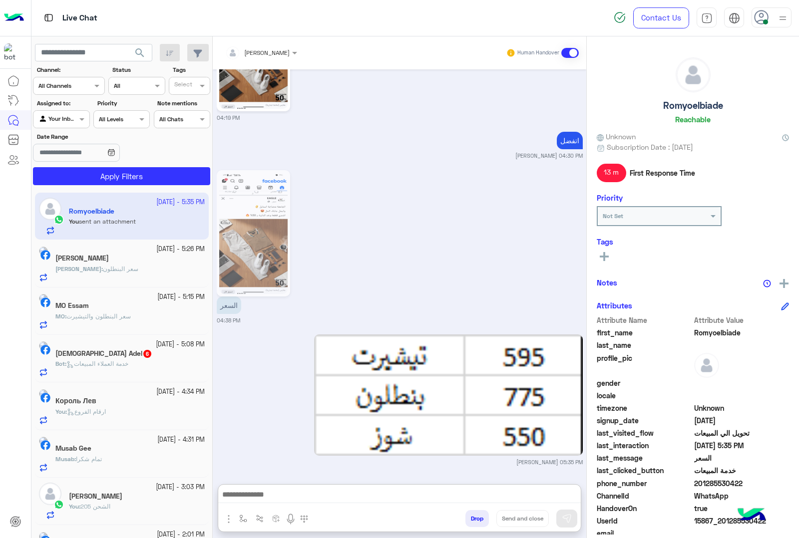
click at [124, 317] on span "سعر البنطلون والتيشيرت" at bounding box center [98, 316] width 64 height 7
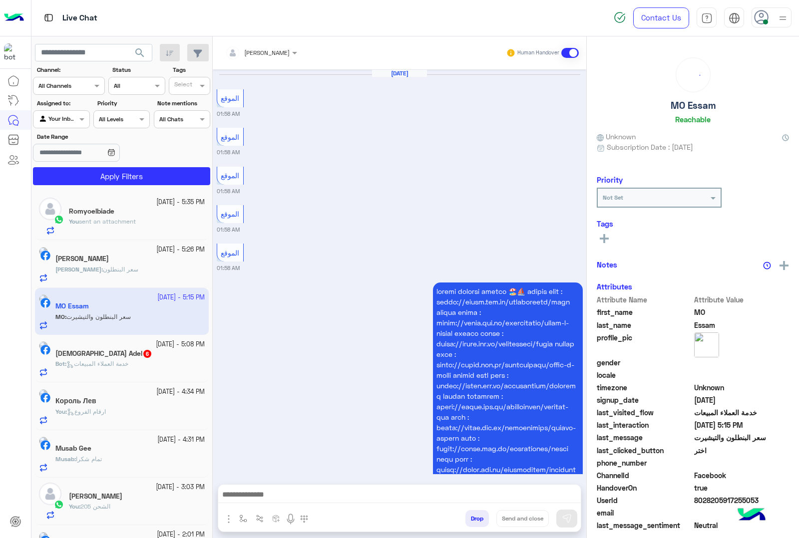
scroll to position [1836, 0]
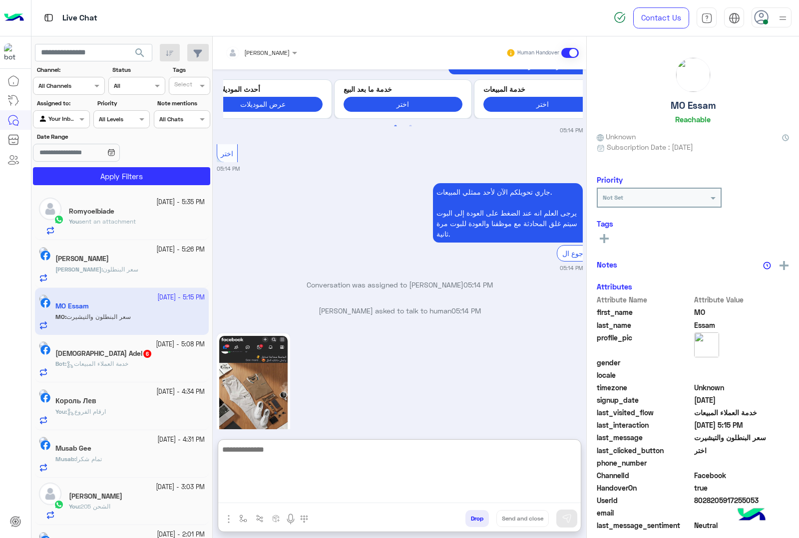
click at [276, 498] on textarea at bounding box center [399, 473] width 362 height 60
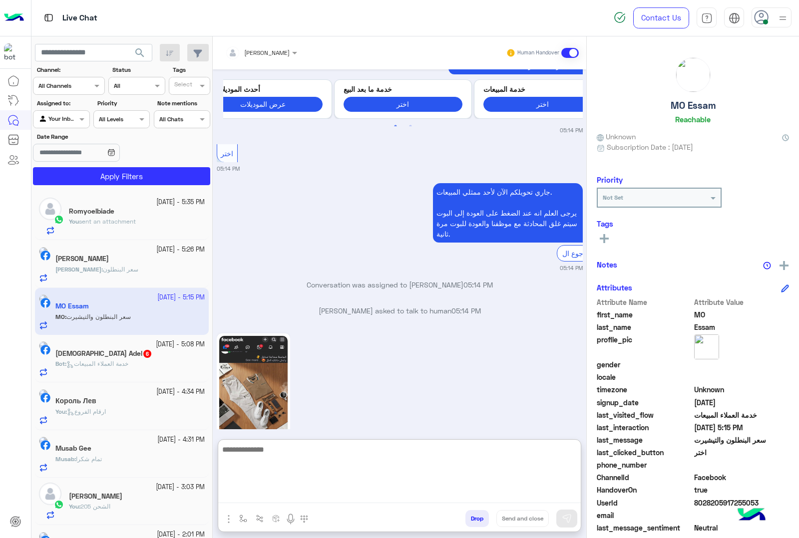
scroll to position [1881, 0]
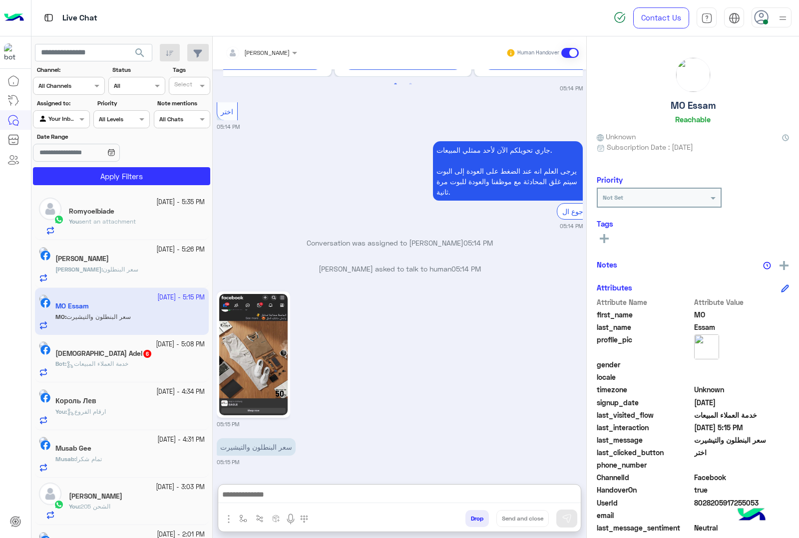
click at [114, 362] on span "خدمة العملاء المبيعات" at bounding box center [97, 363] width 62 height 7
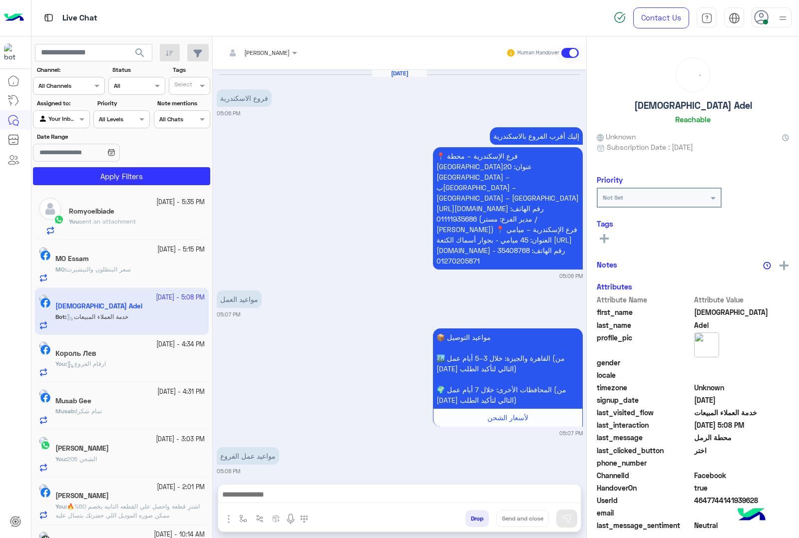
scroll to position [463, 0]
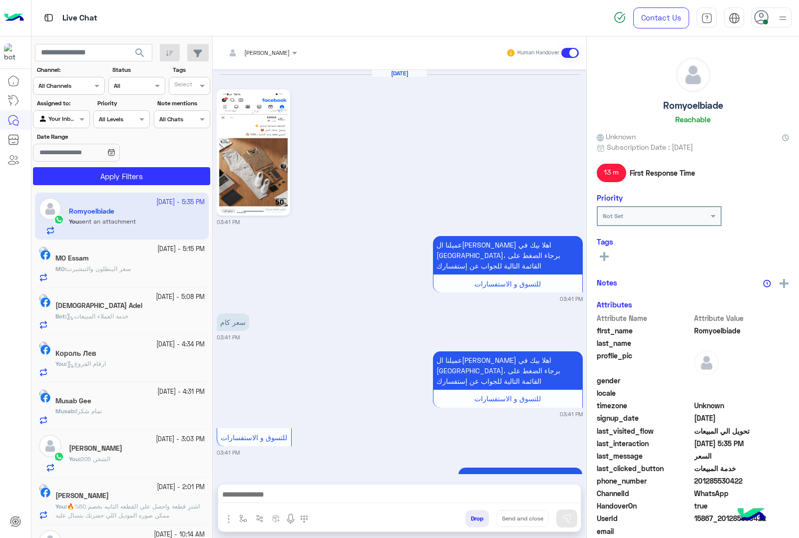
scroll to position [1319, 0]
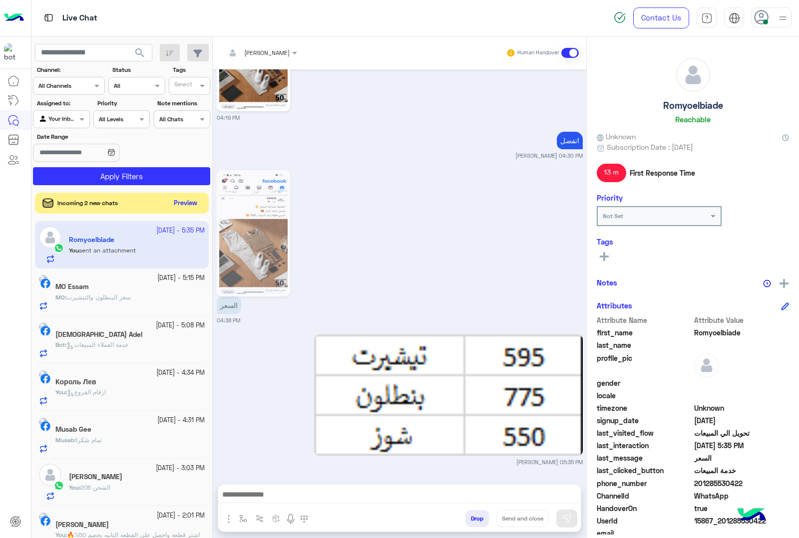
click at [176, 200] on button "Preview" at bounding box center [185, 203] width 31 height 13
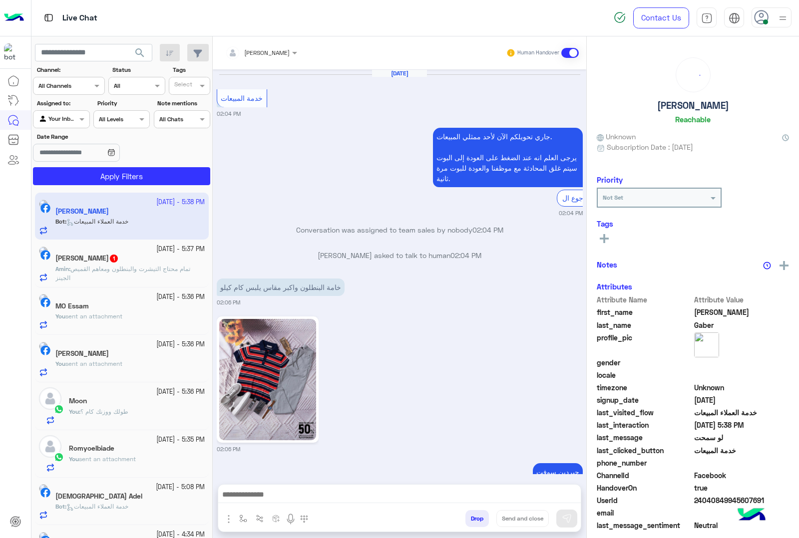
scroll to position [1134, 0]
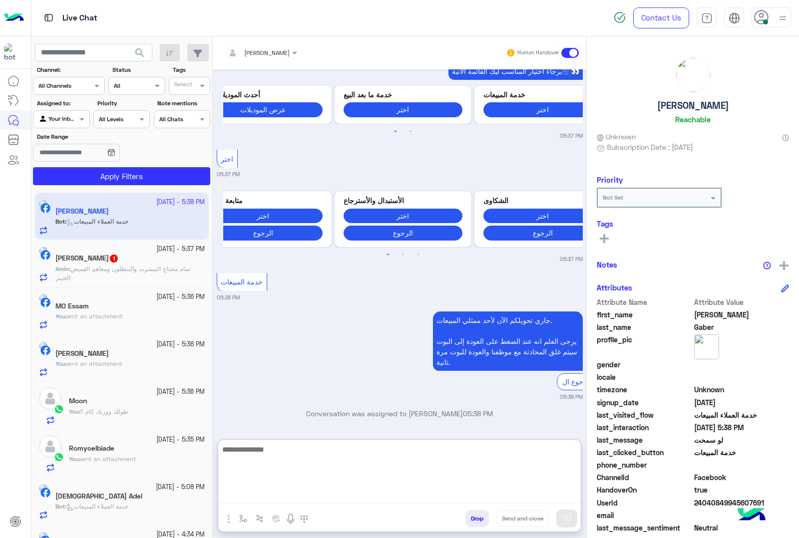
click at [259, 495] on textarea at bounding box center [399, 473] width 362 height 60
paste textarea "**********"
type textarea "**********"
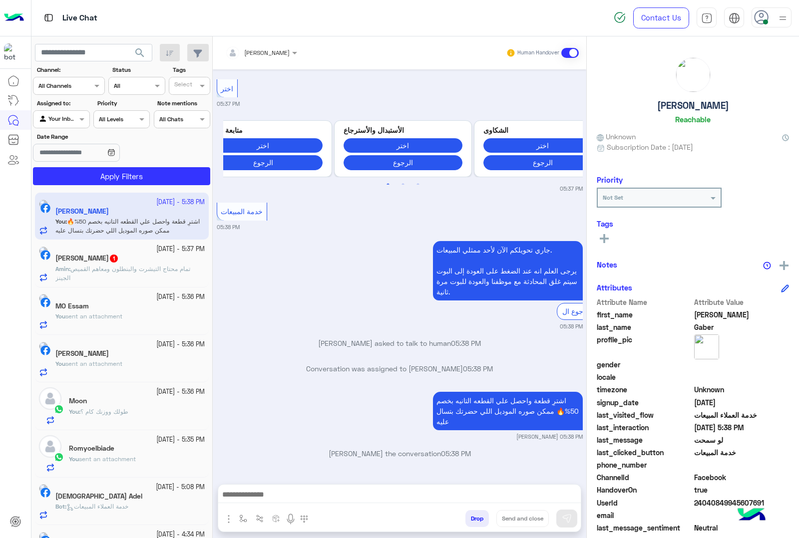
click at [107, 261] on h5 "[PERSON_NAME] 1" at bounding box center [86, 258] width 63 height 8
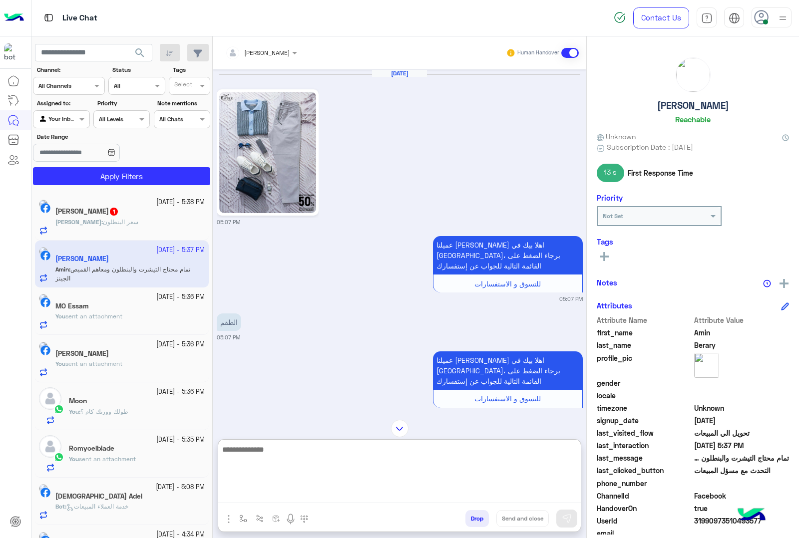
click at [283, 489] on textarea at bounding box center [399, 473] width 362 height 60
type textarea "*********"
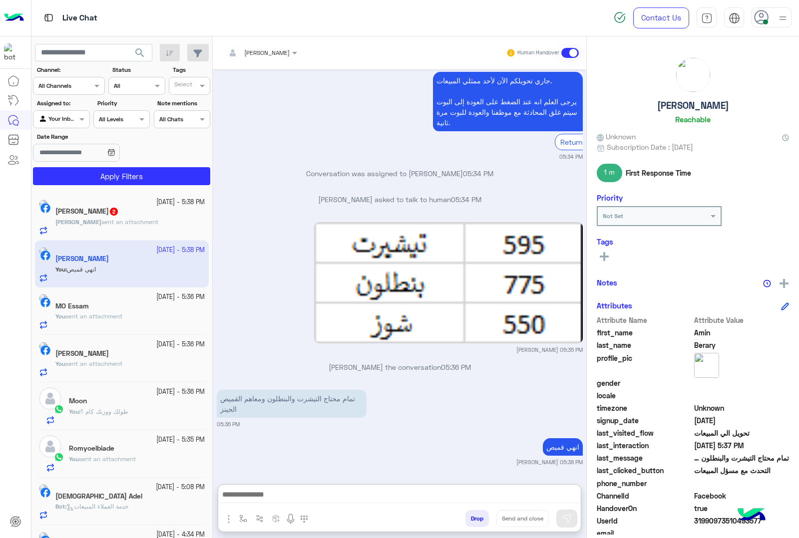
click at [99, 230] on div "[PERSON_NAME] sent an attachment" at bounding box center [129, 226] width 149 height 17
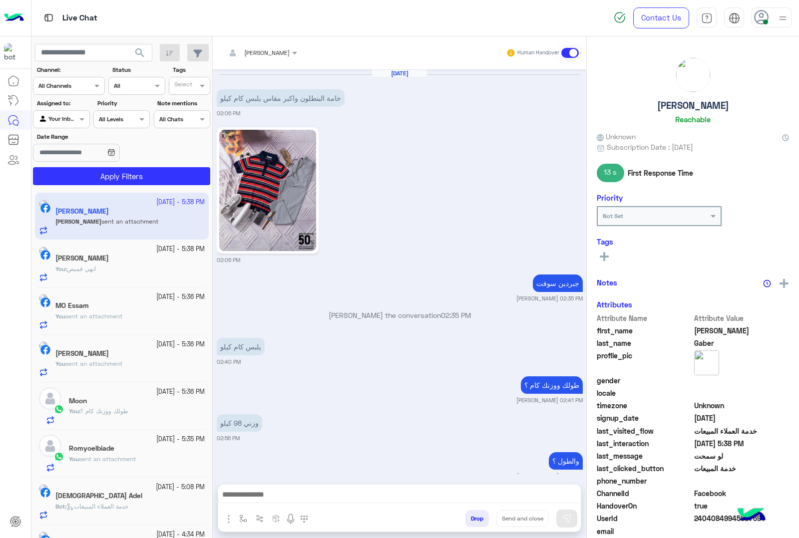
scroll to position [1211, 0]
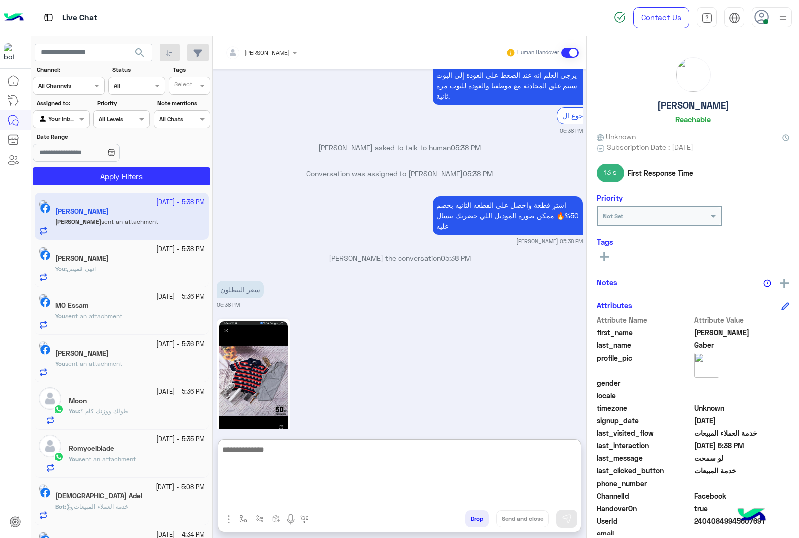
click at [272, 495] on textarea at bounding box center [399, 473] width 362 height 60
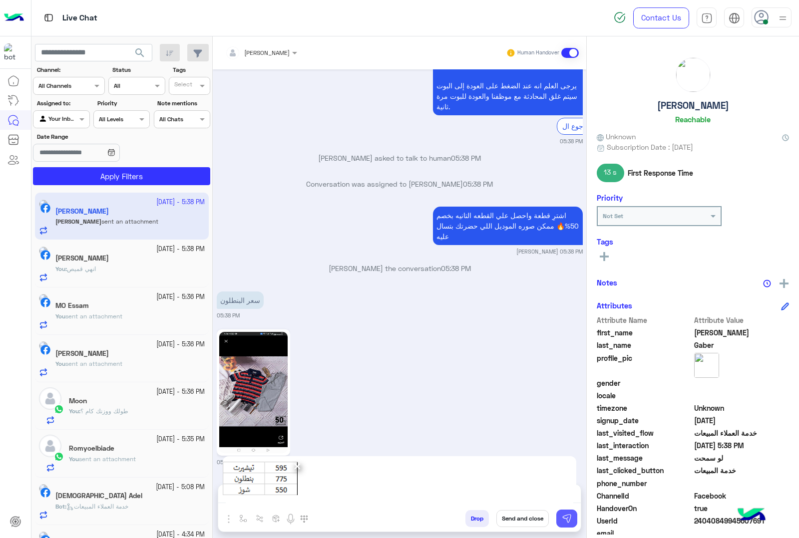
click at [565, 512] on button at bounding box center [566, 519] width 21 height 18
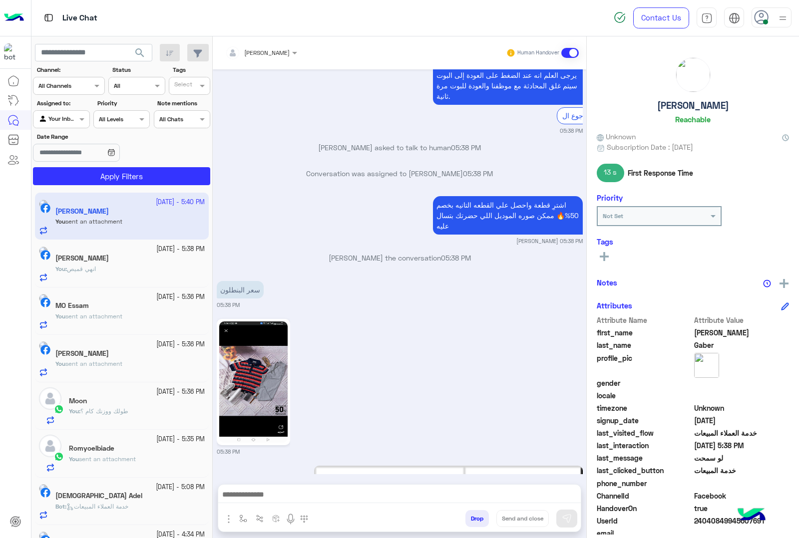
scroll to position [1353, 0]
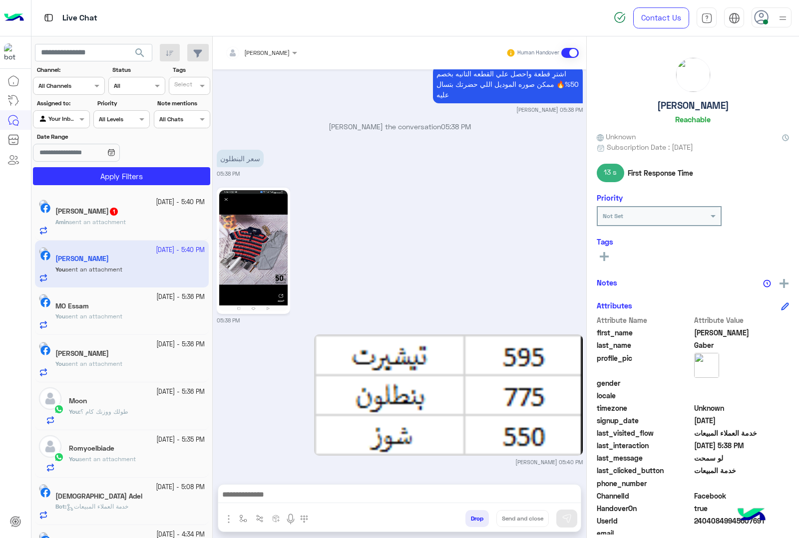
click at [111, 224] on span "sent an attachment" at bounding box center [97, 221] width 57 height 7
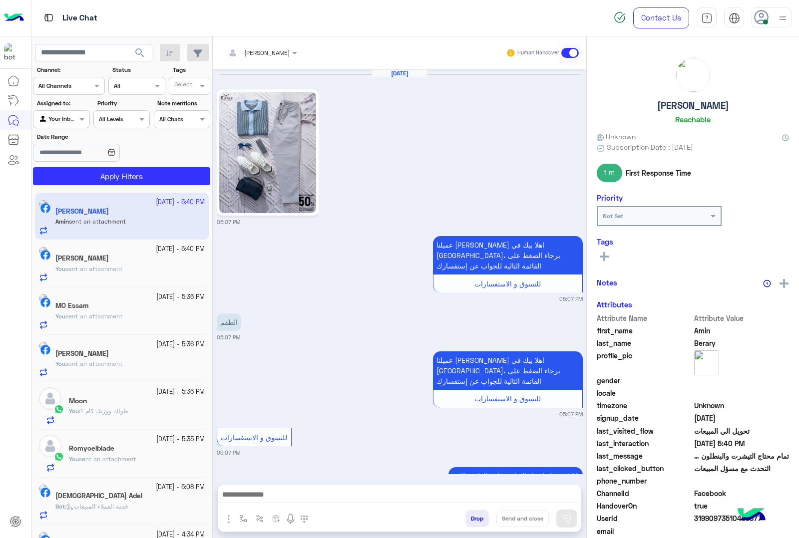
scroll to position [1381, 0]
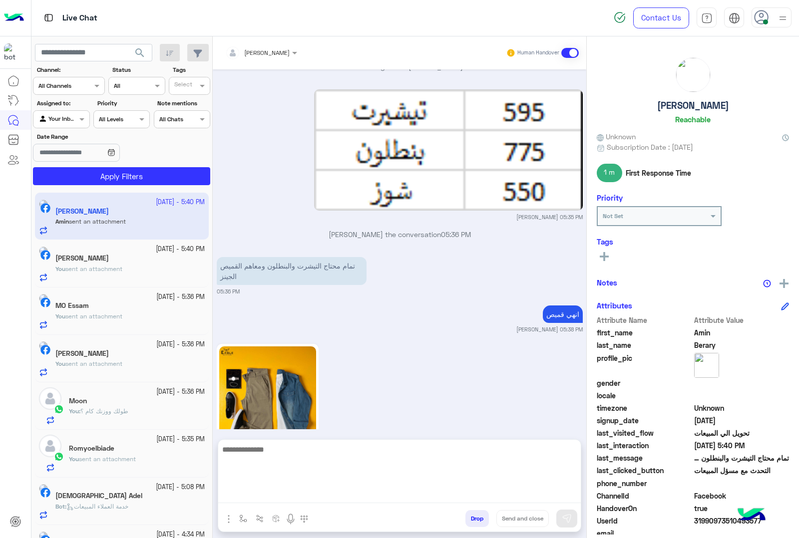
click at [315, 490] on textarea at bounding box center [399, 473] width 362 height 60
type textarea "*******"
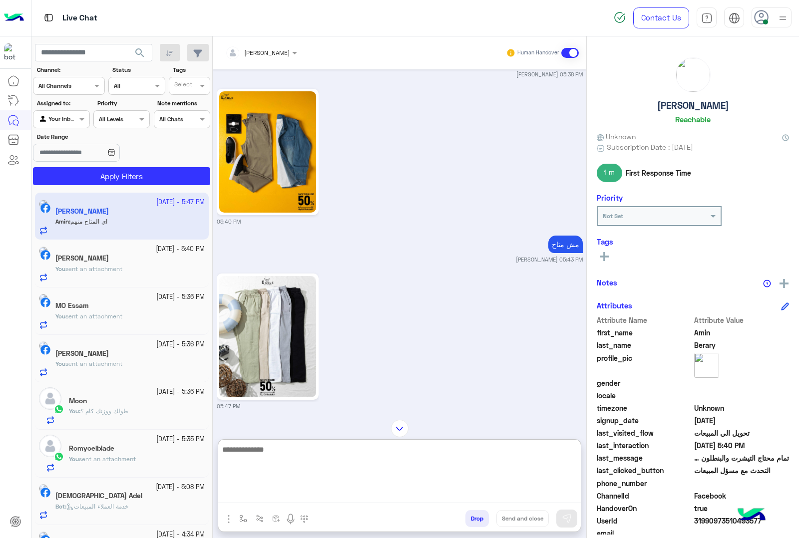
scroll to position [1649, 0]
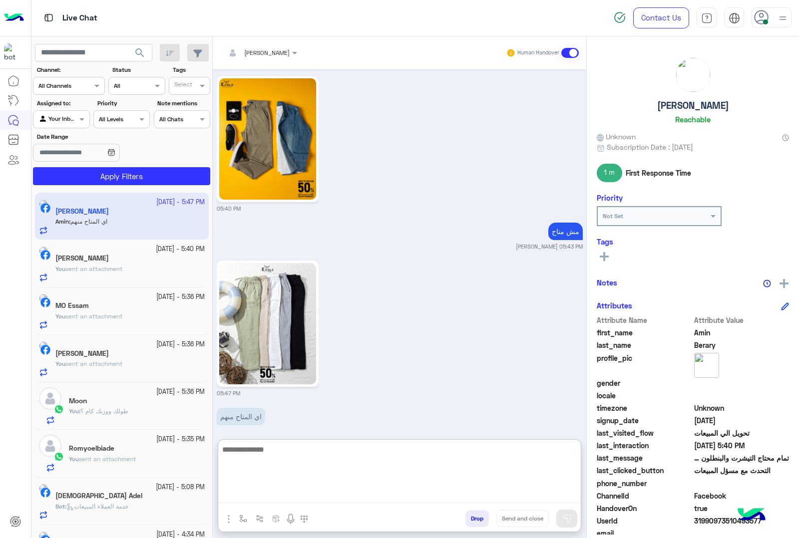
click at [300, 447] on textarea at bounding box center [399, 473] width 362 height 60
type textarea "*"
type textarea "**********"
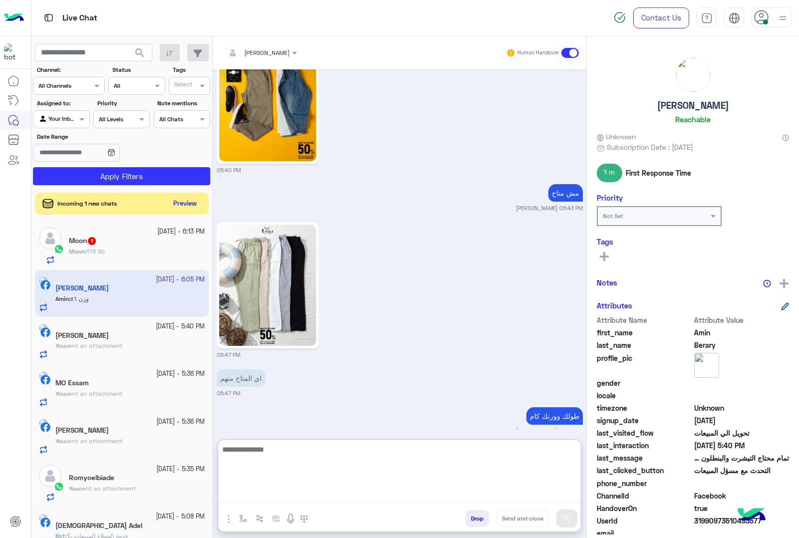
scroll to position [1725, 0]
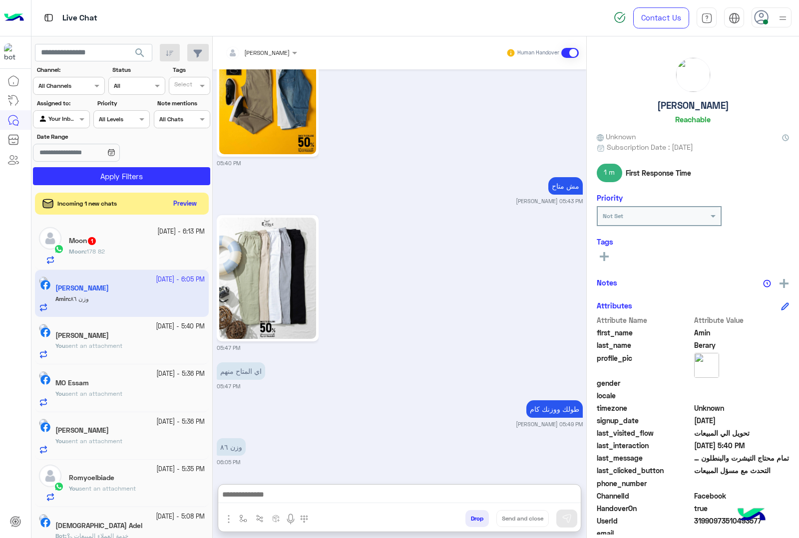
click at [472, 510] on div "Drop Send and close" at bounding box center [448, 521] width 265 height 22
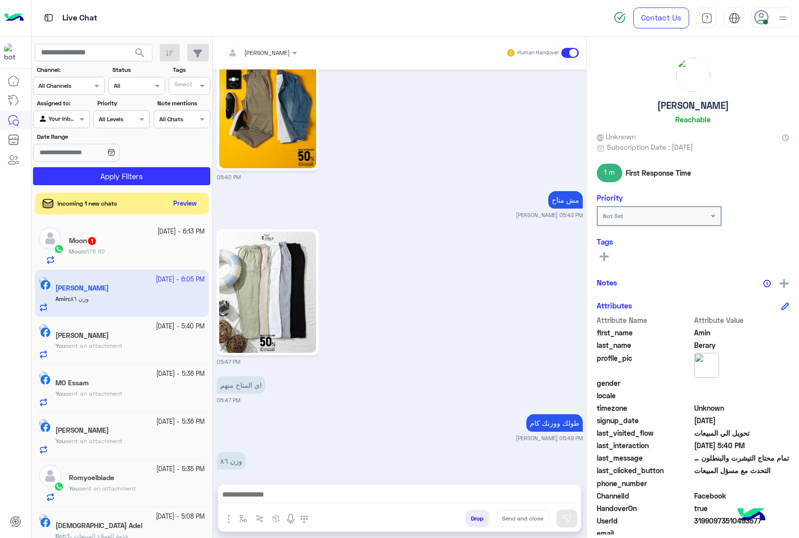
click at [472, 510] on div "Drop Send and close" at bounding box center [448, 521] width 265 height 22
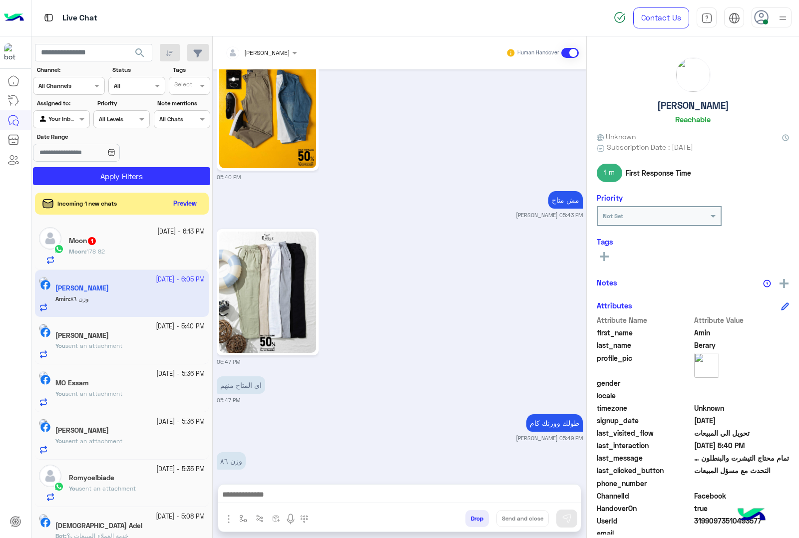
click at [472, 510] on div "Drop Send and close" at bounding box center [448, 521] width 265 height 22
click at [473, 521] on button "Drop" at bounding box center [476, 518] width 23 height 17
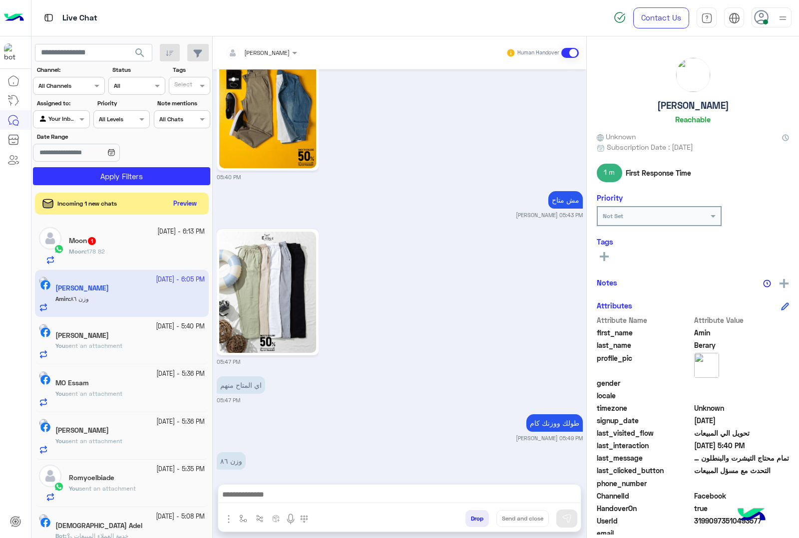
click at [473, 521] on button "Drop" at bounding box center [476, 518] width 23 height 17
click at [473, 521] on div "[PERSON_NAME] Human Handover [DATE] 05:07 PM عميلنا [PERSON_NAME] اهلا بيك في […" at bounding box center [399, 289] width 373 height 506
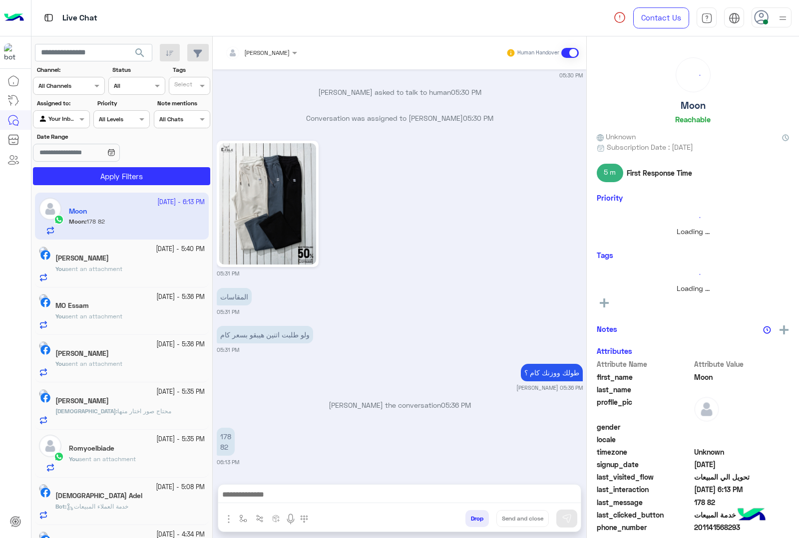
scroll to position [383, 0]
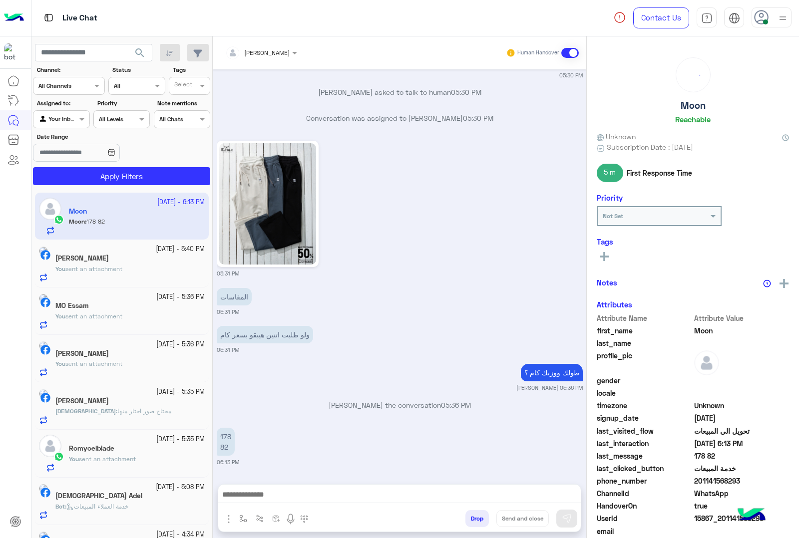
click at [475, 520] on button "Drop" at bounding box center [476, 518] width 23 height 17
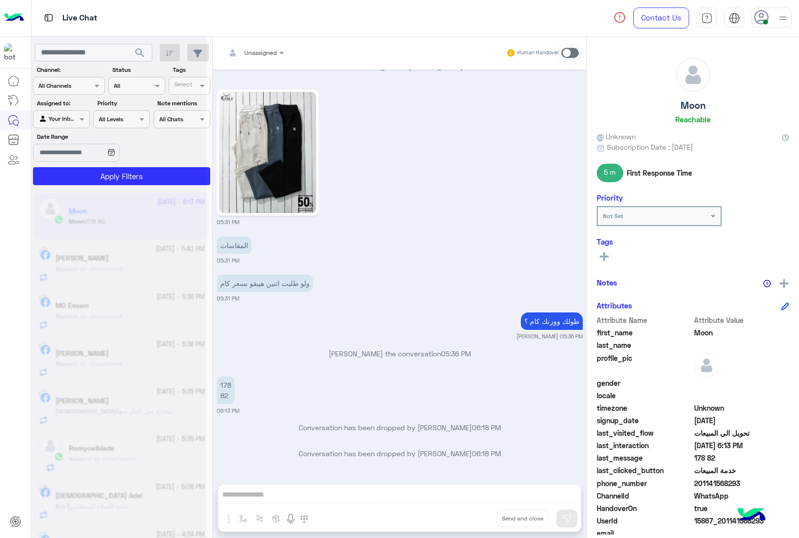
click at [476, 518] on div "Unassigned Human Handover [DATE] السلام عليكم 05:30 PM اهلًا Moon! 😎 أنا مساعدك…" at bounding box center [399, 289] width 373 height 506
click at [0, 0] on button "Drop" at bounding box center [0, 0] width 0 height 0
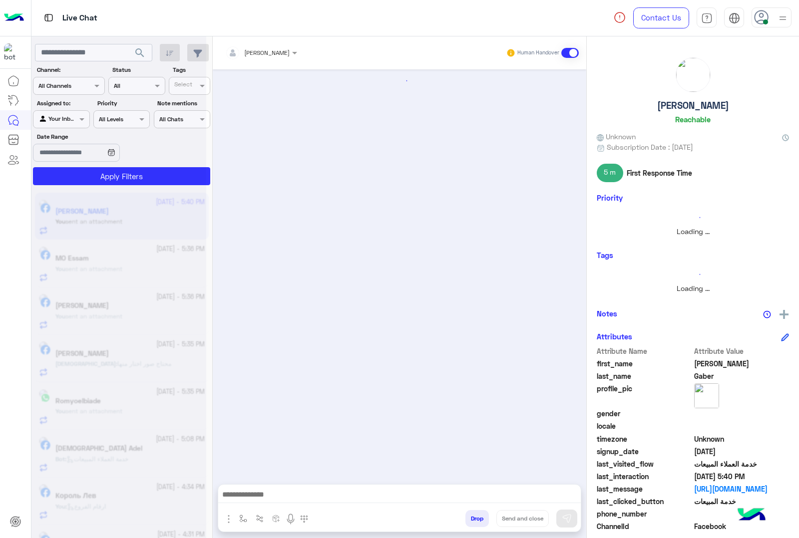
click at [476, 518] on button "Drop" at bounding box center [476, 518] width 23 height 17
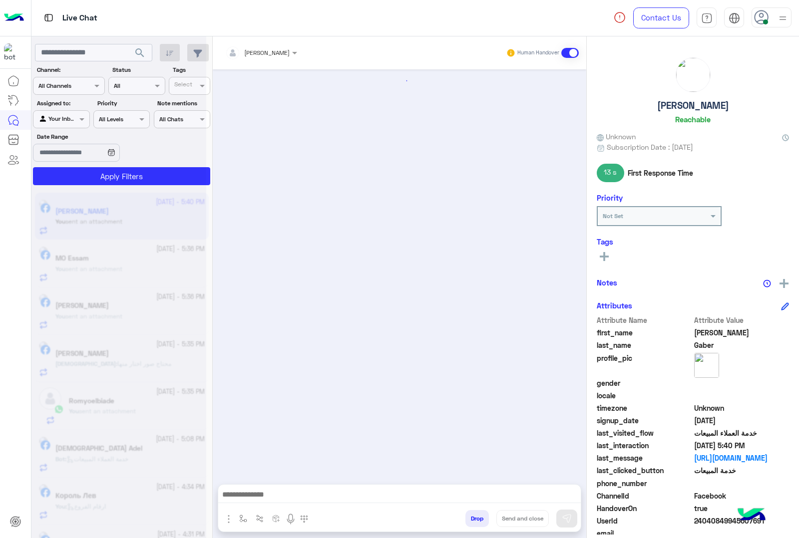
click at [476, 518] on button "Drop" at bounding box center [476, 518] width 23 height 17
click at [476, 518] on div "[PERSON_NAME] Human Handover enter flow name Drop Send and close" at bounding box center [399, 289] width 373 height 506
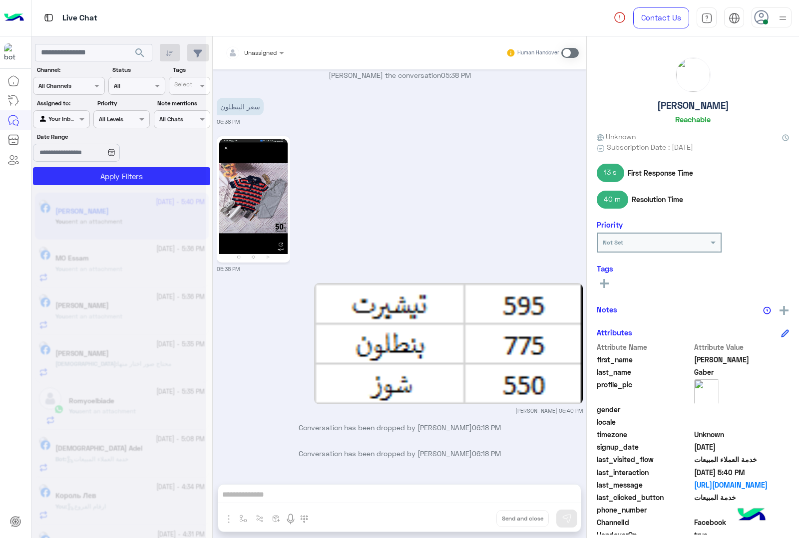
click at [476, 518] on div "Unassigned Human Handover [DATE] 02:06 PM [PERSON_NAME] 02:35 PM [PERSON_NAME] …" at bounding box center [399, 289] width 373 height 506
click at [0, 0] on button "Drop" at bounding box center [0, 0] width 0 height 0
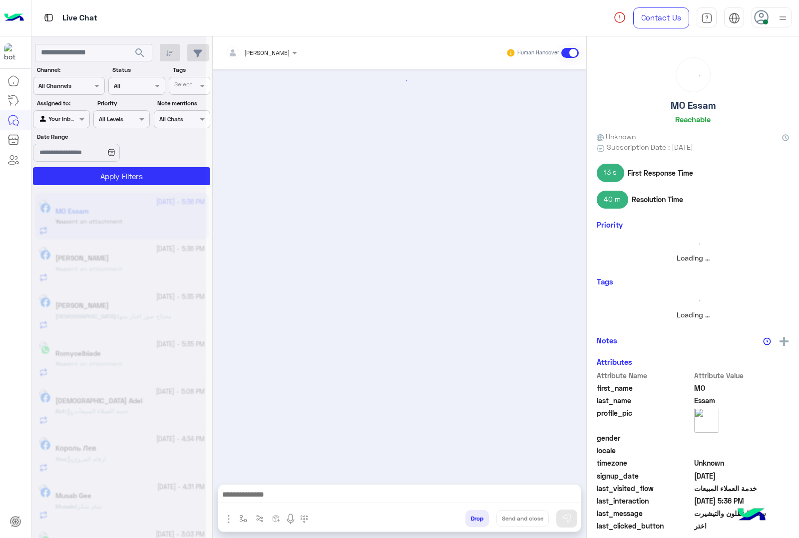
click at [476, 518] on button "Drop" at bounding box center [476, 518] width 23 height 17
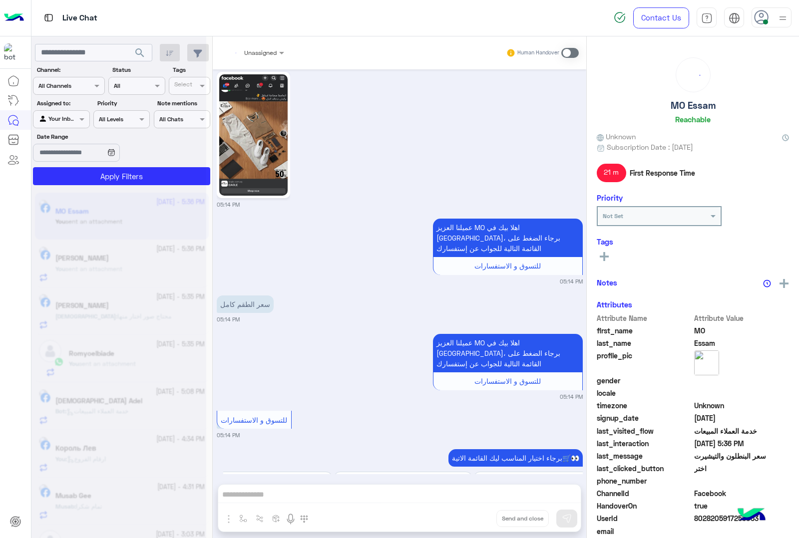
scroll to position [1952, 0]
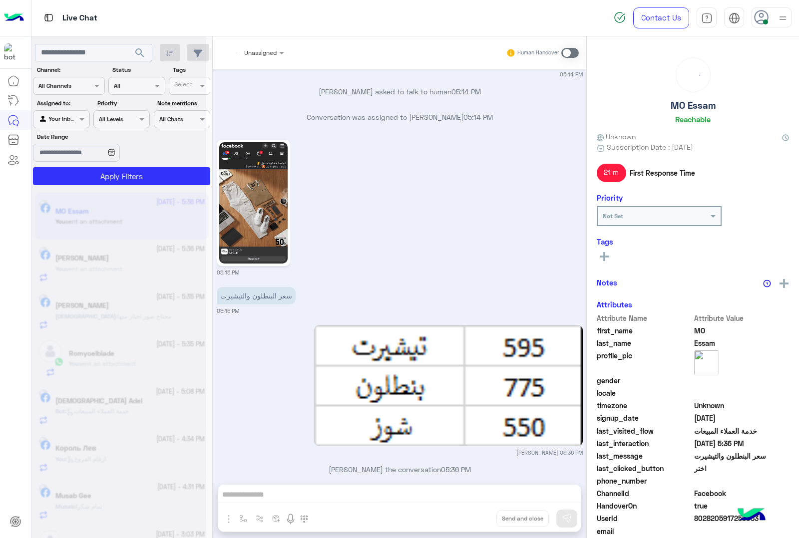
click at [476, 518] on div "Unassigned Human Handover [DATE] الموقع 01:58 AM الموقع 01:58 AM الموقع 01:58 A…" at bounding box center [399, 289] width 373 height 506
click at [0, 0] on button "Drop" at bounding box center [0, 0] width 0 height 0
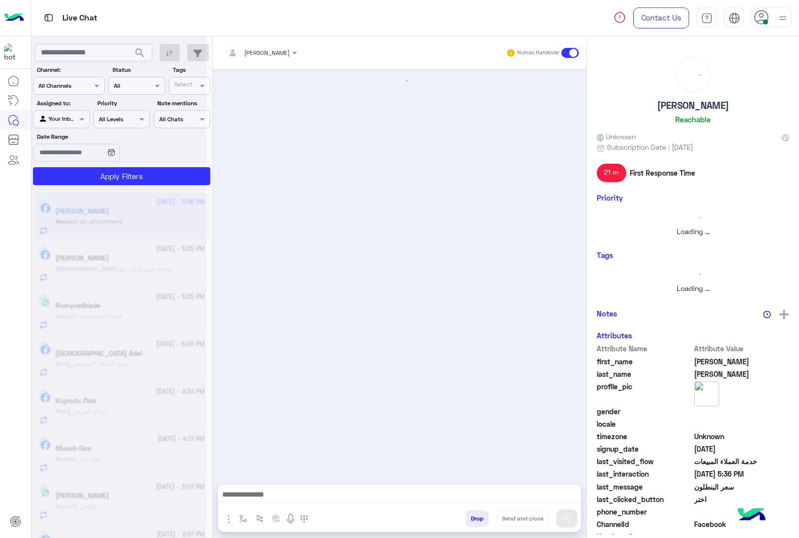
click at [476, 518] on button "Drop" at bounding box center [476, 518] width 23 height 17
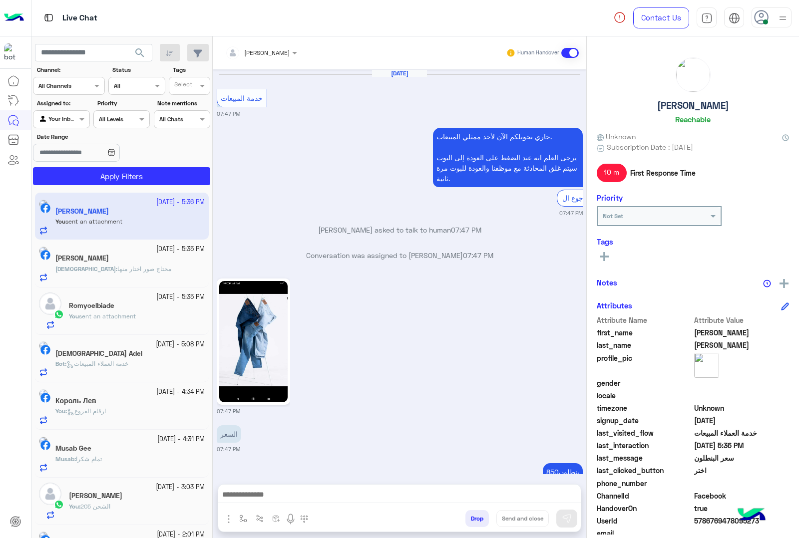
click at [476, 518] on button "Drop" at bounding box center [476, 518] width 23 height 17
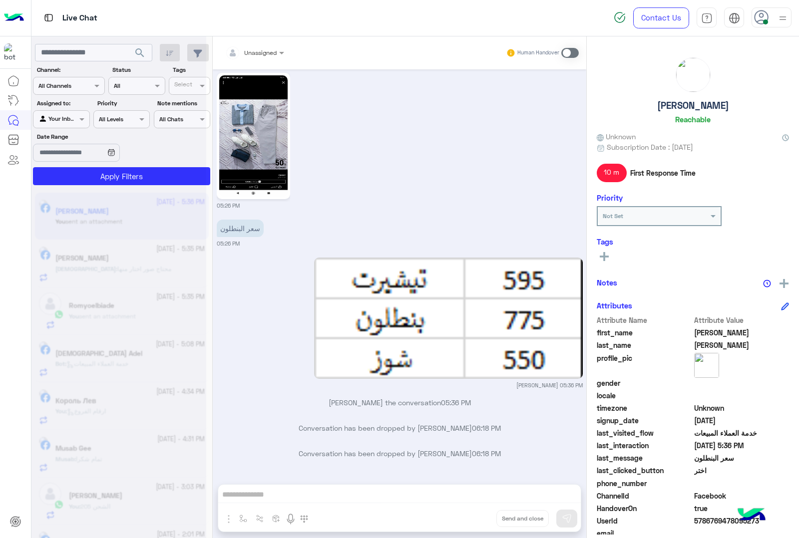
click at [476, 518] on div "Unassigned Human Handover [DATE] خدمة المبيعات 07:47 PM جاري تحويلكم الآن لأحد …" at bounding box center [399, 289] width 373 height 506
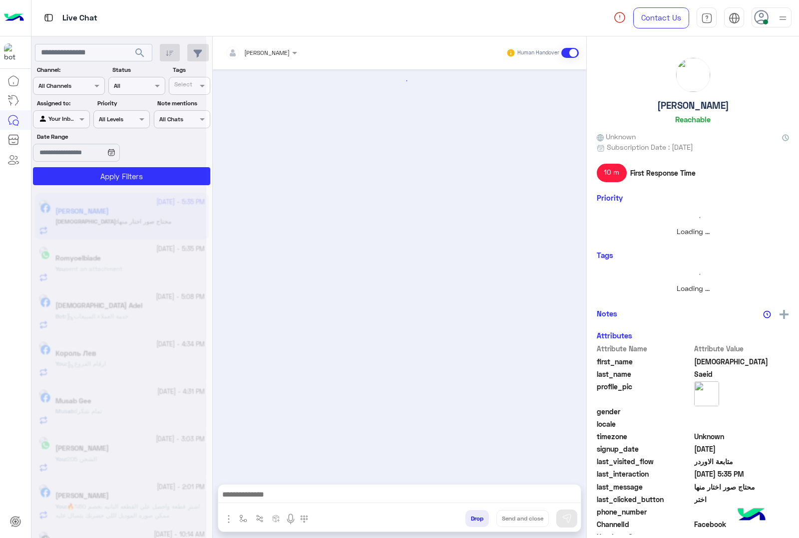
click at [476, 518] on button "Drop" at bounding box center [476, 518] width 23 height 17
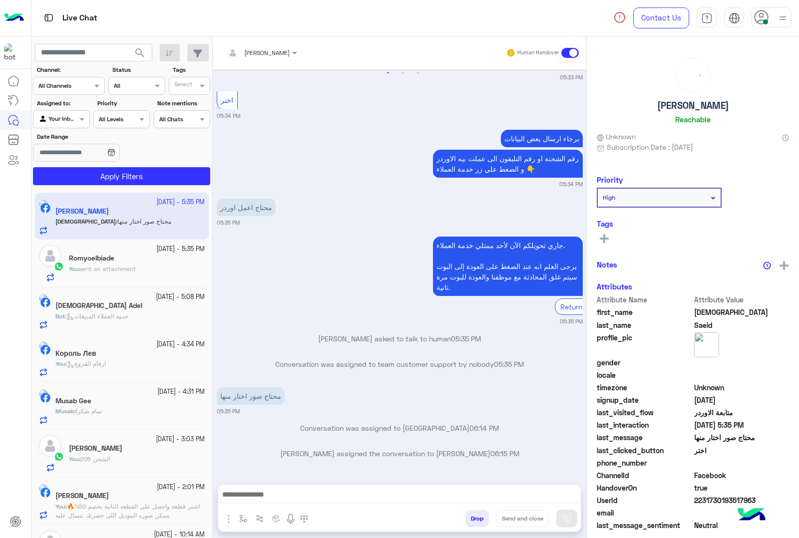
click at [476, 518] on div "[PERSON_NAME] Human Handover [DATE] الموقع 10:02 AM الموقع 10:02 AM الموقع 10:0…" at bounding box center [399, 289] width 373 height 506
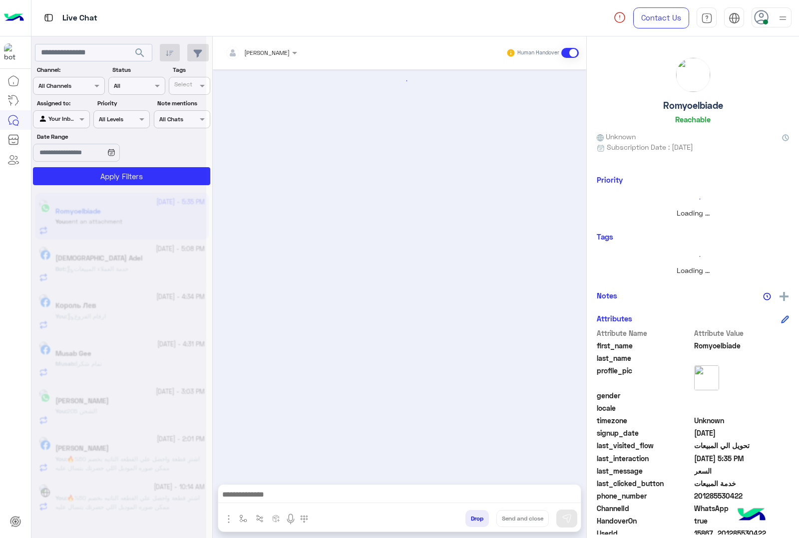
click at [476, 518] on div "[PERSON_NAME] Human Handover enter flow name Drop Send and close" at bounding box center [399, 289] width 373 height 506
click at [476, 518] on button "Drop" at bounding box center [476, 518] width 23 height 17
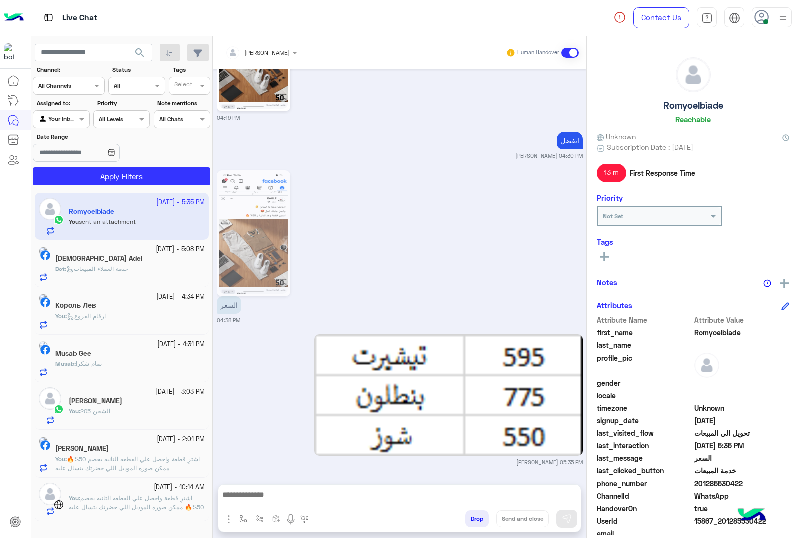
click at [476, 518] on div "[PERSON_NAME] Human Handover [DATE] 03:41 PM عميلنا ال[PERSON_NAME] اهلا بيك في…" at bounding box center [399, 289] width 373 height 506
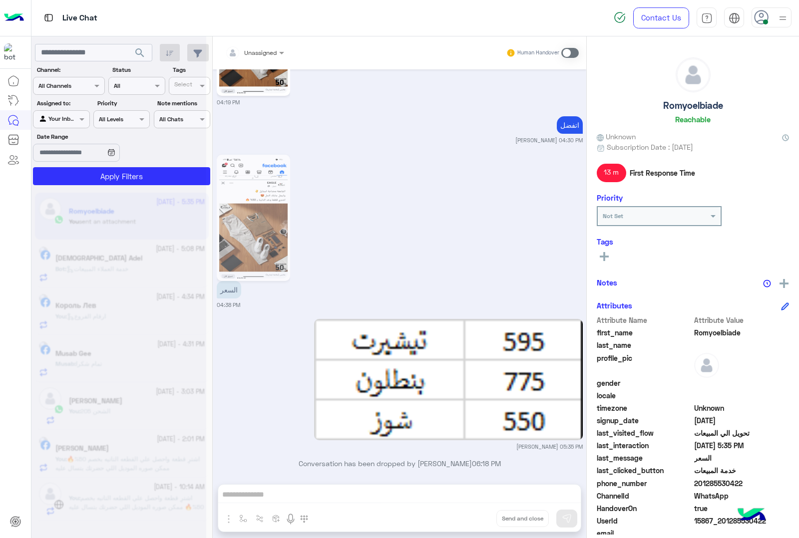
scroll to position [1339, 0]
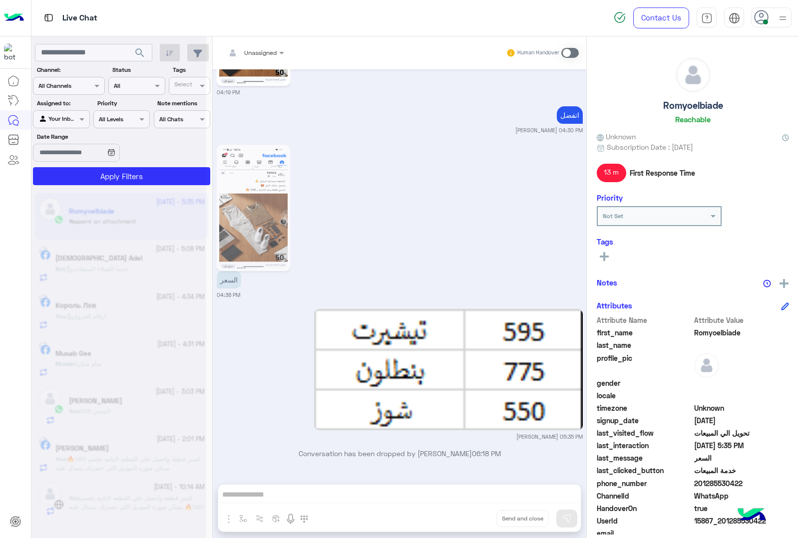
click at [0, 0] on button "Drop" at bounding box center [0, 0] width 0 height 0
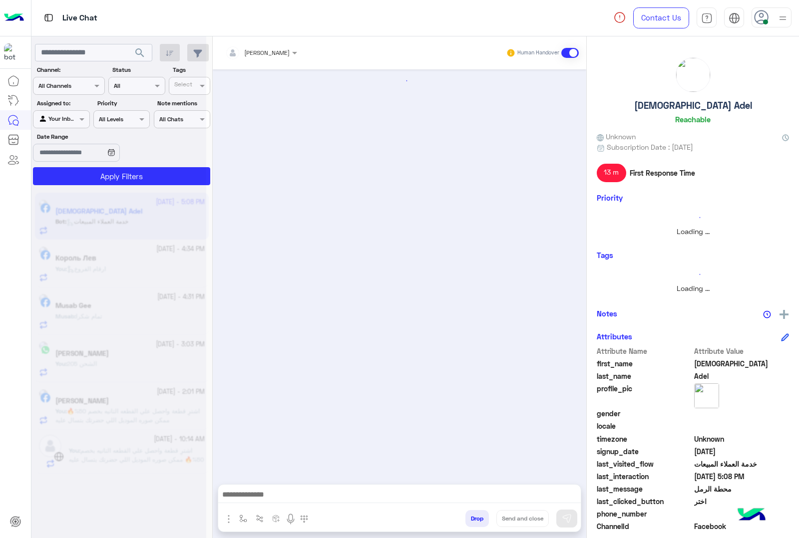
click at [476, 518] on button "Drop" at bounding box center [476, 518] width 23 height 17
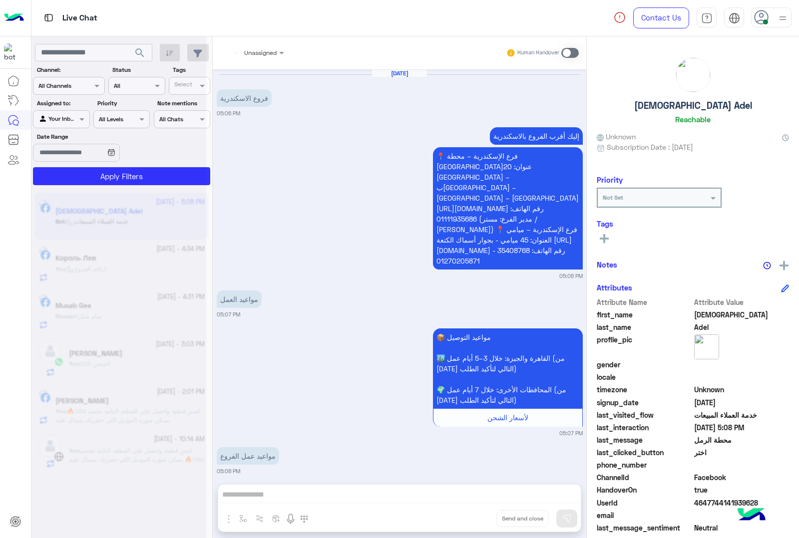
click at [476, 518] on div "Unassigned Human Handover [DATE] فروع الاسكندرية 05:06 PM إليك أقرب الفروع بالا…" at bounding box center [399, 289] width 373 height 506
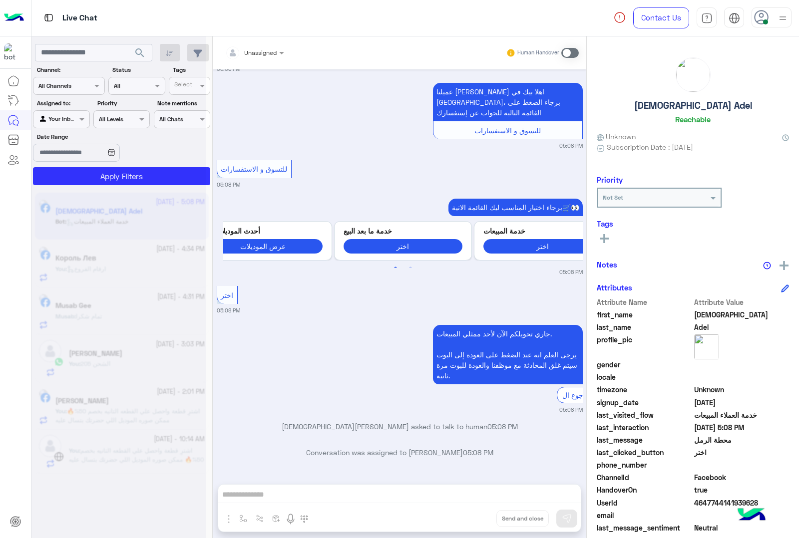
click at [476, 518] on div "Unassigned Human Handover [DATE] فروع الاسكندرية 05:06 PM إليك أقرب الفروع بالا…" at bounding box center [399, 289] width 373 height 506
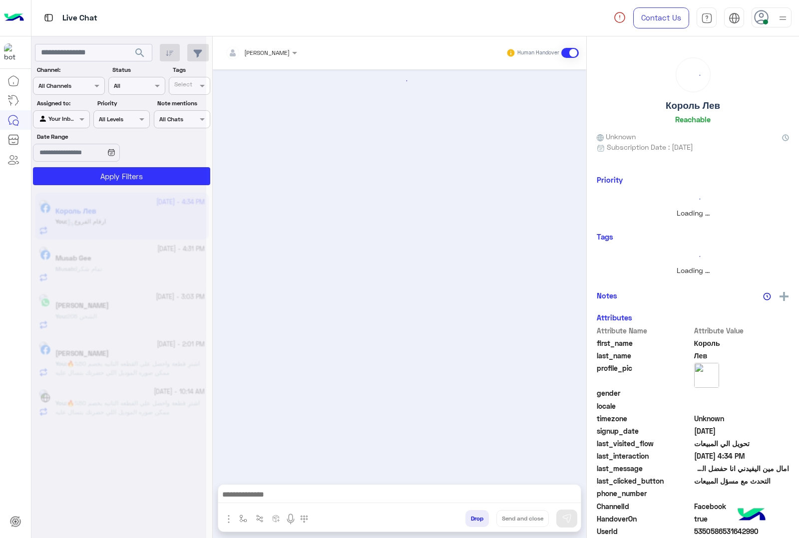
click at [476, 518] on button "Drop" at bounding box center [476, 518] width 23 height 17
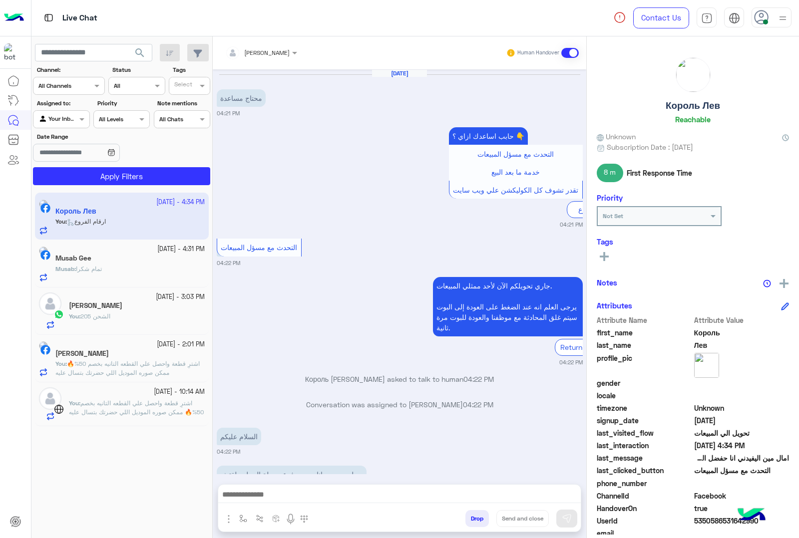
scroll to position [500, 0]
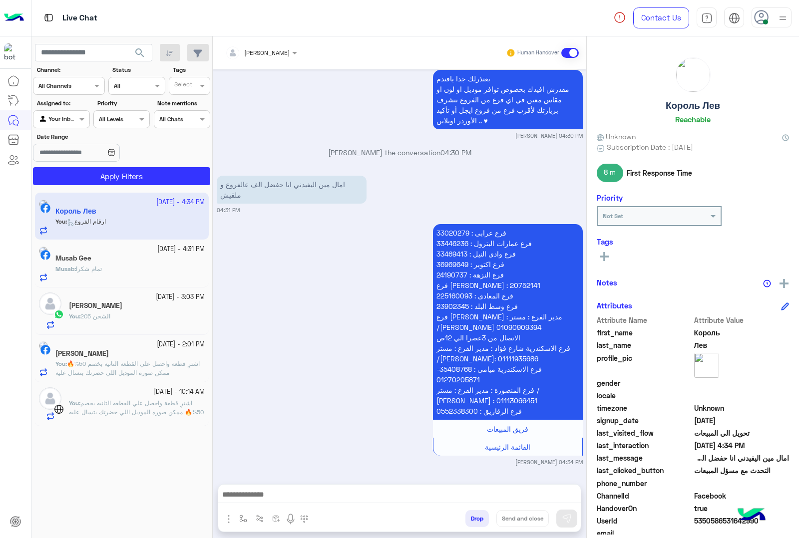
click at [476, 518] on button "Drop" at bounding box center [476, 518] width 23 height 17
click at [476, 518] on div "[PERSON_NAME] Human Handover [DATE] محتاج مساعدة 04:21 PM حابب اساعدك ازاي ؟ 👇 …" at bounding box center [399, 289] width 373 height 506
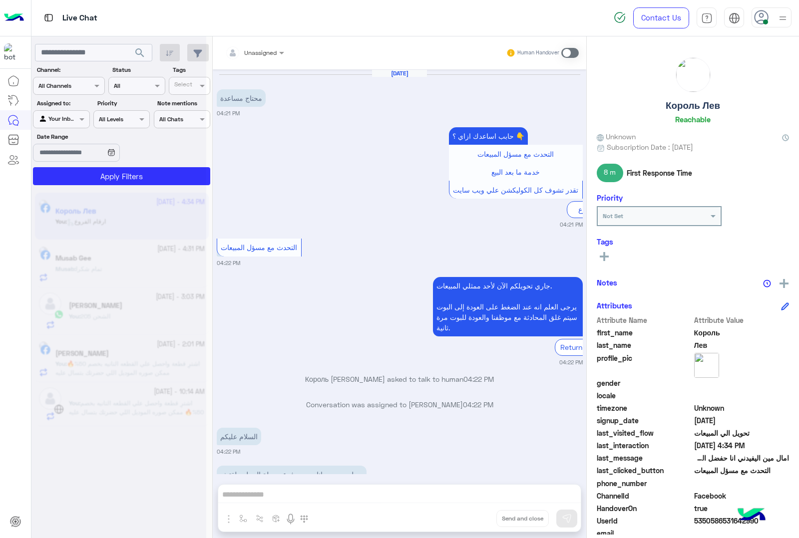
click at [476, 518] on div "Unassigned Human Handover [DATE] محتاج مساعدة 04:21 PM حابب اساعدك ازاي ؟ 👇 الت…" at bounding box center [399, 289] width 373 height 506
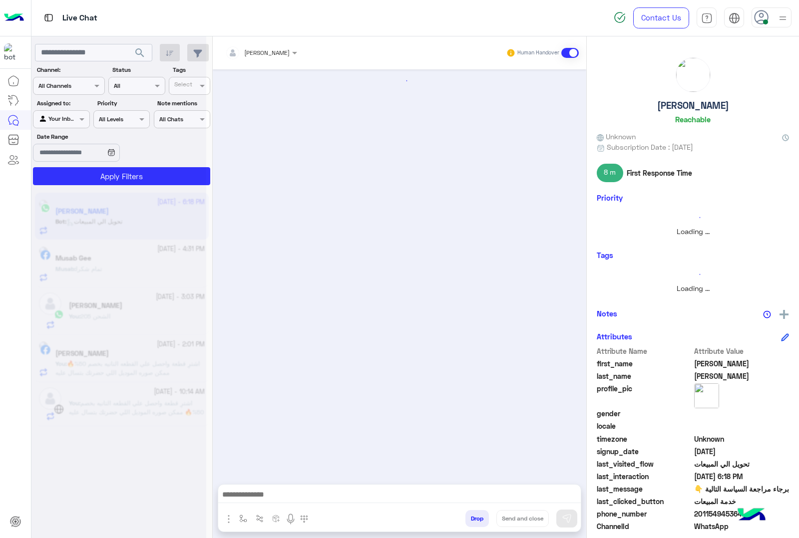
click at [476, 518] on button "Drop" at bounding box center [476, 518] width 23 height 17
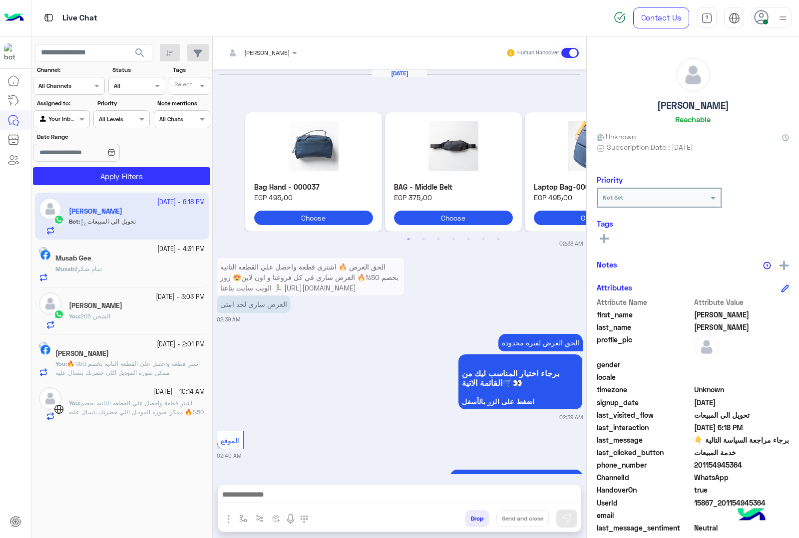
click at [476, 518] on div "[PERSON_NAME] Human Handover [DATE] منتجات Previous Bag Hand - 000037 EGP 495٫0…" at bounding box center [399, 289] width 373 height 506
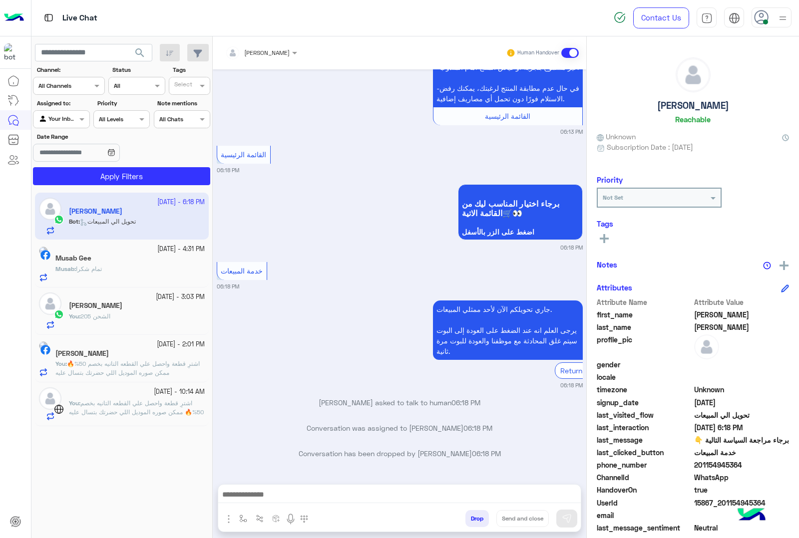
click at [476, 518] on button "Drop" at bounding box center [476, 518] width 23 height 17
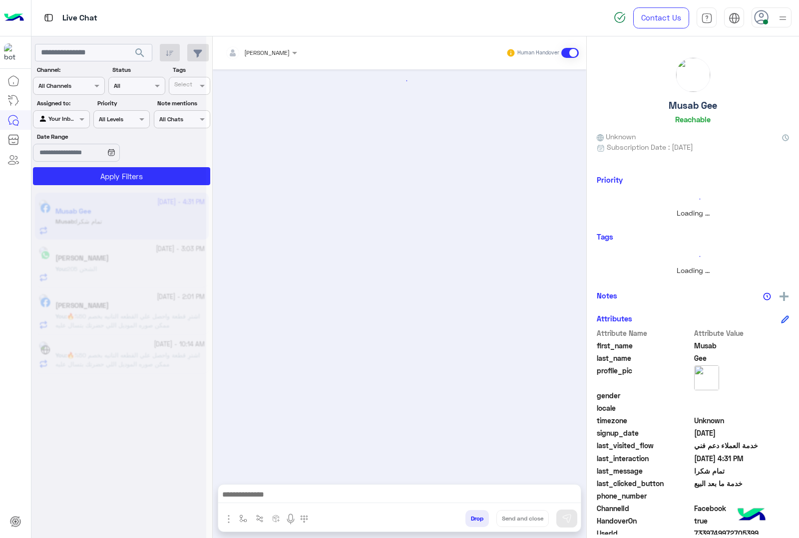
click at [476, 518] on button "Drop" at bounding box center [476, 518] width 23 height 17
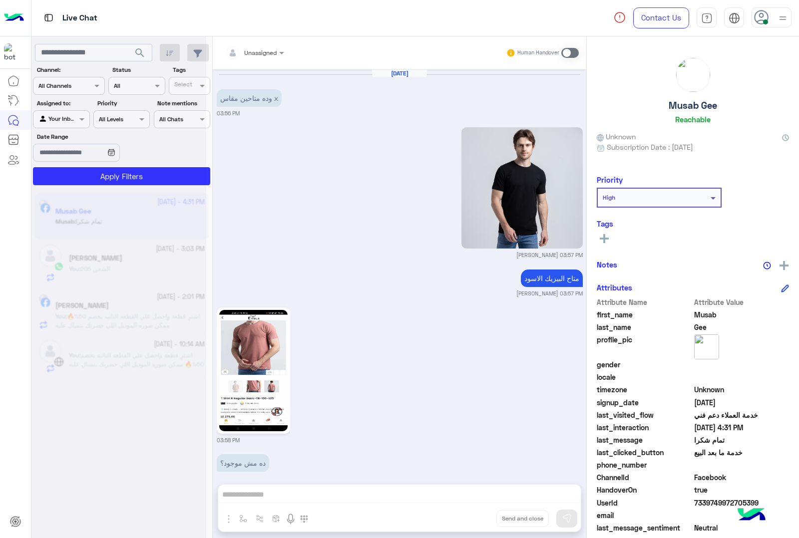
click at [476, 518] on div "Unassigned Human Handover [DATE] وده متاحين مقاس x 03:56 PM [PERSON_NAME] 03:57…" at bounding box center [399, 289] width 373 height 506
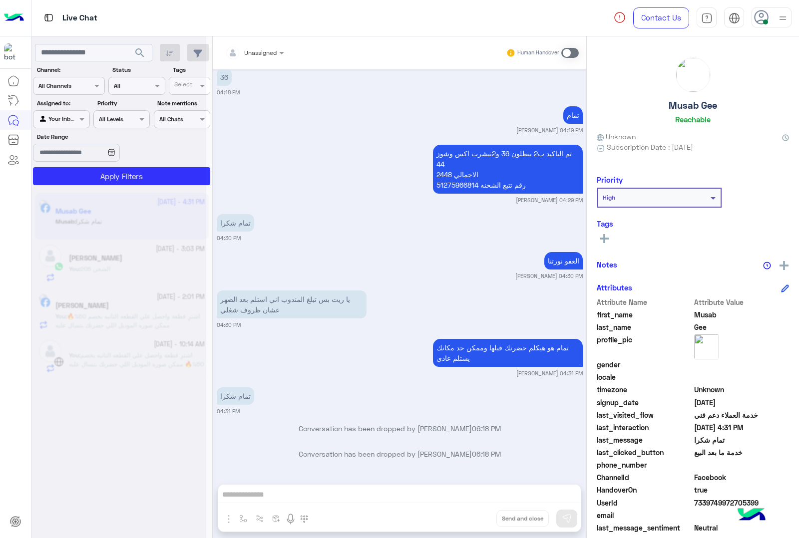
click at [476, 518] on div "Unassigned Human Handover [DATE] وده متاحين مقاس x 03:56 PM [PERSON_NAME] 03:57…" at bounding box center [399, 289] width 373 height 506
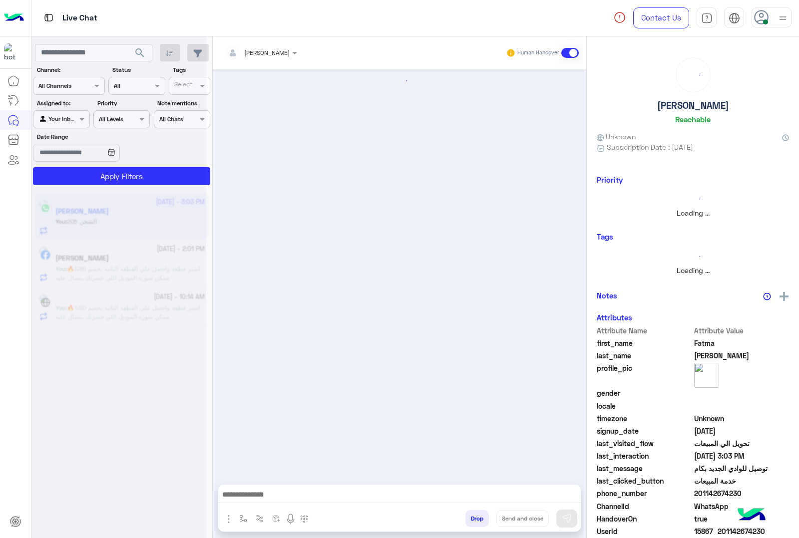
click at [476, 518] on button "Drop" at bounding box center [476, 518] width 23 height 17
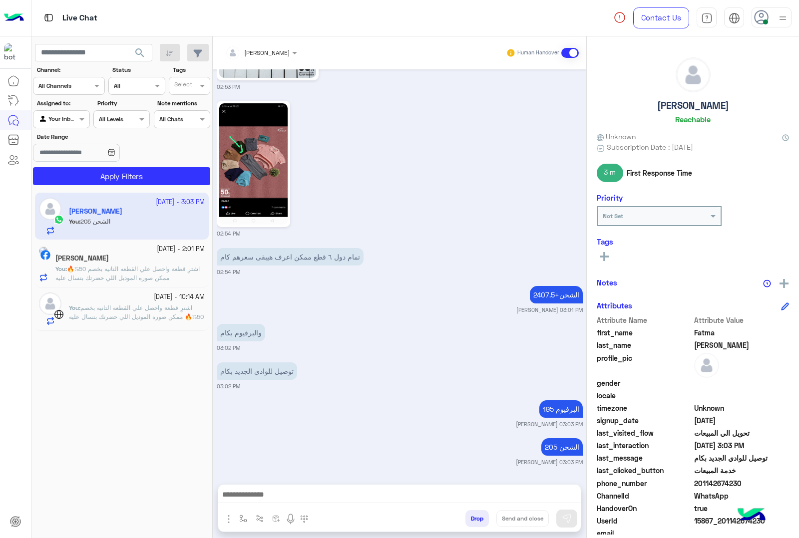
click at [476, 518] on button "Drop" at bounding box center [476, 518] width 23 height 17
click at [476, 518] on div "[PERSON_NAME] Human Handover [DATE] خدمة المبيعات 01:59 PM جاري تحويلكم الآن لأ…" at bounding box center [399, 289] width 373 height 506
click at [476, 518] on button "Drop" at bounding box center [476, 518] width 23 height 17
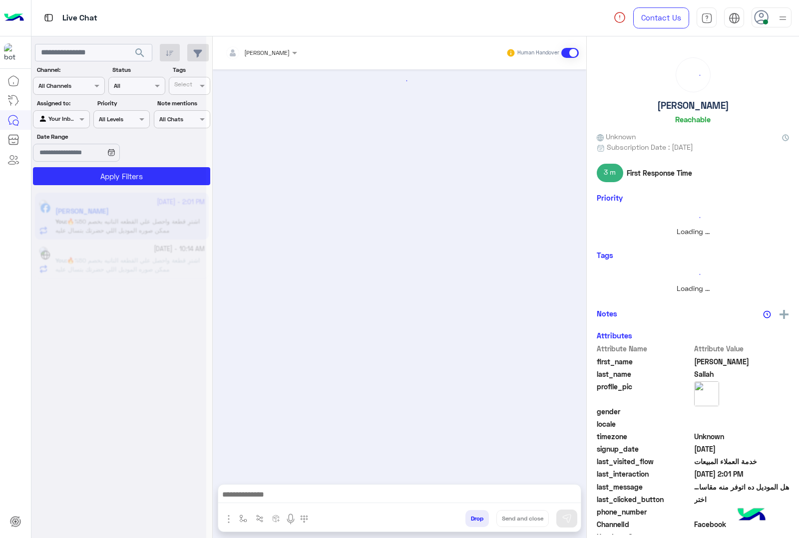
click at [478, 519] on button "Drop" at bounding box center [476, 518] width 23 height 17
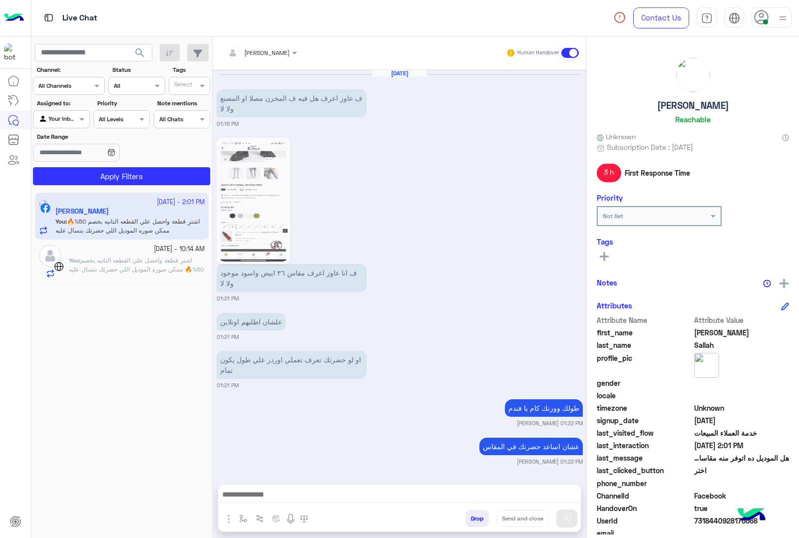
click at [478, 519] on div "[PERSON_NAME] Human Handover [DATE] ف عاوز اعرف هل فيه ف المخزن مصلا او المصنع …" at bounding box center [399, 289] width 373 height 506
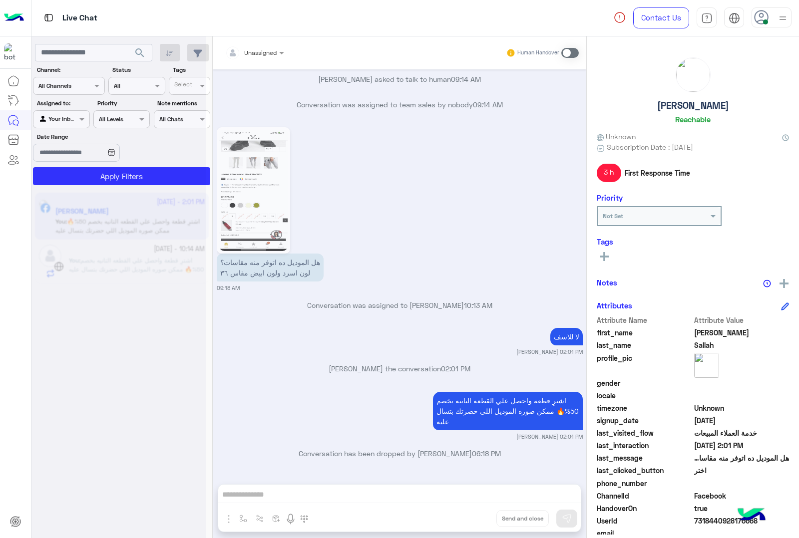
click at [0, 0] on button "Drop" at bounding box center [0, 0] width 0 height 0
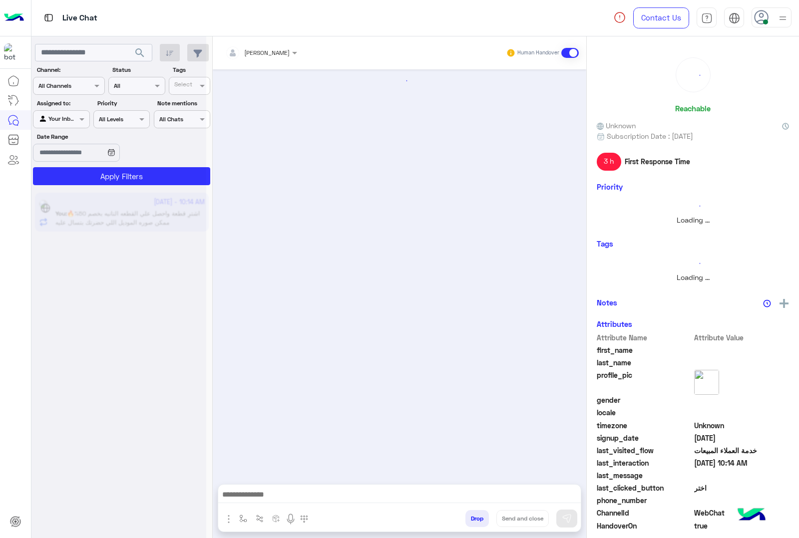
click at [478, 519] on button "Drop" at bounding box center [476, 518] width 23 height 17
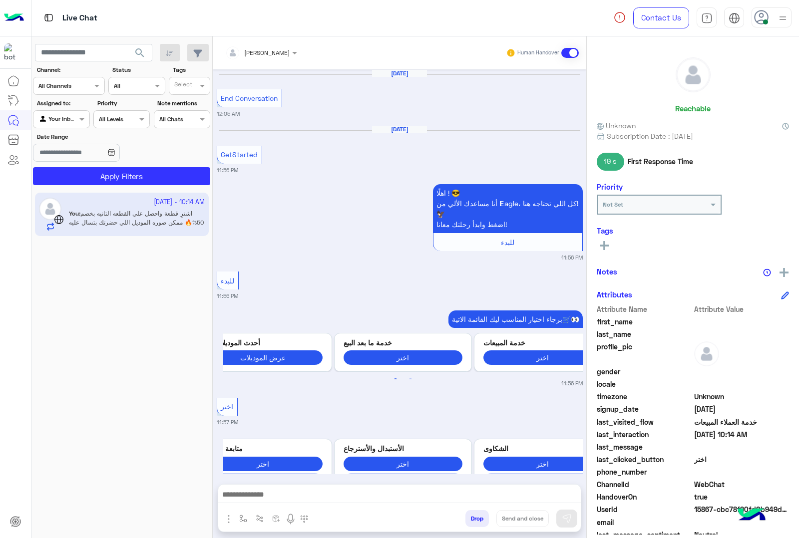
click at [478, 519] on div "[PERSON_NAME] Human Handover [DATE] End Conversation 12:05 AM [DATE] GetStarted…" at bounding box center [399, 289] width 373 height 506
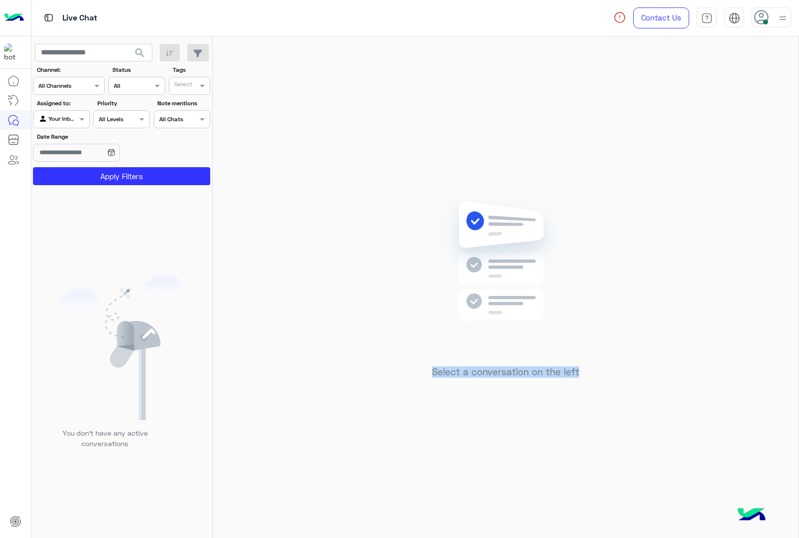
click at [478, 519] on div "Select a conversation on the left" at bounding box center [506, 289] width 586 height 506
click at [754, 18] on use at bounding box center [761, 17] width 14 height 14
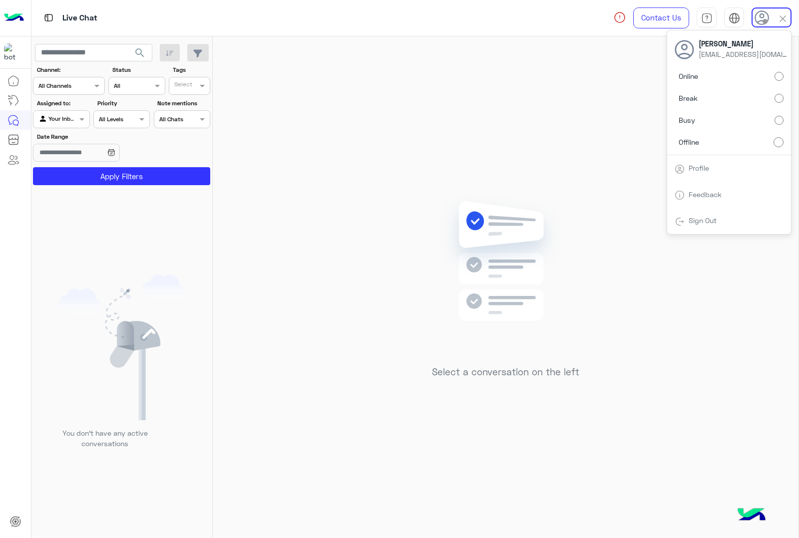
click at [425, 146] on div "Select a conversation on the left" at bounding box center [506, 289] width 586 height 506
